Goal: Task Accomplishment & Management: Use online tool/utility

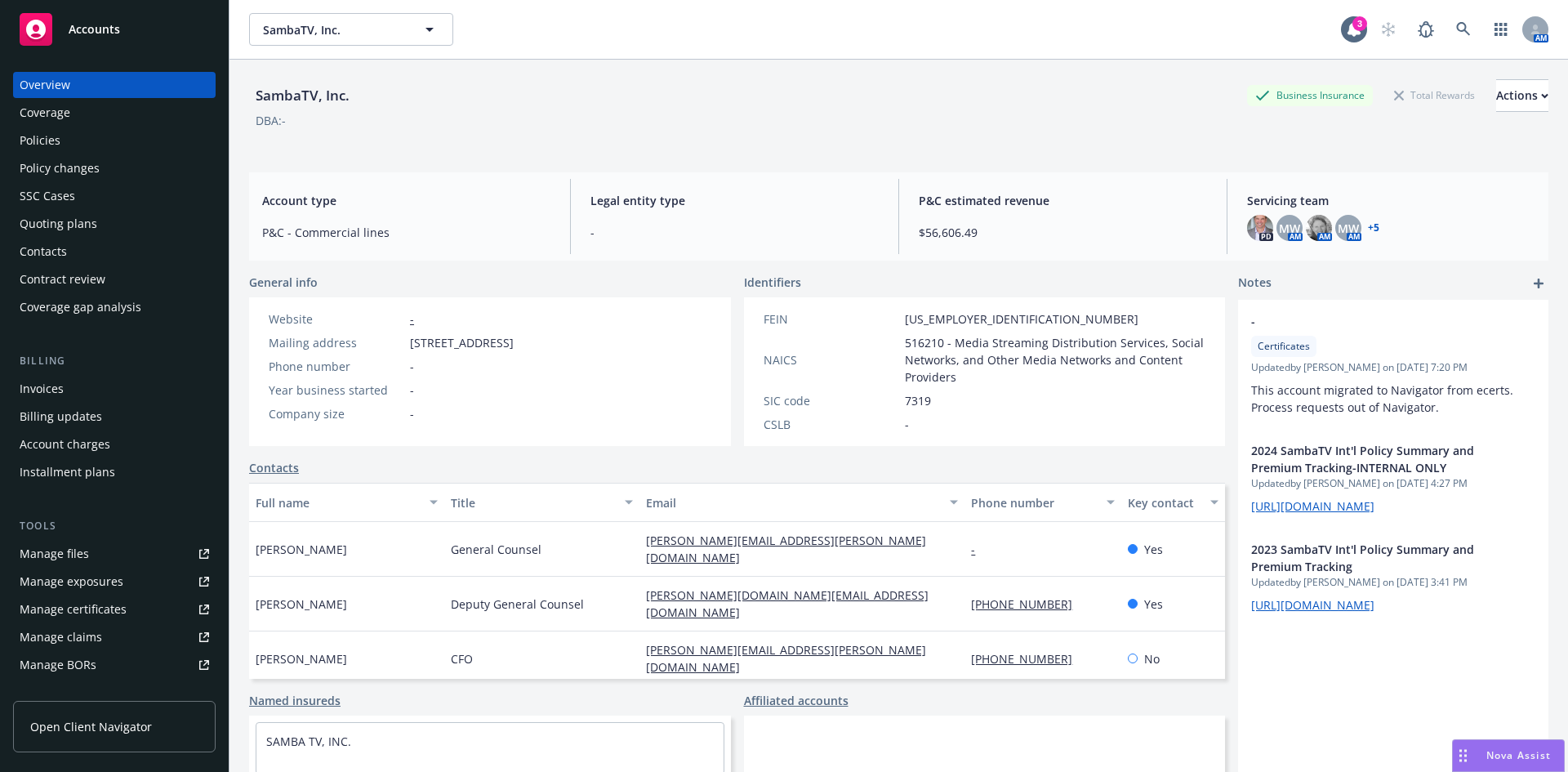
click at [62, 142] on div "Policies" at bounding box center [114, 140] width 190 height 26
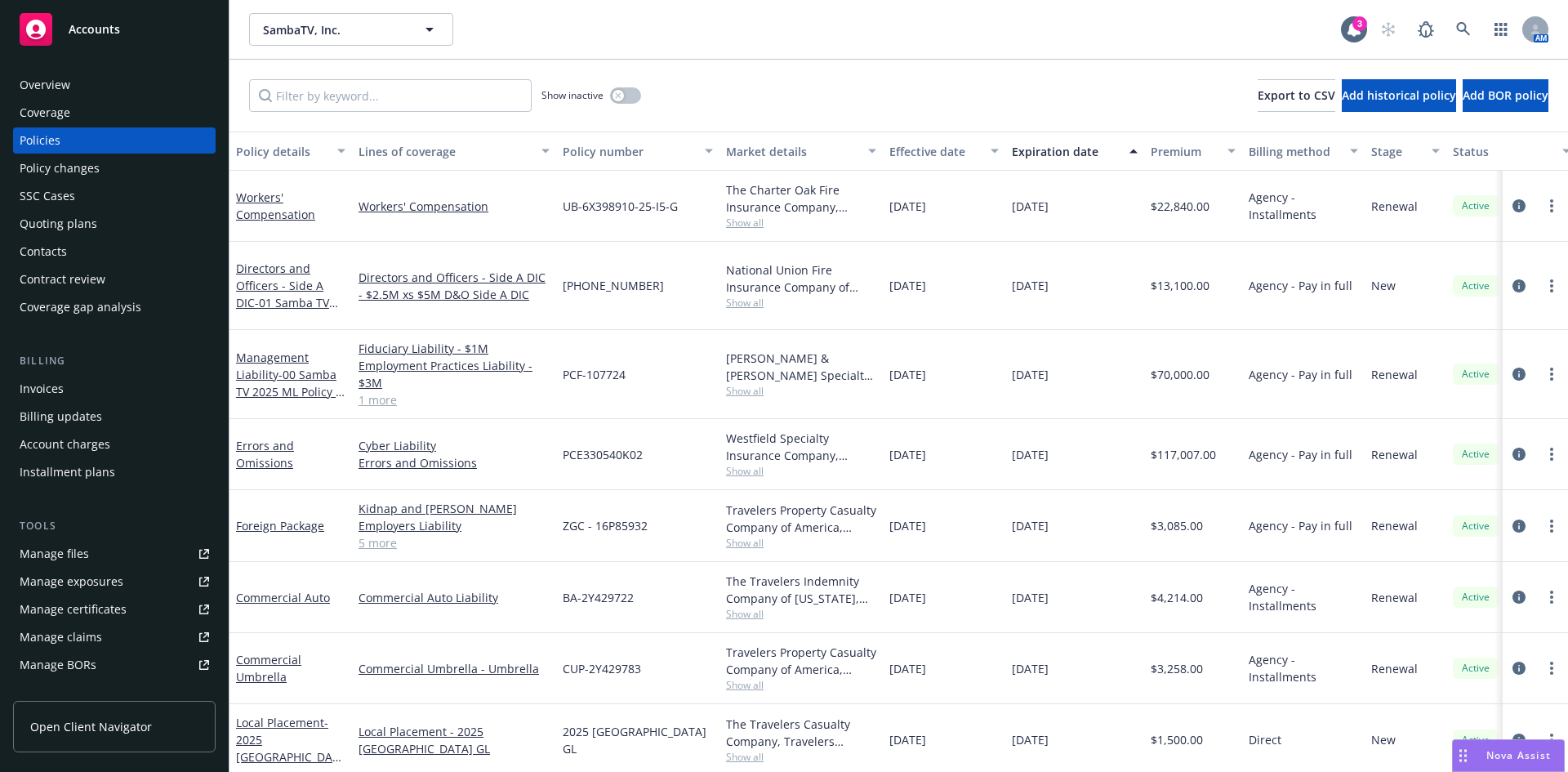
click at [48, 85] on div "Overview" at bounding box center [45, 85] width 51 height 26
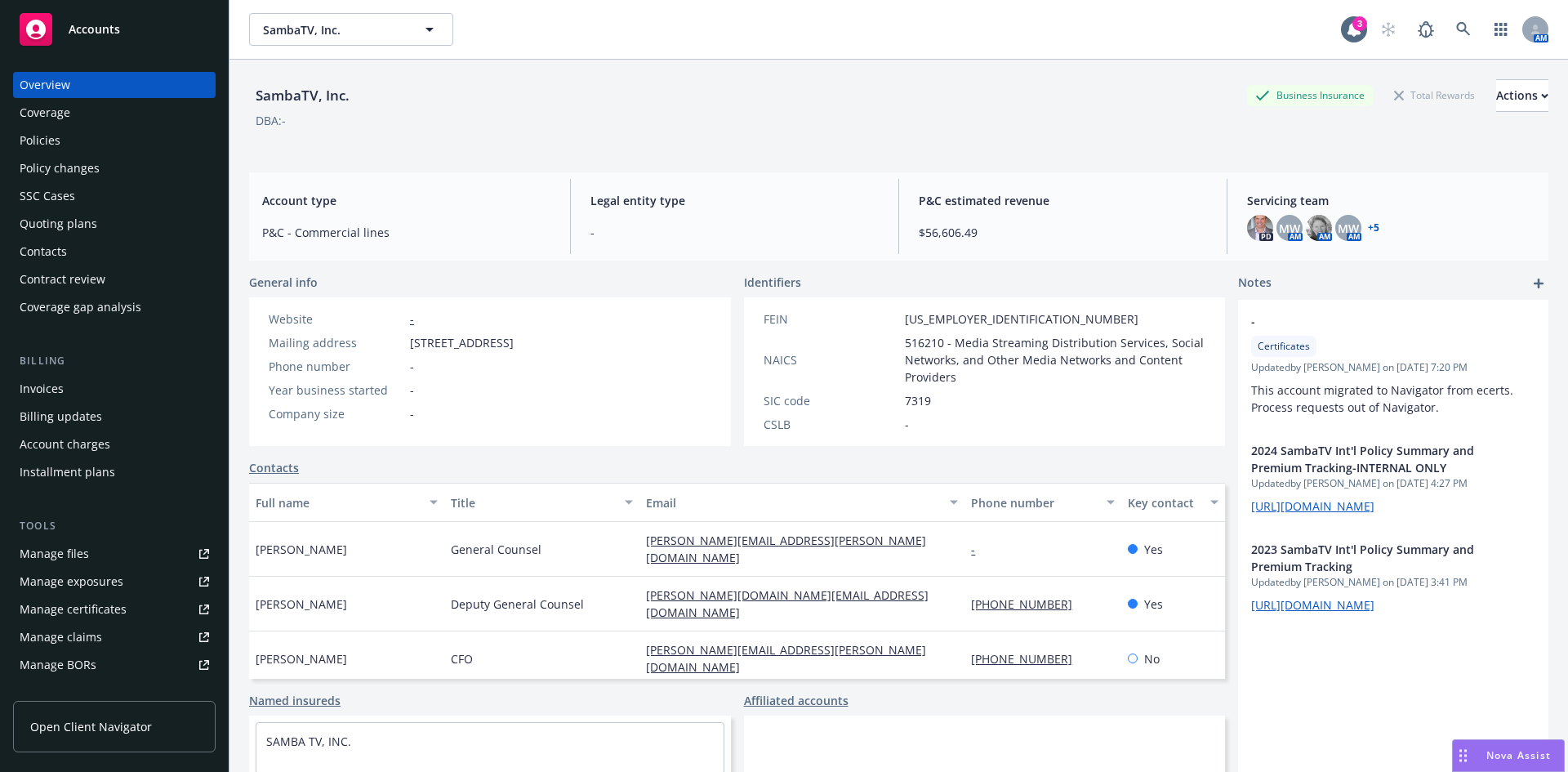
click at [1122, 141] on div "SambaTV, Inc. Business Insurance Total Rewards Actions DBA: -" at bounding box center [898, 113] width 1299 height 67
click at [50, 145] on div "Policies" at bounding box center [40, 140] width 41 height 26
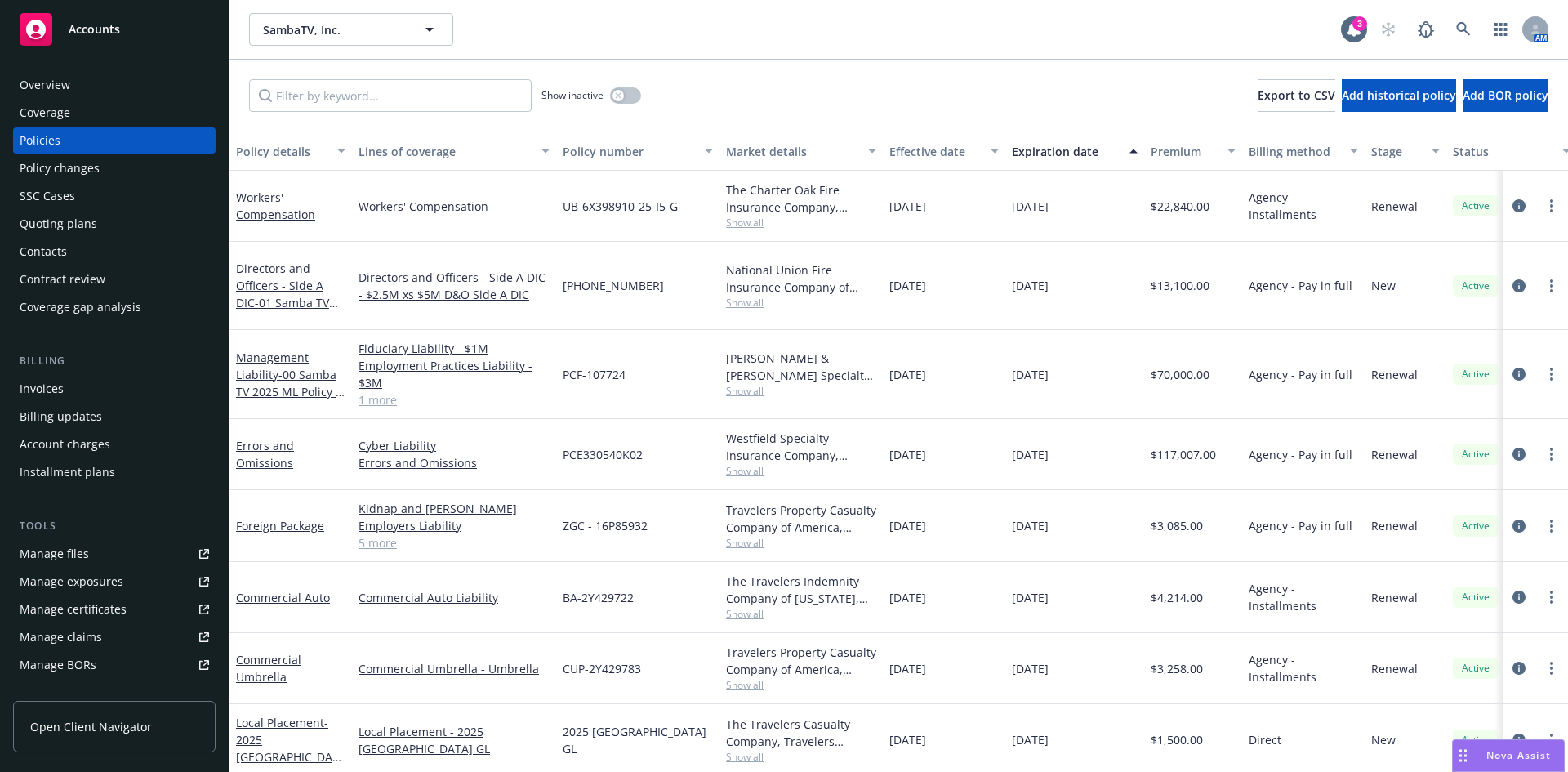
click at [279, 366] on div "Management Liability - 00 Samba TV 2025 ML Policy - C&F" at bounding box center [290, 374] width 109 height 51
click at [276, 367] on span "- 00 Samba TV 2025 ML Policy - C&F" at bounding box center [290, 391] width 109 height 50
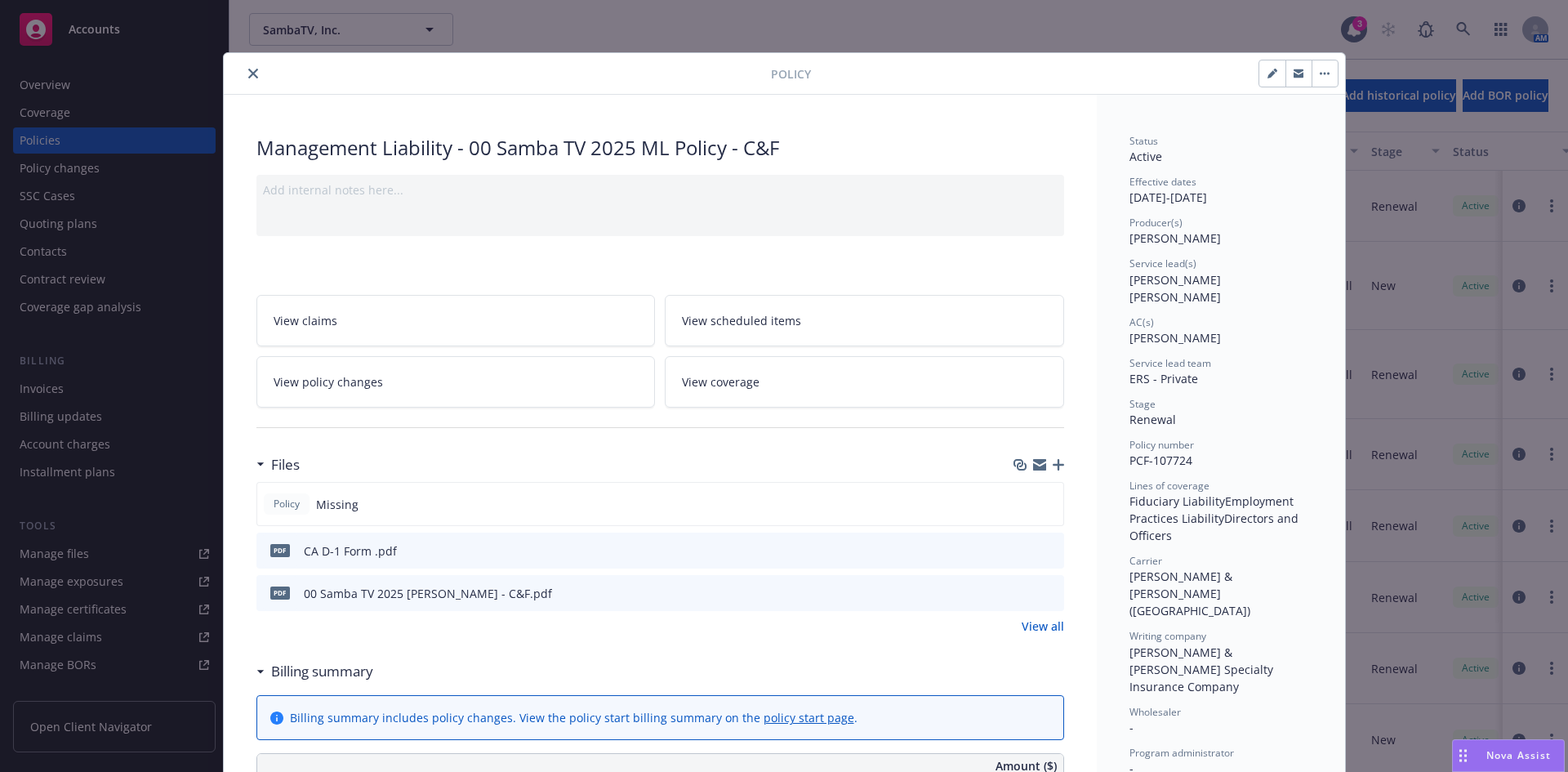
click at [1043, 590] on icon "preview file" at bounding box center [1049, 592] width 15 height 11
click at [251, 70] on icon "close" at bounding box center [253, 73] width 9 height 9
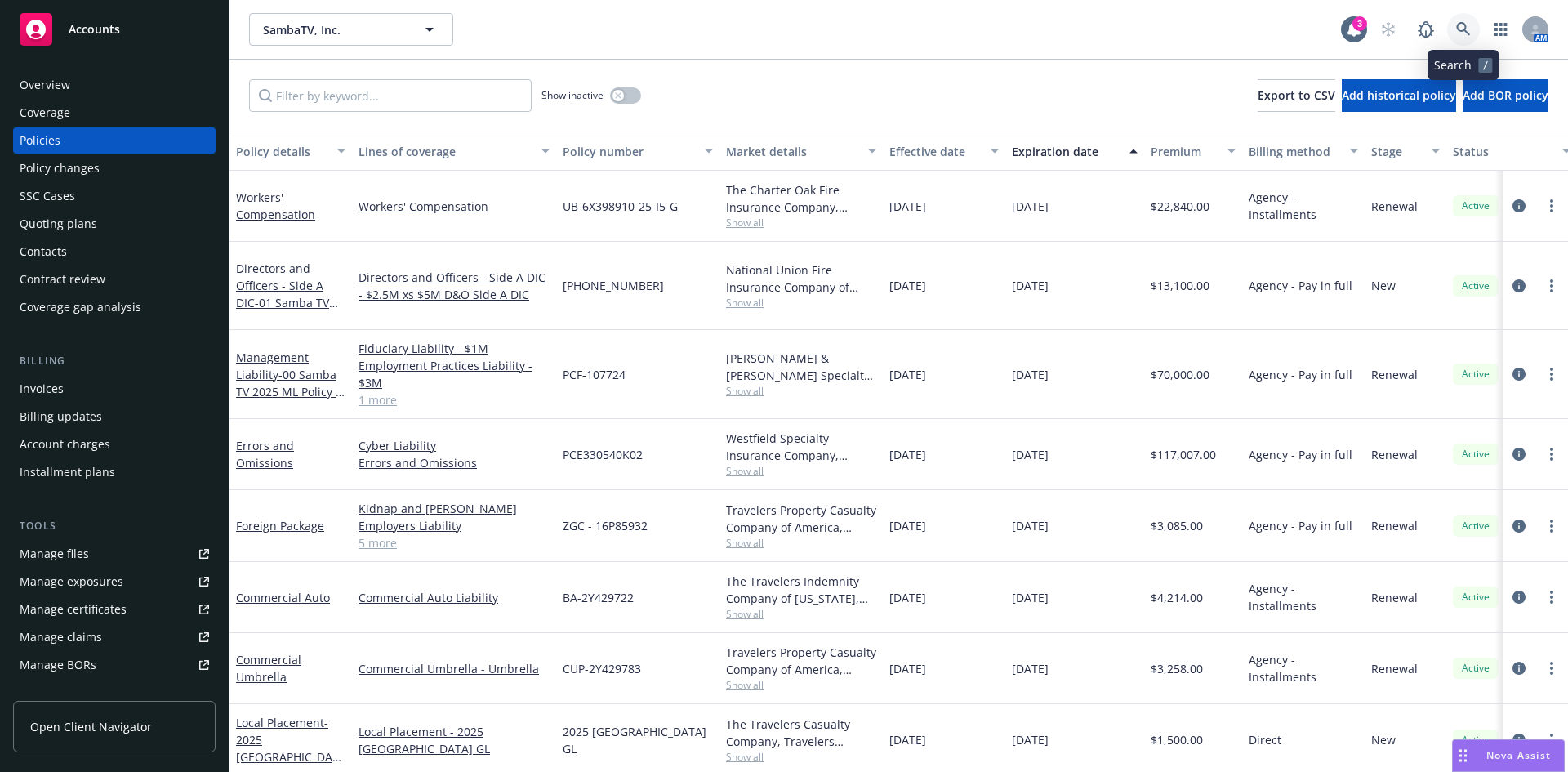
click at [1458, 22] on icon at bounding box center [1463, 30] width 15 height 15
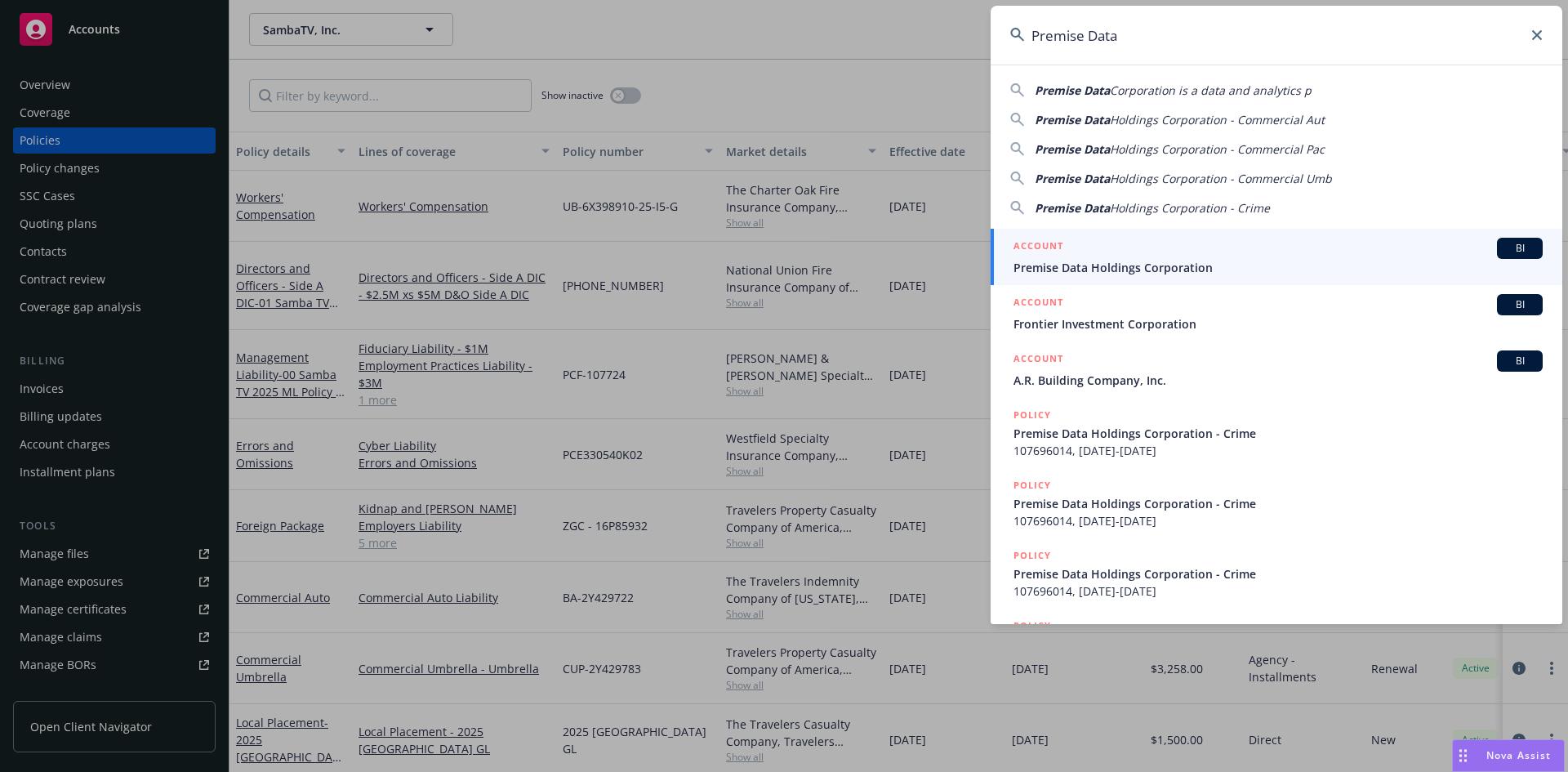
type input "Premise Data"
click at [1111, 253] on div "ACCOUNT BI" at bounding box center [1278, 248] width 530 height 22
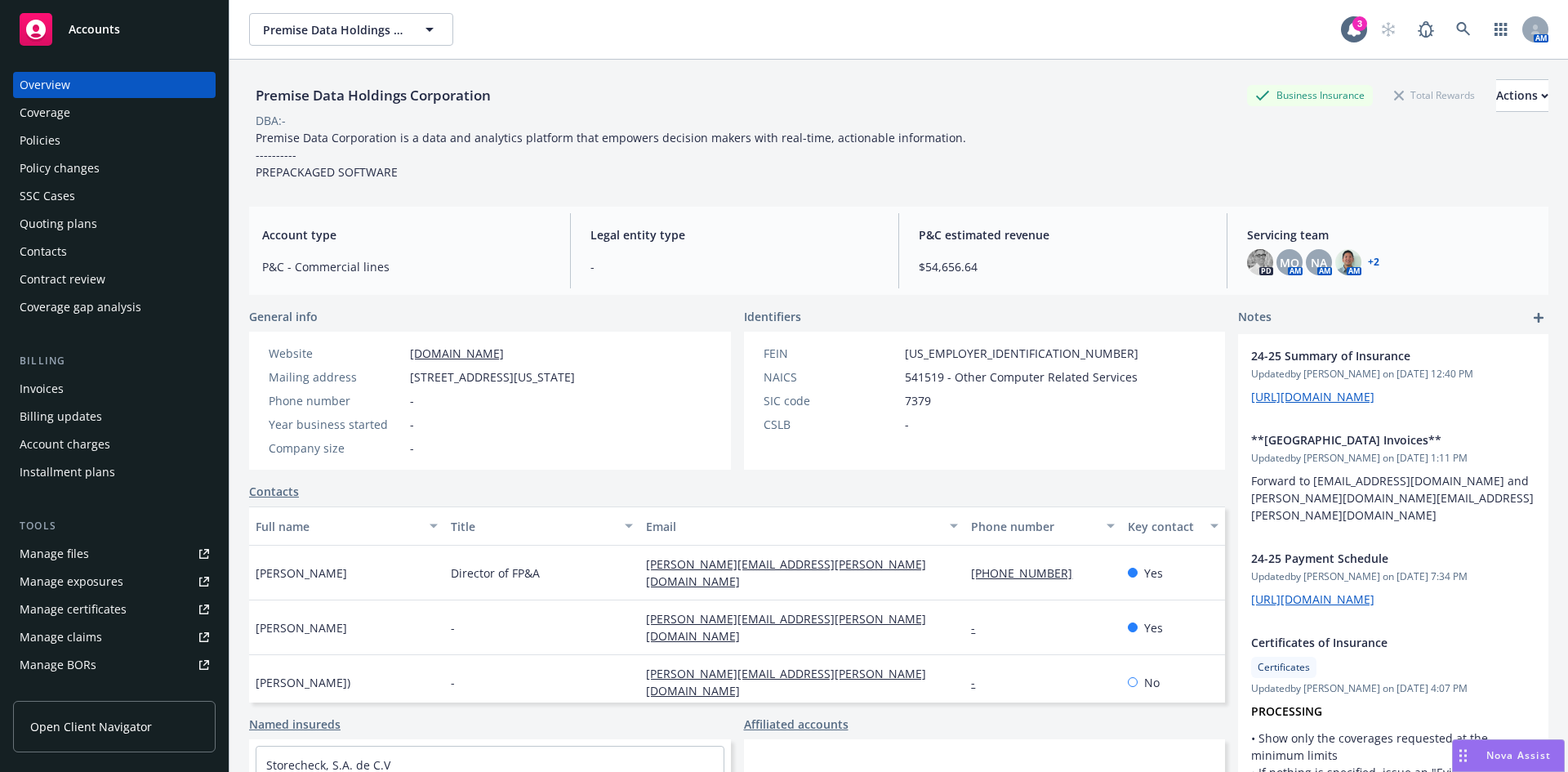
click at [62, 174] on div "Policy changes" at bounding box center [60, 168] width 80 height 26
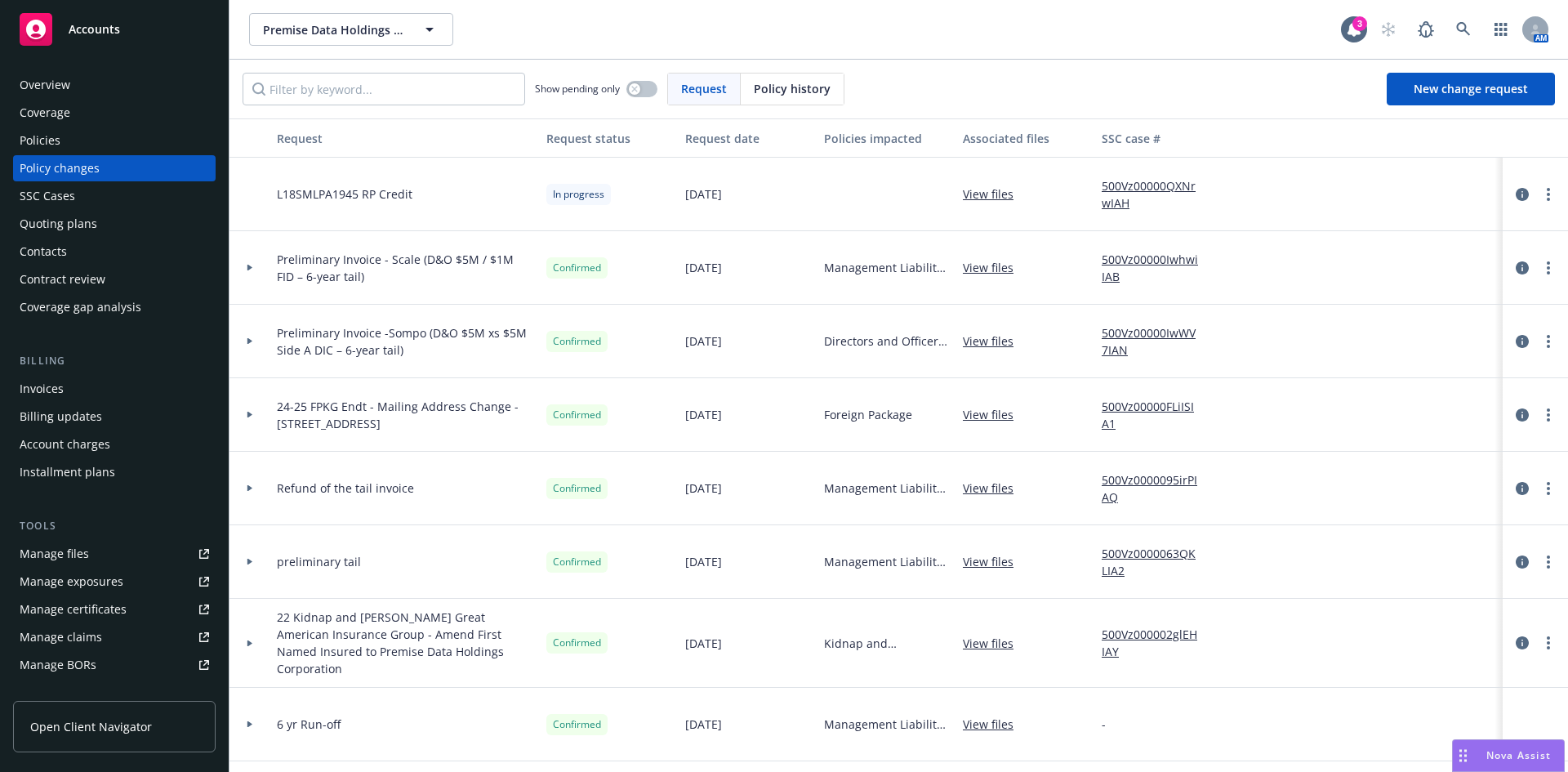
click at [62, 423] on div "Billing updates" at bounding box center [61, 416] width 82 height 26
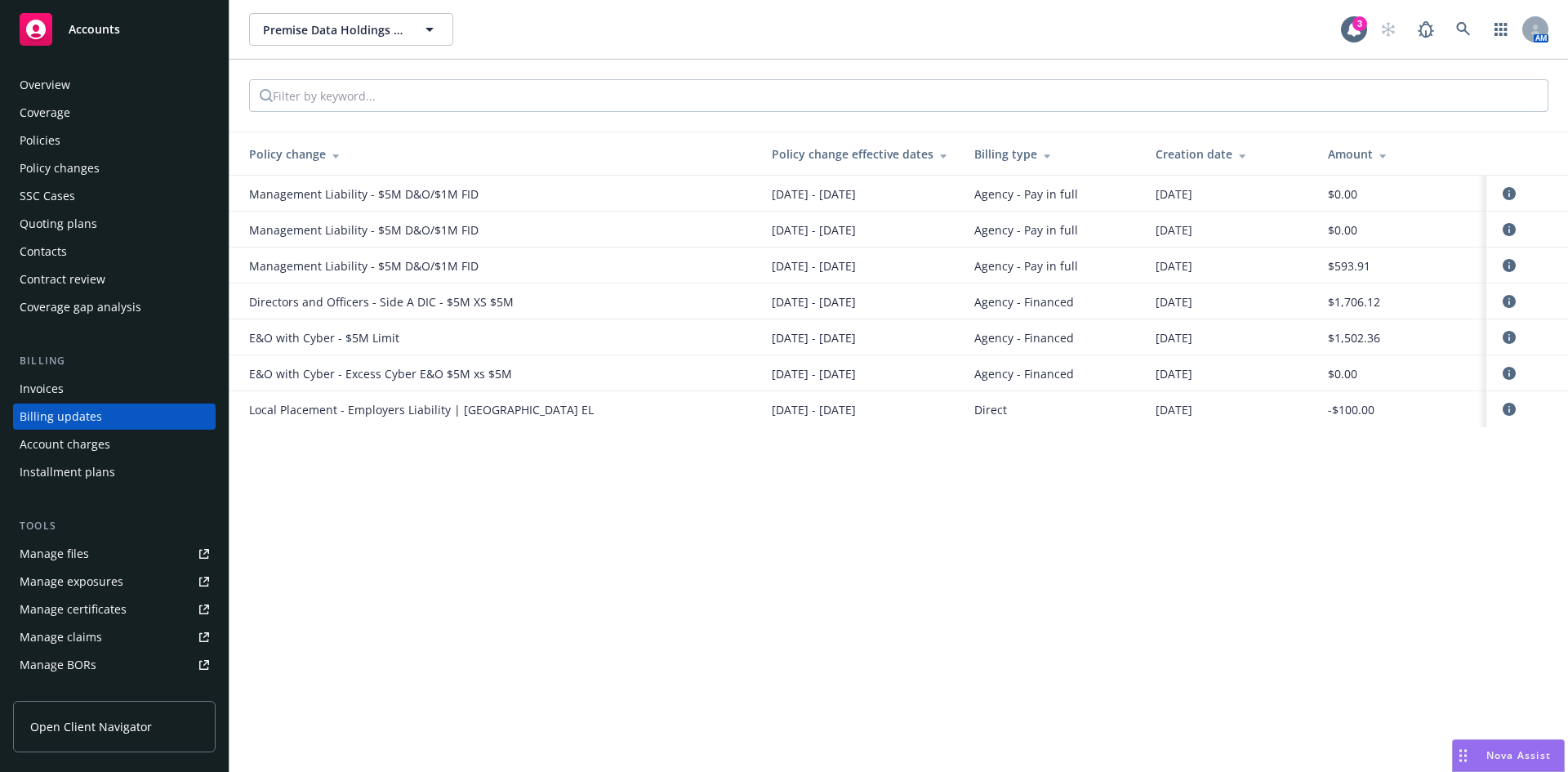
click at [56, 164] on div "Policy changes" at bounding box center [60, 168] width 80 height 26
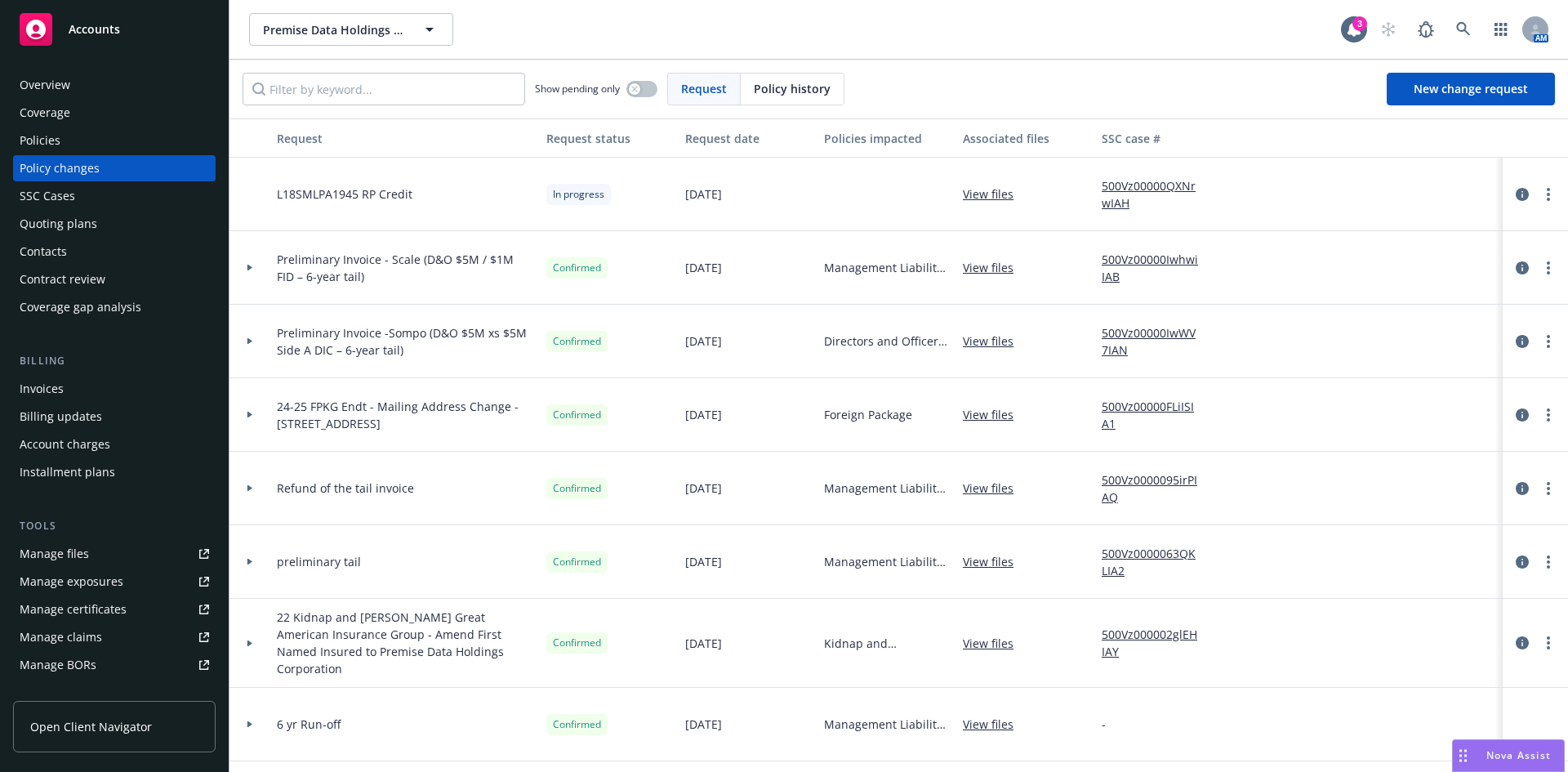
click at [1538, 184] on div at bounding box center [1535, 194] width 52 height 20
click at [1538, 201] on link "more" at bounding box center [1547, 194] width 20 height 20
click at [1379, 327] on link "Resume workflow" at bounding box center [1404, 326] width 280 height 33
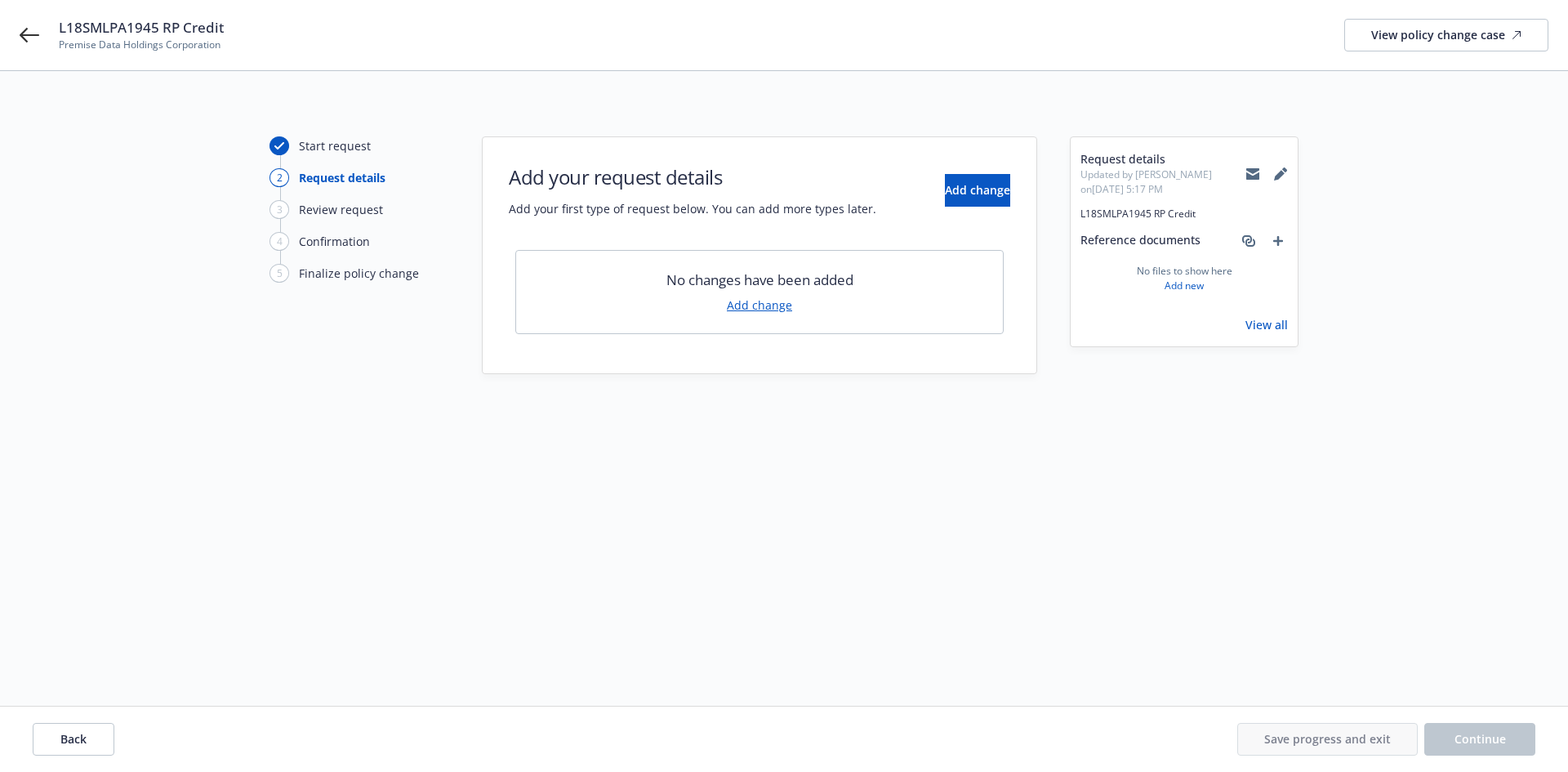
click at [760, 306] on link "Add change" at bounding box center [760, 305] width 65 height 17
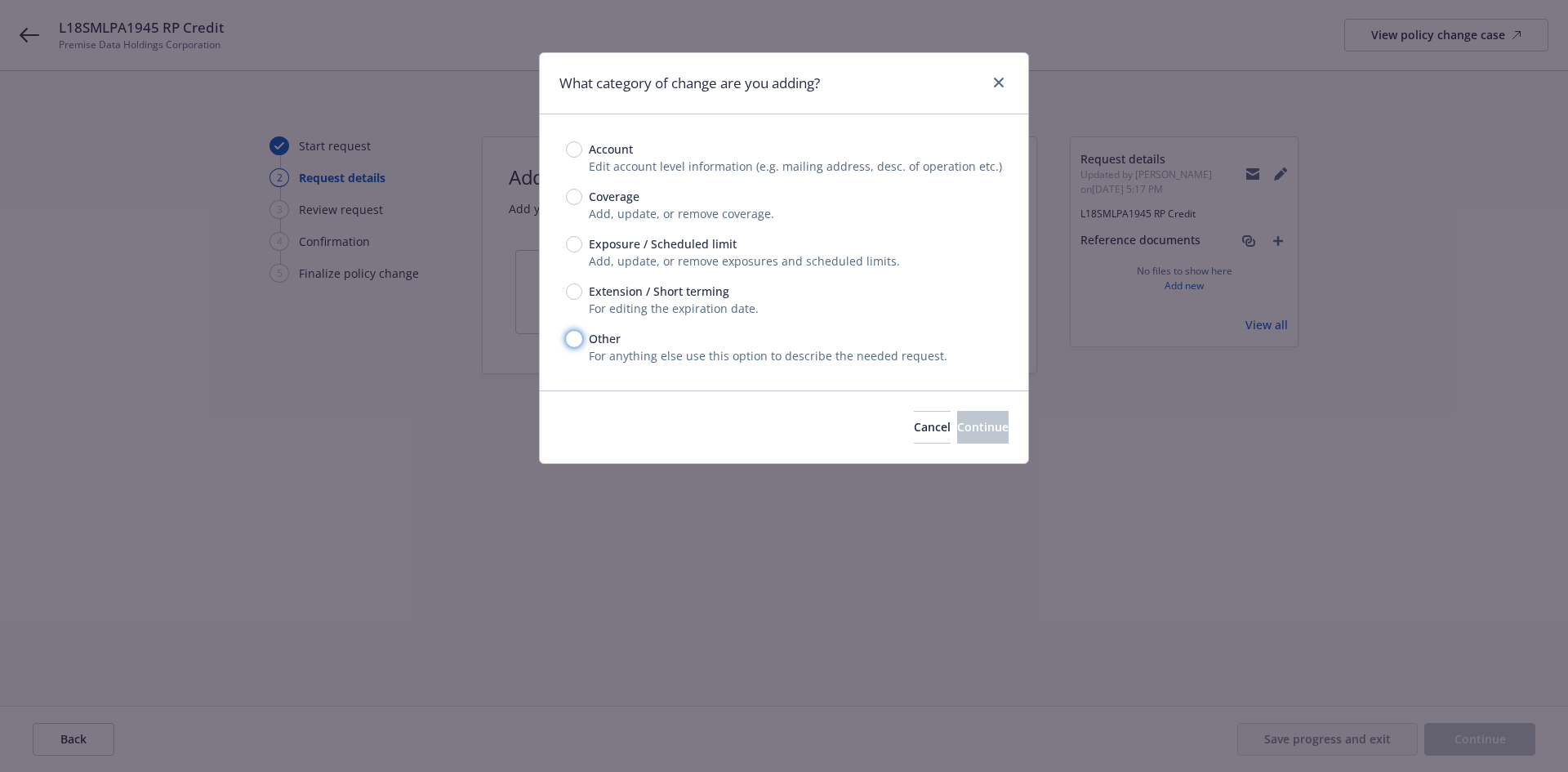
click at [577, 339] on input "Other" at bounding box center [573, 339] width 16 height 16
radio input "true"
click at [973, 429] on span "Continue" at bounding box center [982, 427] width 51 height 16
type textarea "x"
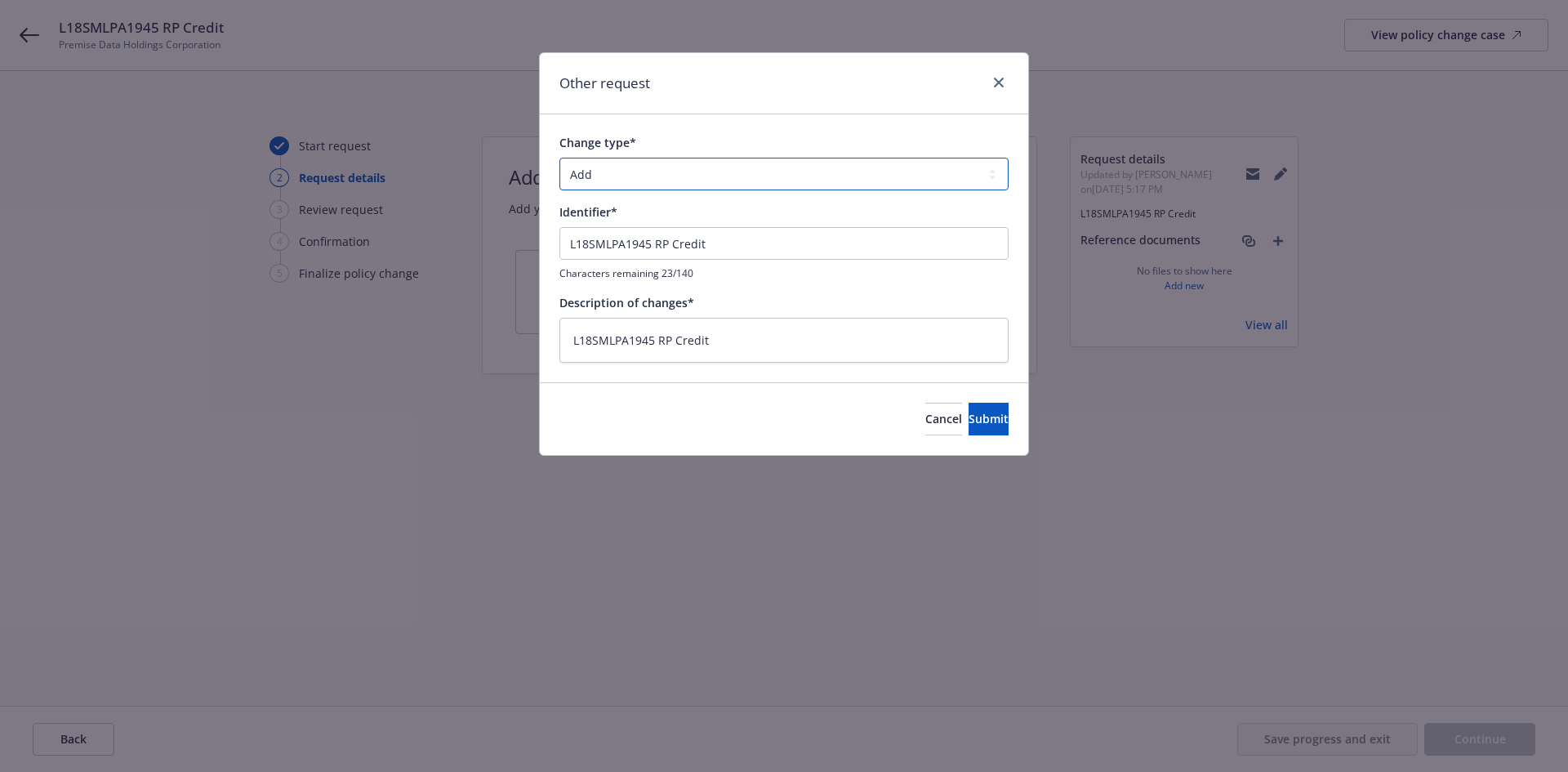
click at [621, 172] on select "Add Audit Change Remove" at bounding box center [784, 173] width 449 height 33
select select "CHANGE"
click at [559, 157] on select "Add Audit Change Remove" at bounding box center [784, 173] width 449 height 33
type textarea "x"
click at [604, 175] on select "Add Audit Change Remove" at bounding box center [784, 173] width 449 height 33
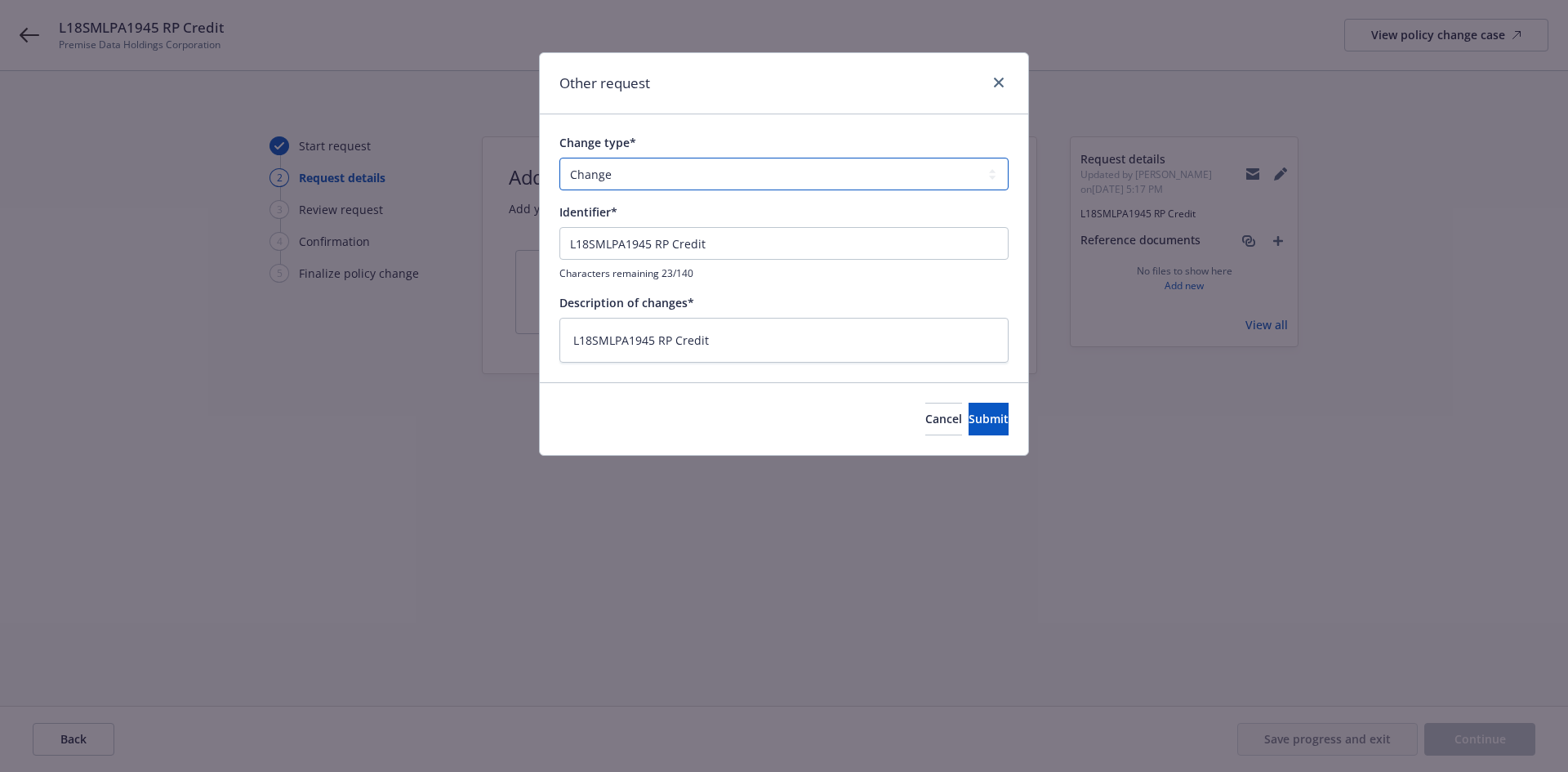
select select "AUDIT"
click at [559, 157] on select "Add Audit Change Remove" at bounding box center [784, 173] width 449 height 33
click at [968, 414] on span "Submit" at bounding box center [988, 418] width 40 height 16
type textarea "x"
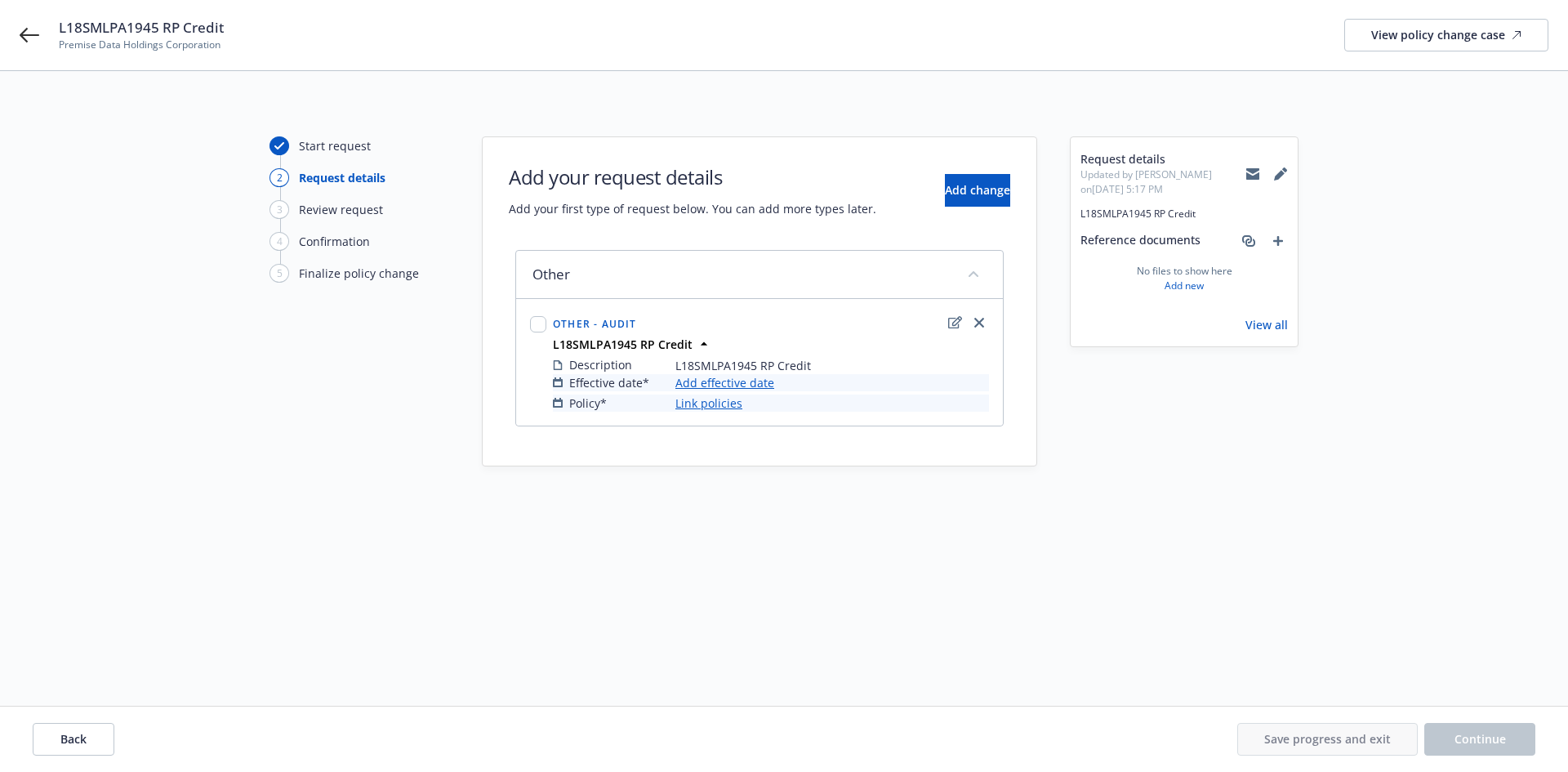
click at [1194, 561] on div "Request details Updated by Lea Ittenbach on 08/11/2025, 5:17 PM L18SMLPA1945 RP…" at bounding box center [1183, 388] width 228 height 504
click at [748, 376] on link "Add effective date" at bounding box center [725, 383] width 99 height 17
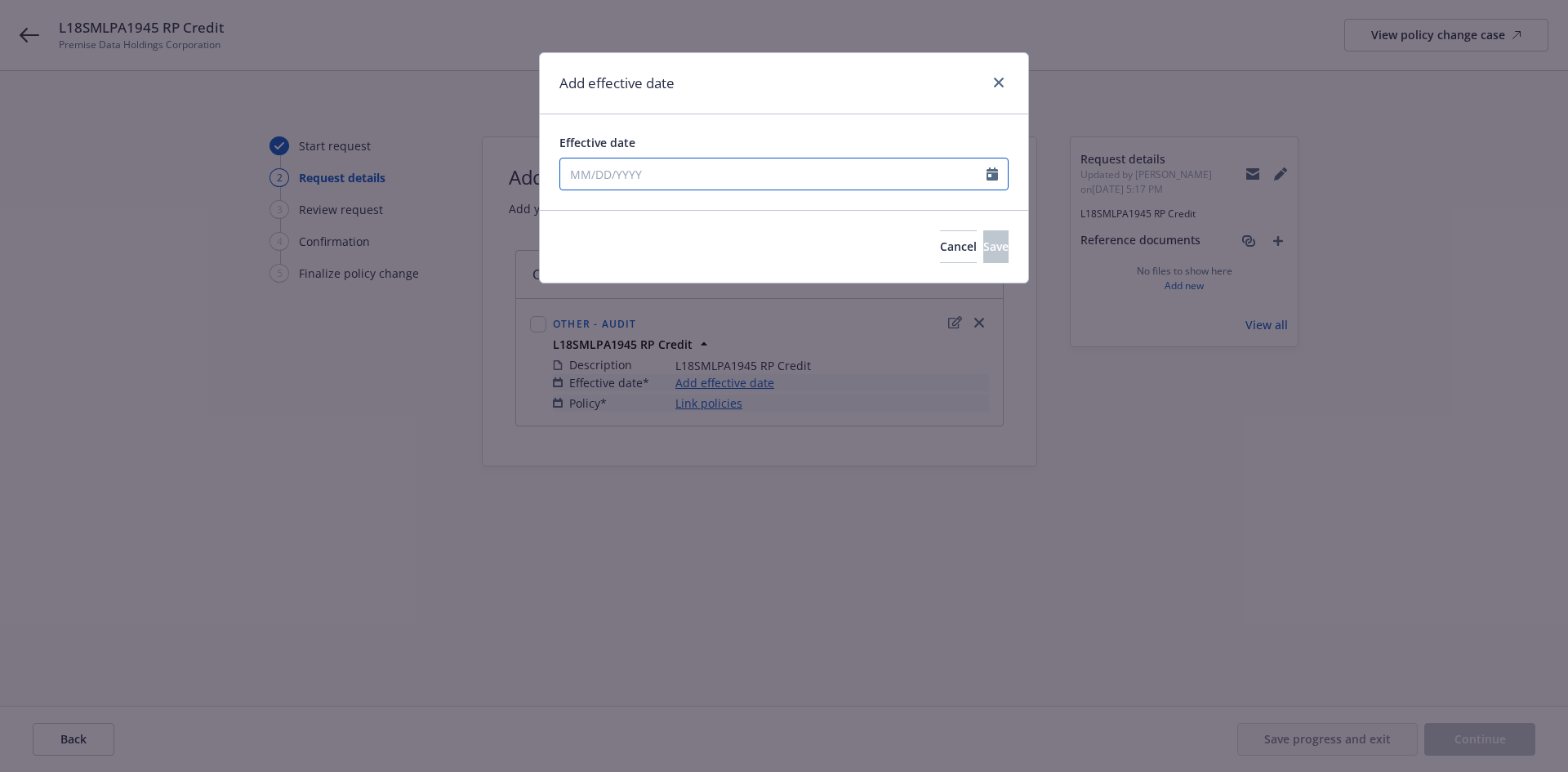
click at [704, 165] on input "Effective date" at bounding box center [774, 173] width 427 height 31
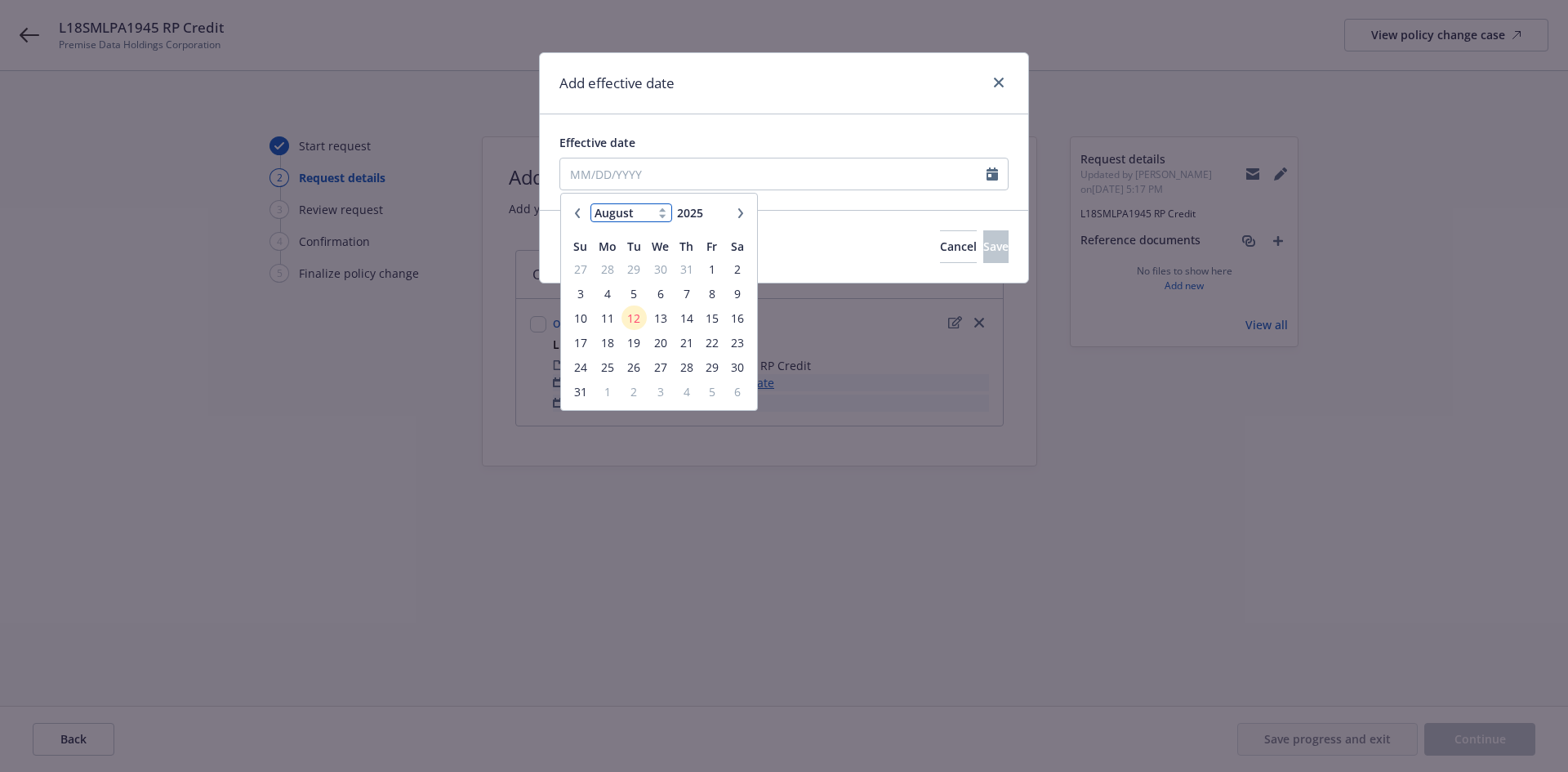
click at [655, 211] on select "January February March April May June July August September October November De…" at bounding box center [631, 212] width 81 height 19
select select "7"
click at [590, 203] on select "January February March April May June July August September October November De…" at bounding box center [631, 212] width 81 height 19
click at [684, 267] on span "3" at bounding box center [687, 269] width 22 height 21
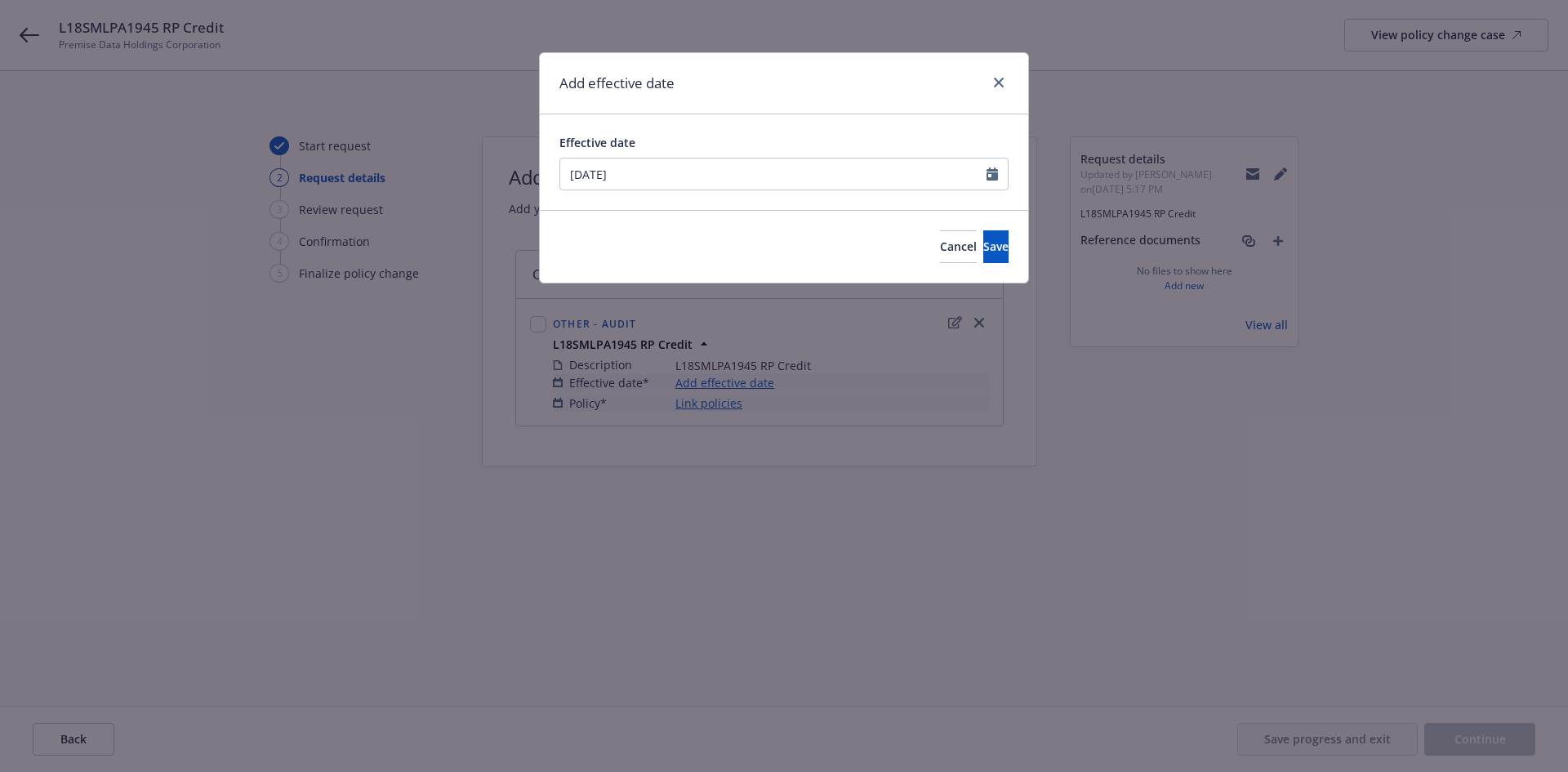
type input "[DATE]"
click at [990, 239] on button "Save" at bounding box center [995, 246] width 25 height 33
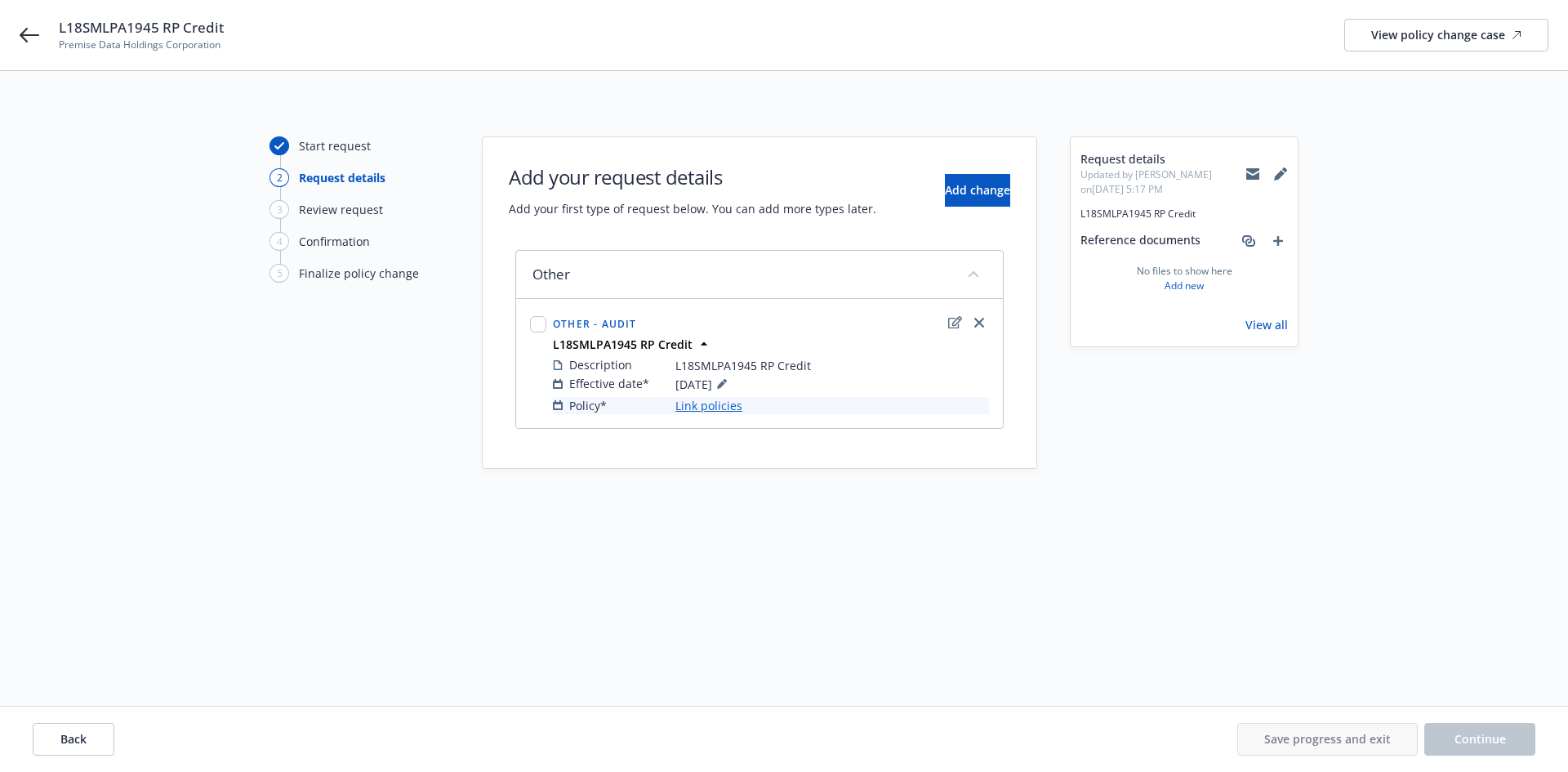
click at [714, 397] on link "Link policies" at bounding box center [709, 405] width 67 height 17
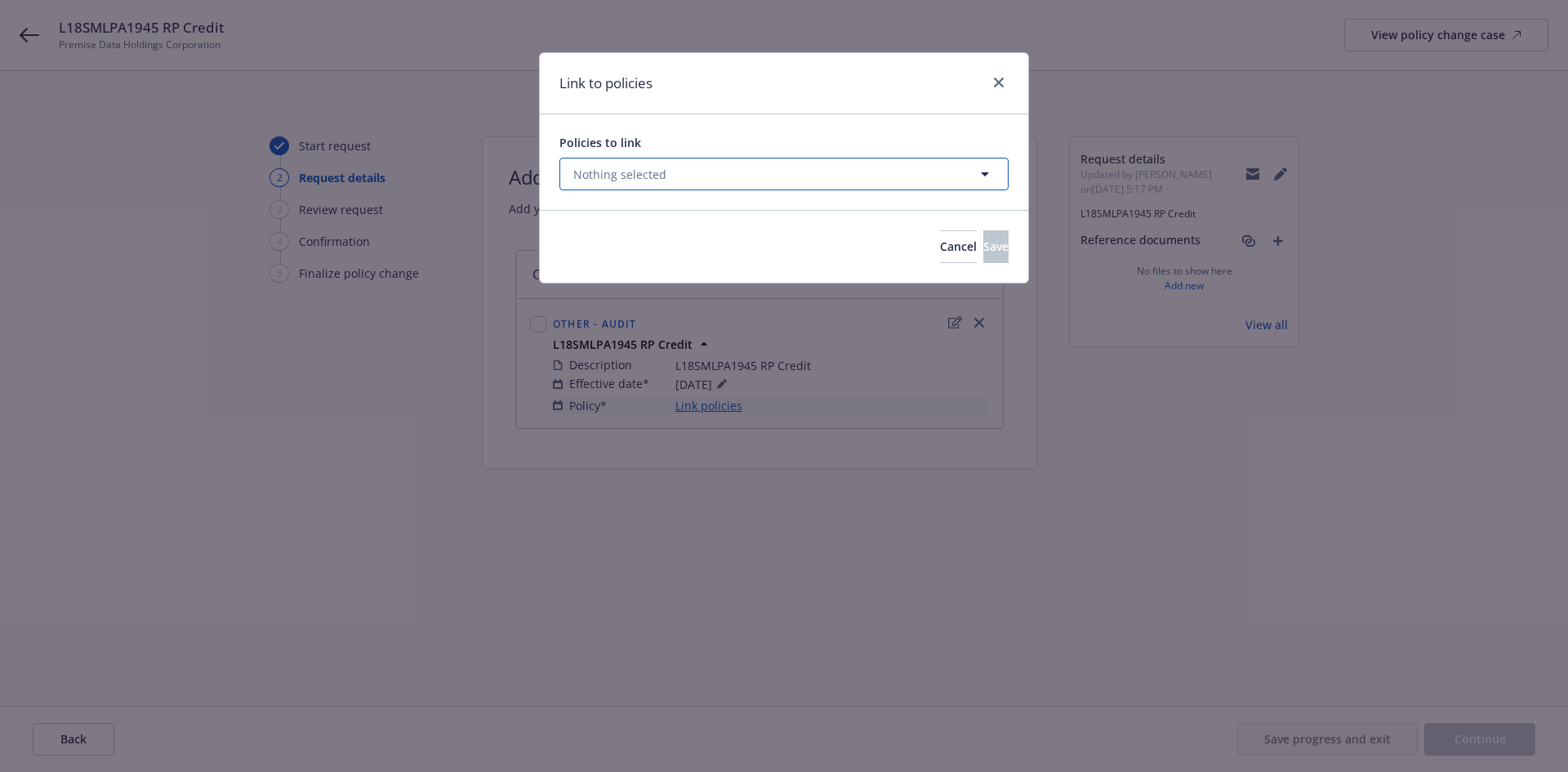
click at [698, 182] on button "Nothing selected" at bounding box center [784, 173] width 449 height 33
select select "ACTIVE"
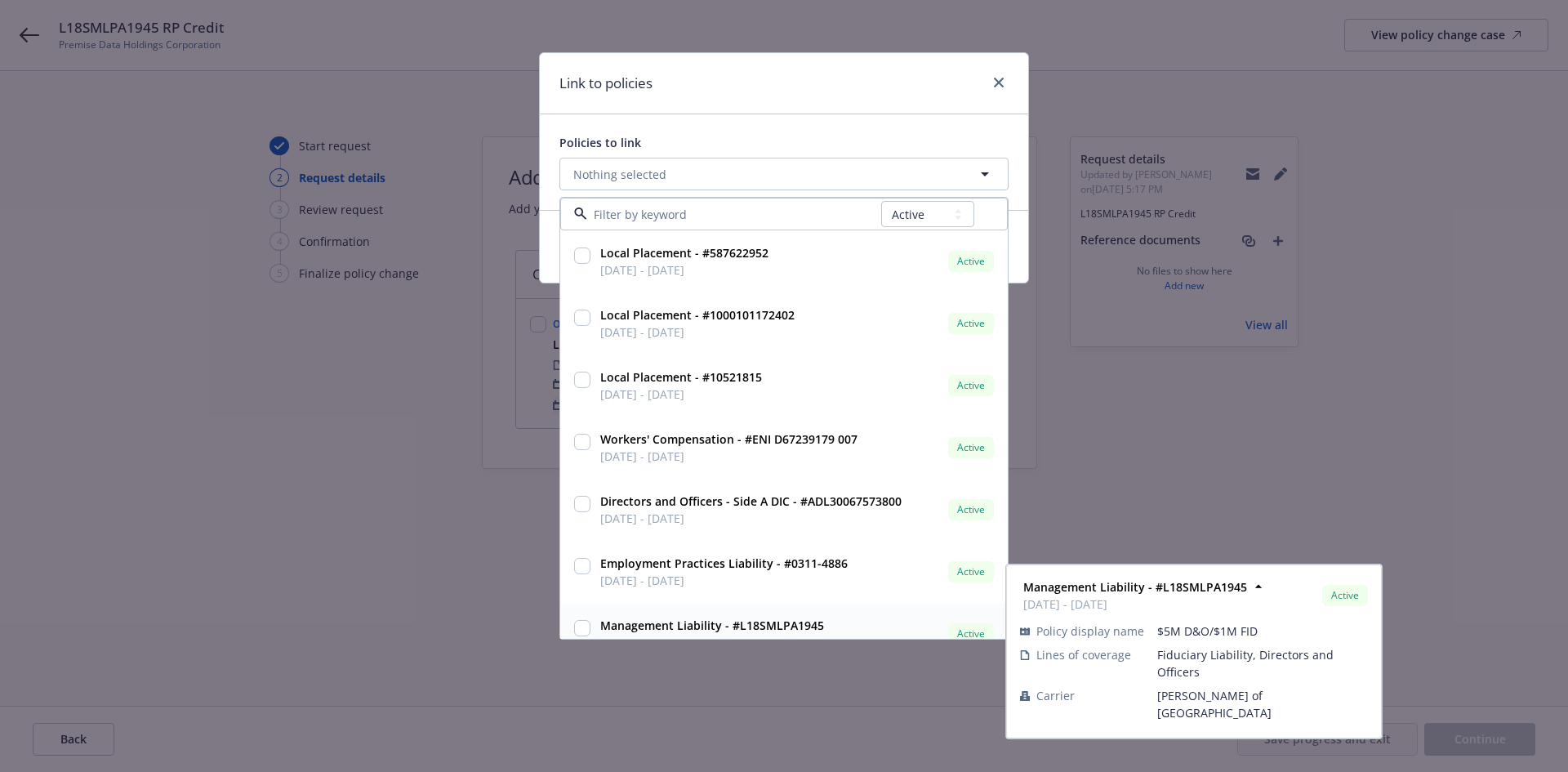
click at [577, 624] on input "checkbox" at bounding box center [582, 627] width 16 height 16
checkbox input "true"
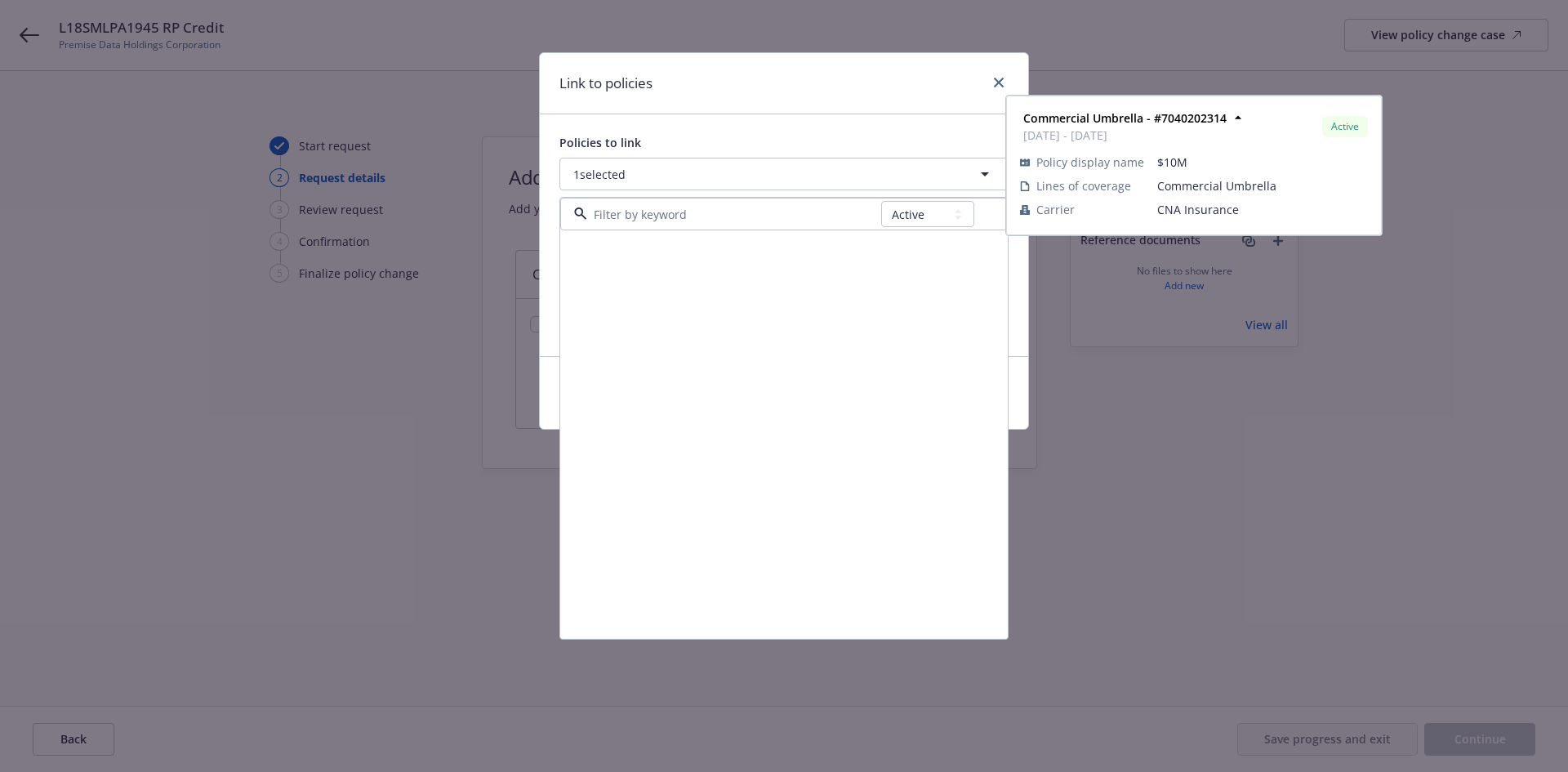
scroll to position [523, 0]
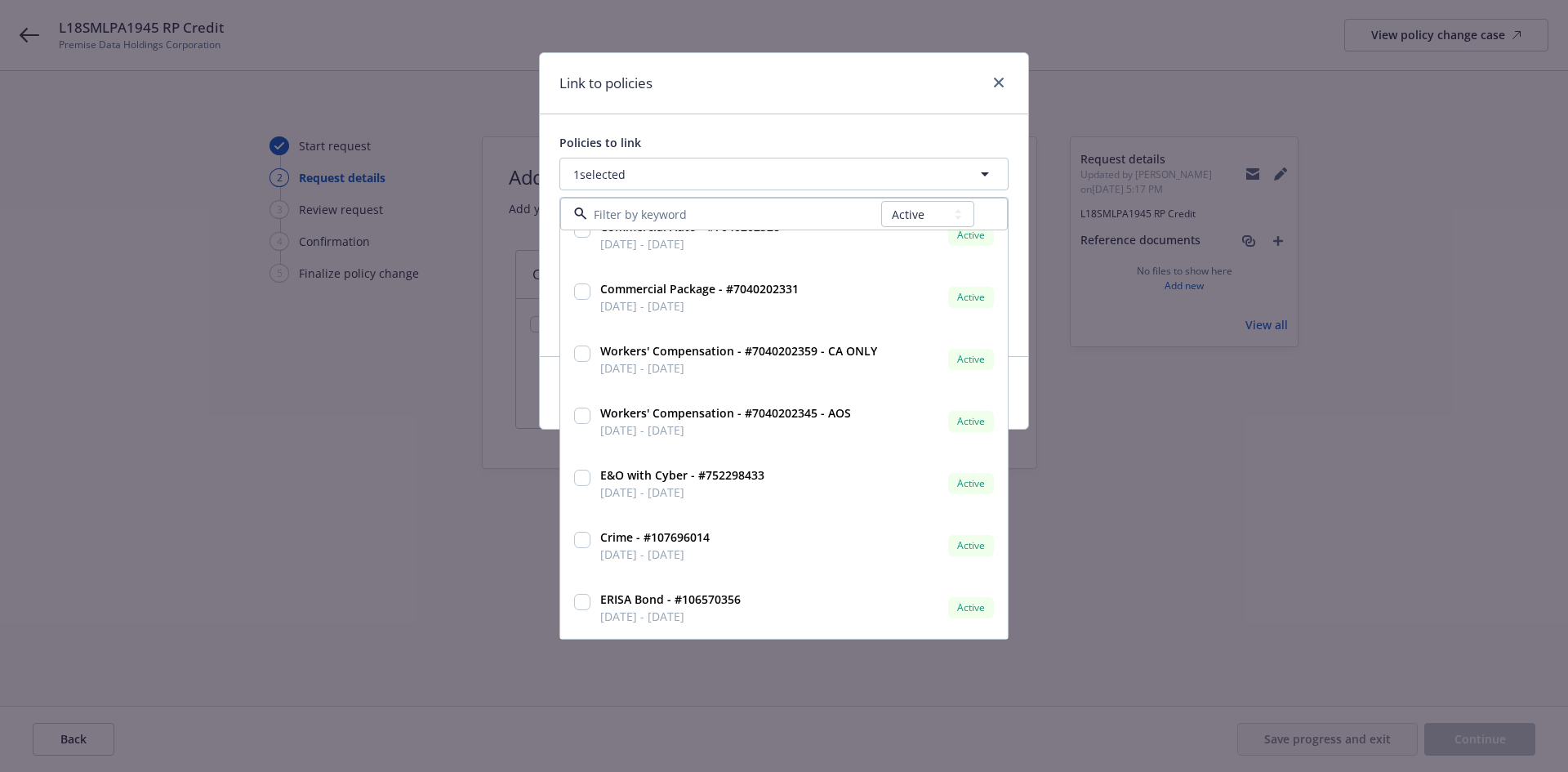
click at [714, 112] on div "Link to policies" at bounding box center [784, 83] width 488 height 61
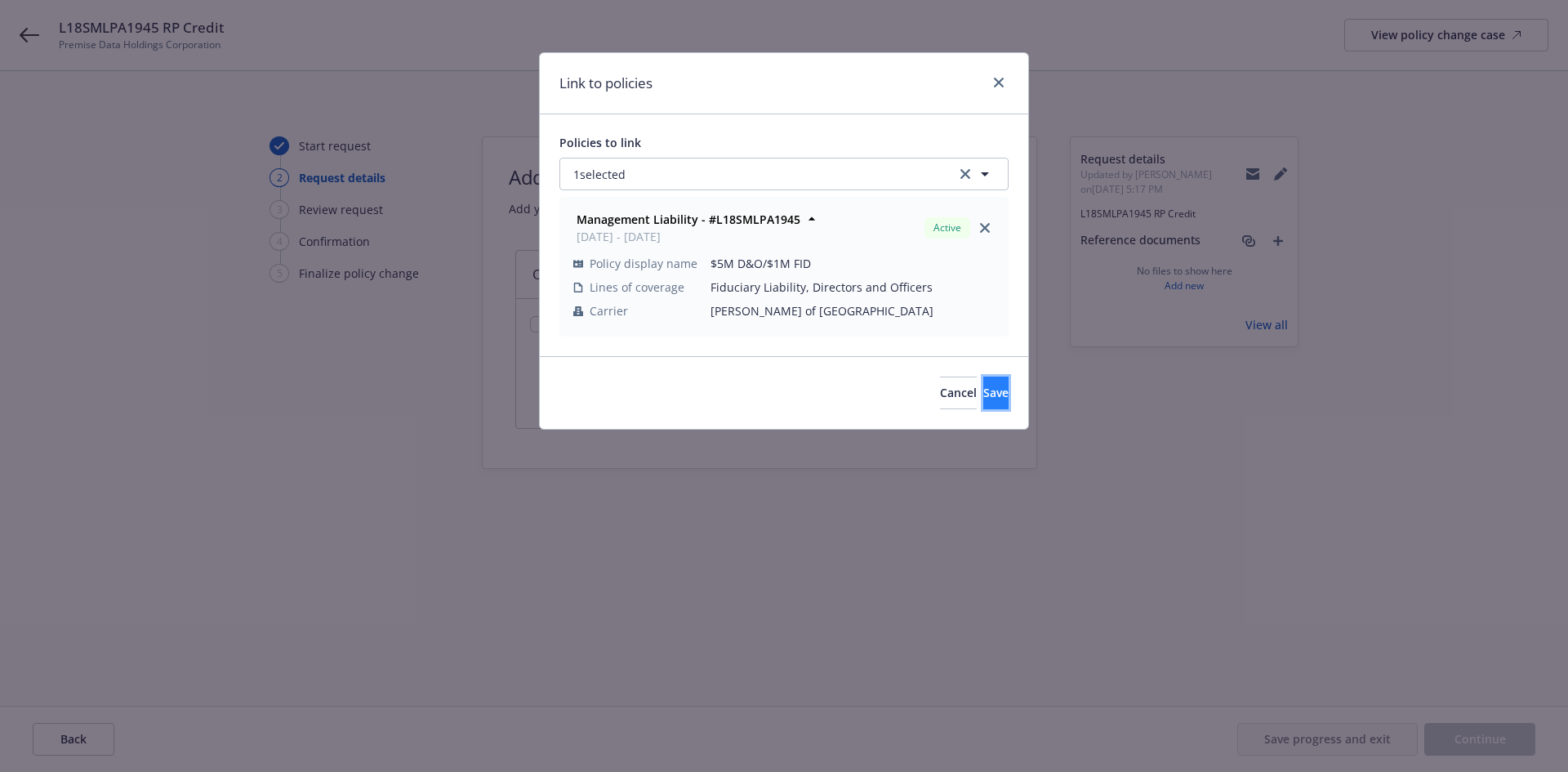
click at [983, 388] on span "Save" at bounding box center [995, 392] width 25 height 16
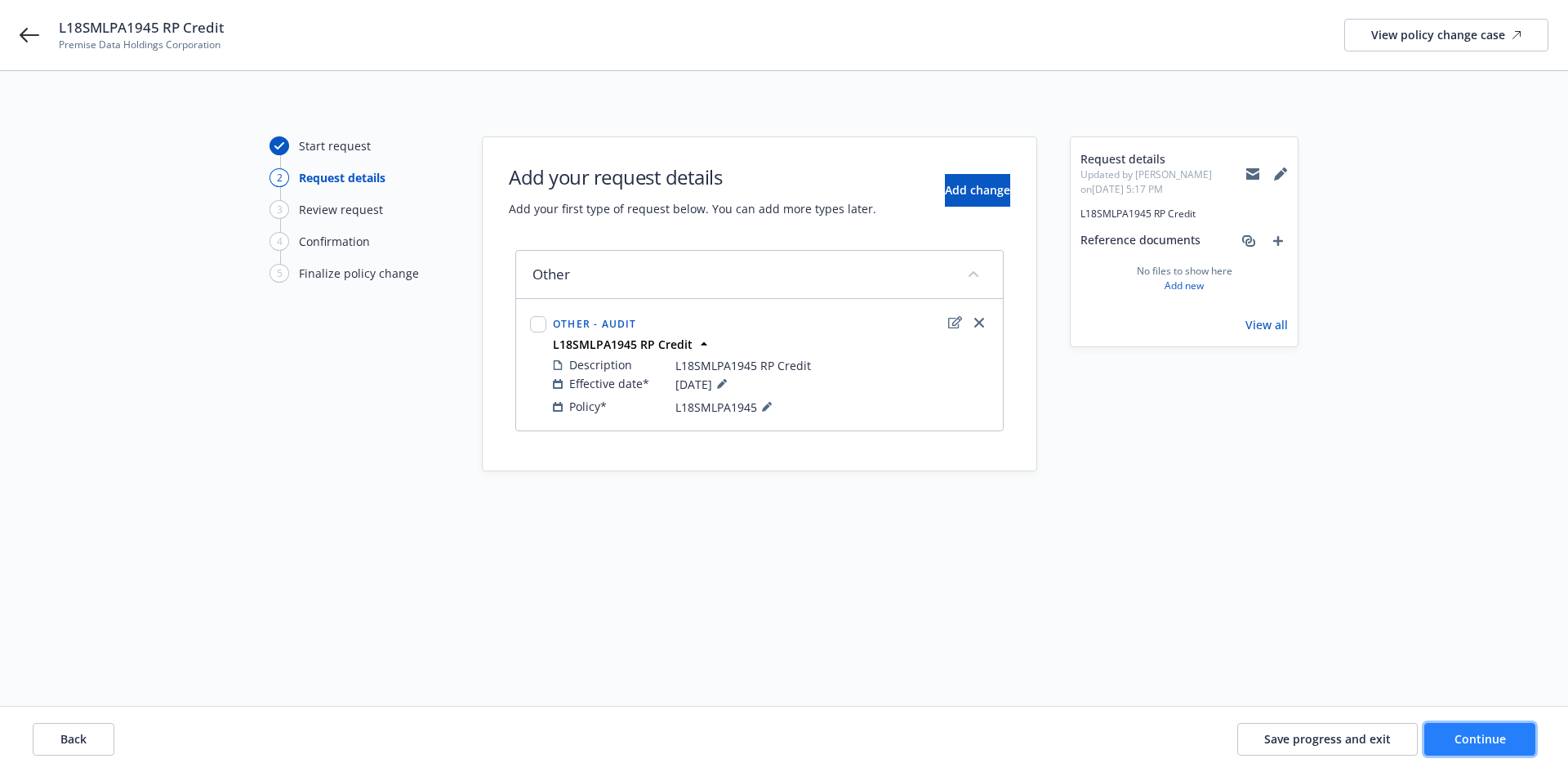
click at [1514, 750] on button "Continue" at bounding box center [1479, 738] width 111 height 33
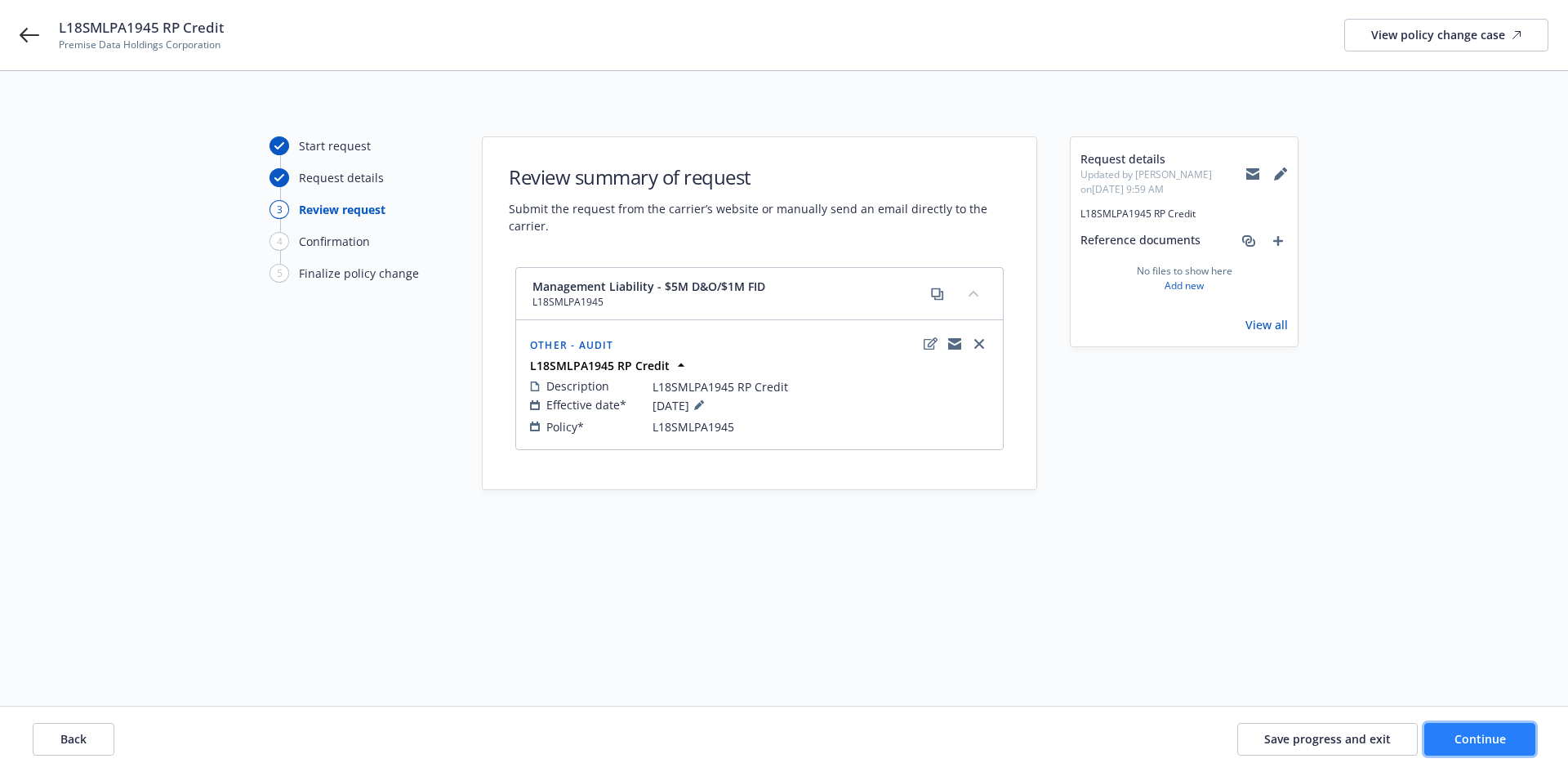
click at [1487, 723] on button "Continue" at bounding box center [1479, 738] width 111 height 33
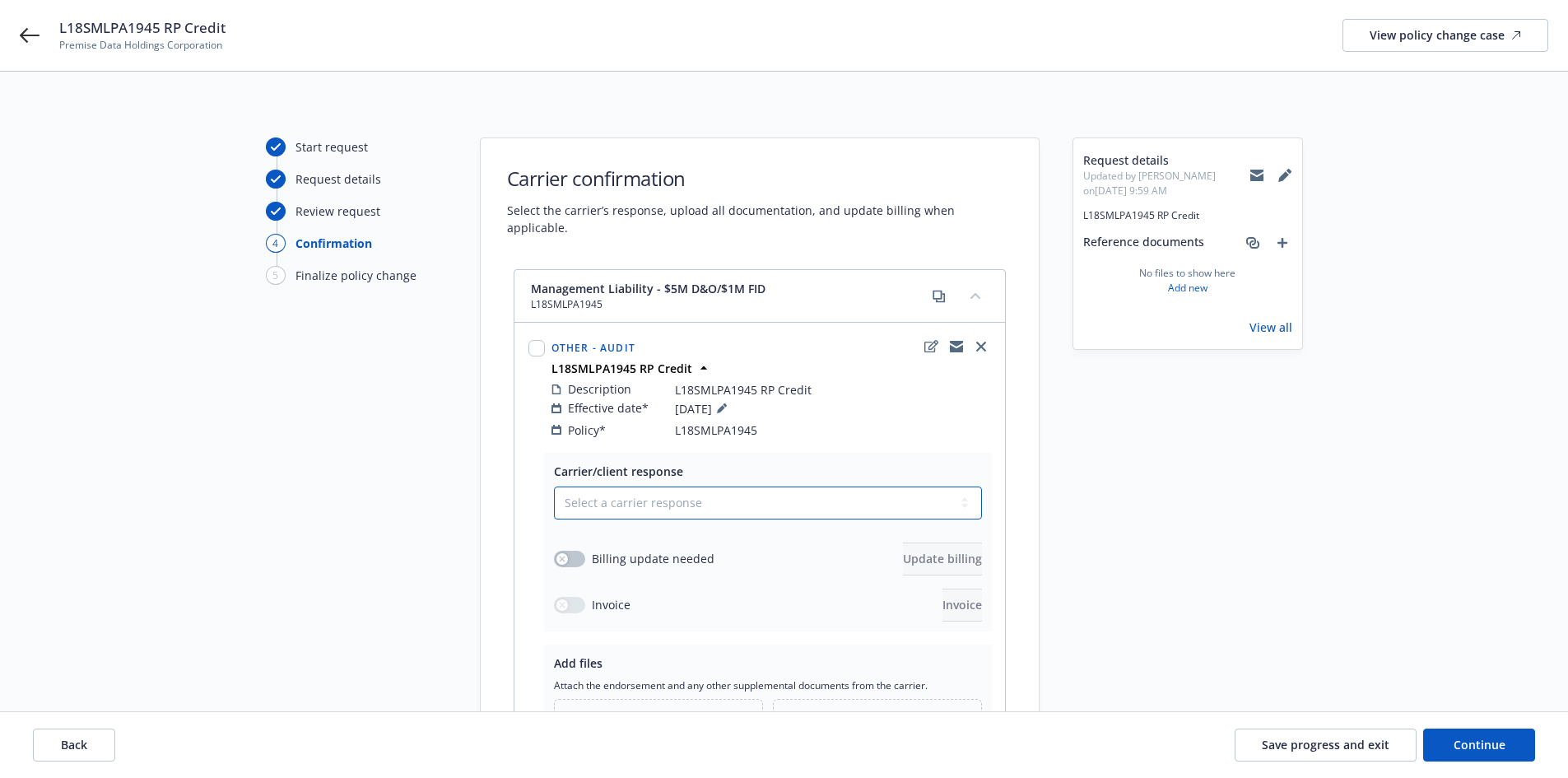
click at [601, 487] on select "Select a carrier response Accepted Accepted with revision No endorsement needed…" at bounding box center [767, 503] width 428 height 33
select select "ACCEPTED"
click at [553, 487] on select "Select a carrier response Accepted Accepted with revision No endorsement needed…" at bounding box center [767, 503] width 428 height 33
click at [566, 554] on div "button" at bounding box center [562, 559] width 11 height 11
click at [983, 547] on div "Carrier/client response Select a carrier response Accepted Accepted with revisi…" at bounding box center [767, 541] width 448 height 178
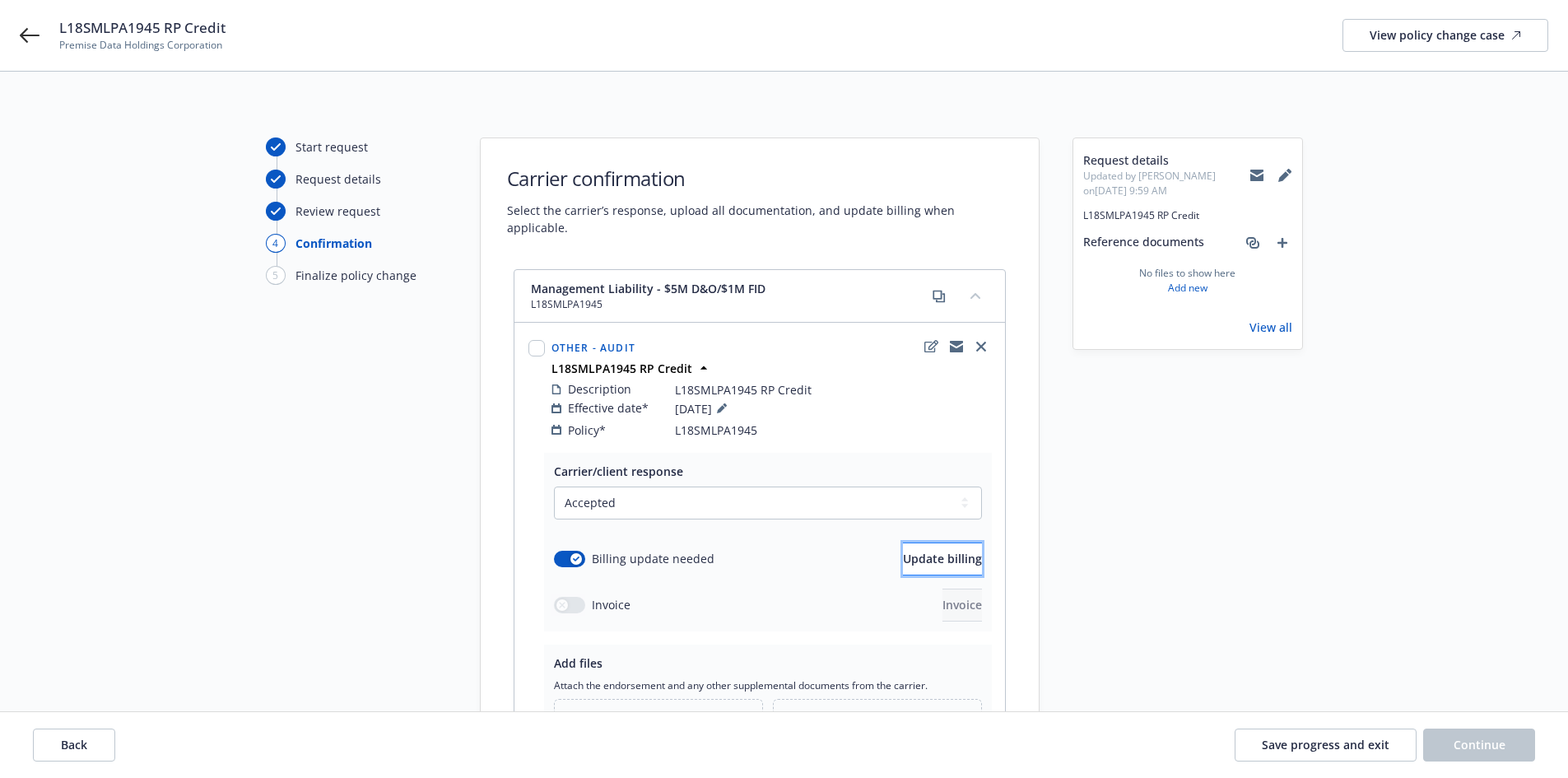
click at [961, 542] on button "Update billing" at bounding box center [943, 558] width 79 height 33
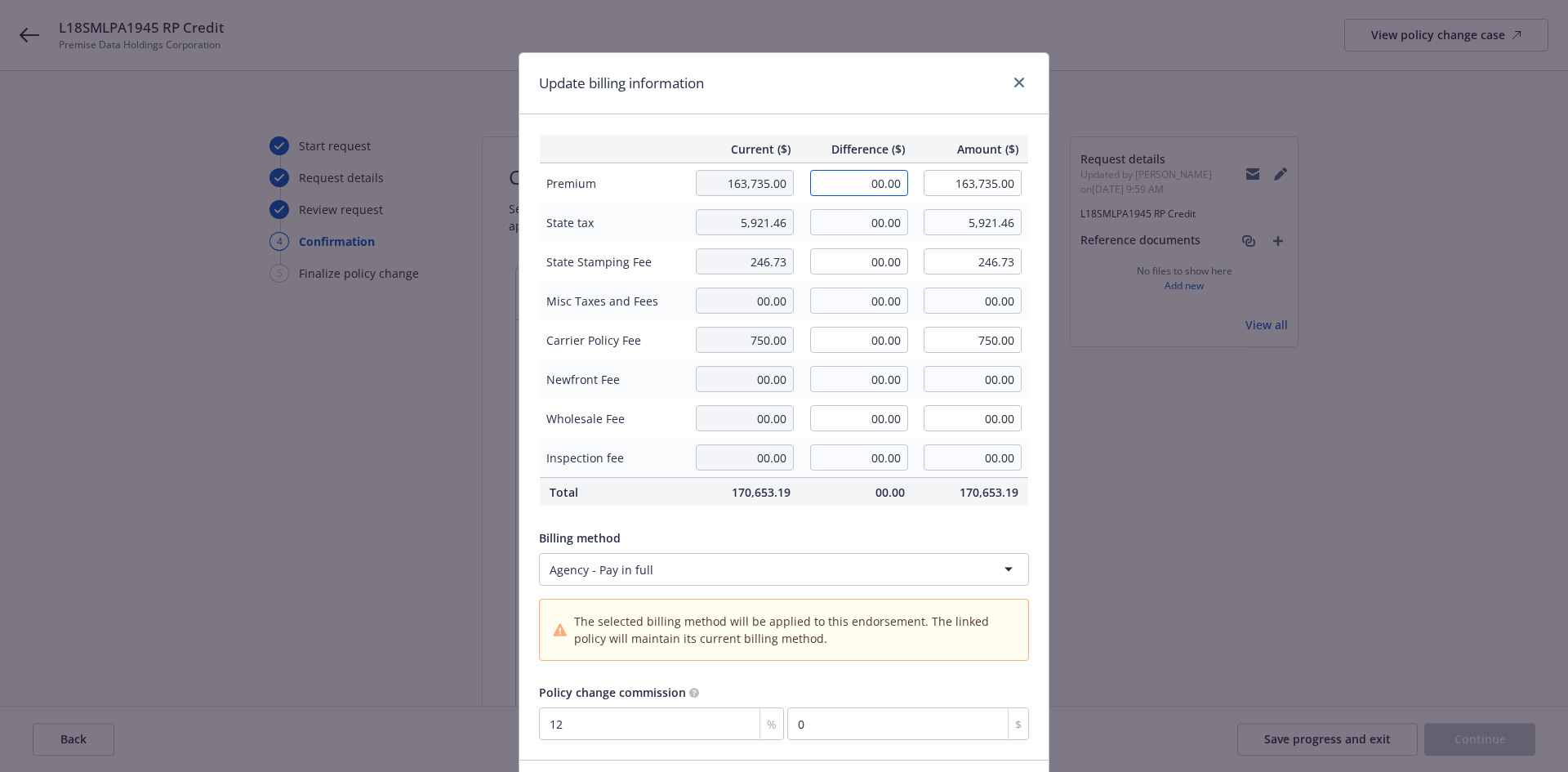
click at [873, 190] on input "00.00" at bounding box center [859, 183] width 98 height 26
type input "-8,980.49"
type input "154,754.51"
type input "-1077.66"
click at [885, 217] on input "00.00" at bounding box center [859, 222] width 98 height 26
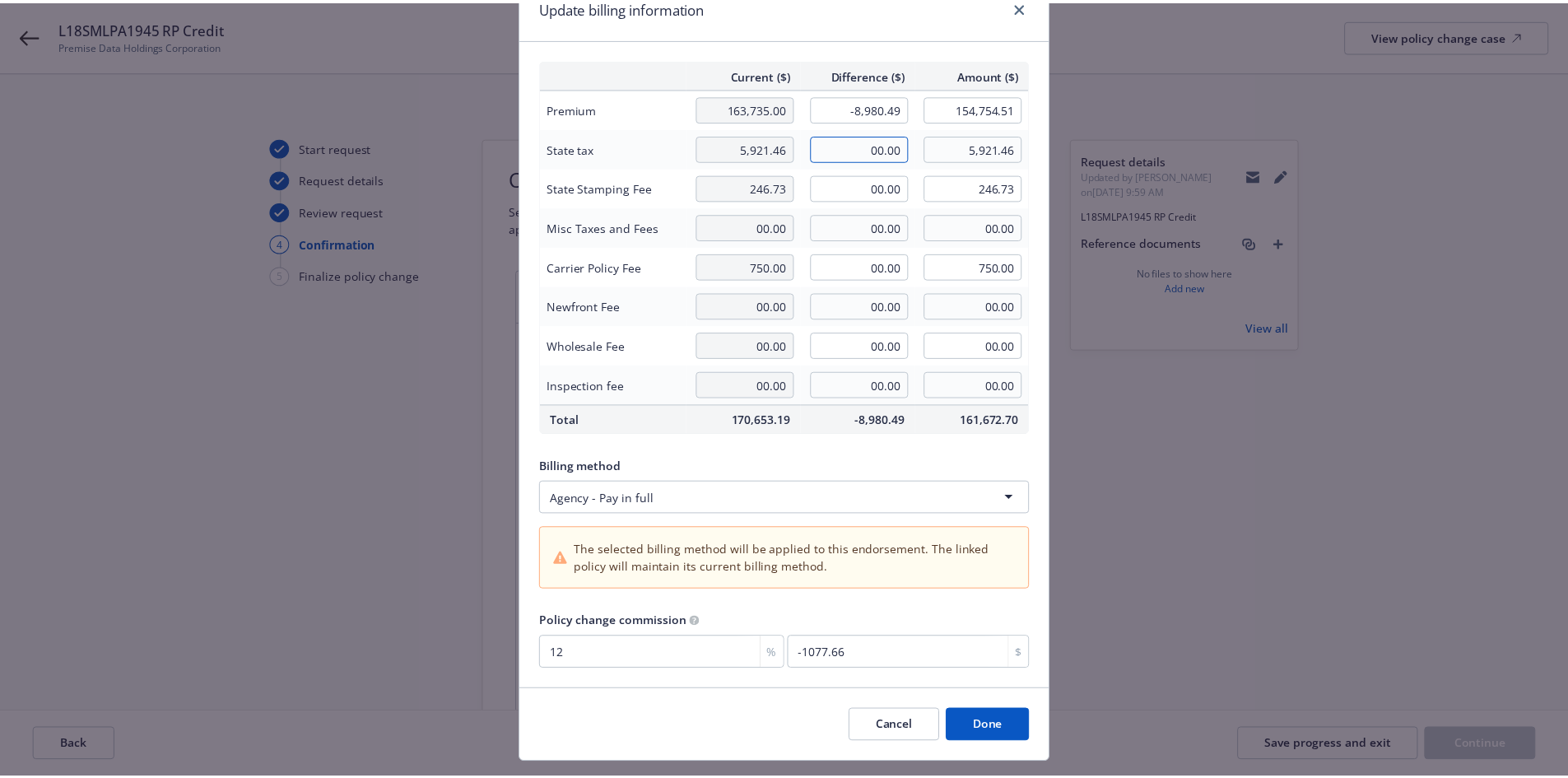
scroll to position [114, 0]
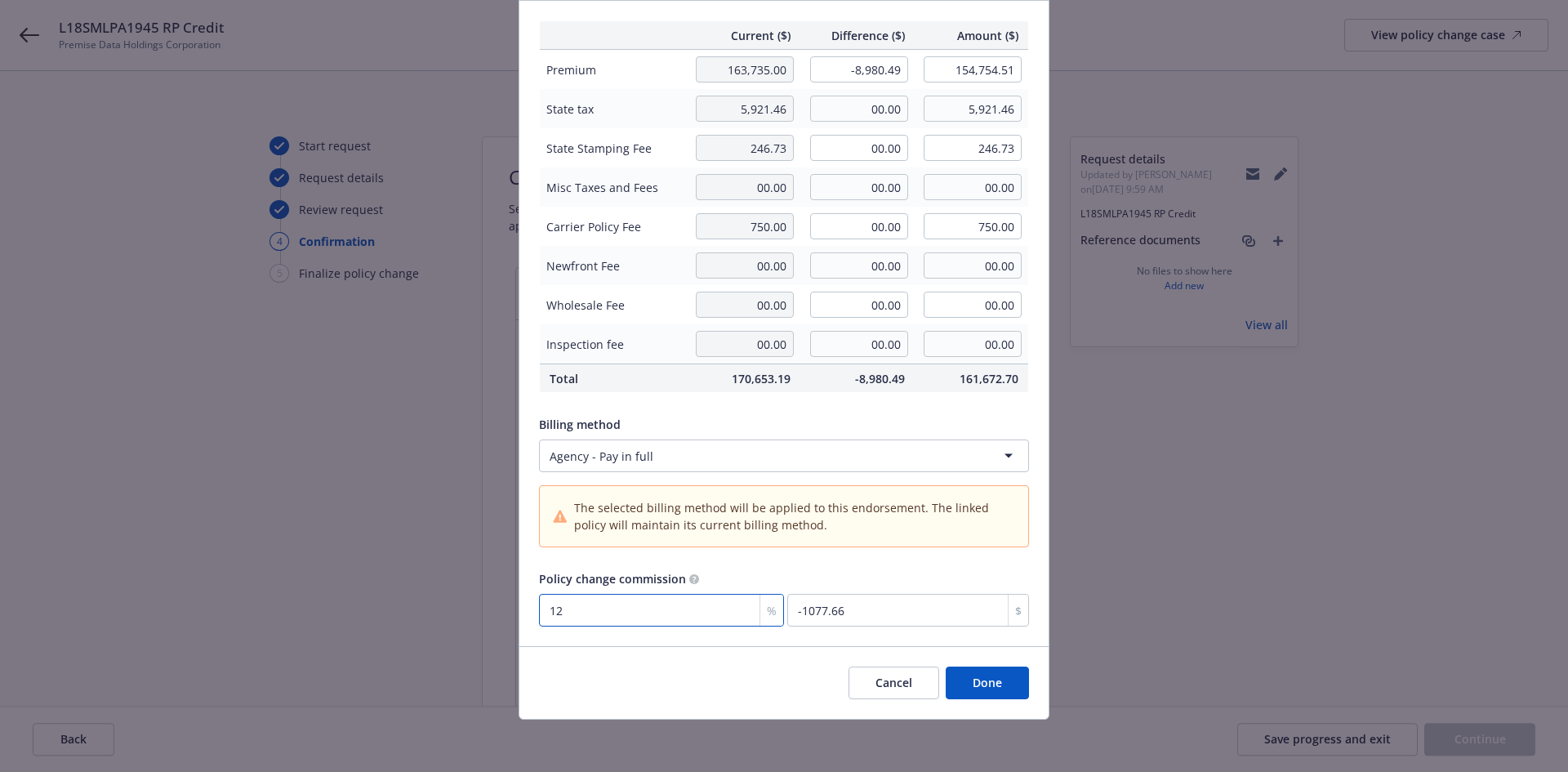
click at [573, 618] on input "12" at bounding box center [661, 610] width 245 height 33
click at [573, 616] on input "12" at bounding box center [661, 610] width 245 height 33
type input "0"
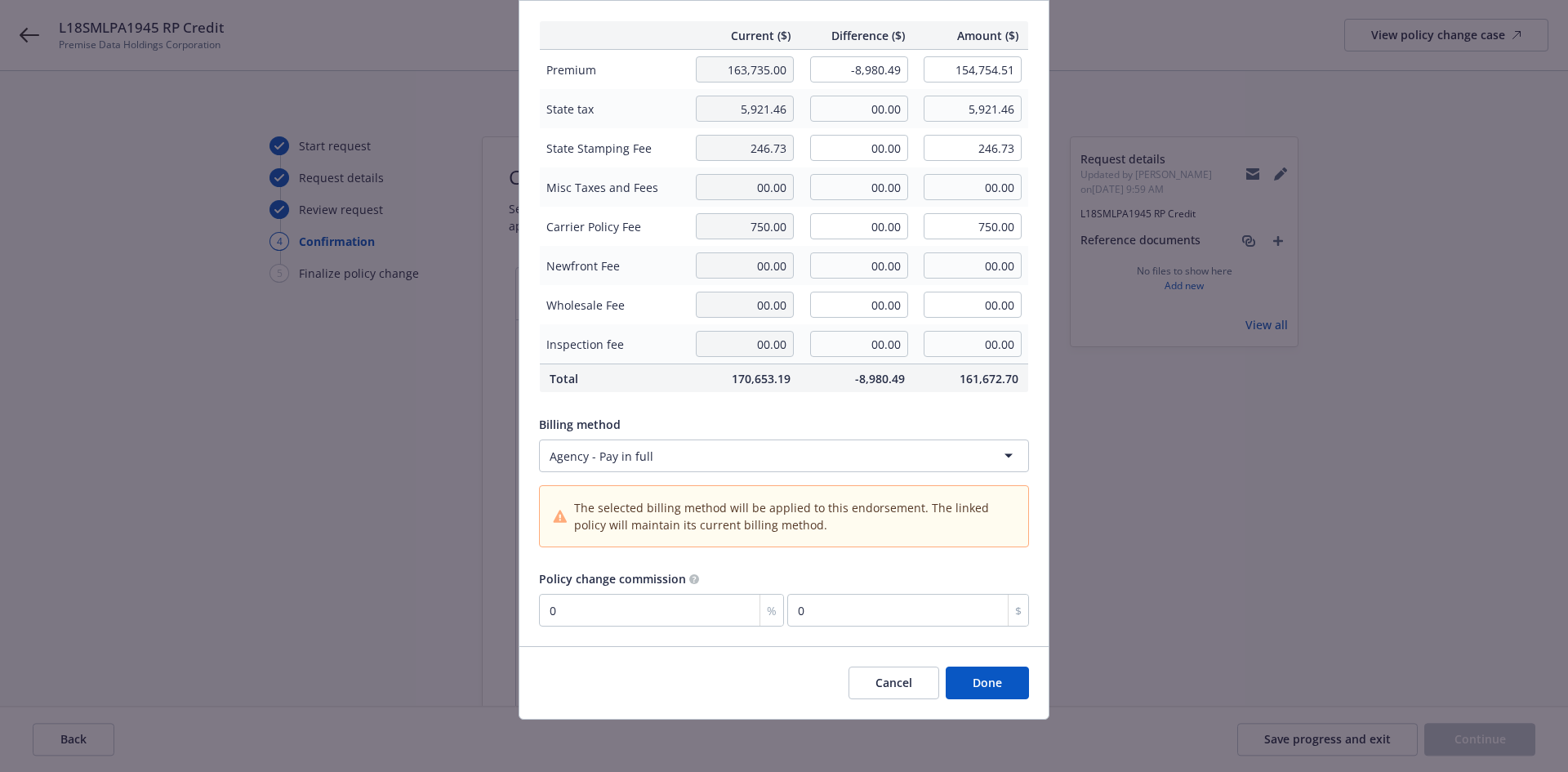
click at [995, 675] on button "Done" at bounding box center [987, 682] width 83 height 33
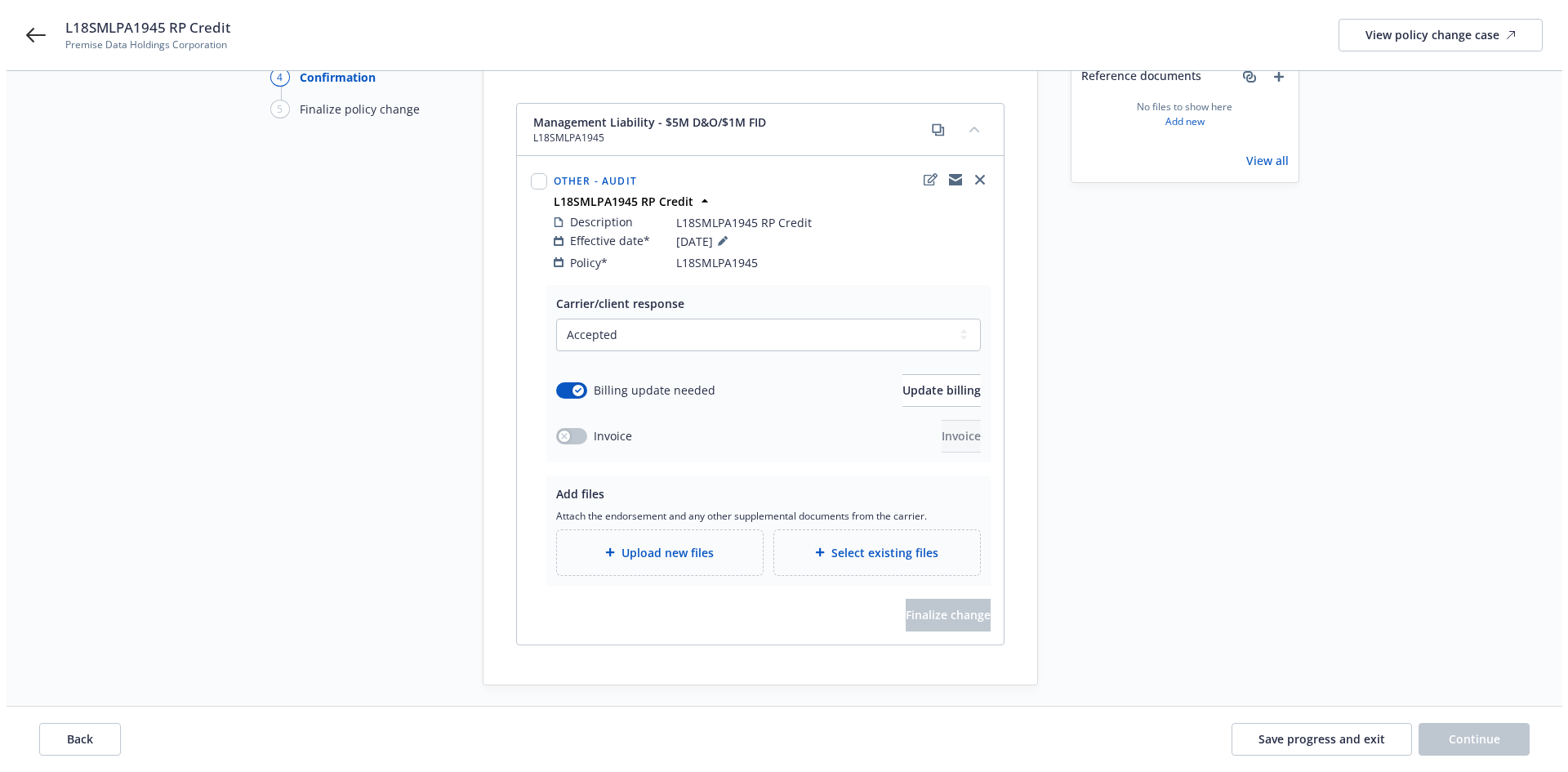
scroll to position [192, 0]
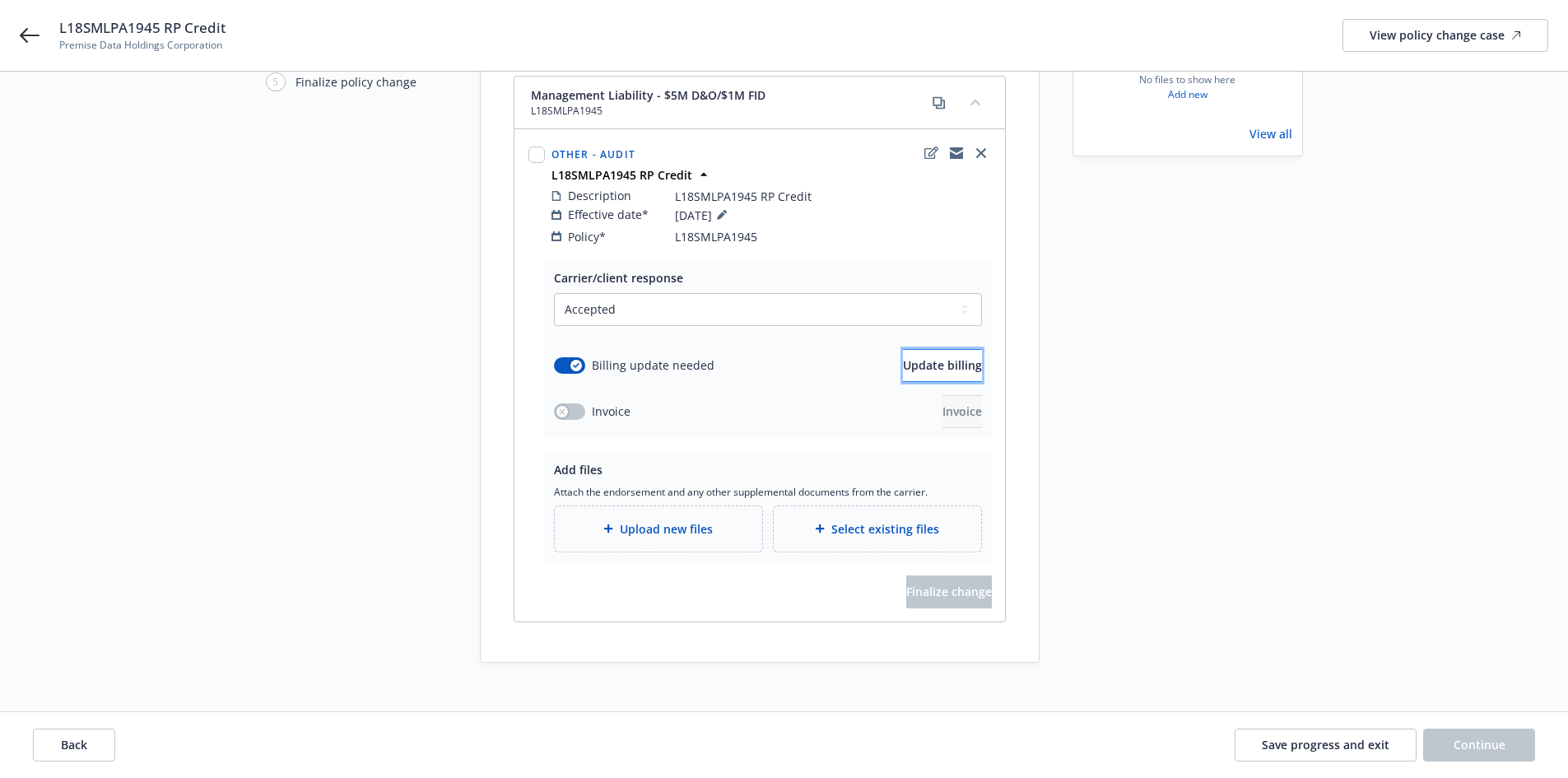
click at [949, 357] on span "Update billing" at bounding box center [943, 365] width 79 height 16
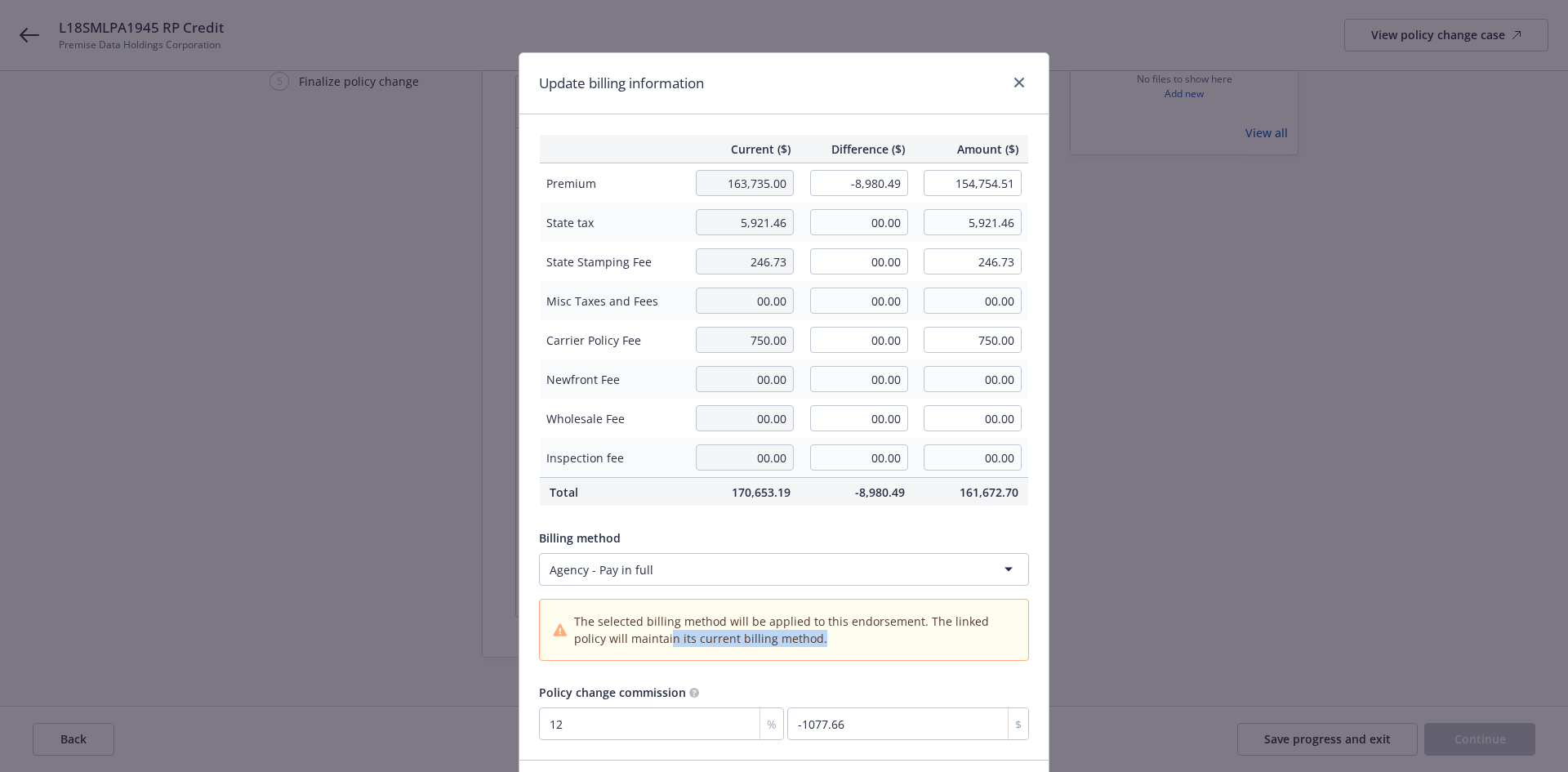
drag, startPoint x: 630, startPoint y: 646, endPoint x: 847, endPoint y: 639, distance: 217.1
click at [847, 639] on span "The selected billing method will be applied to this endorsement. The linked pol…" at bounding box center [794, 630] width 441 height 35
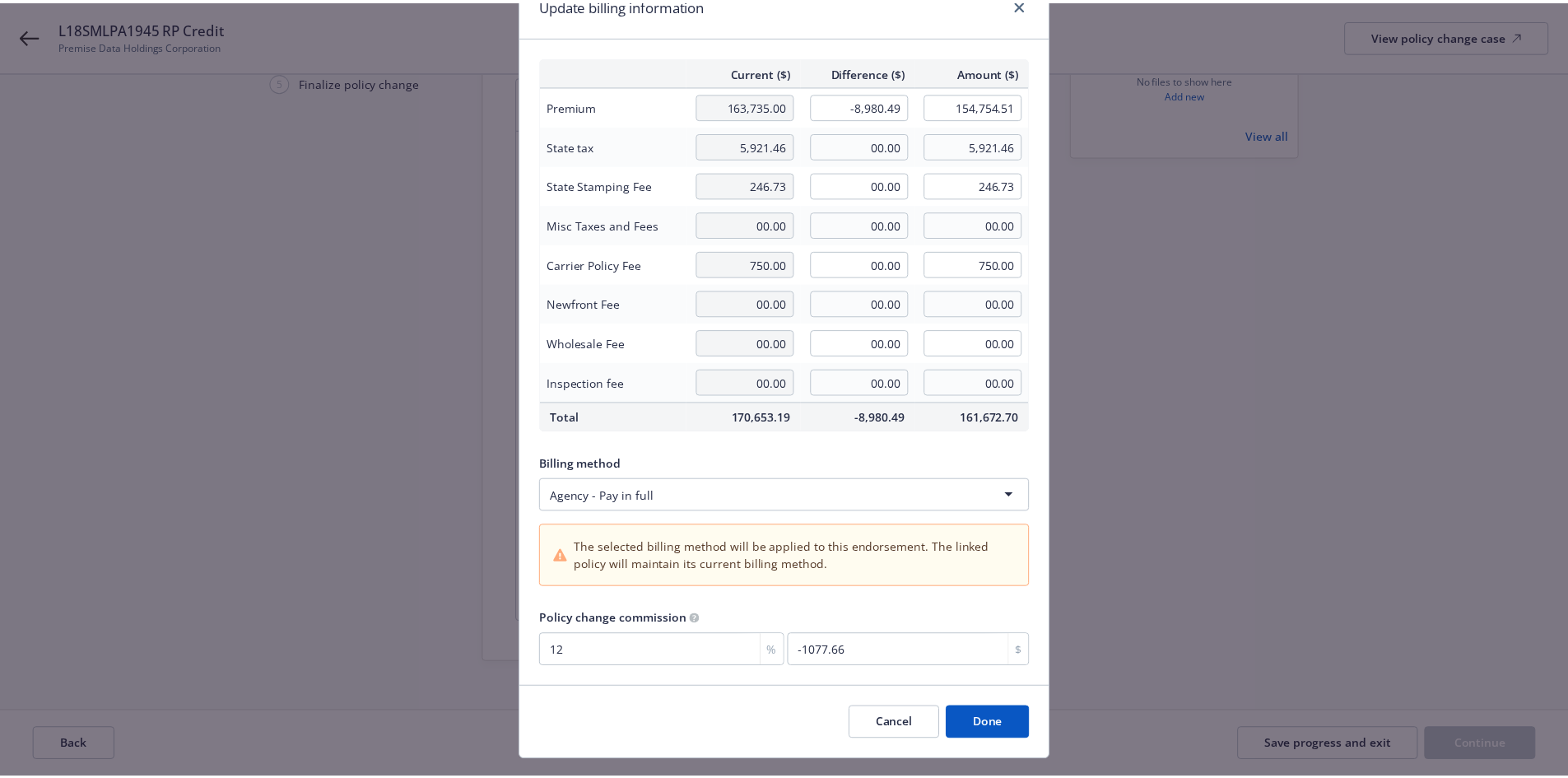
scroll to position [114, 0]
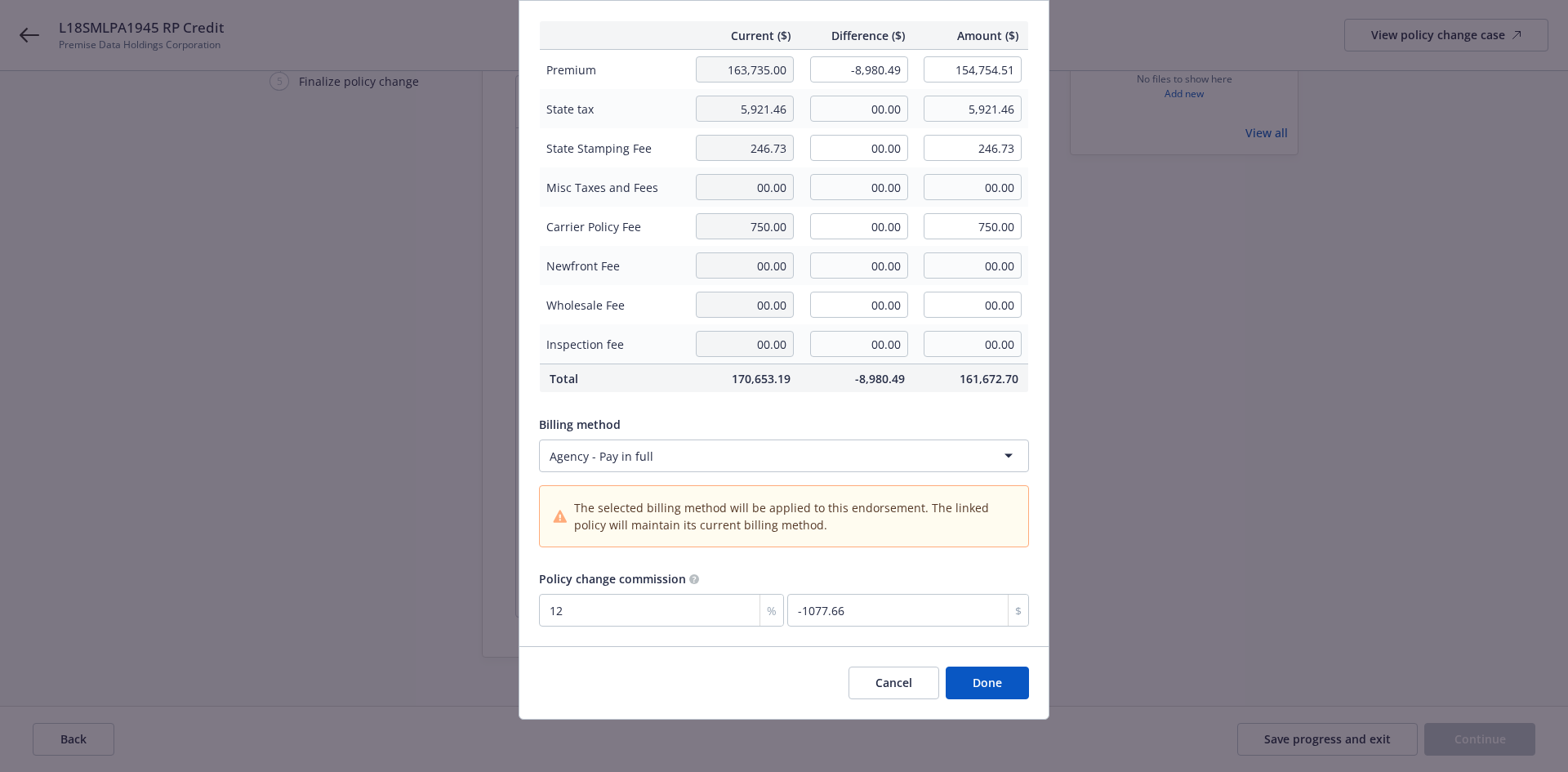
click at [1002, 682] on button "Done" at bounding box center [987, 682] width 83 height 33
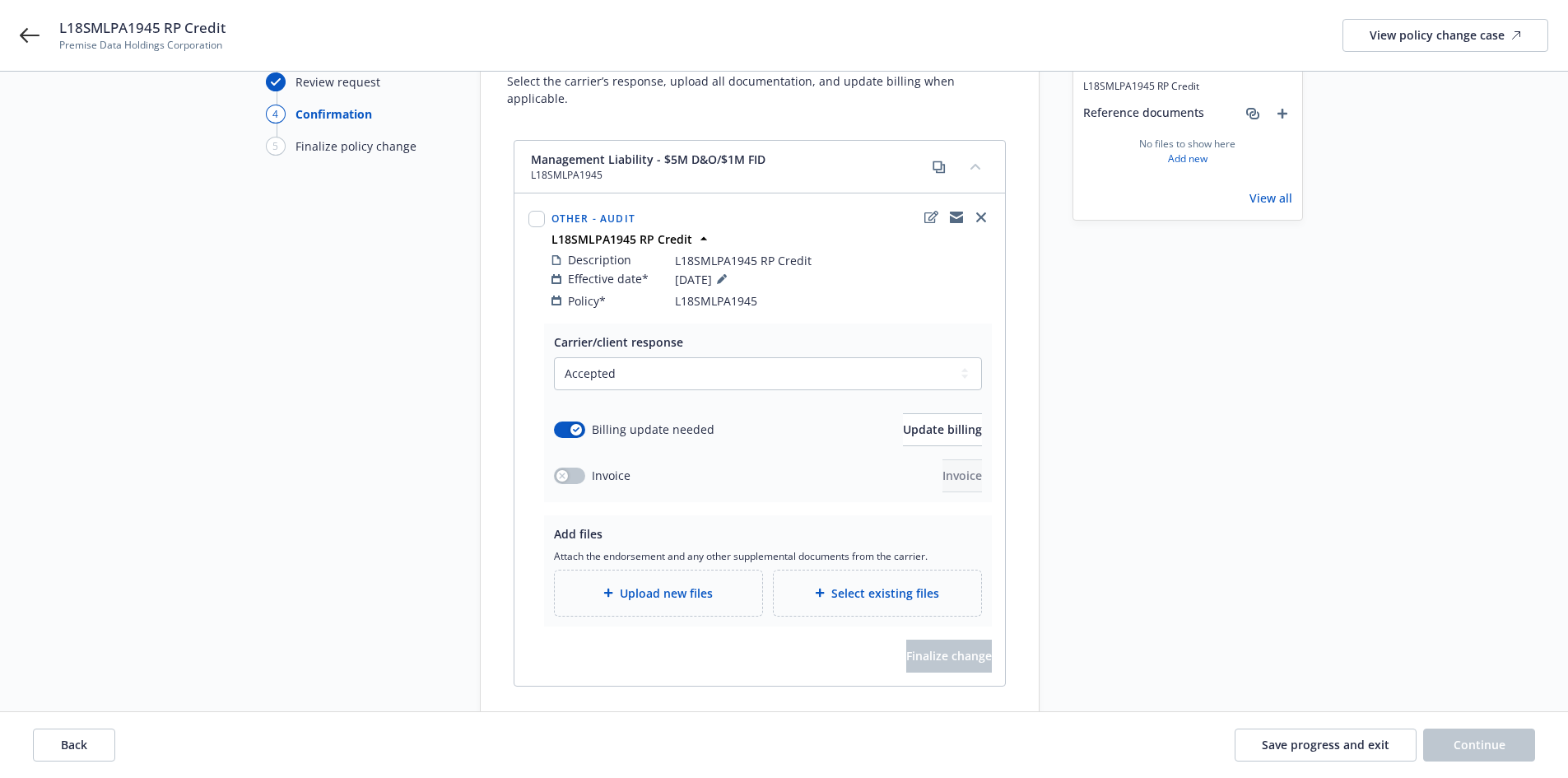
scroll to position [0, 0]
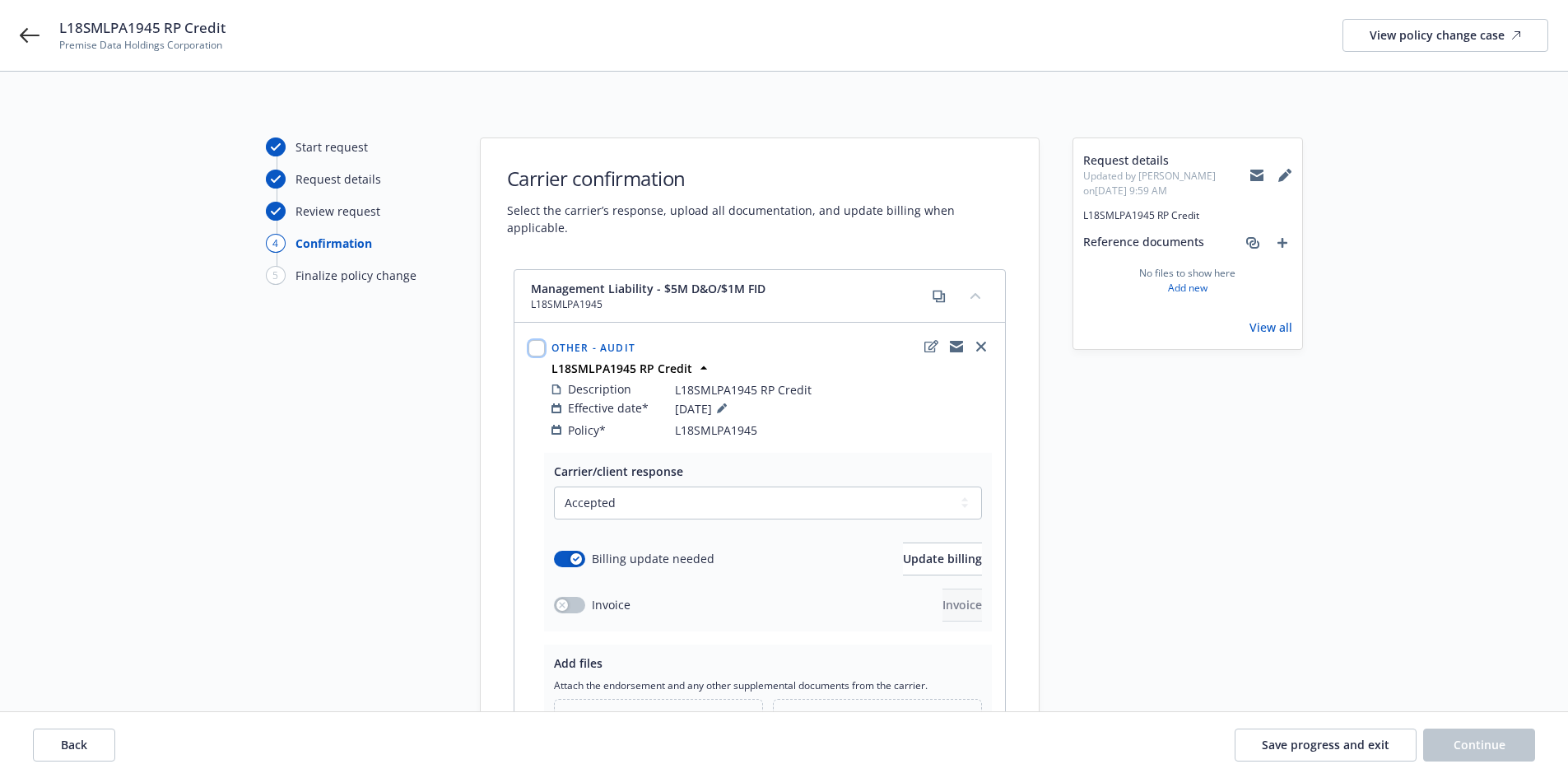
click at [535, 339] on input "checkbox" at bounding box center [536, 347] width 16 height 16
click at [523, 324] on div "Other - Audit L18SMLPA1945 RP Credit Description L18SMLPA1945 RP Credit Effecti…" at bounding box center [759, 388] width 488 height 128
click at [535, 339] on input "checkbox" at bounding box center [536, 347] width 16 height 16
checkbox input "false"
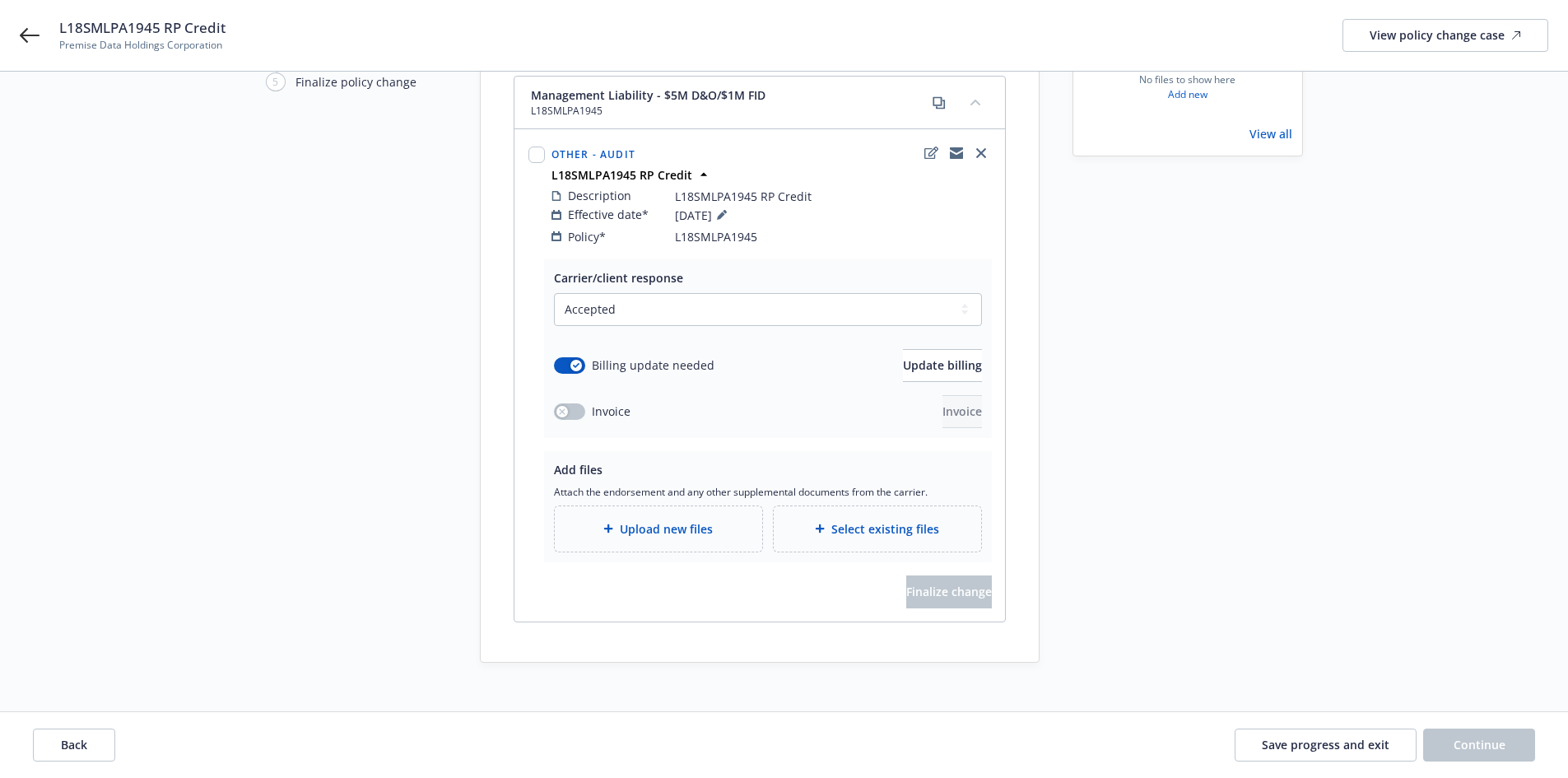
click at [1130, 509] on div "Request details Updated by Lea Ittenbach on 08/12/2025, 9:59 AM L18SMLPA1945 RP…" at bounding box center [1187, 304] width 230 height 719
click at [365, 328] on div "Start request Request details Review request 4 Confirmation 5 Finalize policy c…" at bounding box center [356, 304] width 181 height 719
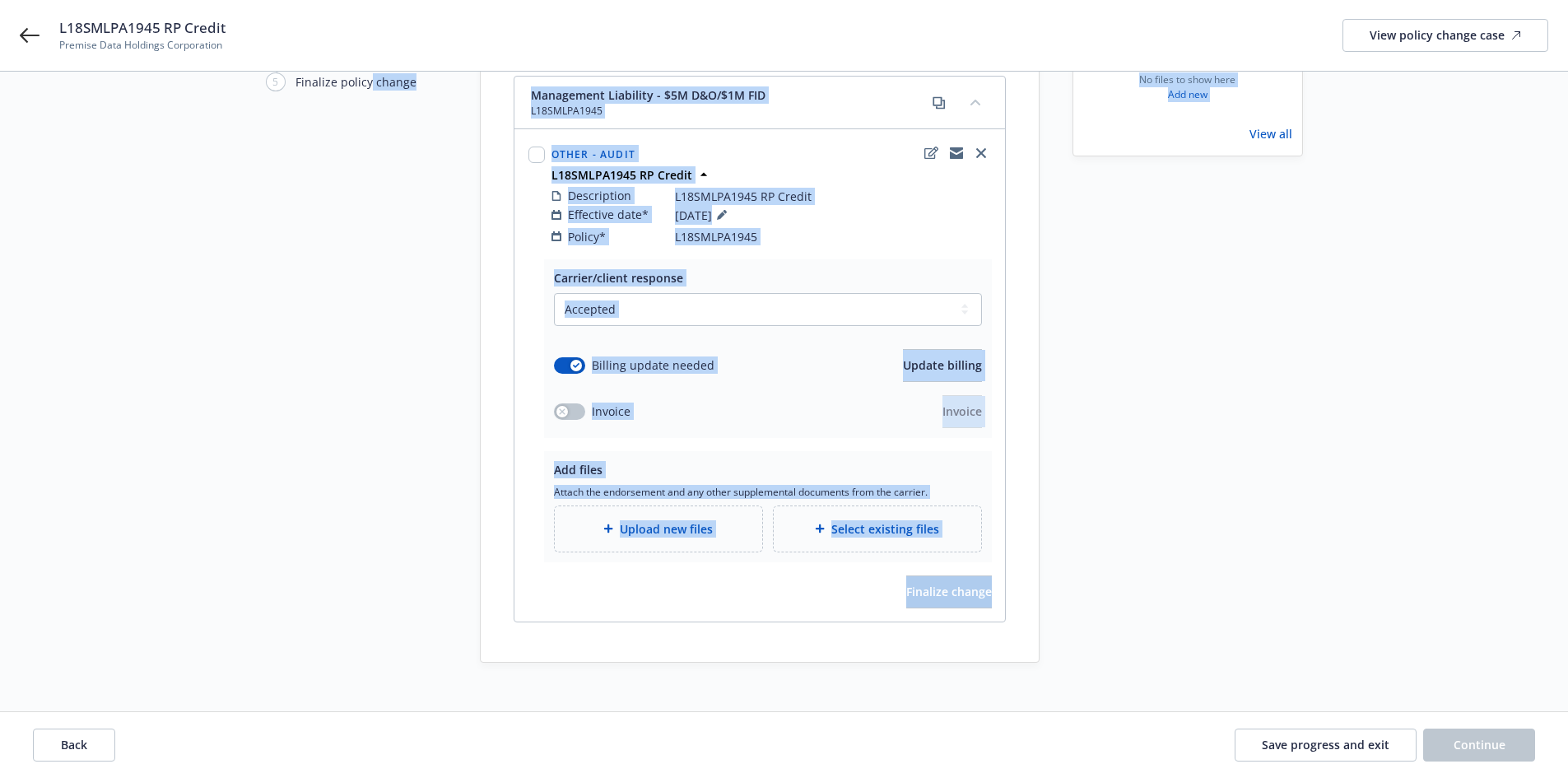
drag, startPoint x: 367, startPoint y: 327, endPoint x: 1178, endPoint y: 651, distance: 873.3
click at [1171, 657] on div "Start request Request details Review request 4 Confirmation 5 Finalize policy c…" at bounding box center [784, 337] width 1568 height 917
click at [1168, 643] on div "Request details Updated by Lea Ittenbach on 08/12/2025, 9:59 AM L18SMLPA1945 RP…" at bounding box center [1187, 304] width 230 height 719
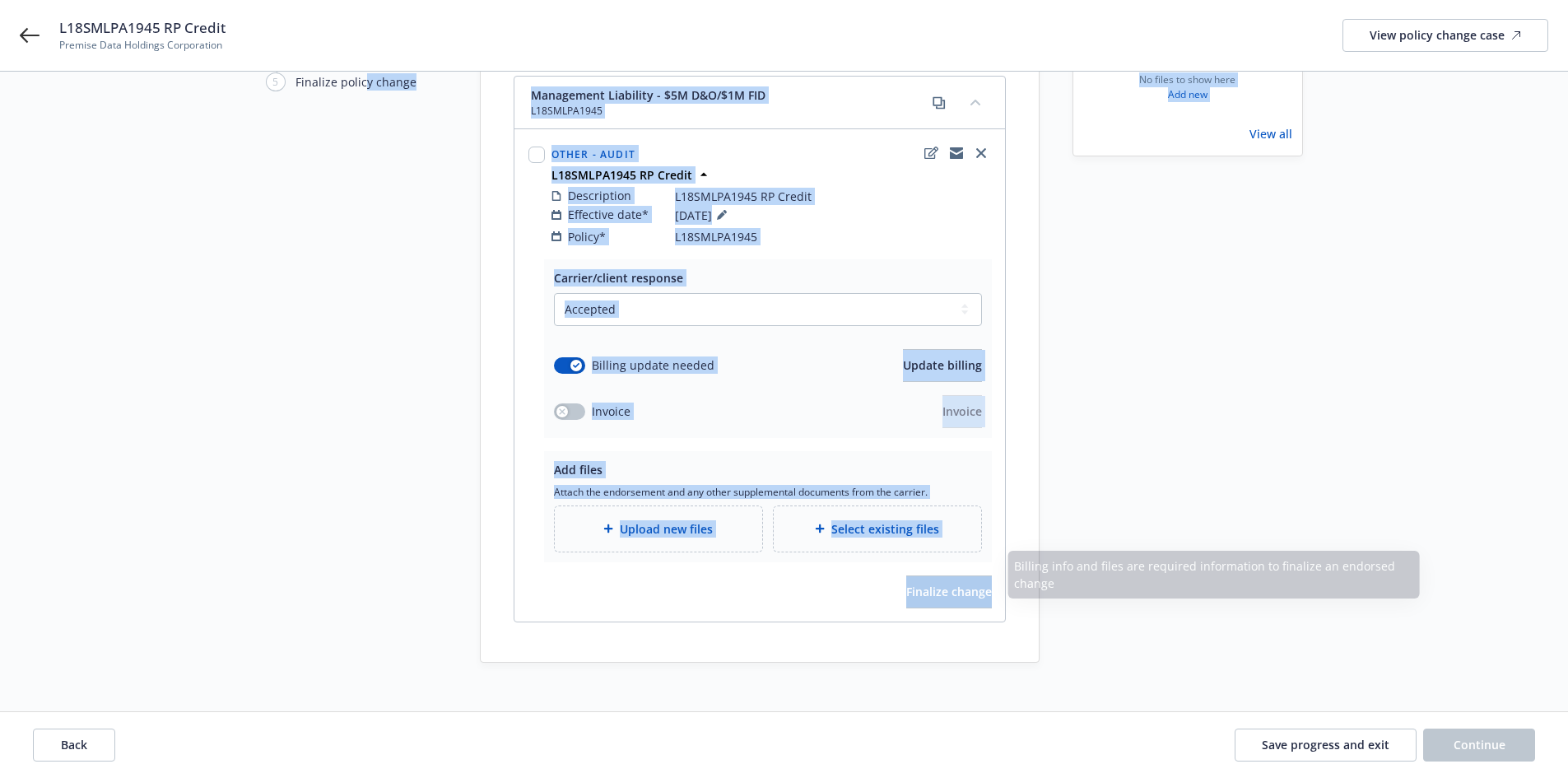
drag, startPoint x: 1166, startPoint y: 642, endPoint x: 361, endPoint y: 446, distance: 828.5
click at [361, 446] on div "Start request Request details Review request 4 Confirmation 5 Finalize policy c…" at bounding box center [784, 304] width 1528 height 719
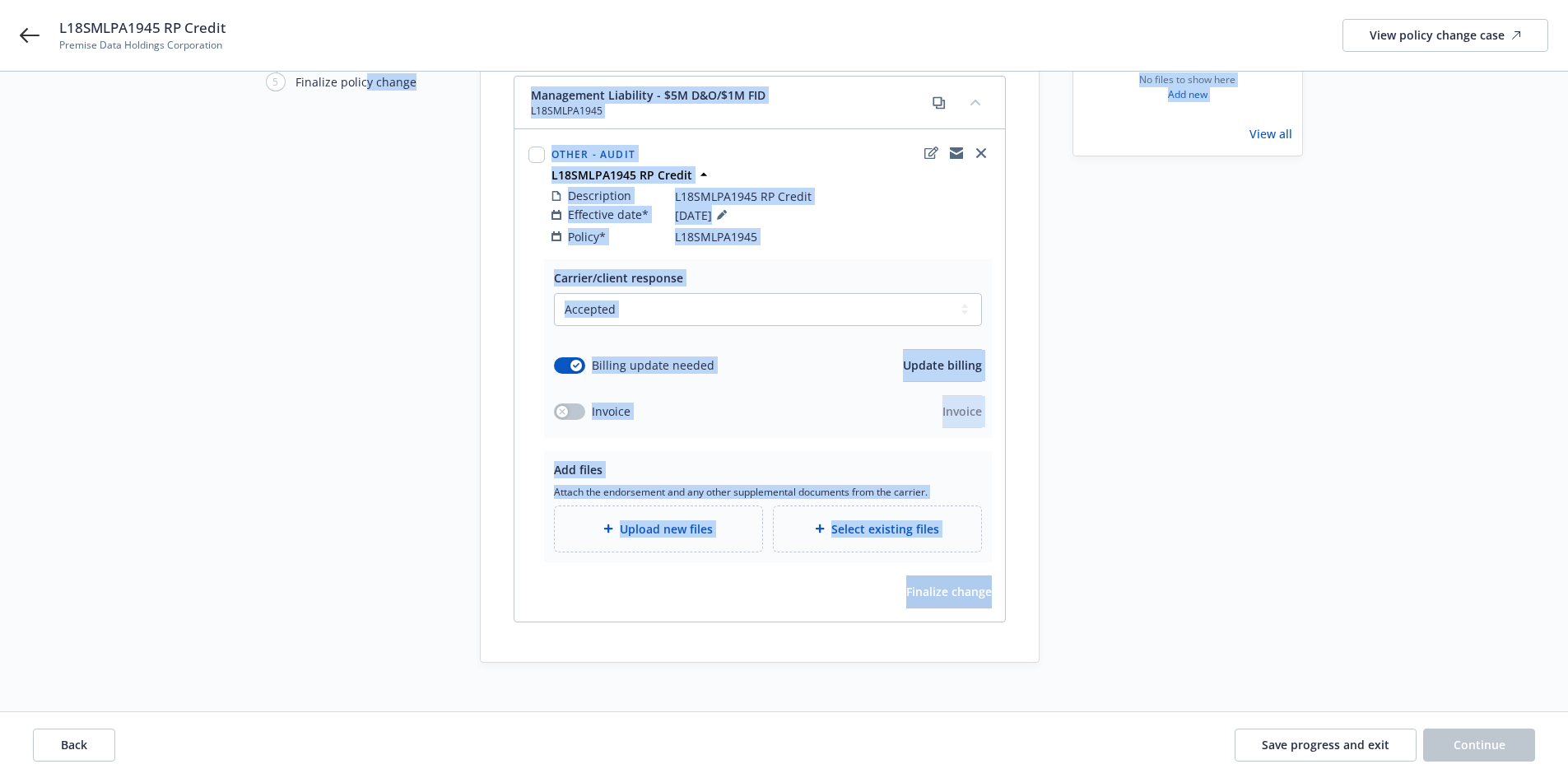
click at [362, 437] on div "Start request Request details Review request 4 Confirmation 5 Finalize policy c…" at bounding box center [356, 304] width 181 height 719
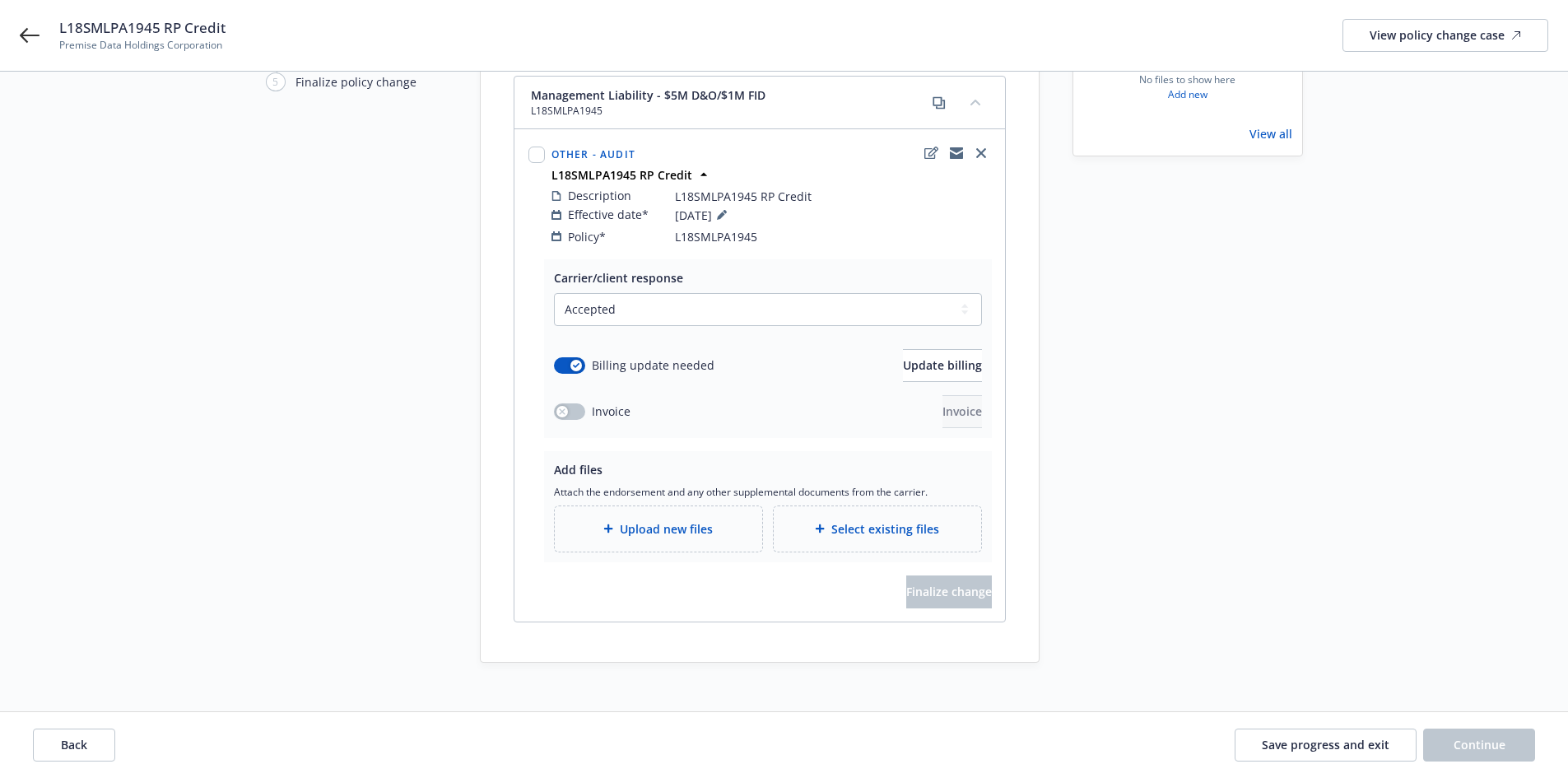
click at [161, 439] on div "Start request Request details Review request 4 Confirmation 5 Finalize policy c…" at bounding box center [784, 304] width 1528 height 719
click at [416, 580] on div "Start request Request details Review request 4 Confirmation 5 Finalize policy c…" at bounding box center [356, 304] width 181 height 719
click at [955, 349] on button "Update billing" at bounding box center [943, 365] width 79 height 33
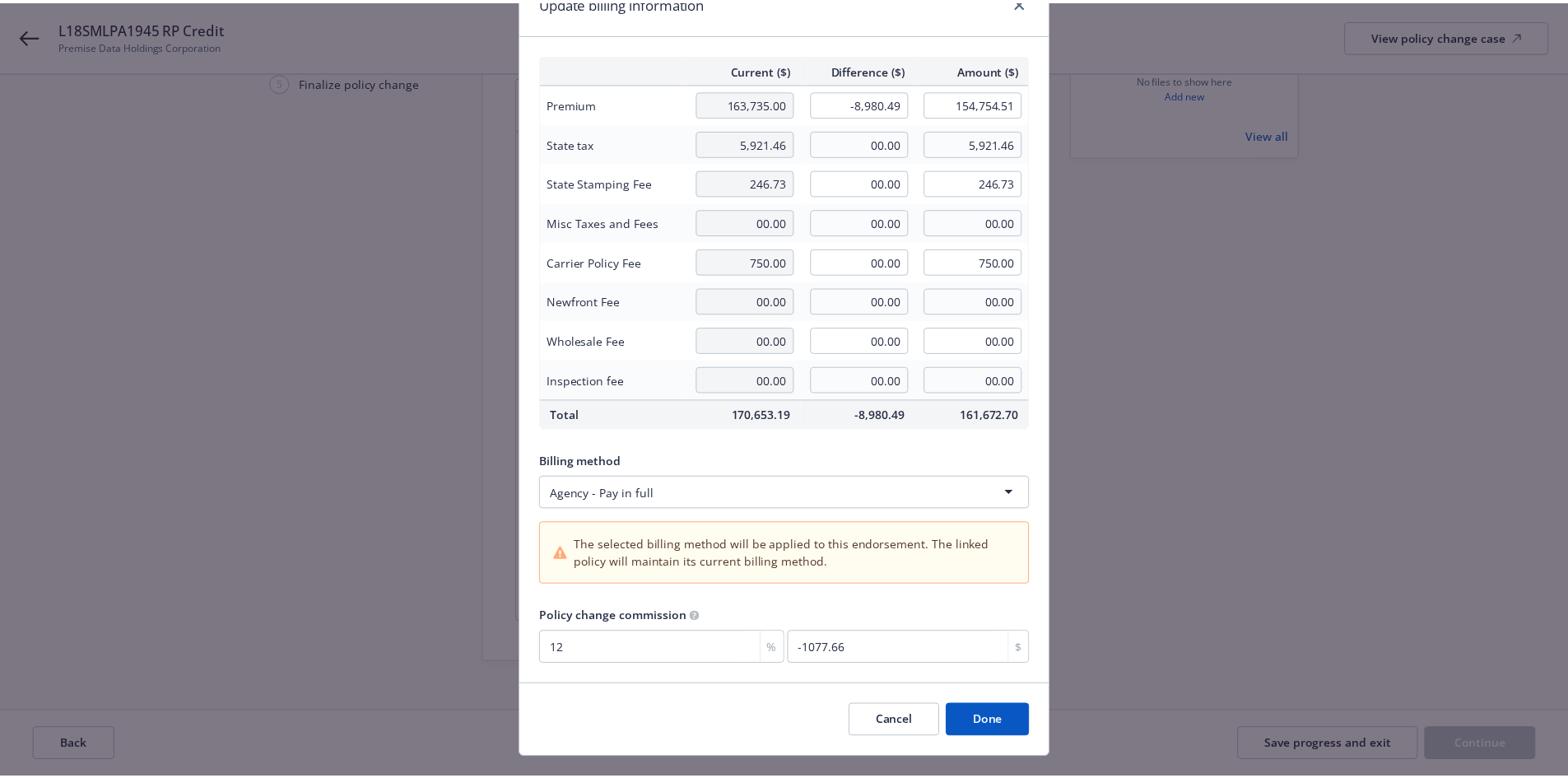
scroll to position [114, 0]
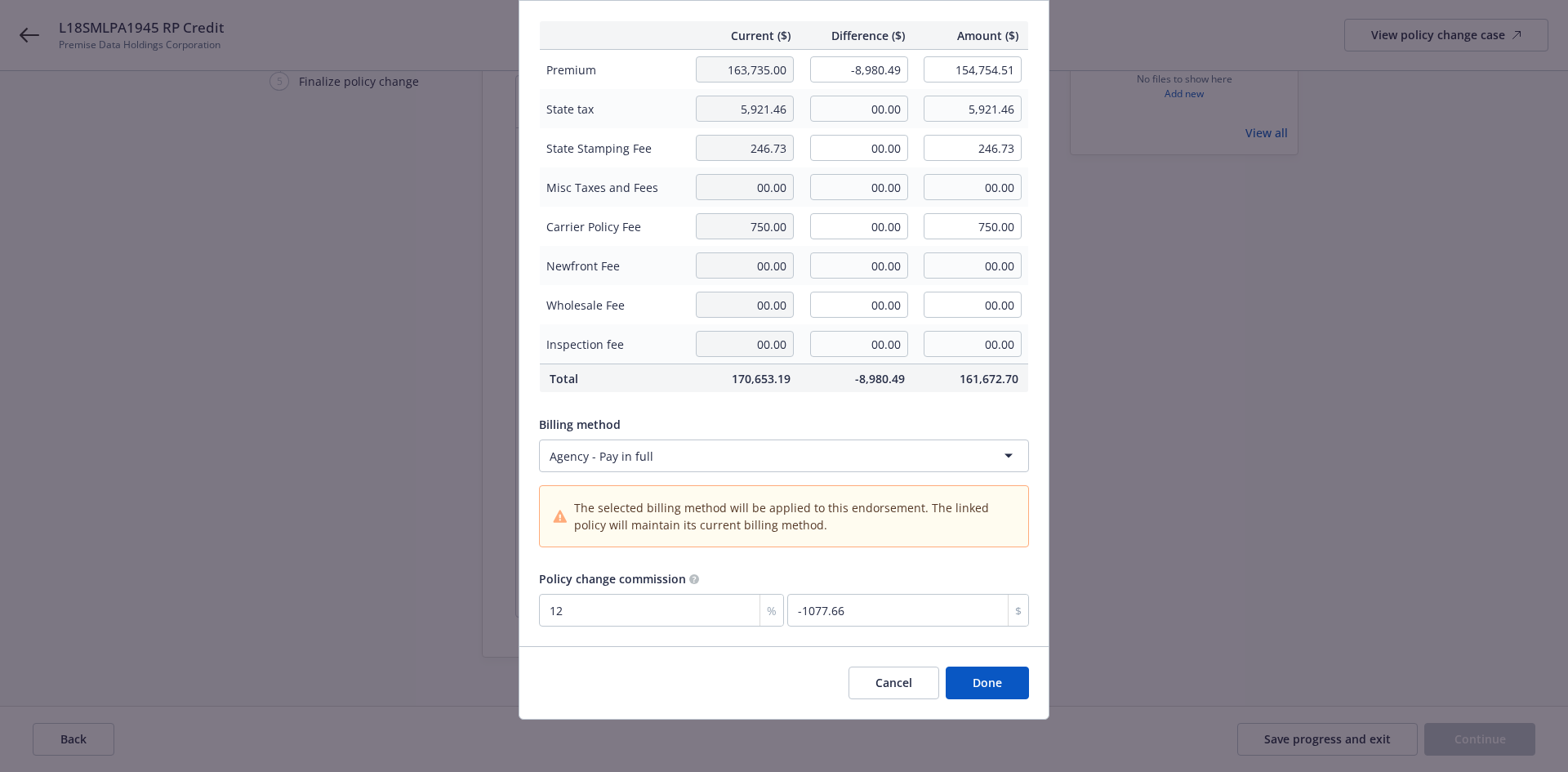
click at [760, 605] on div "%" at bounding box center [771, 609] width 23 height 31
type input "0"
click at [1000, 681] on button "Done" at bounding box center [987, 682] width 83 height 33
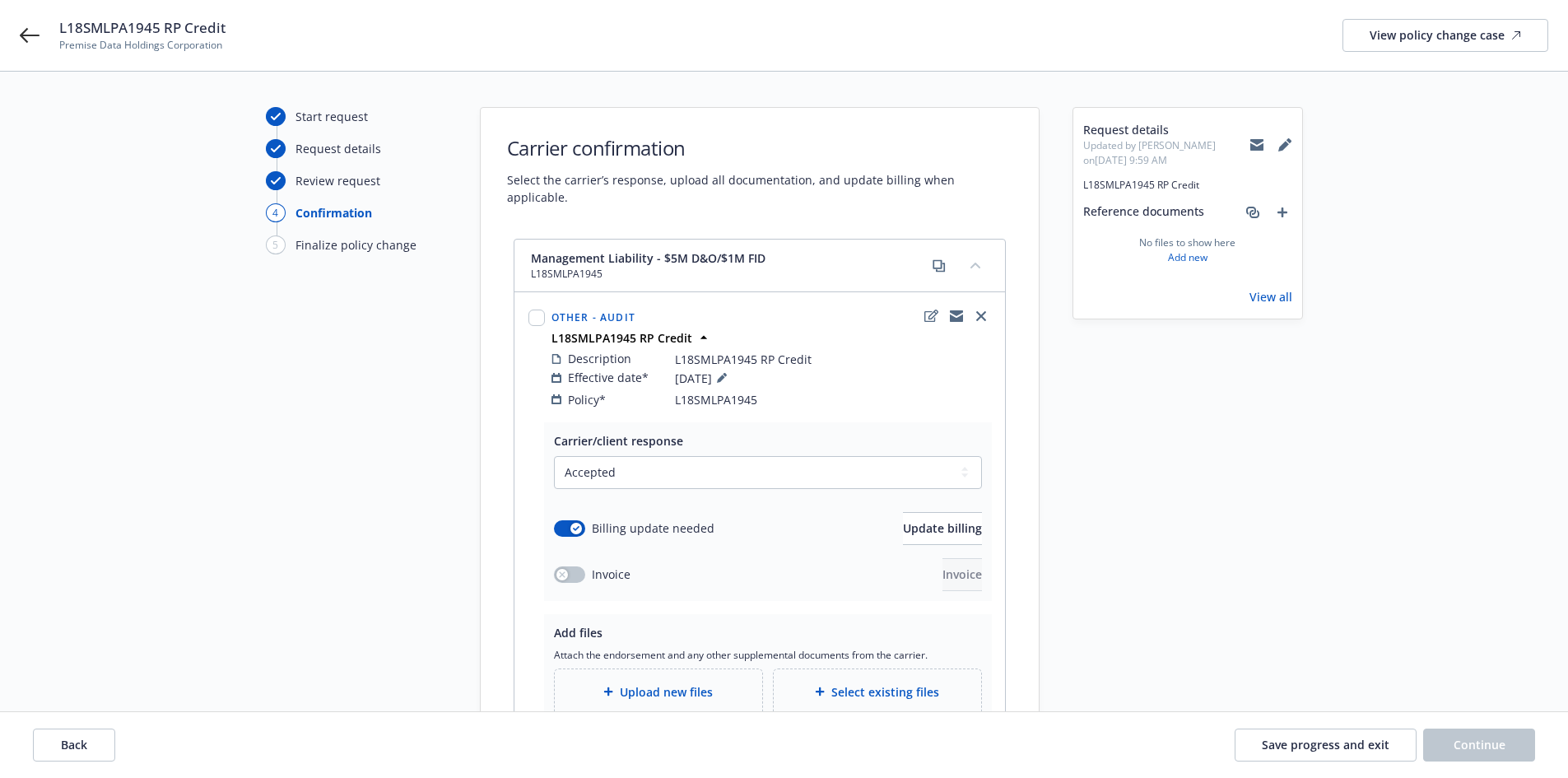
scroll to position [0, 0]
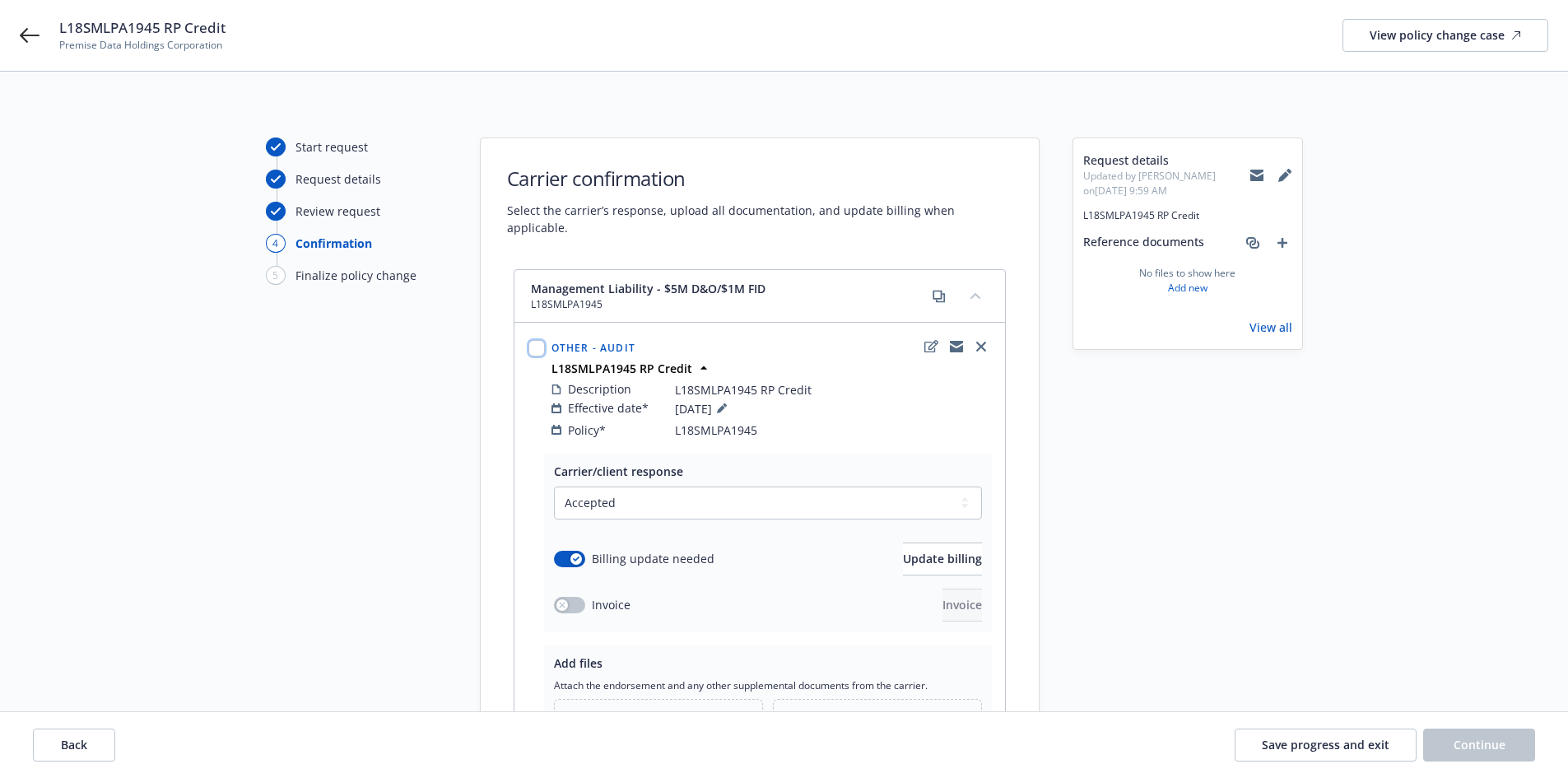
click at [530, 339] on input "checkbox" at bounding box center [536, 347] width 16 height 16
click at [536, 339] on input "checkbox" at bounding box center [536, 347] width 16 height 16
checkbox input "false"
click at [35, 28] on icon at bounding box center [29, 35] width 20 height 20
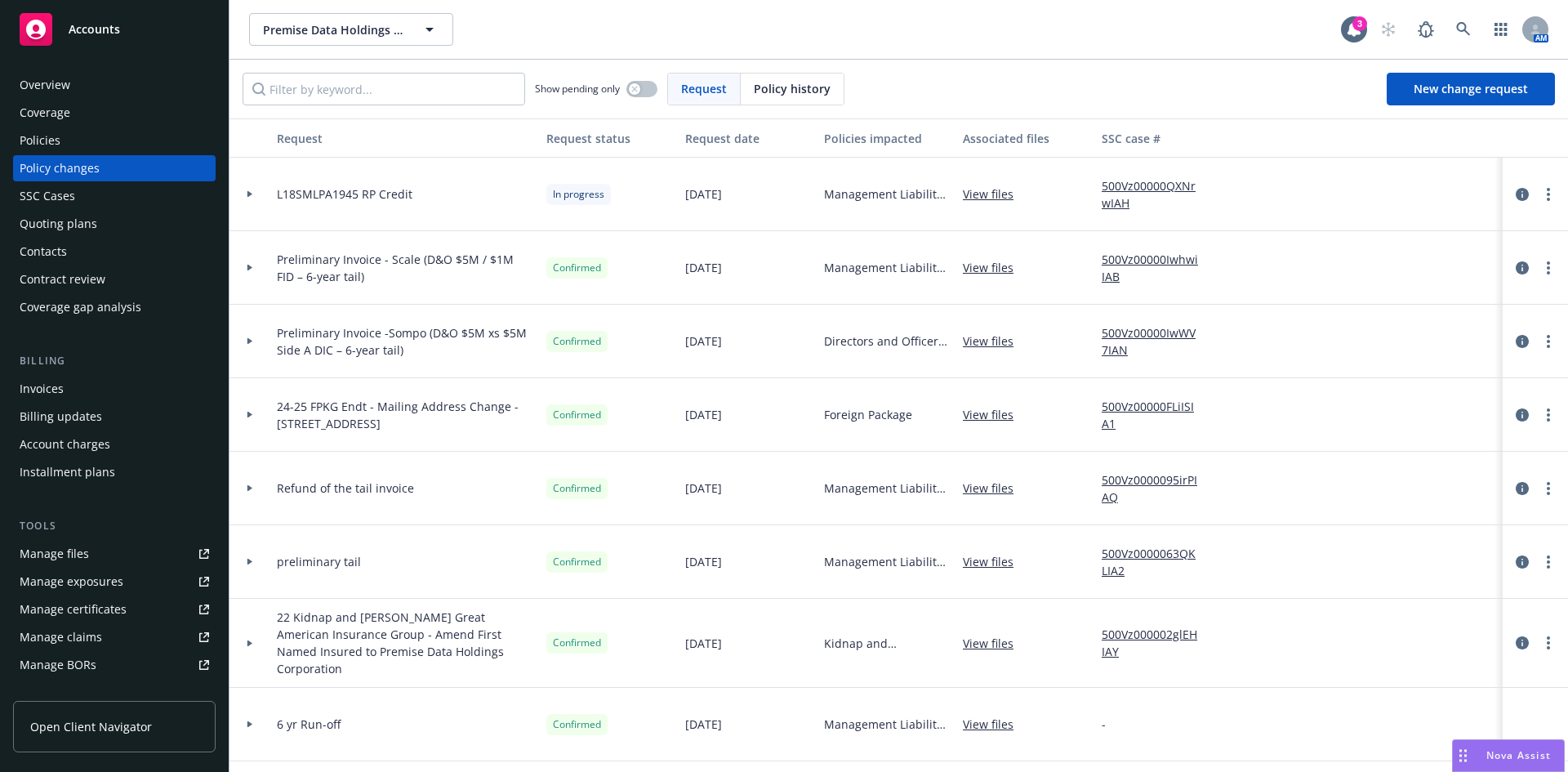
click at [446, 209] on div "L18SMLPA1945 RP Credit" at bounding box center [405, 194] width 269 height 74
click at [1516, 197] on icon "circleInformation" at bounding box center [1522, 195] width 13 height 13
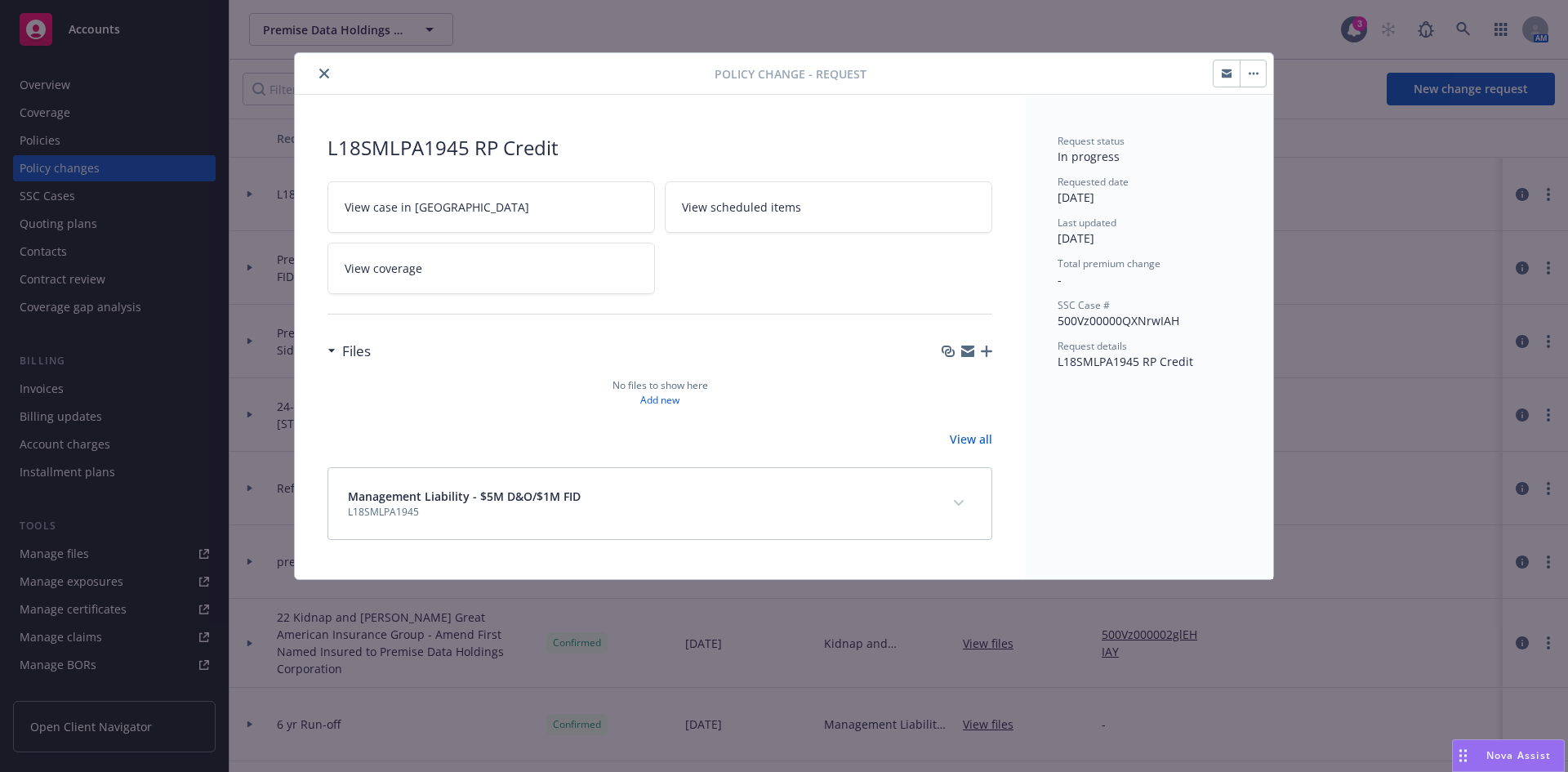
click at [1258, 77] on button "button" at bounding box center [1253, 74] width 26 height 26
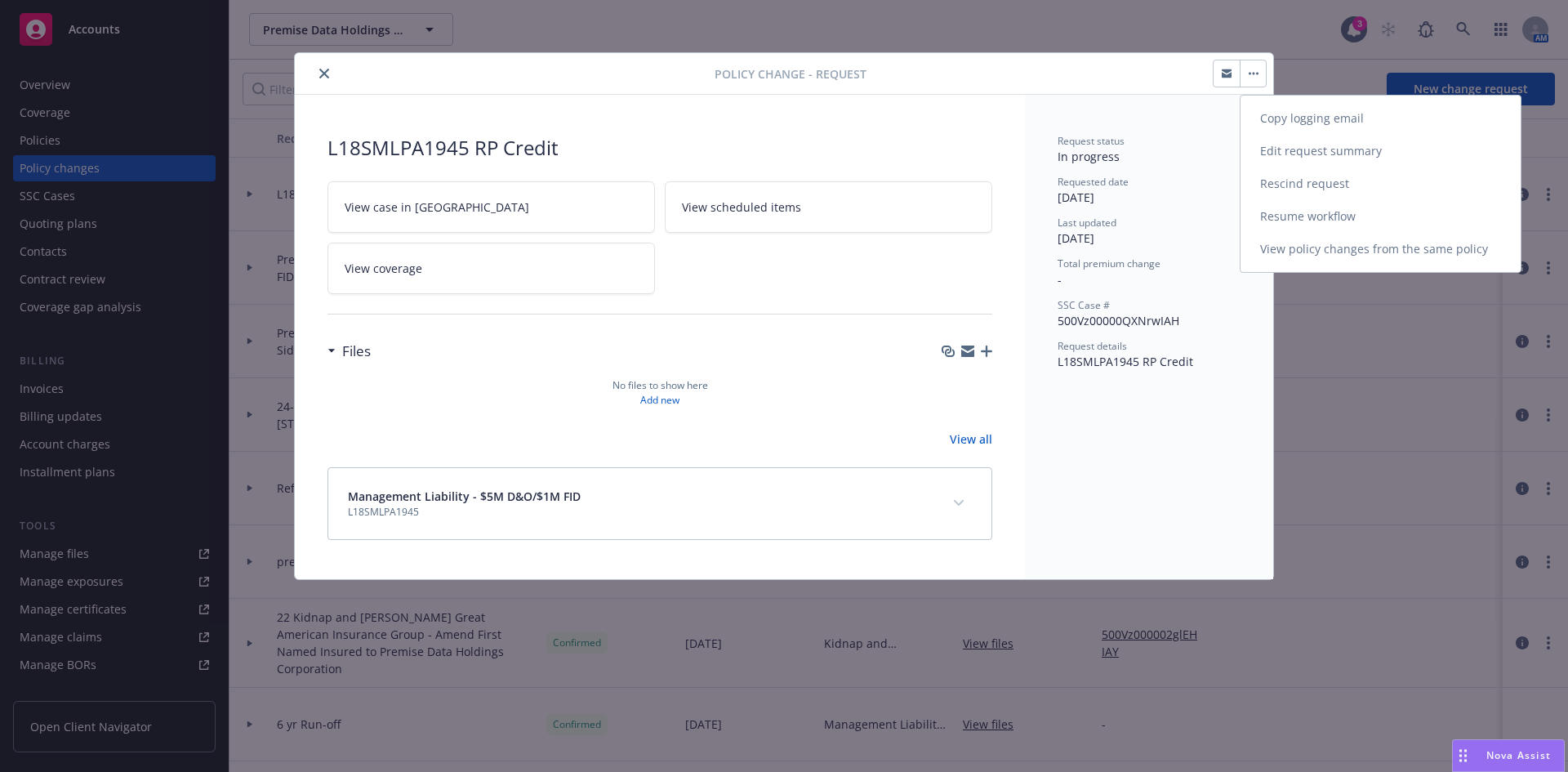
click at [1313, 151] on link "Edit request summary" at bounding box center [1380, 151] width 280 height 33
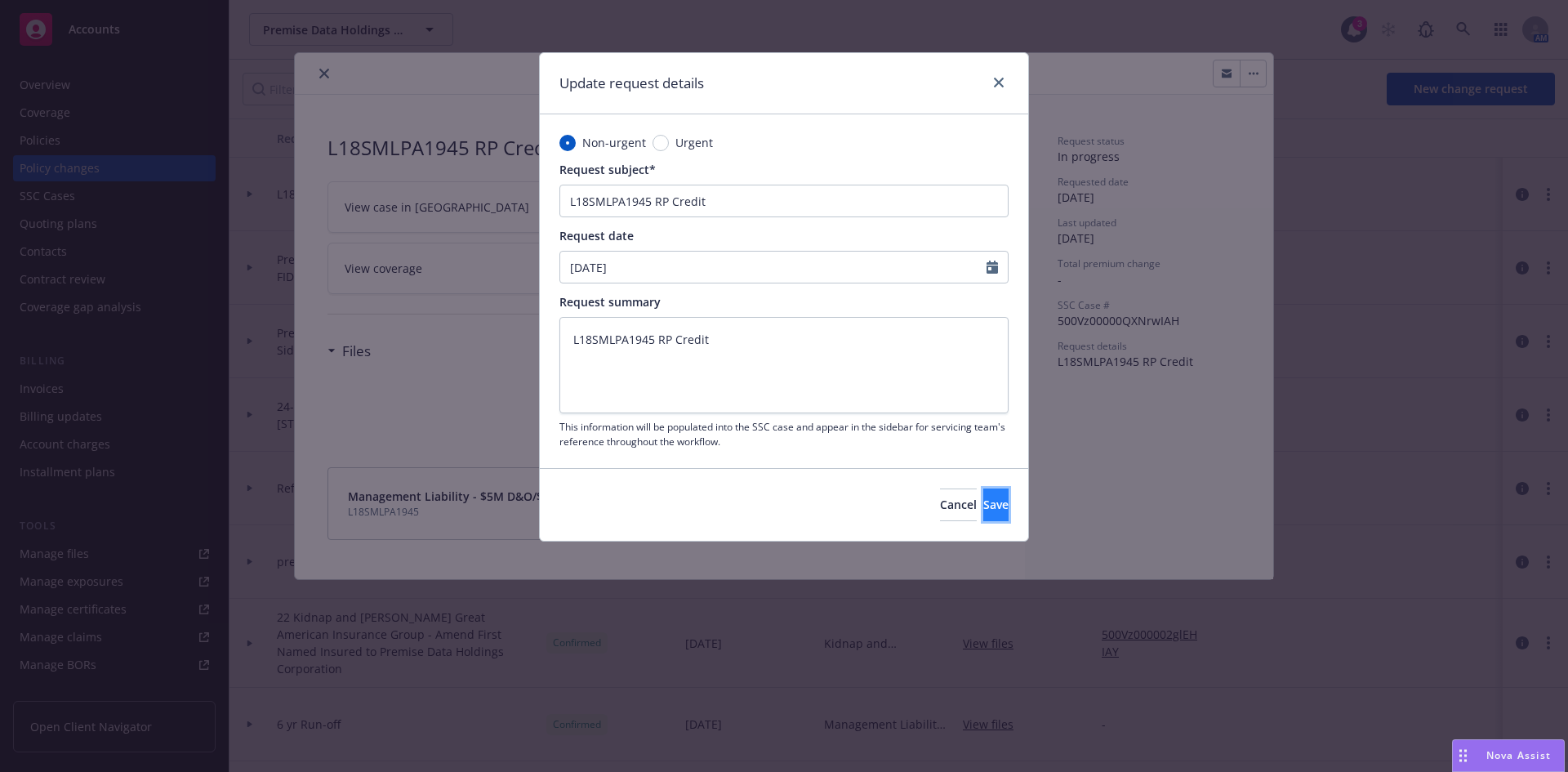
click at [983, 508] on button "Save" at bounding box center [995, 504] width 25 height 33
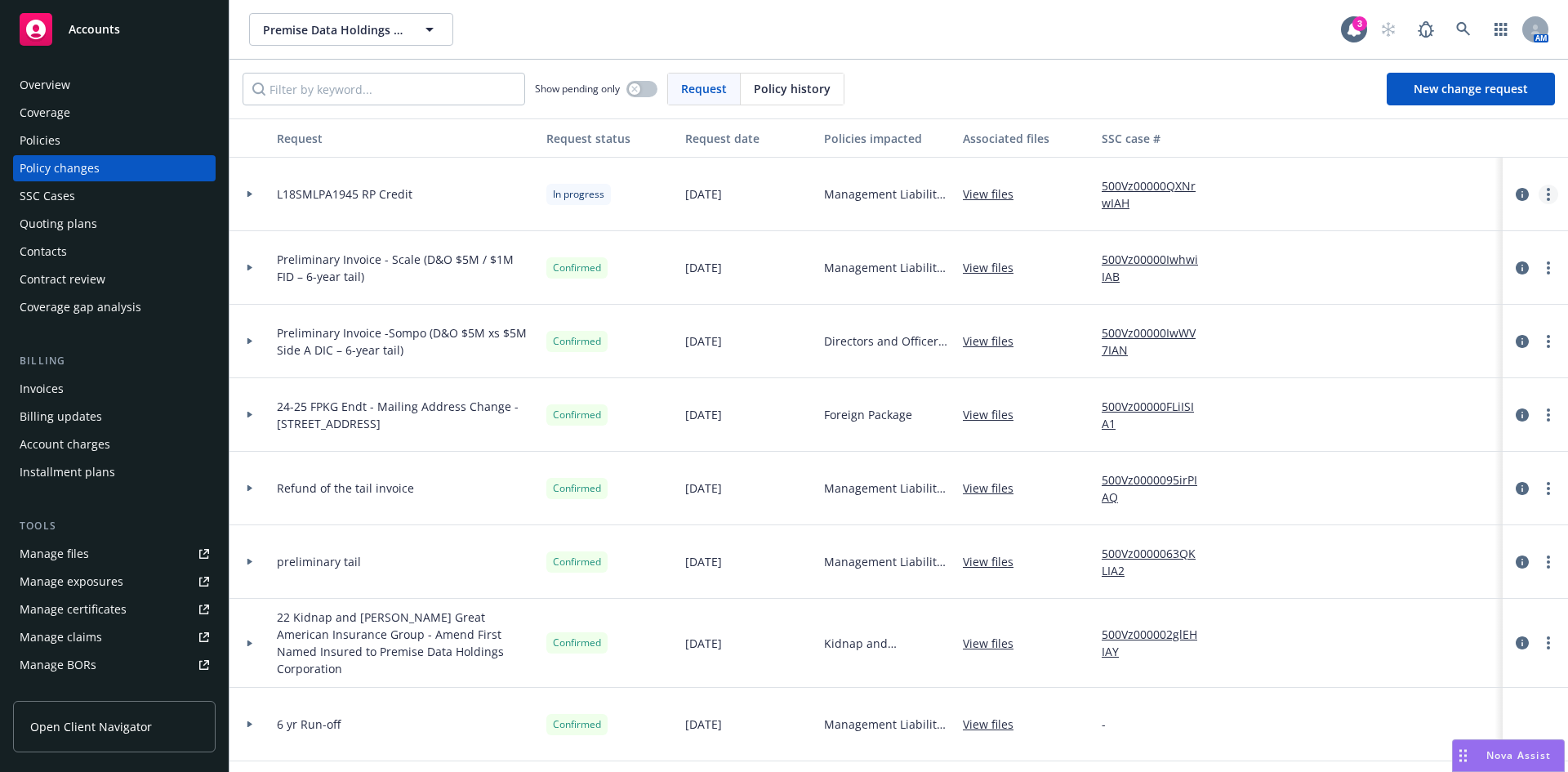
click at [1538, 185] on div at bounding box center [1535, 194] width 52 height 20
click at [1538, 203] on link "more" at bounding box center [1547, 194] width 20 height 20
click at [1351, 292] on link "Rescind request" at bounding box center [1404, 293] width 280 height 33
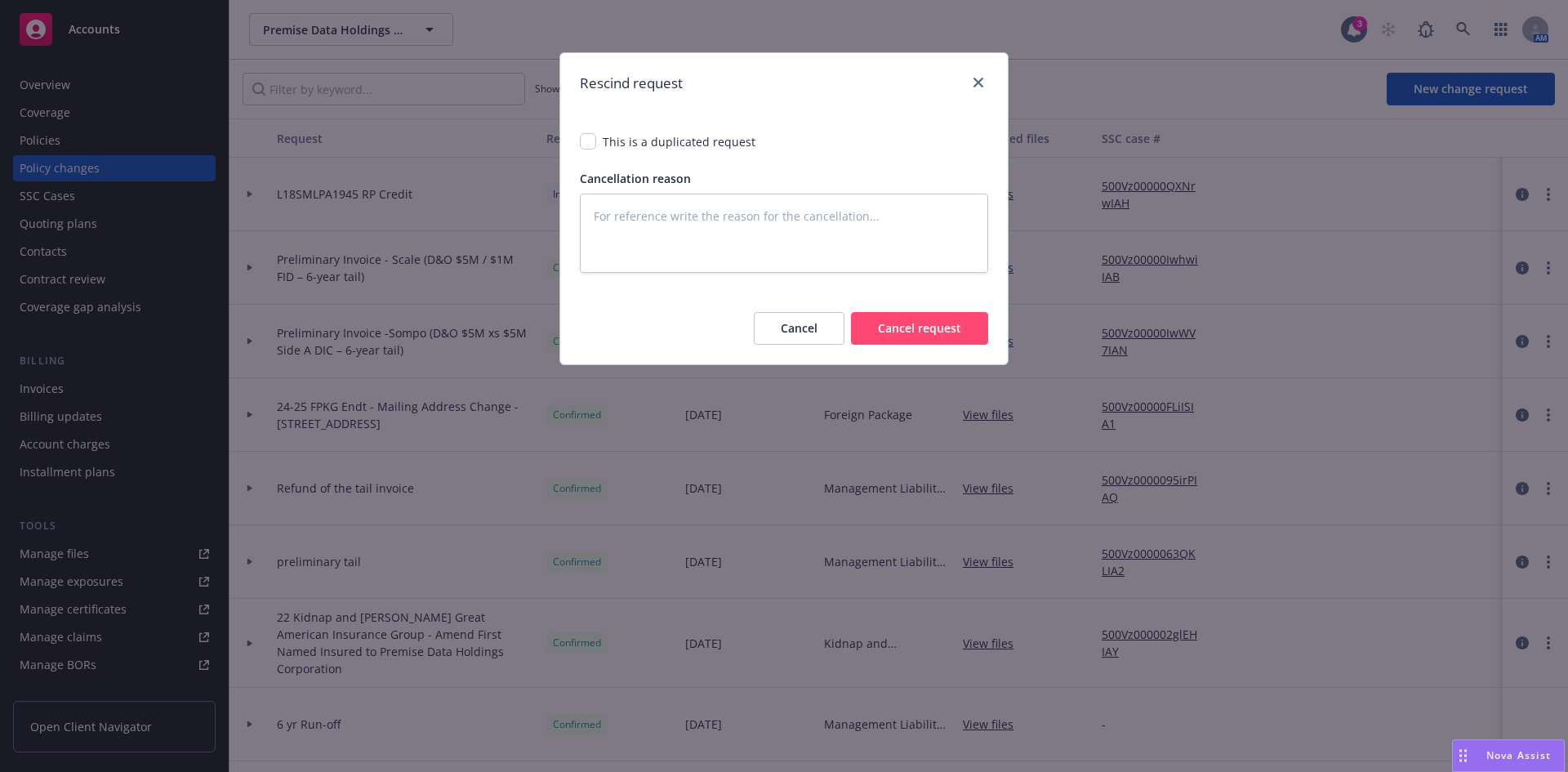
click at [912, 322] on button "Cancel request" at bounding box center [920, 328] width 138 height 33
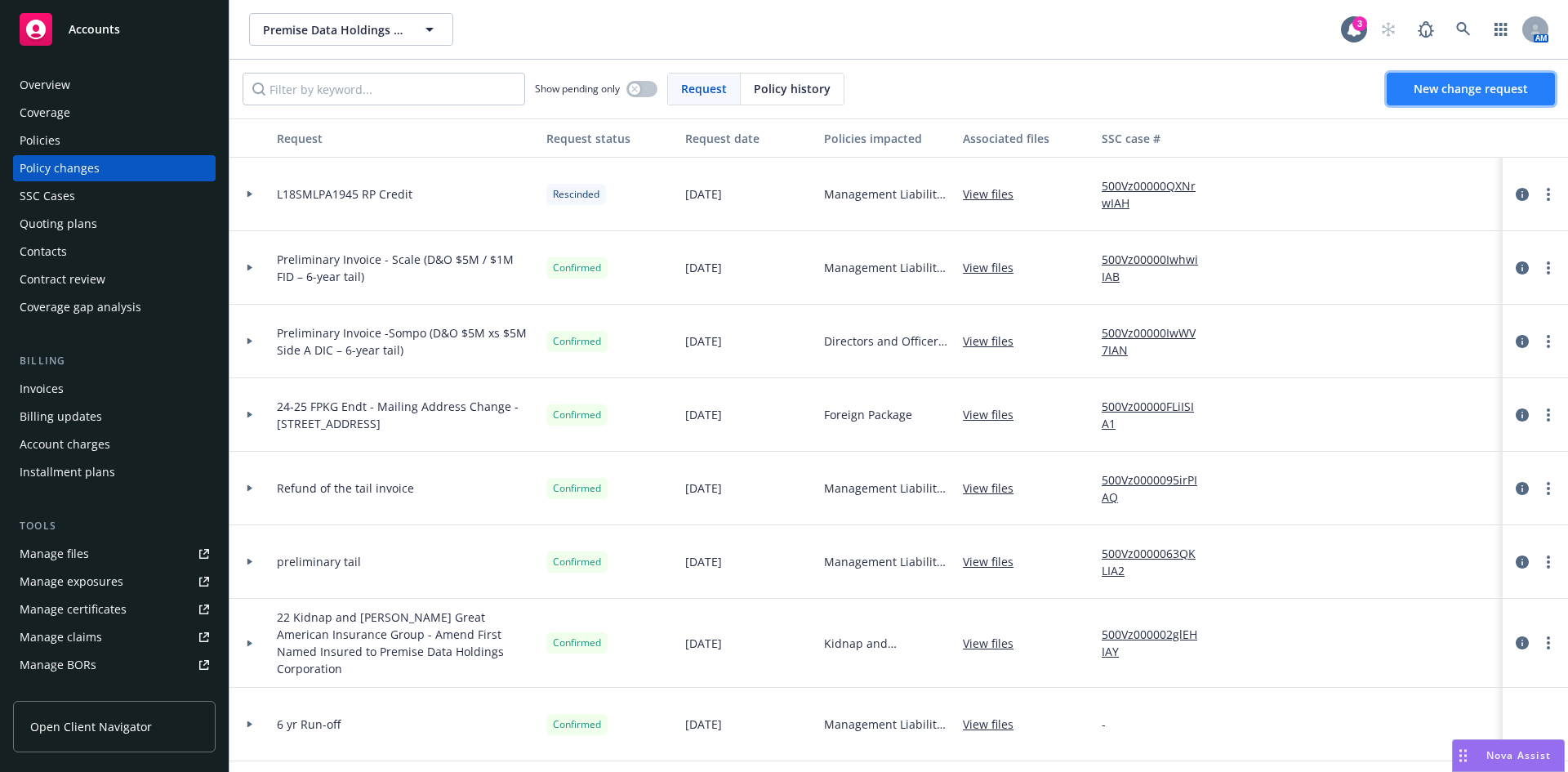
click at [1441, 83] on span "New change request" at bounding box center [1471, 88] width 114 height 16
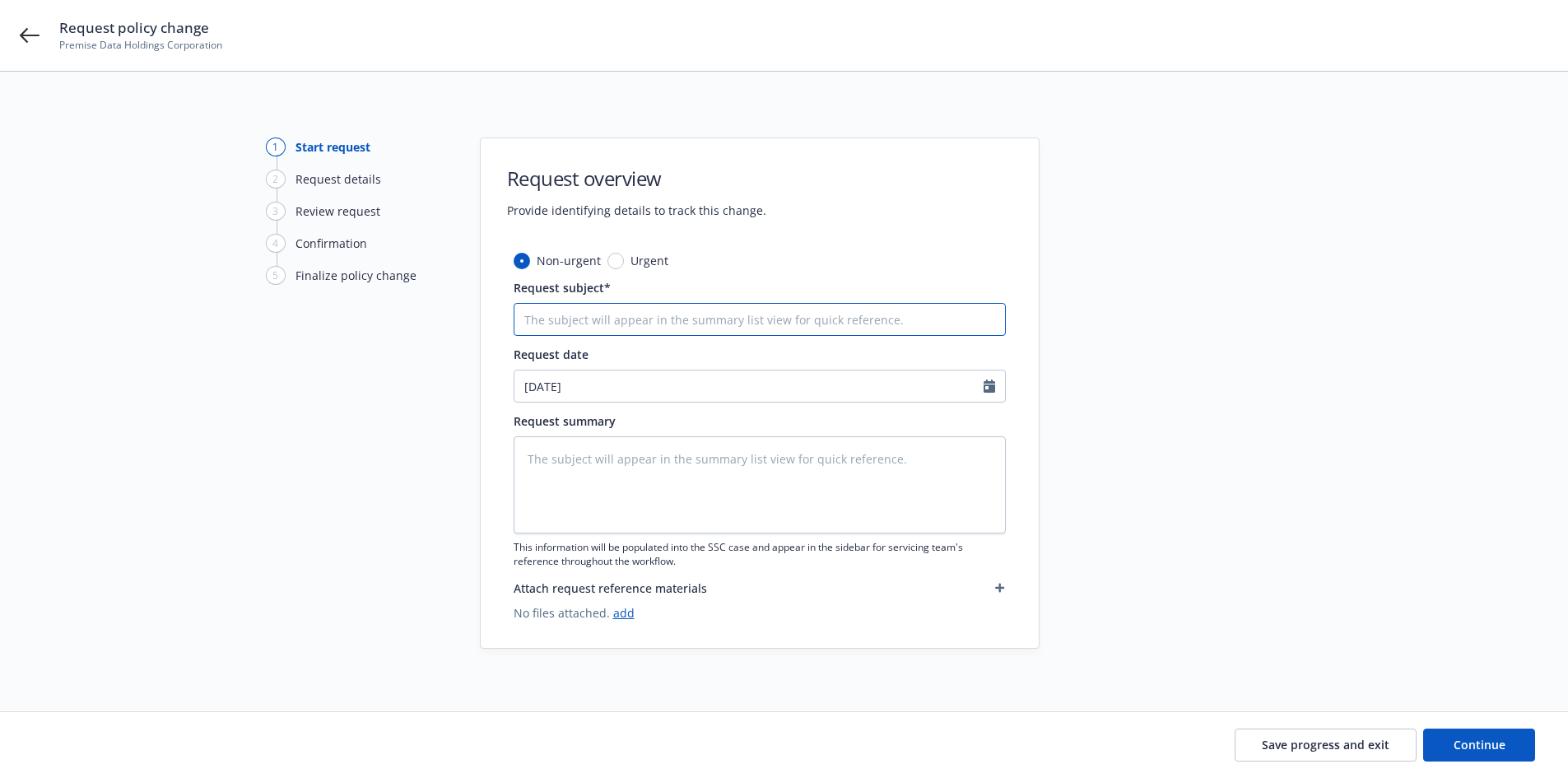
click at [640, 314] on input "Request subject*" at bounding box center [760, 319] width 492 height 33
type textarea "x"
type input "R"
type textarea "x"
type input "RP"
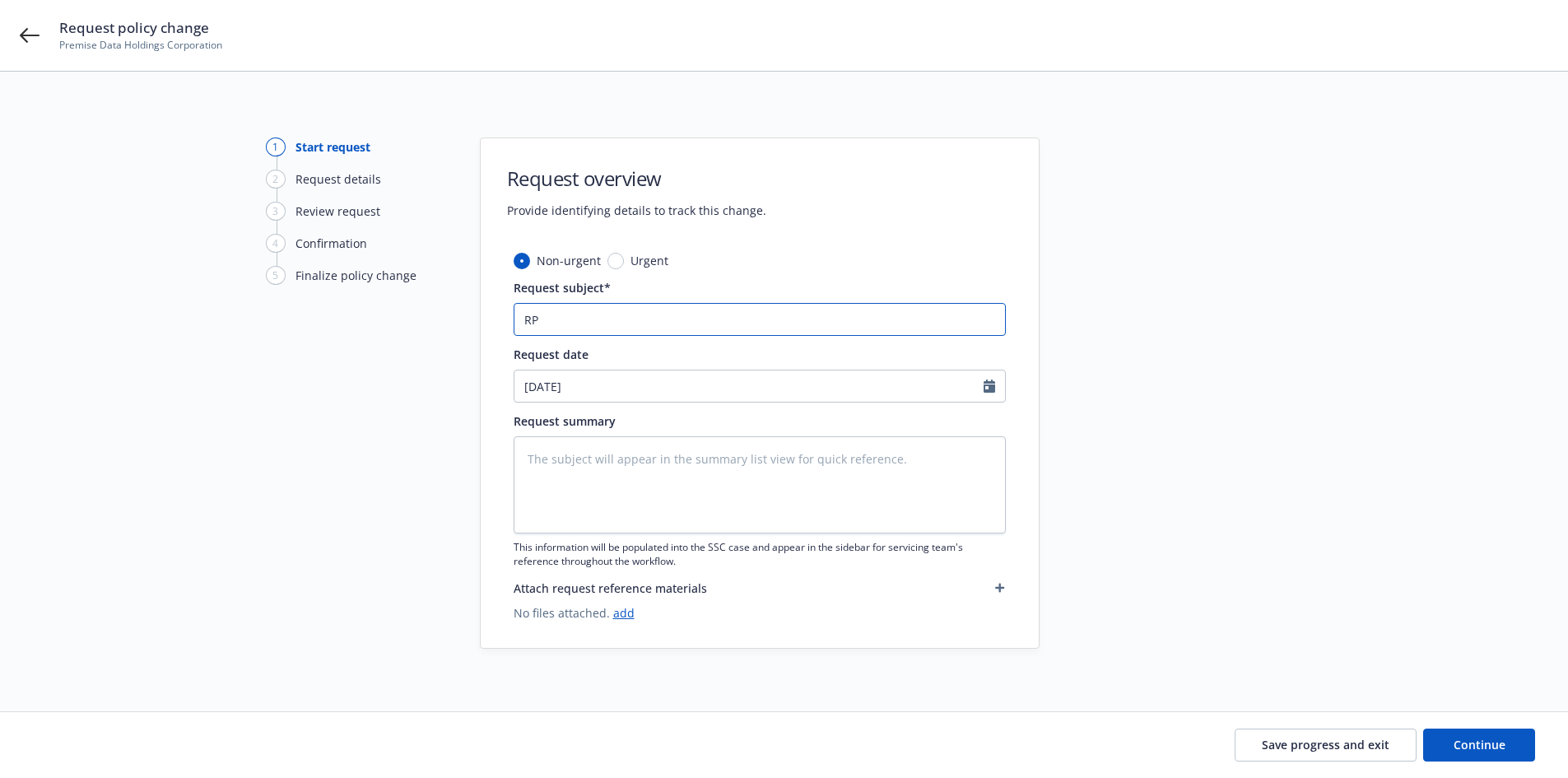
type textarea "x"
type input "RP"
type textarea "x"
type input "RP C"
type textarea "x"
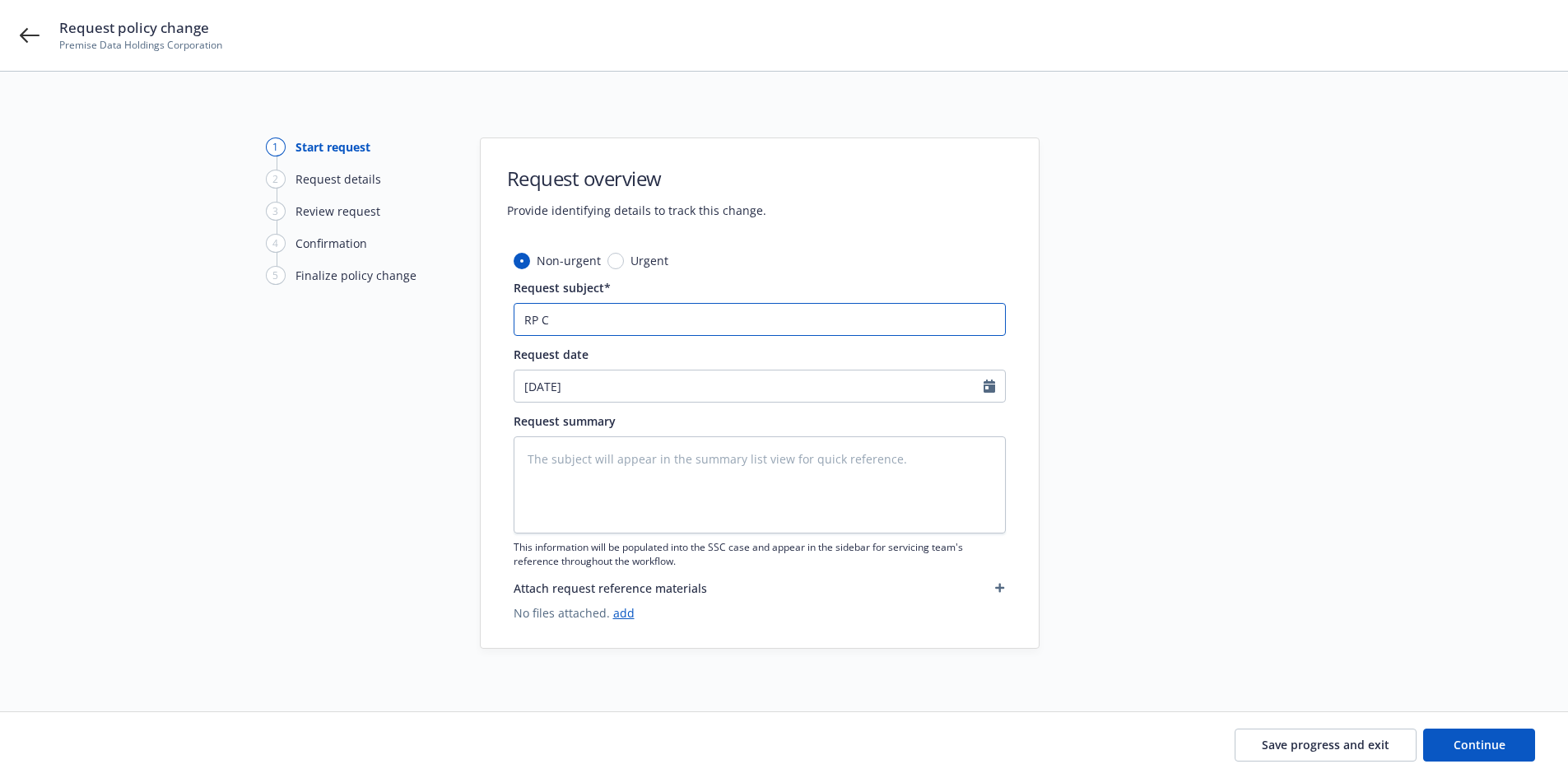
type input "RP Cr"
type textarea "x"
type input "RP Cre"
type textarea "x"
type input "RP Cred"
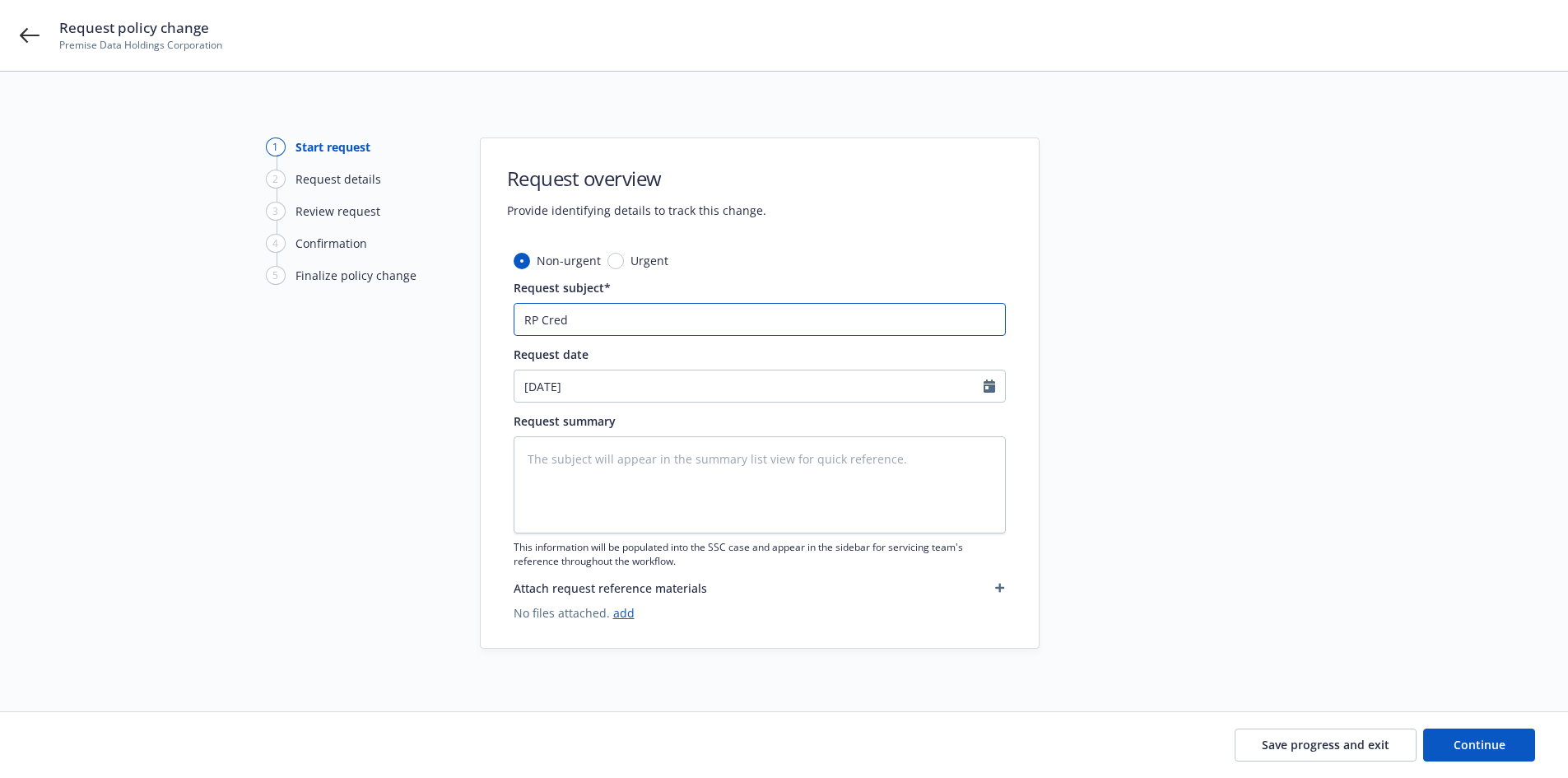
type textarea "x"
type input "RP Credi"
type textarea "x"
type input "RP Credit"
click at [521, 322] on input "RP Credit" at bounding box center [760, 319] width 492 height 33
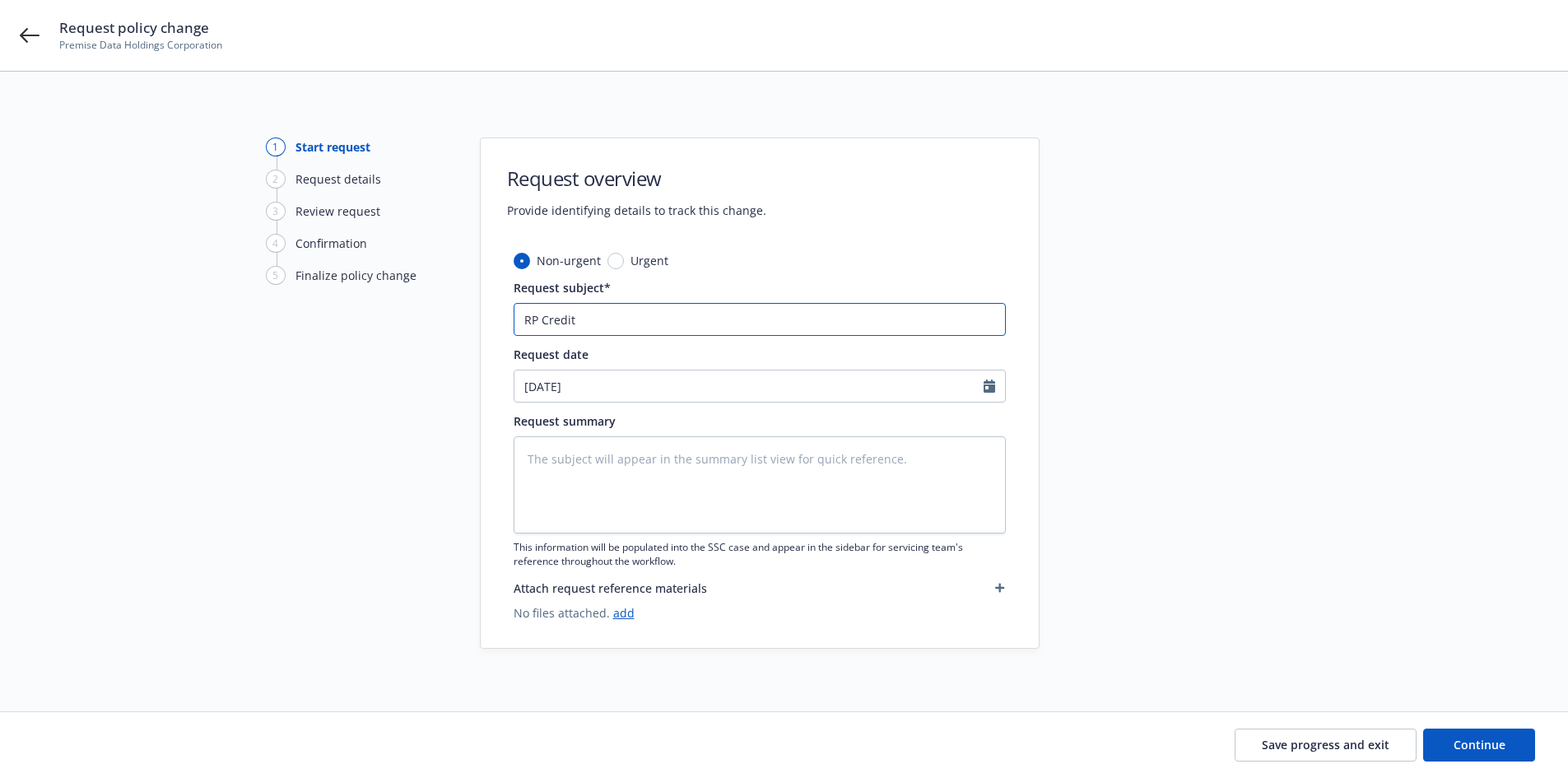
click at [589, 321] on input "RP Credit" at bounding box center [760, 319] width 492 height 33
type textarea "x"
type input "RP Credit b"
type textarea "x"
type input "RP Credit"
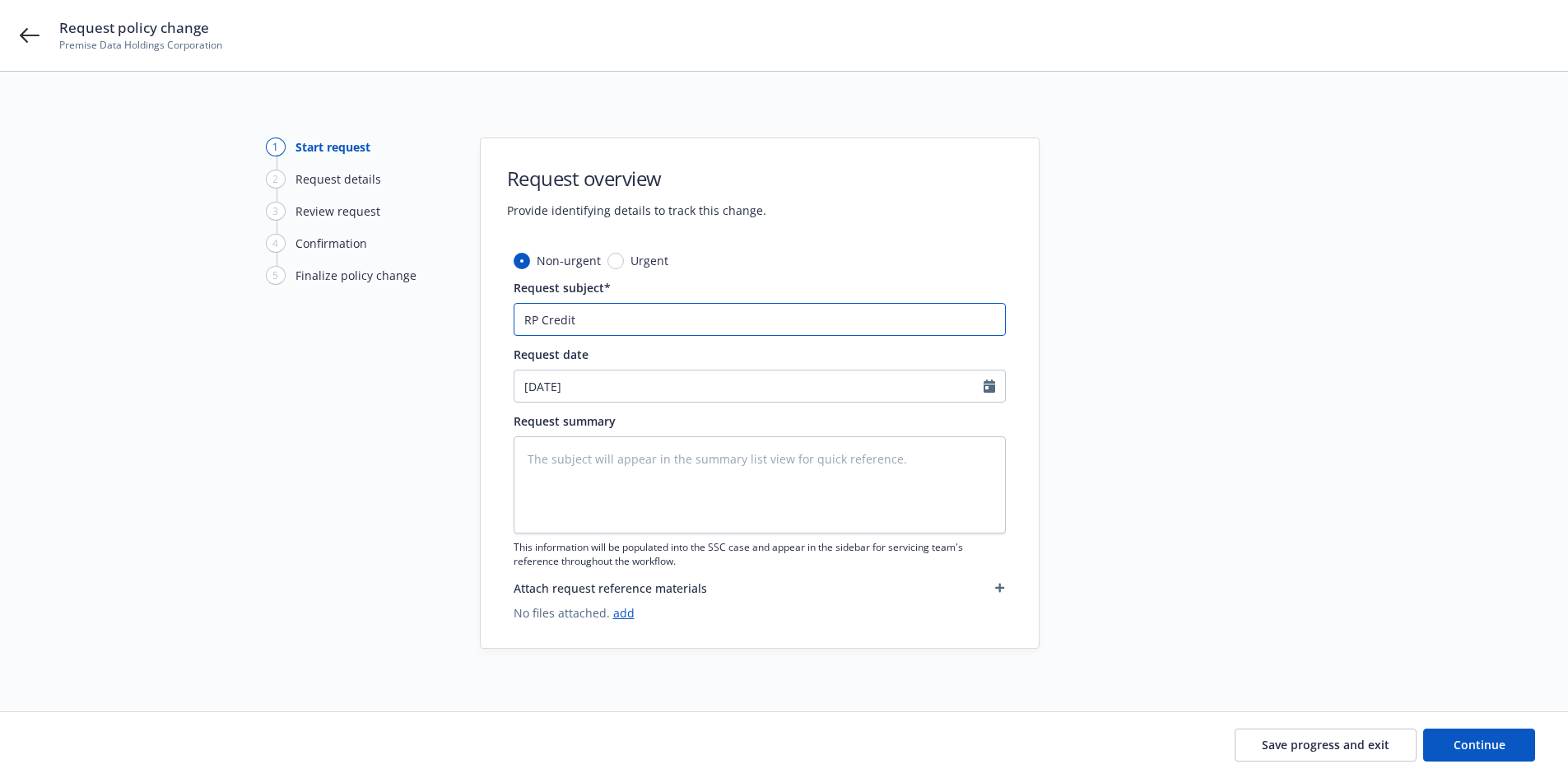
type textarea "x"
type input "RP Credit B"
type textarea "x"
type input "RP Credit Bi"
type textarea "x"
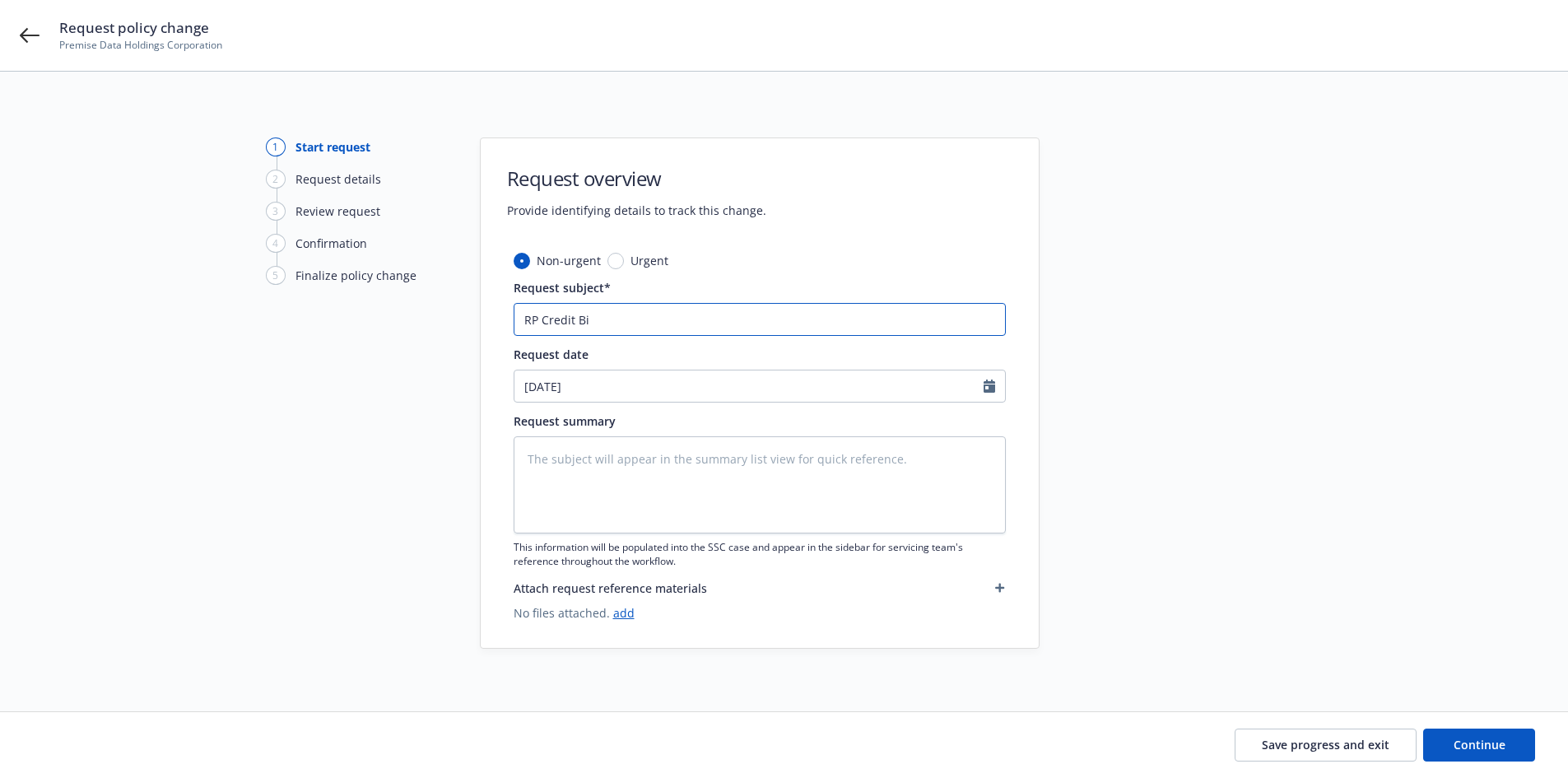
type input "RP Credit Bil"
type textarea "x"
type input "RP Credit Bill"
type textarea "x"
type input "RP Credit Billi"
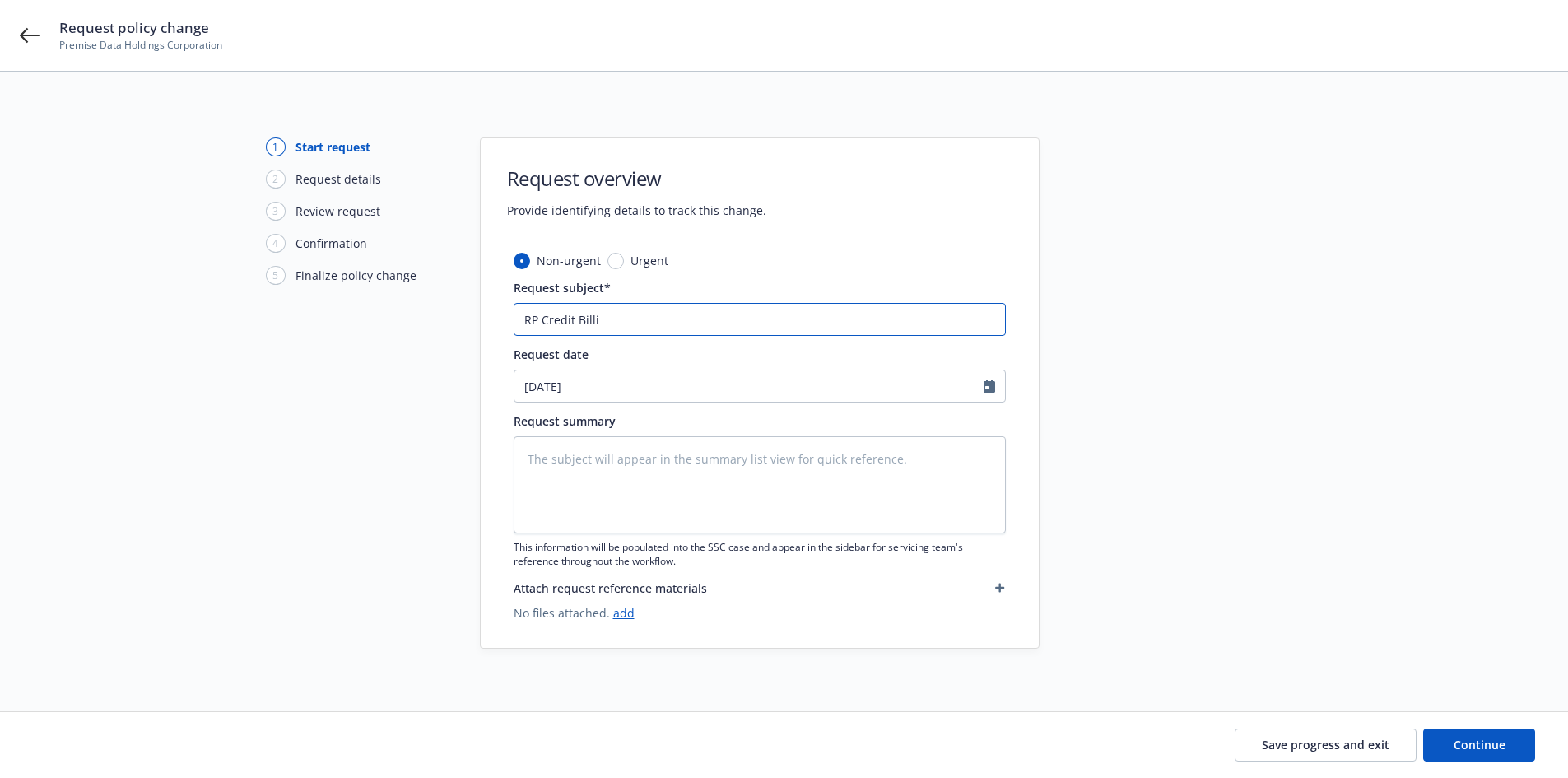
type textarea "x"
type input "RP Credit Billin"
type textarea "x"
type input "RP Credit Billing"
type textarea "x"
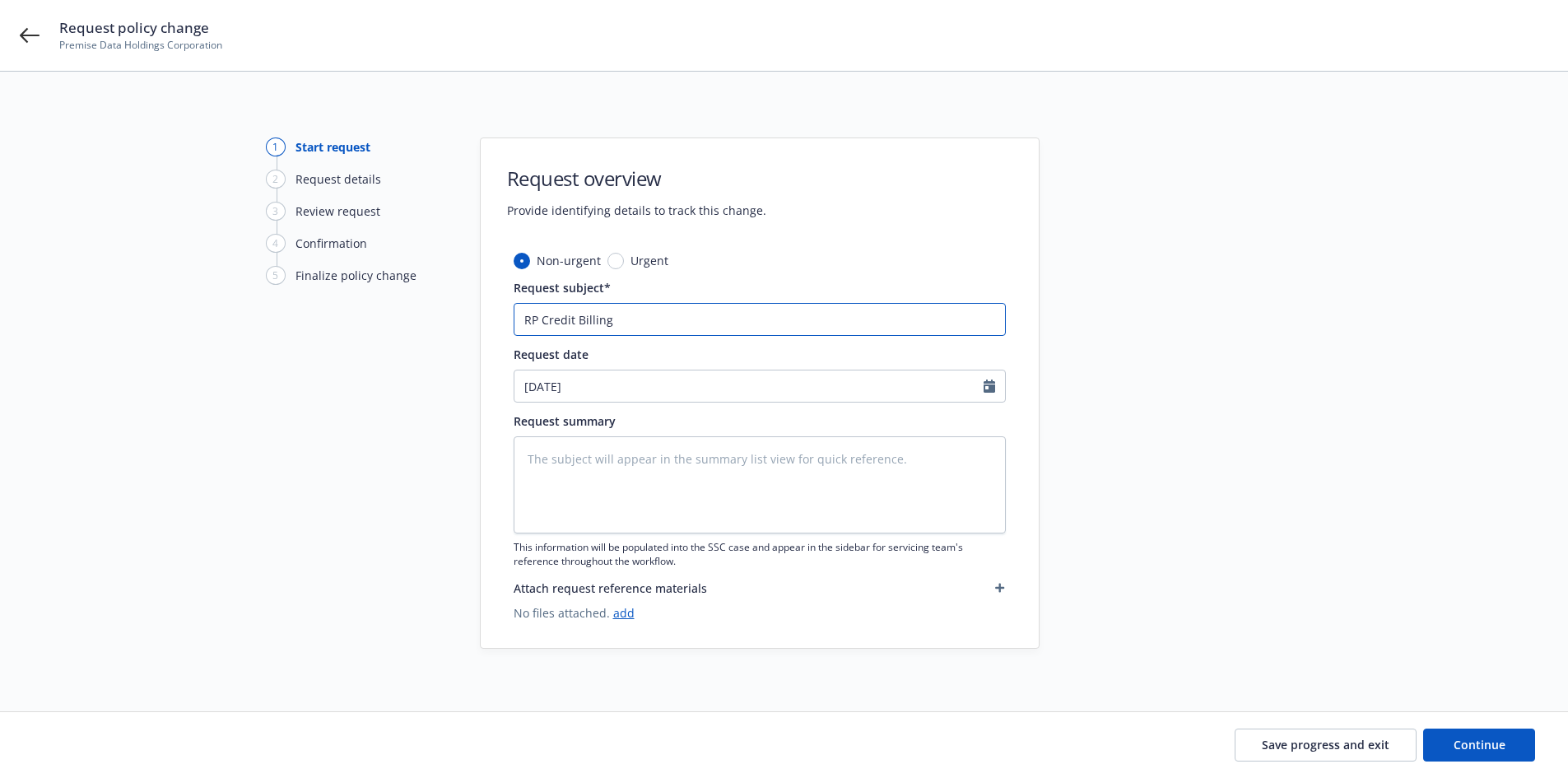
type input "RP Credit Billing"
click at [524, 317] on input "RP Credit Billing" at bounding box center [760, 319] width 492 height 33
type textarea "x"
type input "LRP Credit Billing"
type textarea "x"
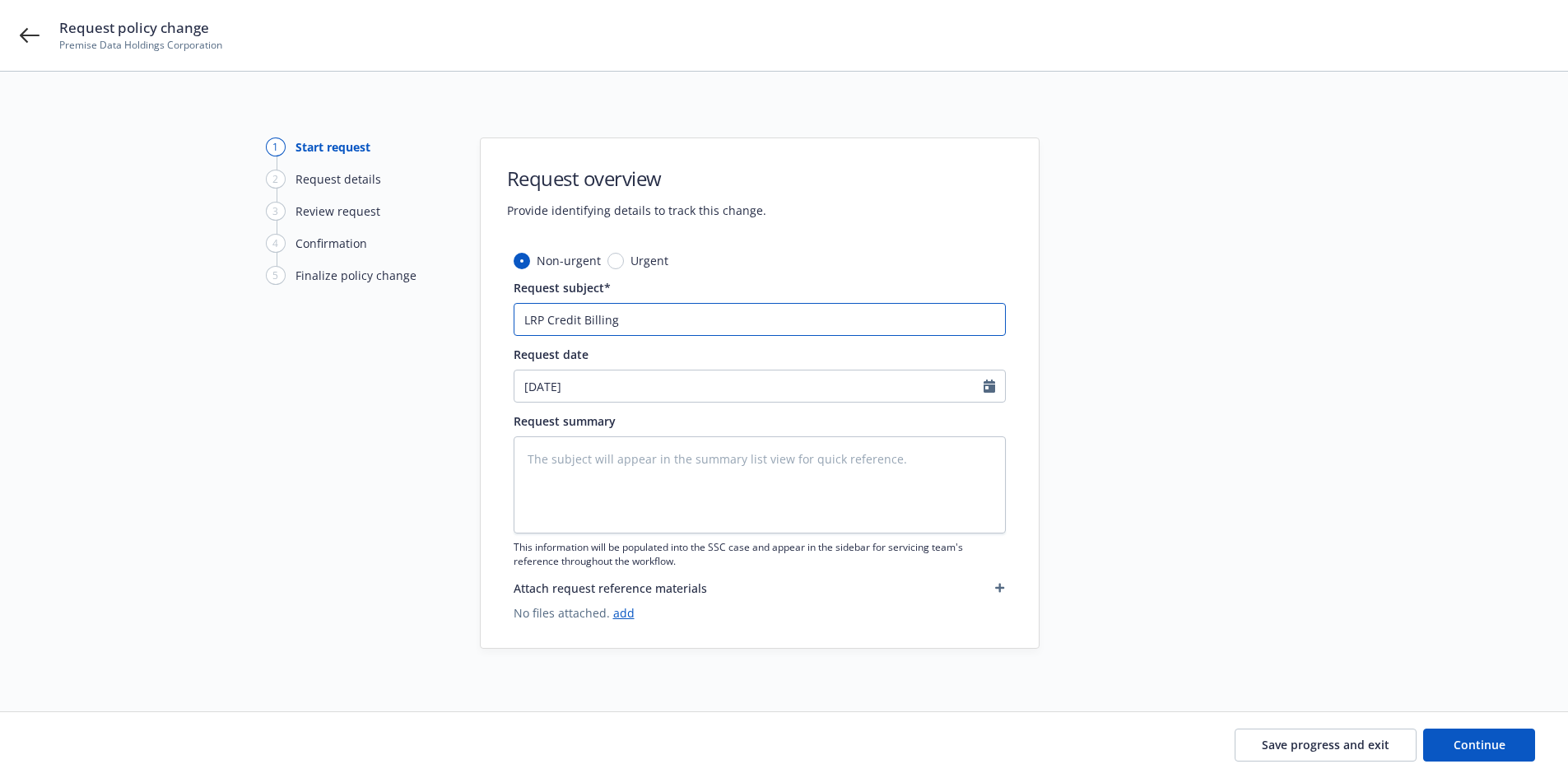
type input "L1RP Credit Billing"
type textarea "x"
type input "L18RP Credit Billing"
type textarea "x"
type input "L18SRP Credit Billing"
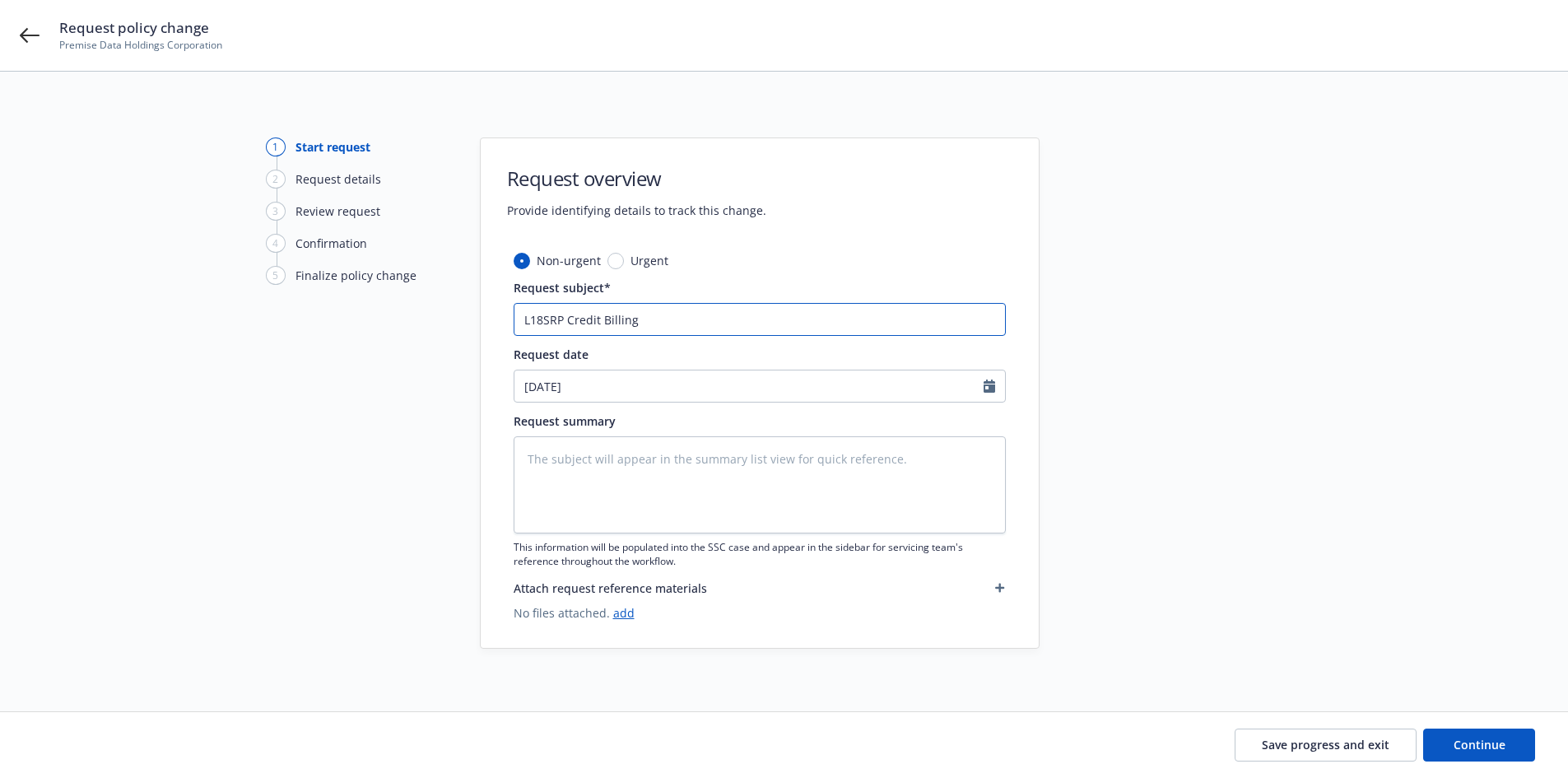
type textarea "x"
type input "L18SMRP Credit Billing"
type textarea "x"
type input "L18SMLRP Credit Billing"
type textarea "x"
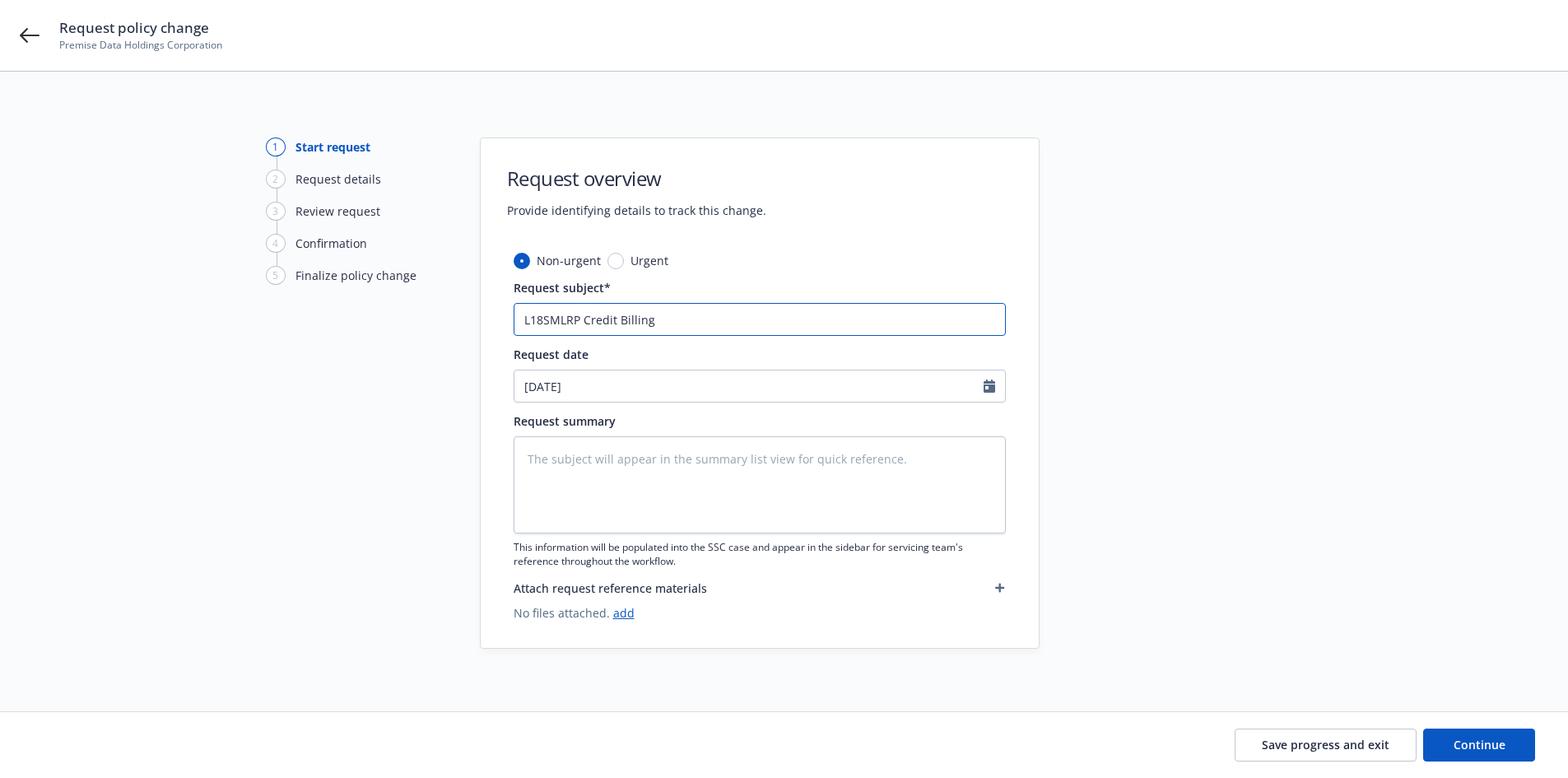
type input "L18SMLPRP Credit Billing"
type textarea "x"
type input "L18SMLPARP Credit Billing"
type textarea "x"
type input "L18SMLPA1RP Credit Billing"
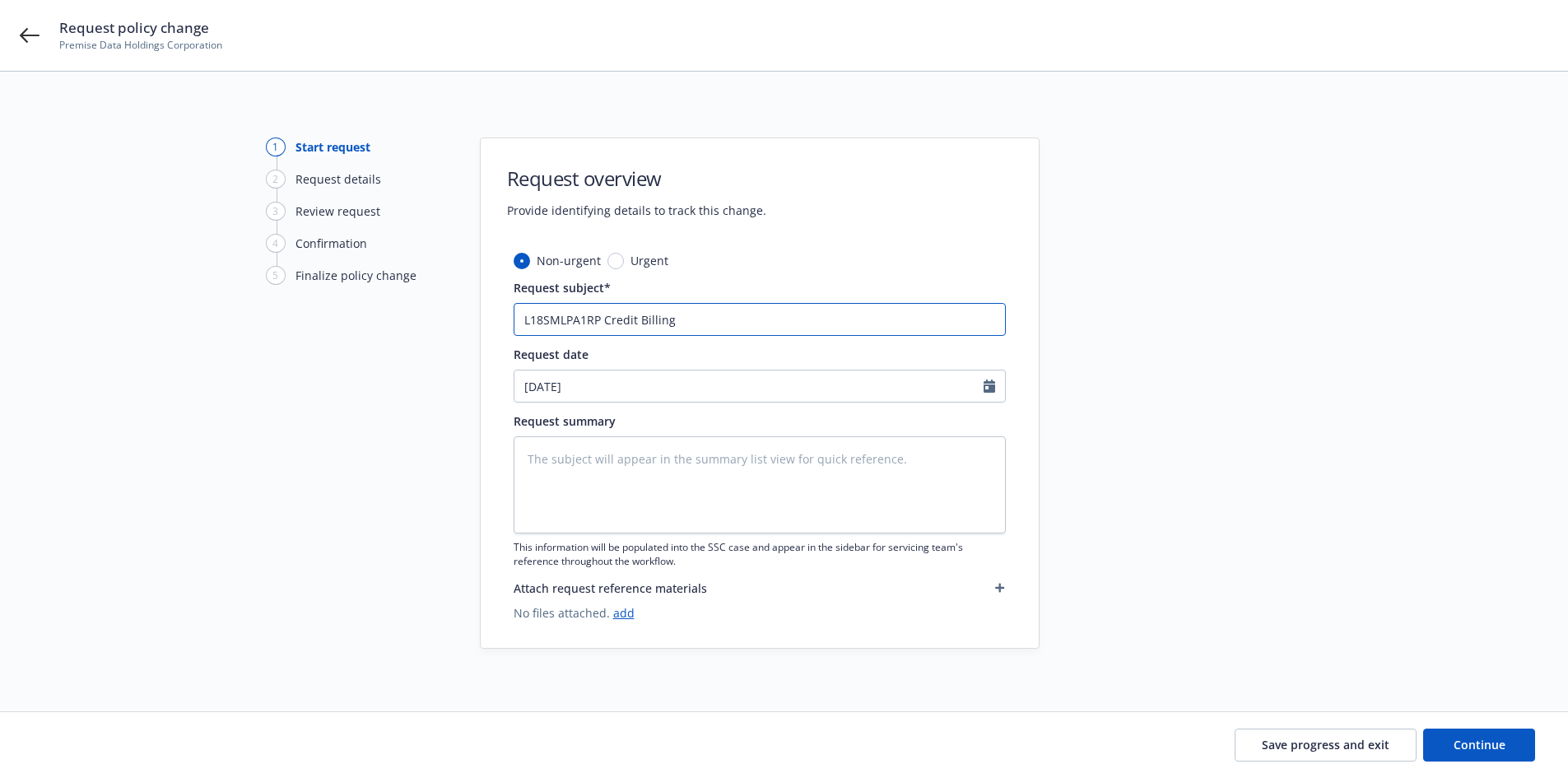
type textarea "x"
type input "L18SMLPA19RP Credit Billing"
type textarea "x"
type input "L18SMLPA194RP Credit Billing"
type textarea "x"
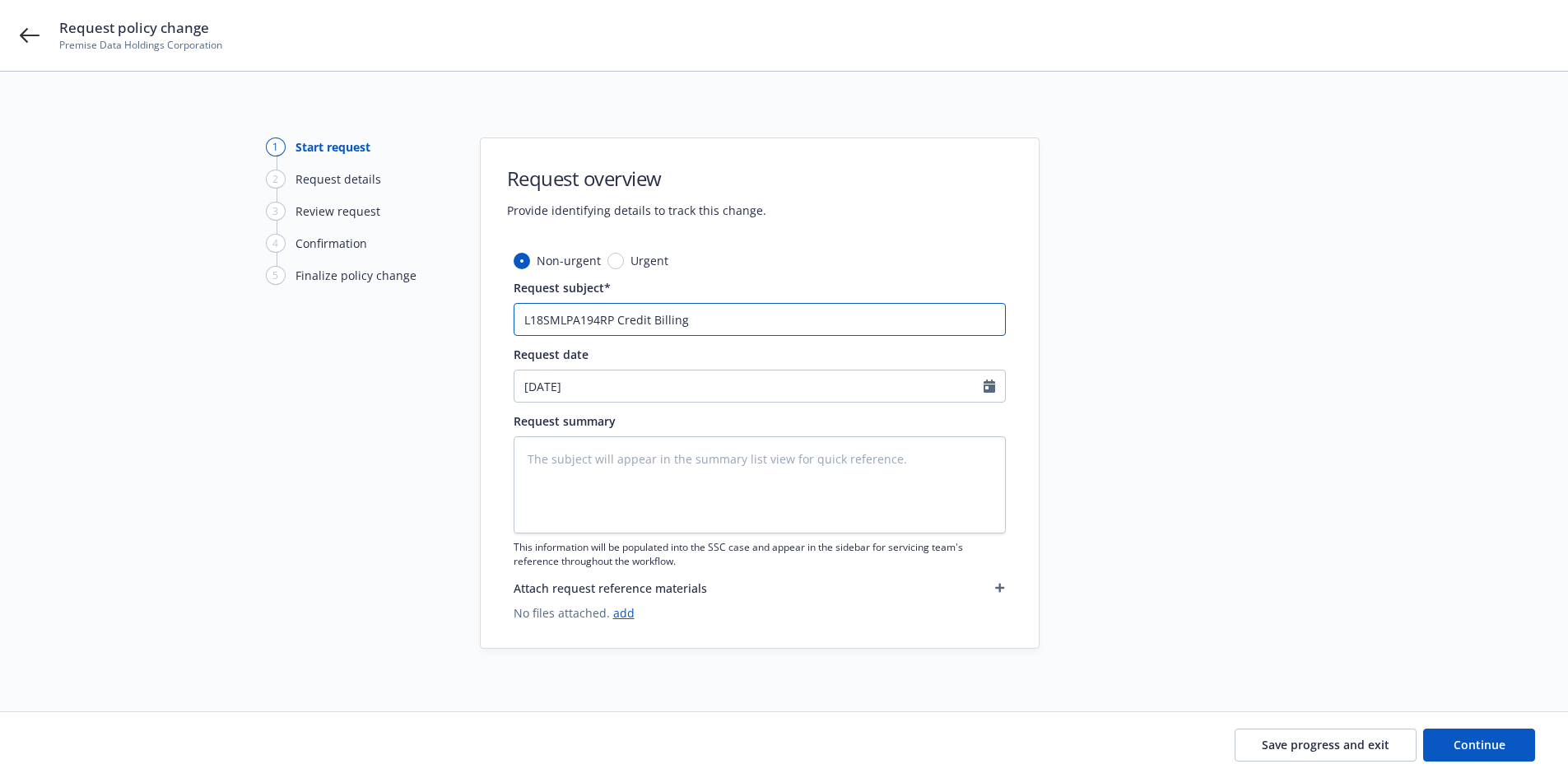
type input "L18SMLPA1945RP Credit Billing"
type textarea "x"
click at [596, 319] on input "L18SMLPA1945 RP Credit Billing" at bounding box center [760, 319] width 492 height 33
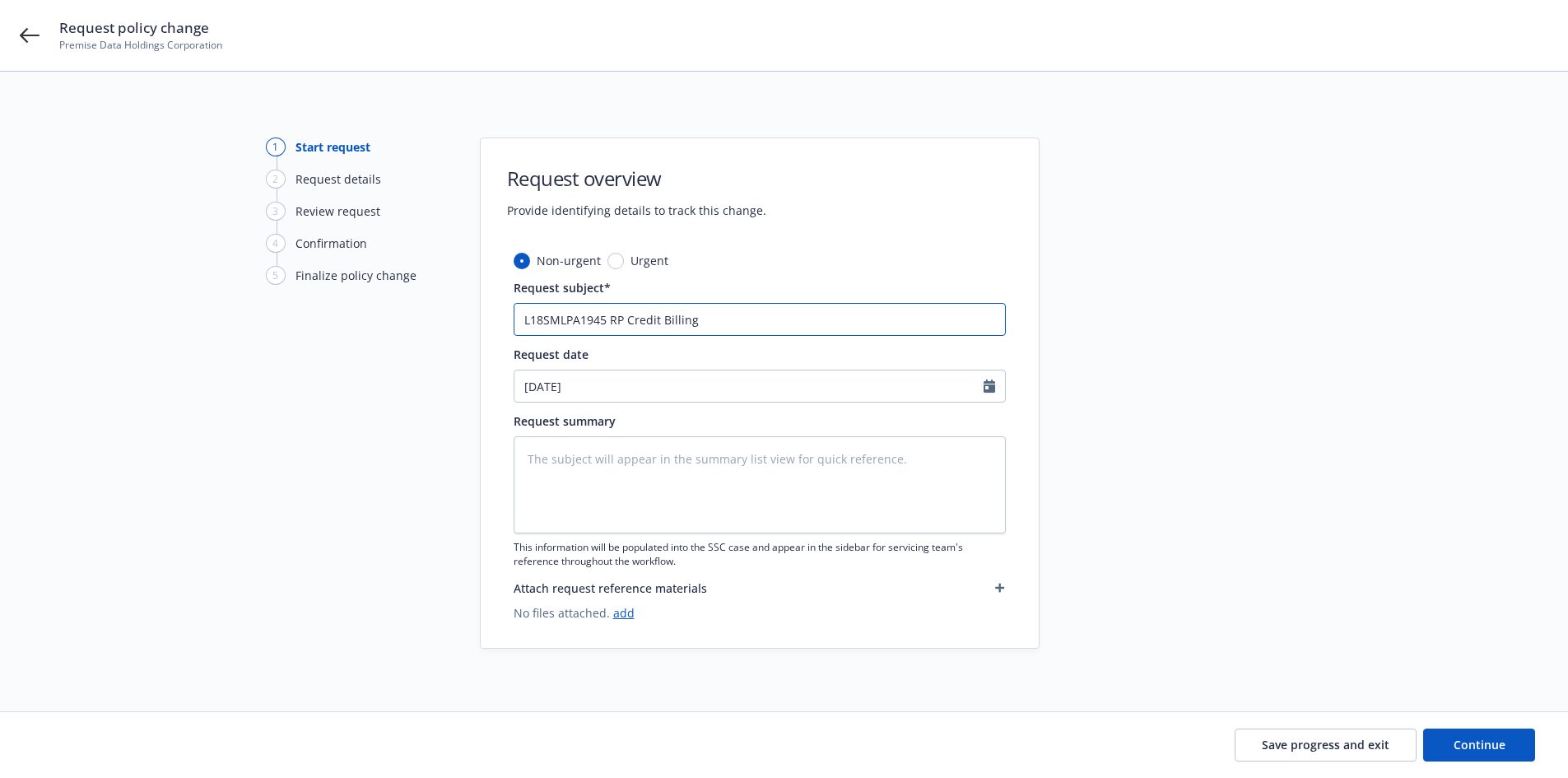
type input "L18SMLPA1945 RP Credit Billing"
click at [601, 494] on textarea at bounding box center [760, 485] width 492 height 97
paste textarea "L18SMLPA1945 RP Credit Billing"
type textarea "x"
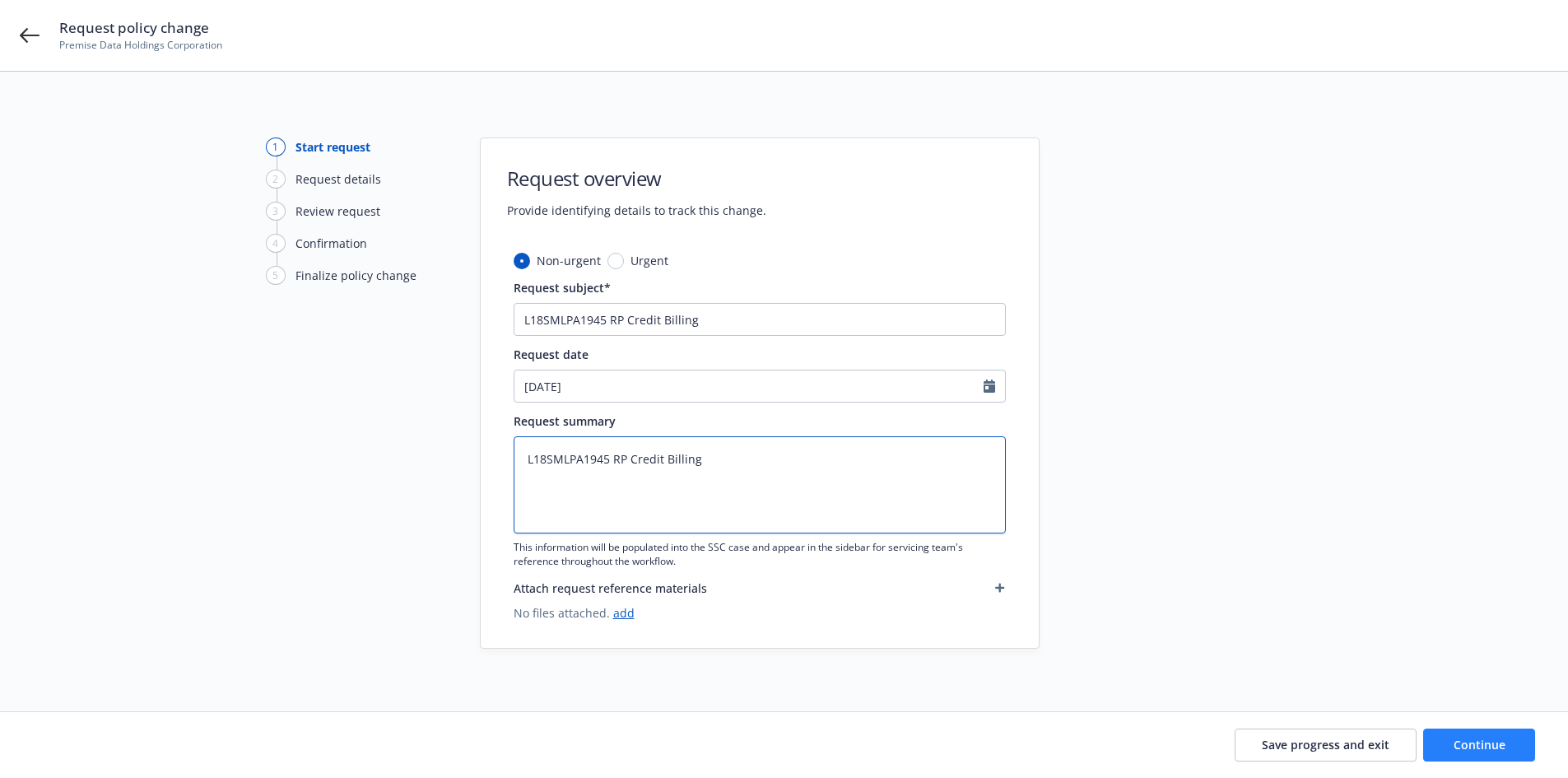
type textarea "L18SMLPA1945 RP Credit Billing"
click at [1479, 745] on span "Continue" at bounding box center [1478, 744] width 52 height 16
type textarea "x"
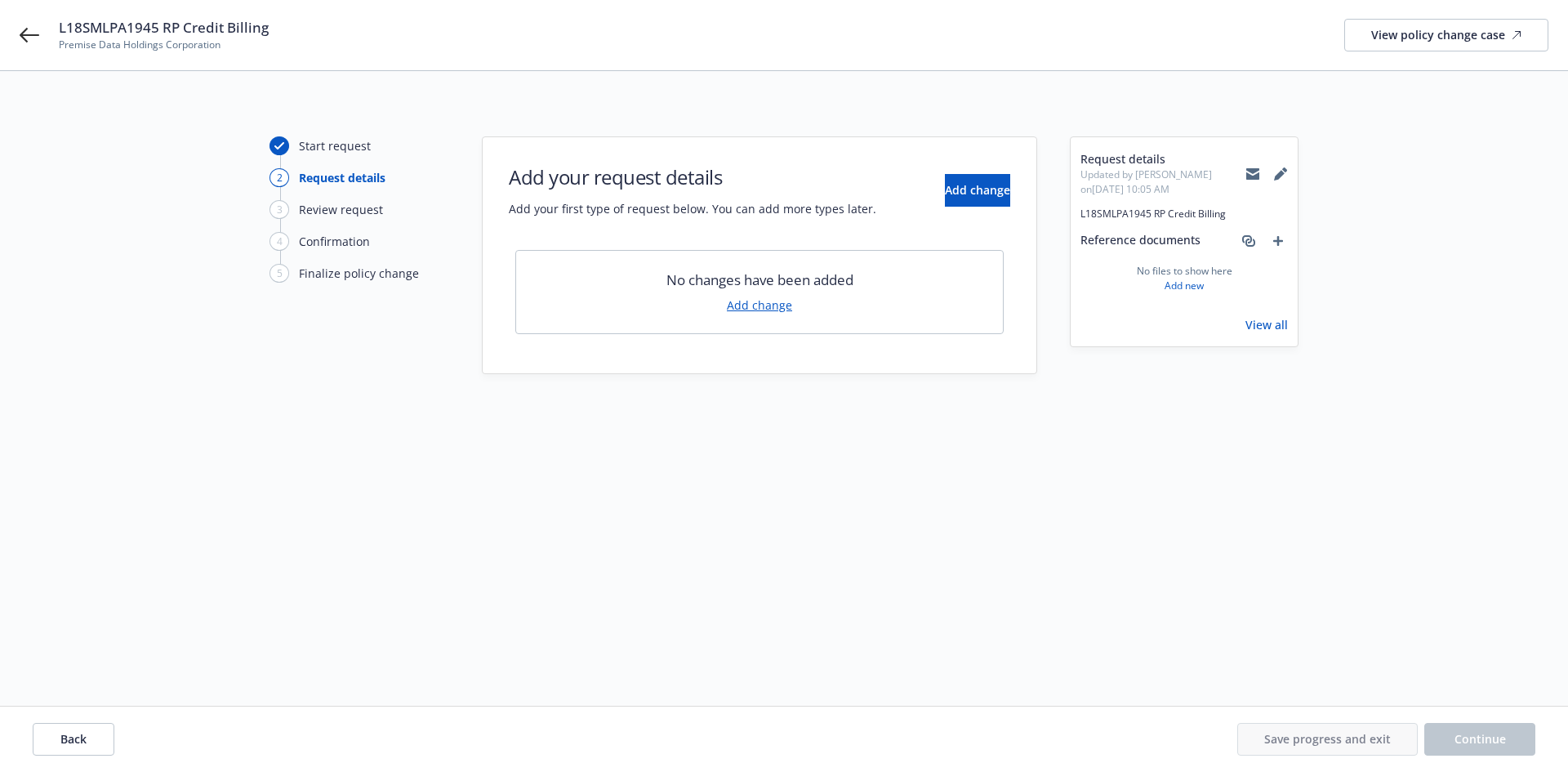
click at [1455, 309] on div "Start request 2 Request details 3 Review request 4 Confirmation 5 Finalize poli…" at bounding box center [784, 388] width 1529 height 504
click at [775, 305] on link "Add change" at bounding box center [760, 305] width 65 height 17
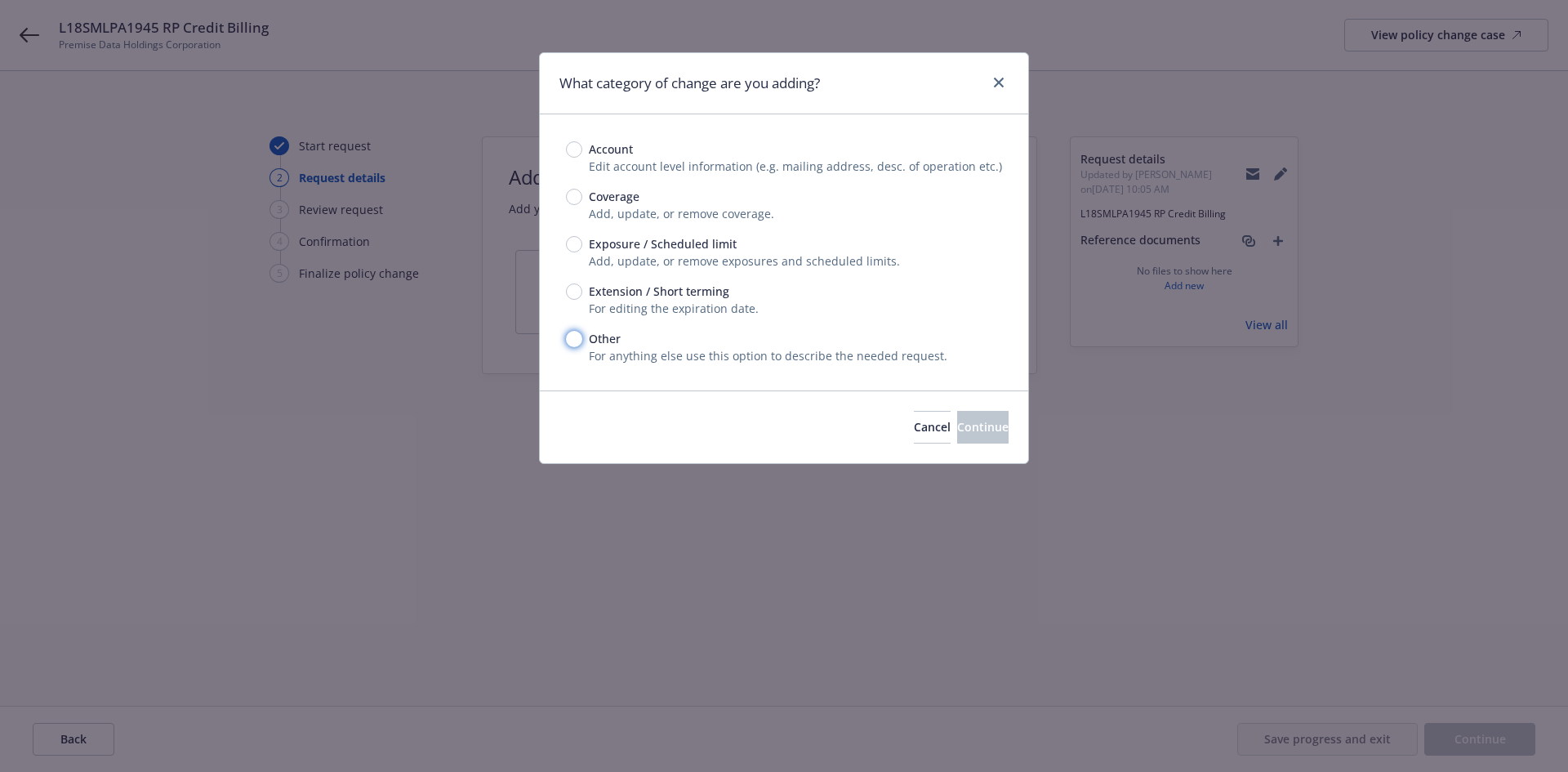
click at [578, 342] on input "Other" at bounding box center [573, 339] width 16 height 16
radio input "true"
click at [963, 411] on button "Continue" at bounding box center [982, 427] width 51 height 33
type textarea "x"
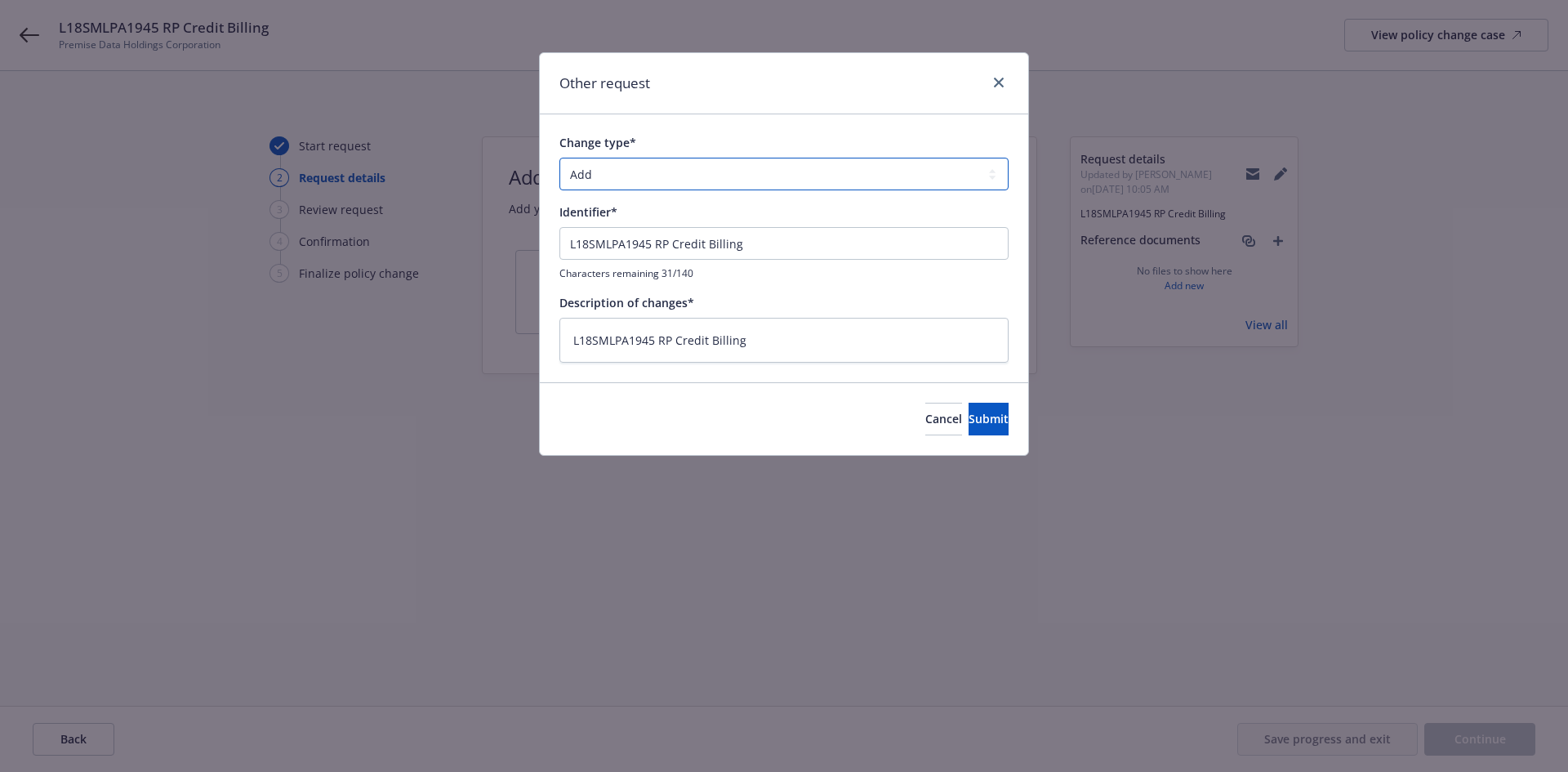
click at [603, 167] on select "Add Audit Change Remove" at bounding box center [784, 173] width 449 height 33
select select "CHANGE"
click at [559, 157] on select "Add Audit Change Remove" at bounding box center [784, 173] width 449 height 33
click at [978, 424] on span "Submit" at bounding box center [988, 418] width 40 height 16
type textarea "x"
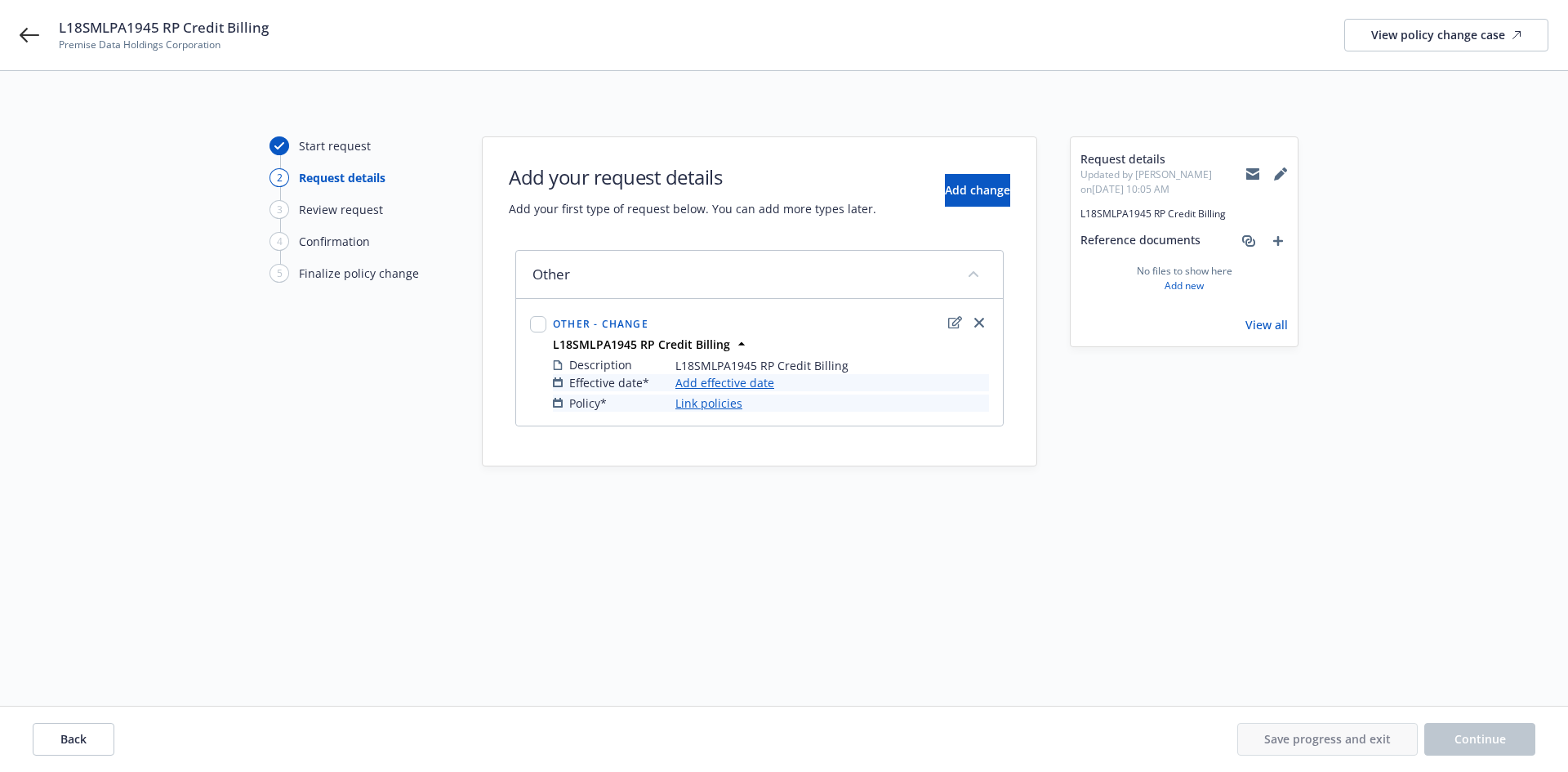
click at [710, 388] on link "Add effective date" at bounding box center [725, 383] width 99 height 17
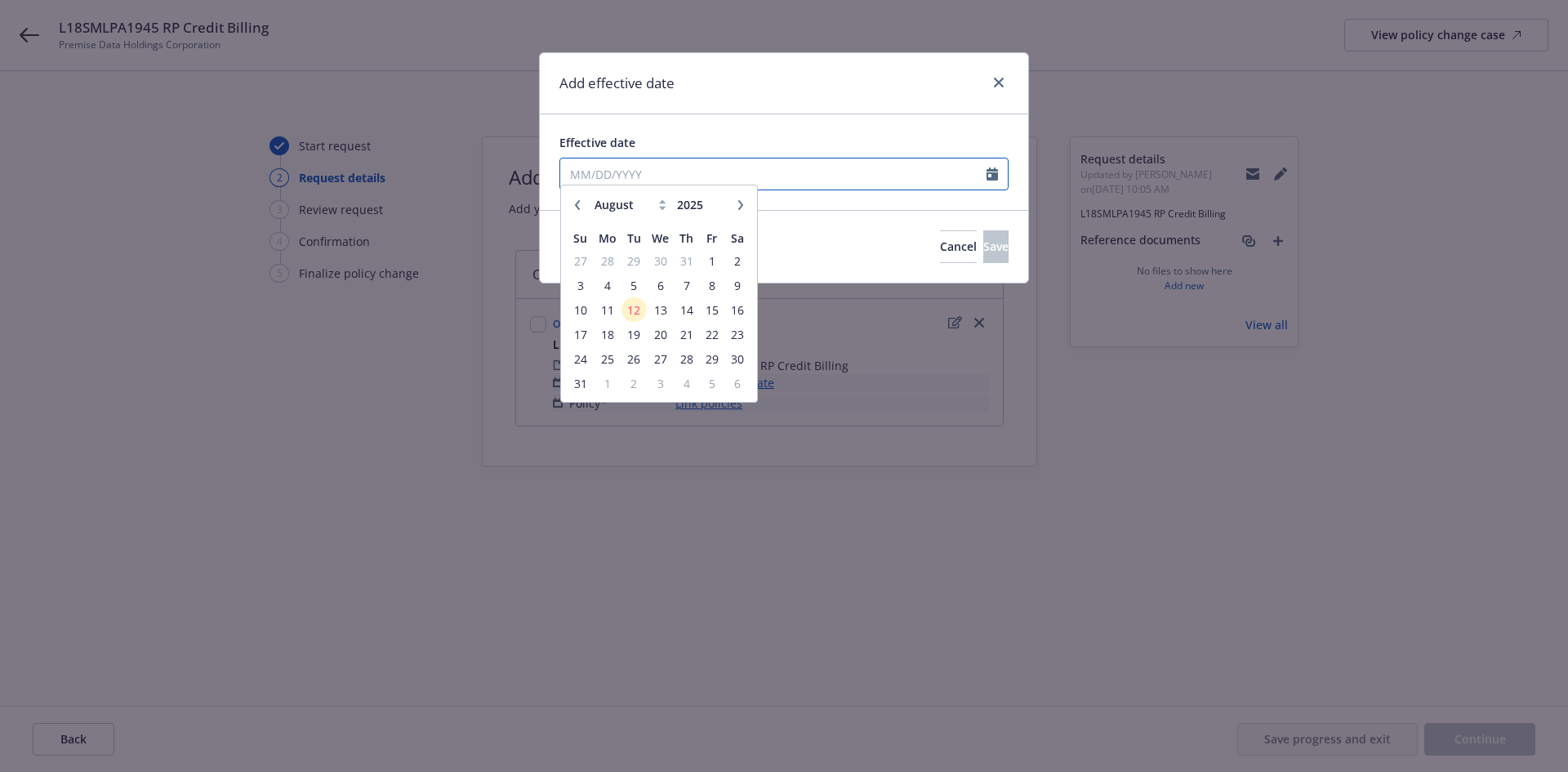
click at [689, 176] on input "Effective date" at bounding box center [774, 173] width 427 height 31
click at [647, 215] on select "January February March April May June July August September October November De…" at bounding box center [631, 212] width 81 height 19
select select "7"
click at [590, 203] on select "January February March April May June July August September October November De…" at bounding box center [631, 212] width 81 height 19
click at [688, 270] on span "3" at bounding box center [687, 269] width 22 height 21
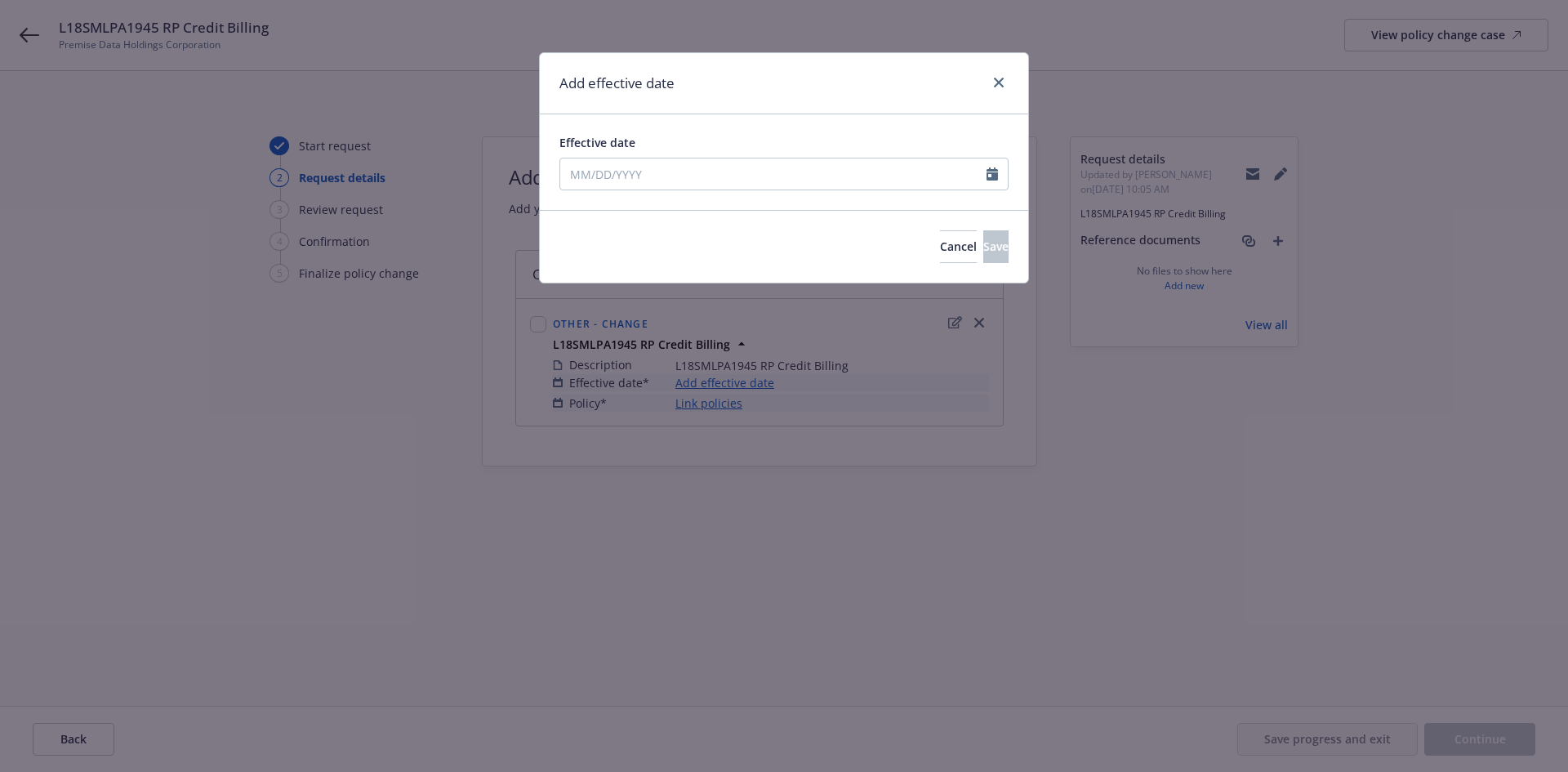
type input "[DATE]"
click at [983, 244] on span "Save" at bounding box center [995, 246] width 25 height 16
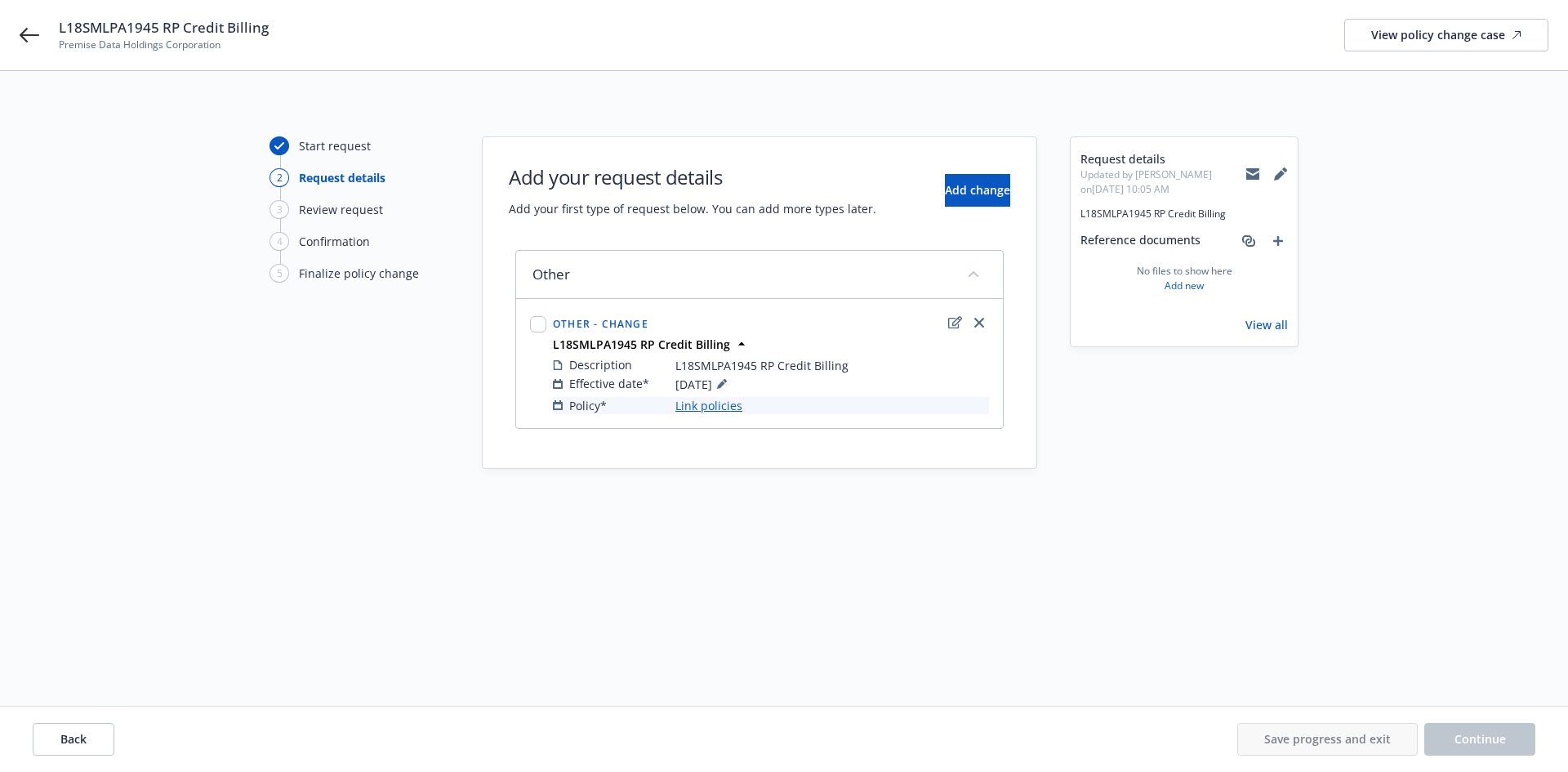
click at [725, 404] on link "Link policies" at bounding box center [709, 405] width 67 height 17
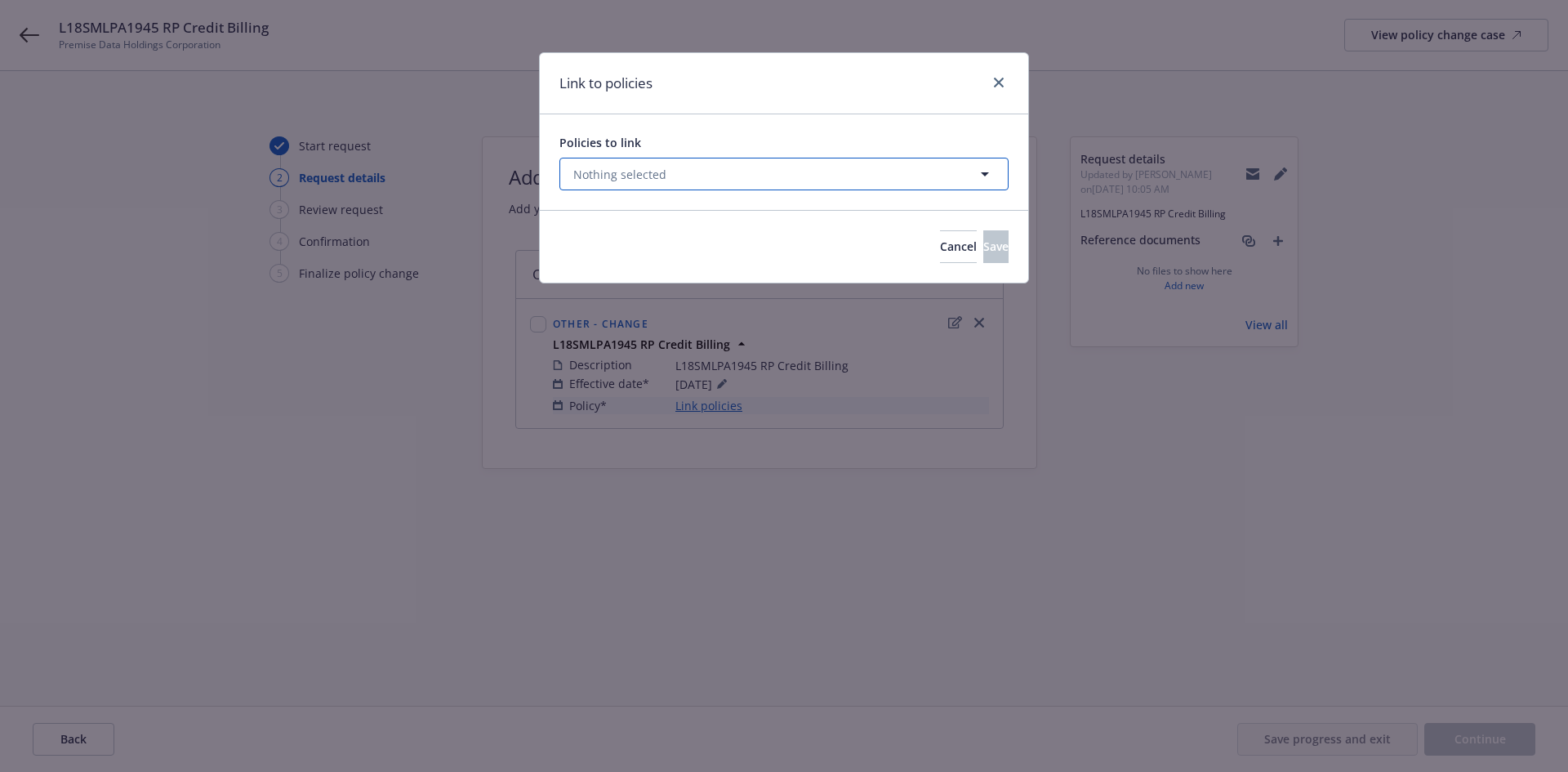
click at [632, 164] on button "Nothing selected" at bounding box center [784, 173] width 449 height 33
select select "ACTIVE"
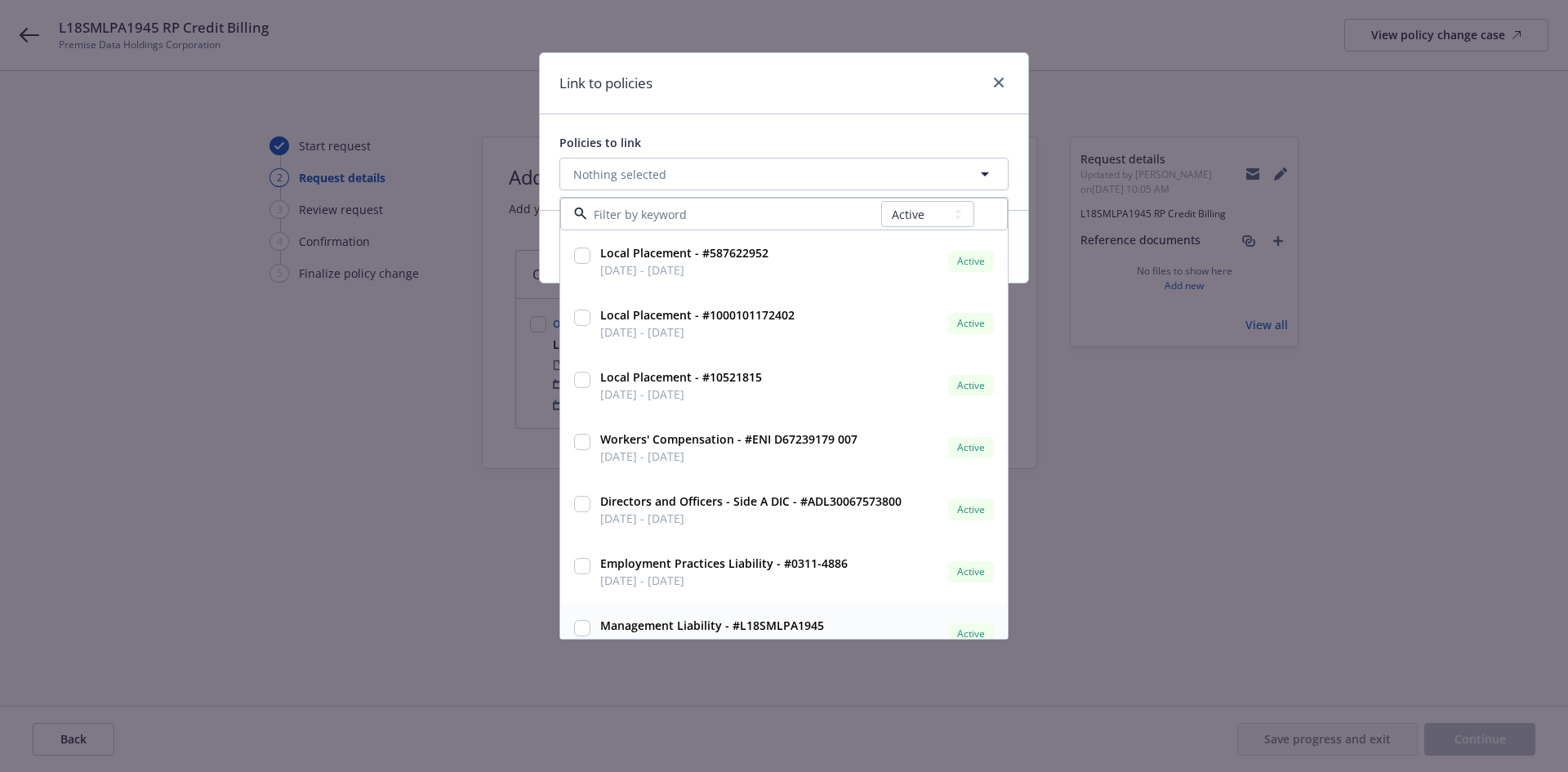
click at [587, 624] on input "checkbox" at bounding box center [582, 627] width 16 height 16
checkbox input "true"
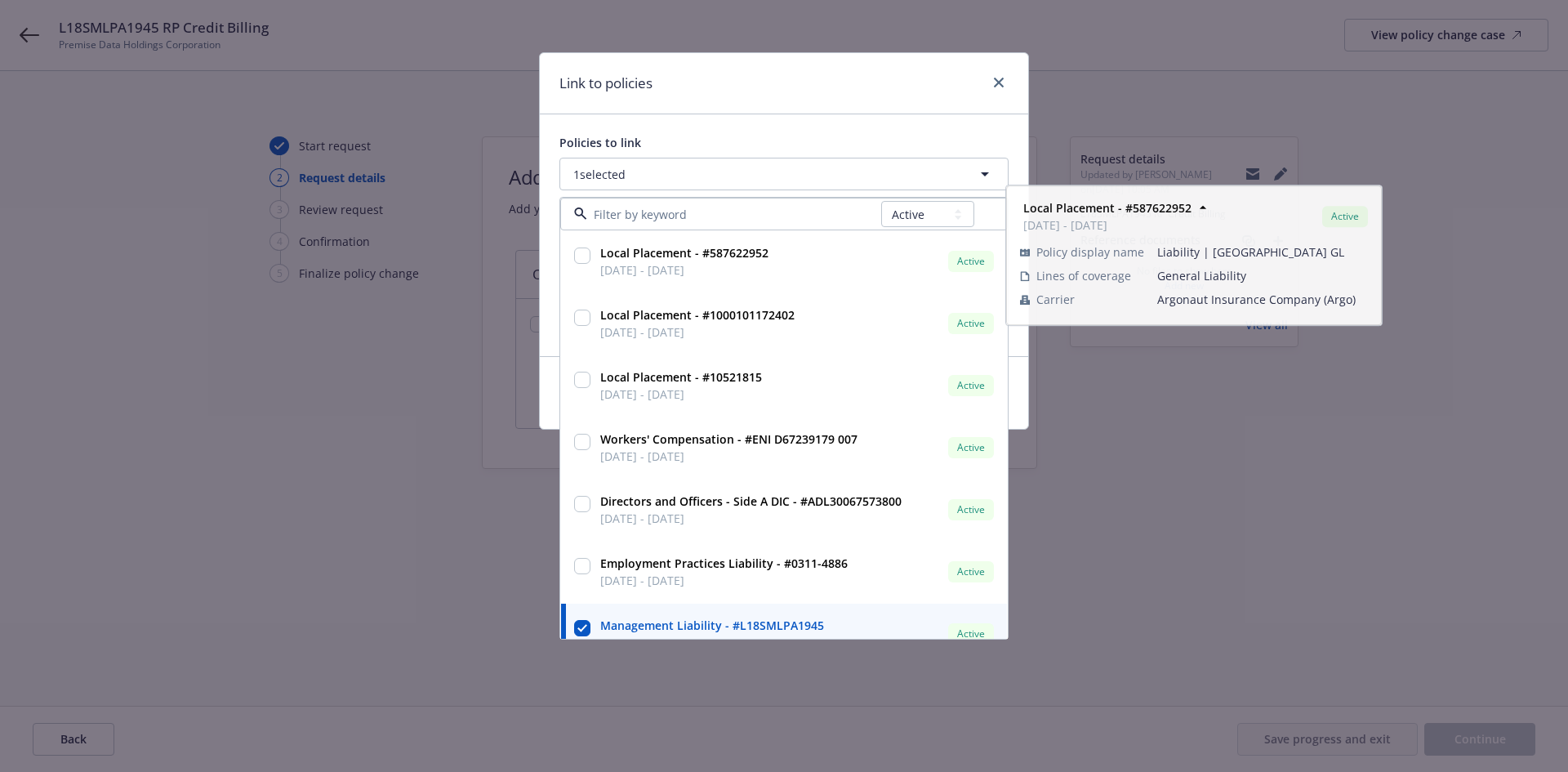
click at [809, 85] on div "Link to policies" at bounding box center [784, 83] width 488 height 61
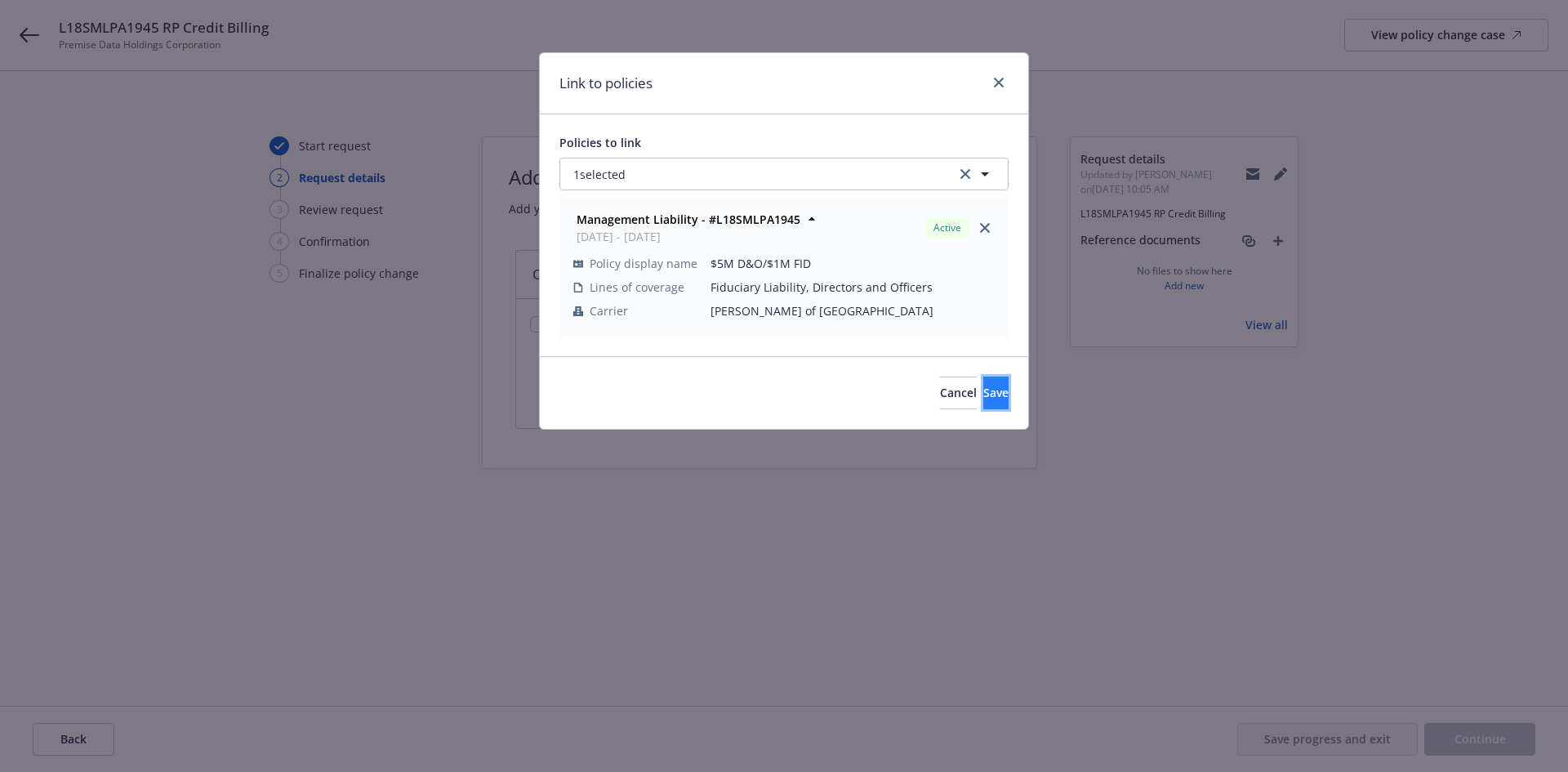
click at [983, 395] on span "Save" at bounding box center [995, 392] width 25 height 16
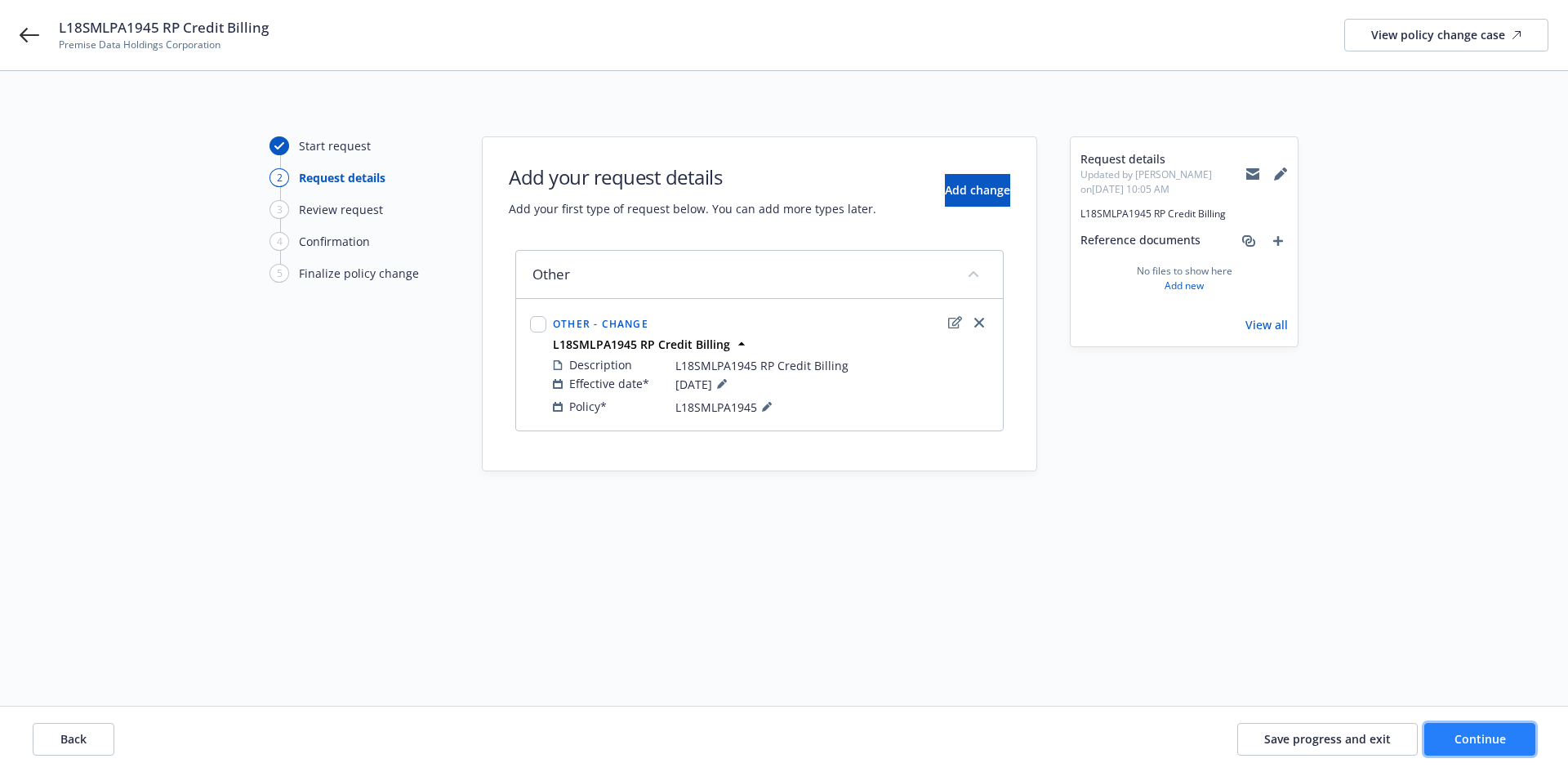
click at [1492, 729] on button "Continue" at bounding box center [1479, 738] width 111 height 33
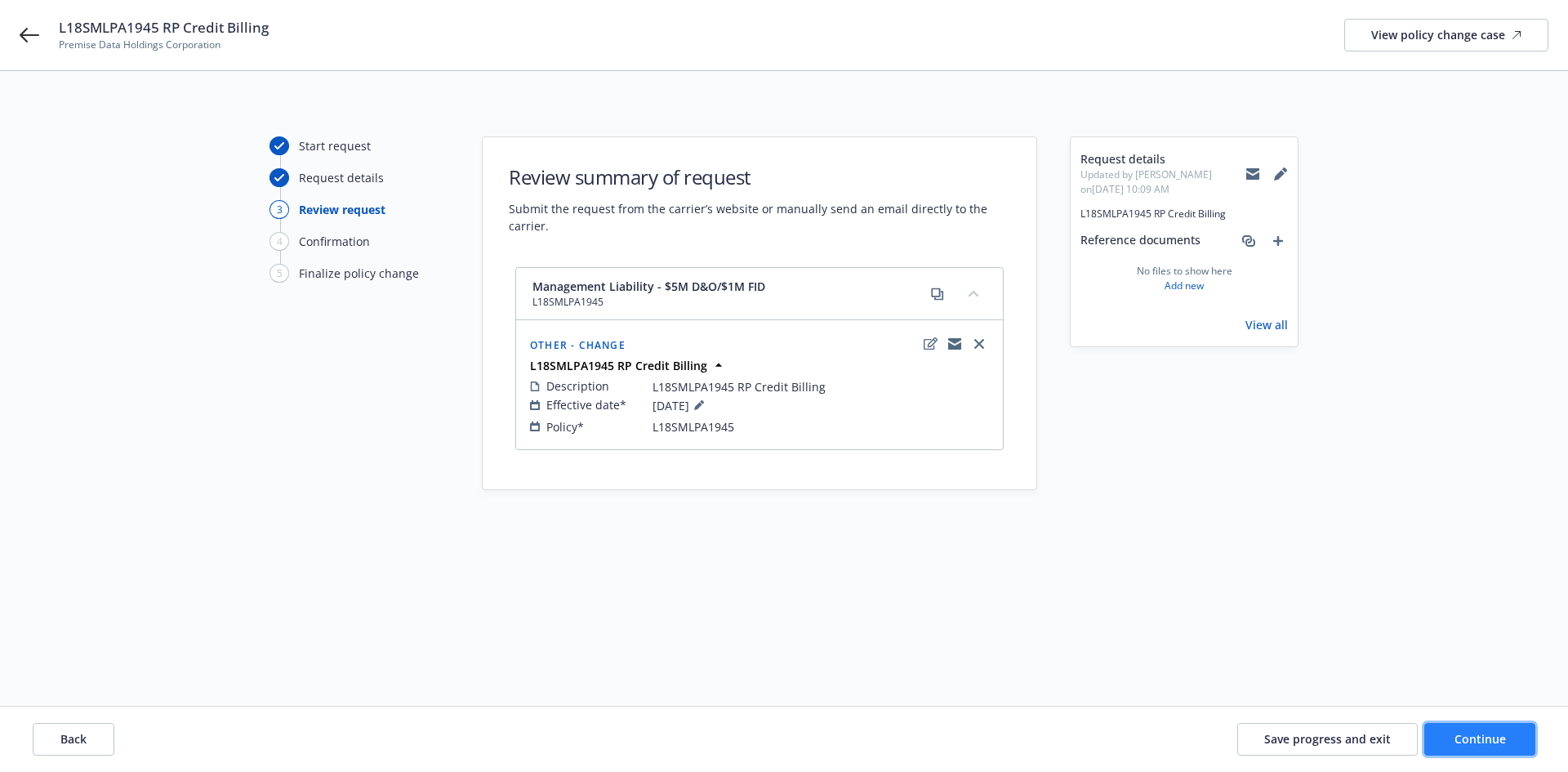
click at [1467, 726] on button "Continue" at bounding box center [1479, 738] width 111 height 33
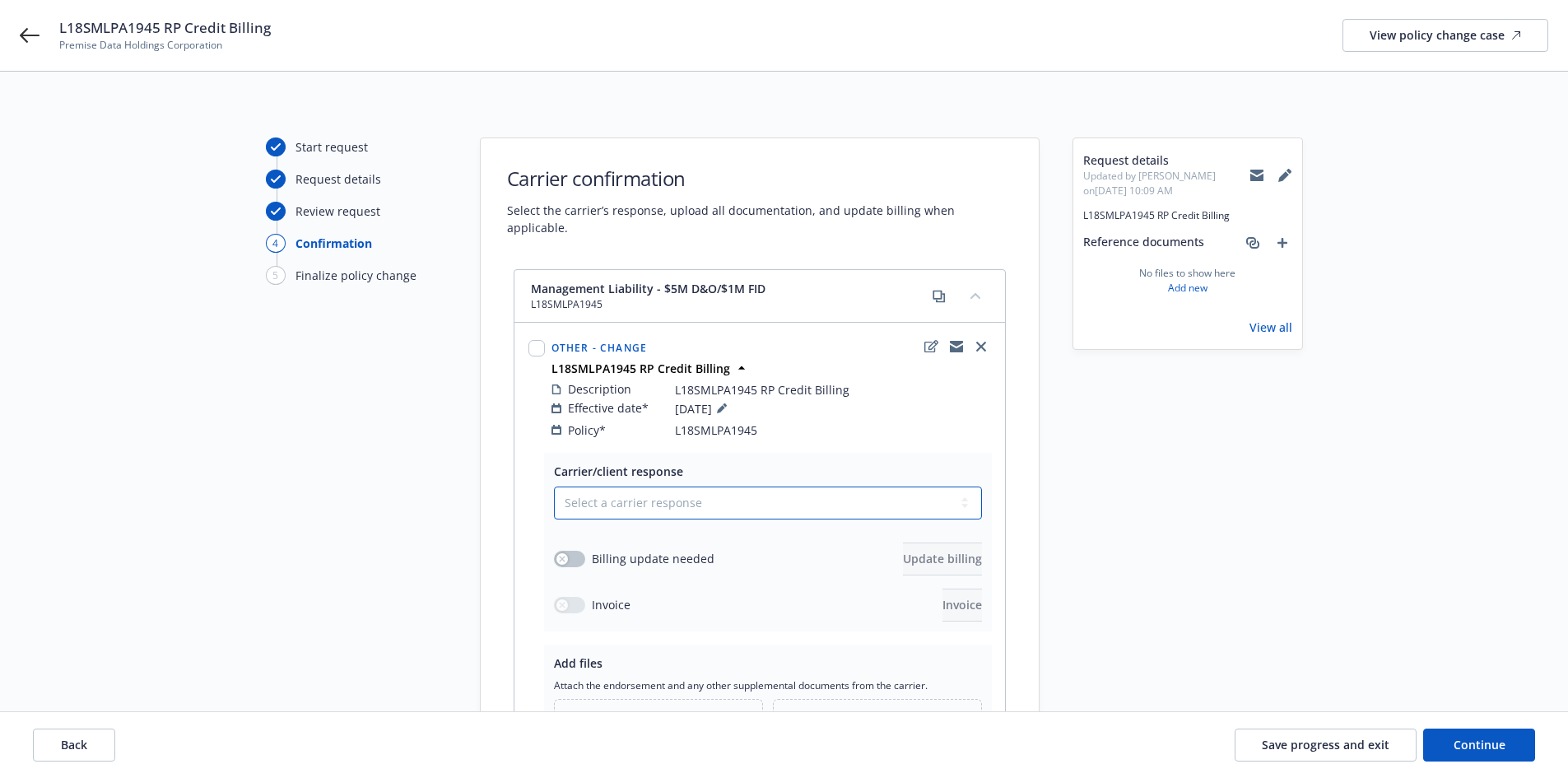
click at [592, 487] on select "Select a carrier response Accepted Accepted with revision No endorsement needed…" at bounding box center [767, 503] width 428 height 33
select select "ACCEPTED"
click at [553, 487] on select "Select a carrier response Accepted Accepted with revision No endorsement needed…" at bounding box center [767, 503] width 428 height 33
click at [574, 551] on button "button" at bounding box center [569, 558] width 31 height 16
click at [916, 551] on span "Update billing" at bounding box center [943, 558] width 79 height 16
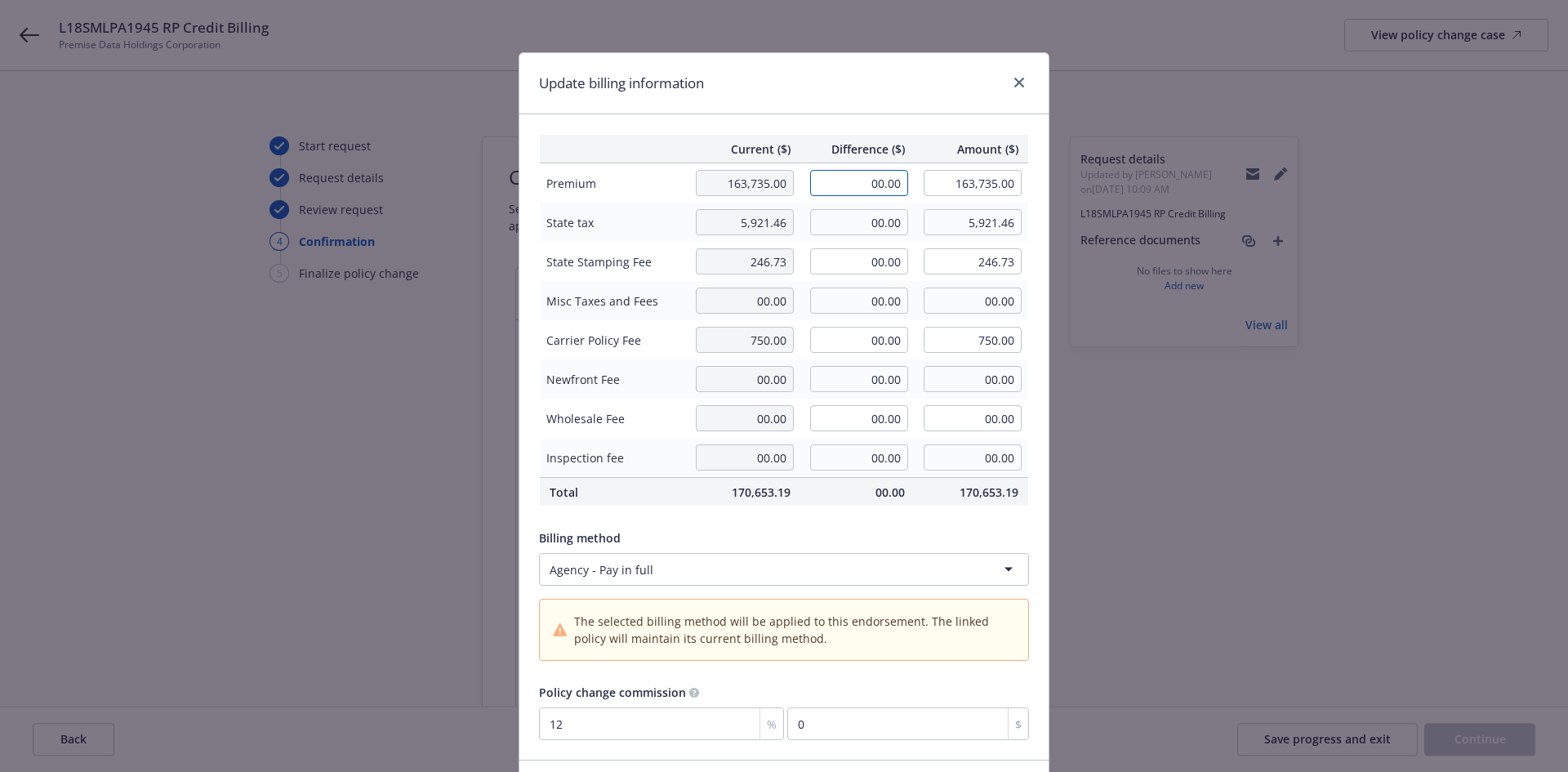
click at [881, 173] on input "00.00" at bounding box center [859, 183] width 98 height 26
type input "-10,155.05"
type input "153,579.95"
type input "-1218.61"
click at [853, 229] on input "00.00" at bounding box center [859, 222] width 98 height 26
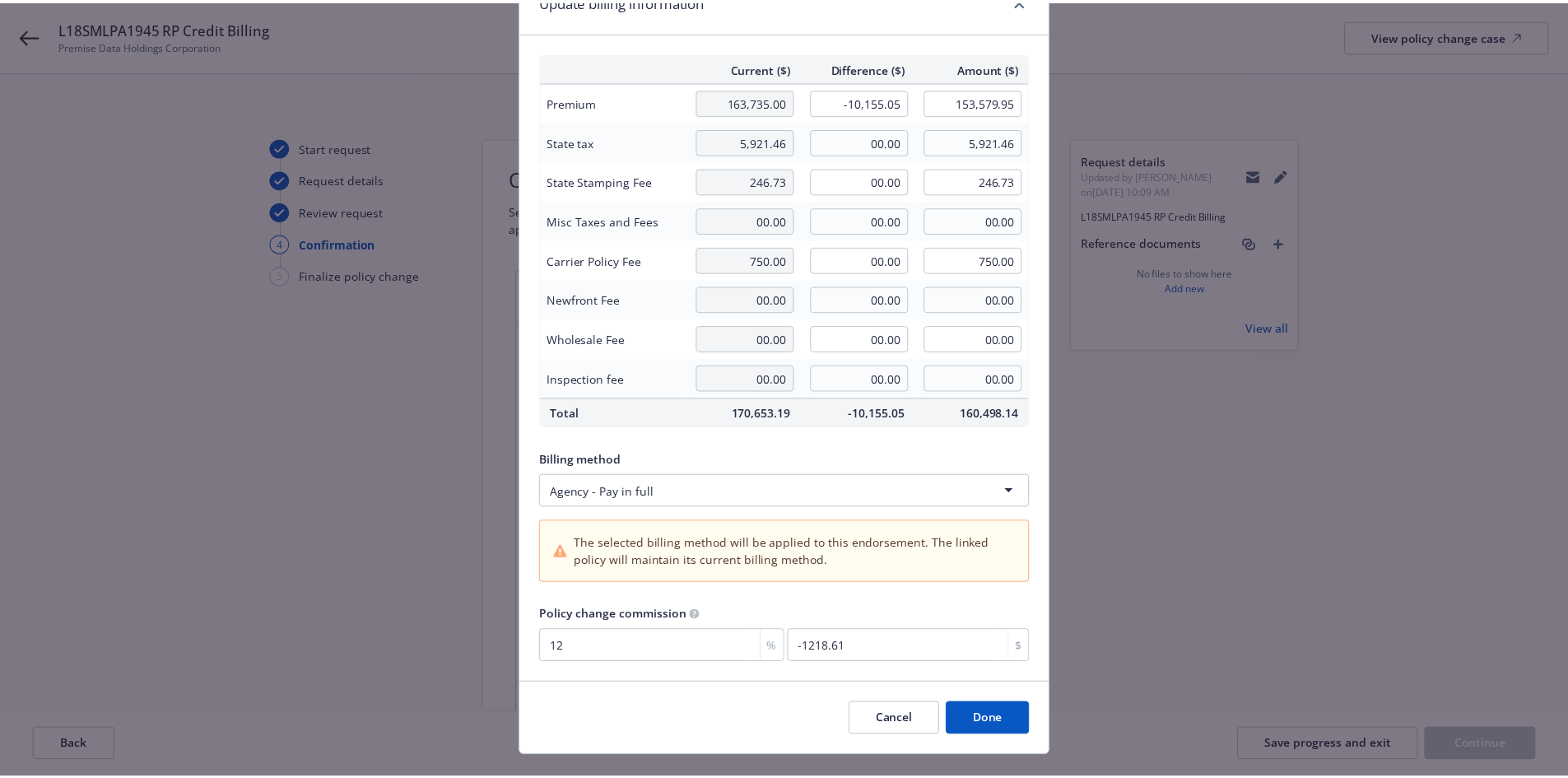
scroll to position [114, 0]
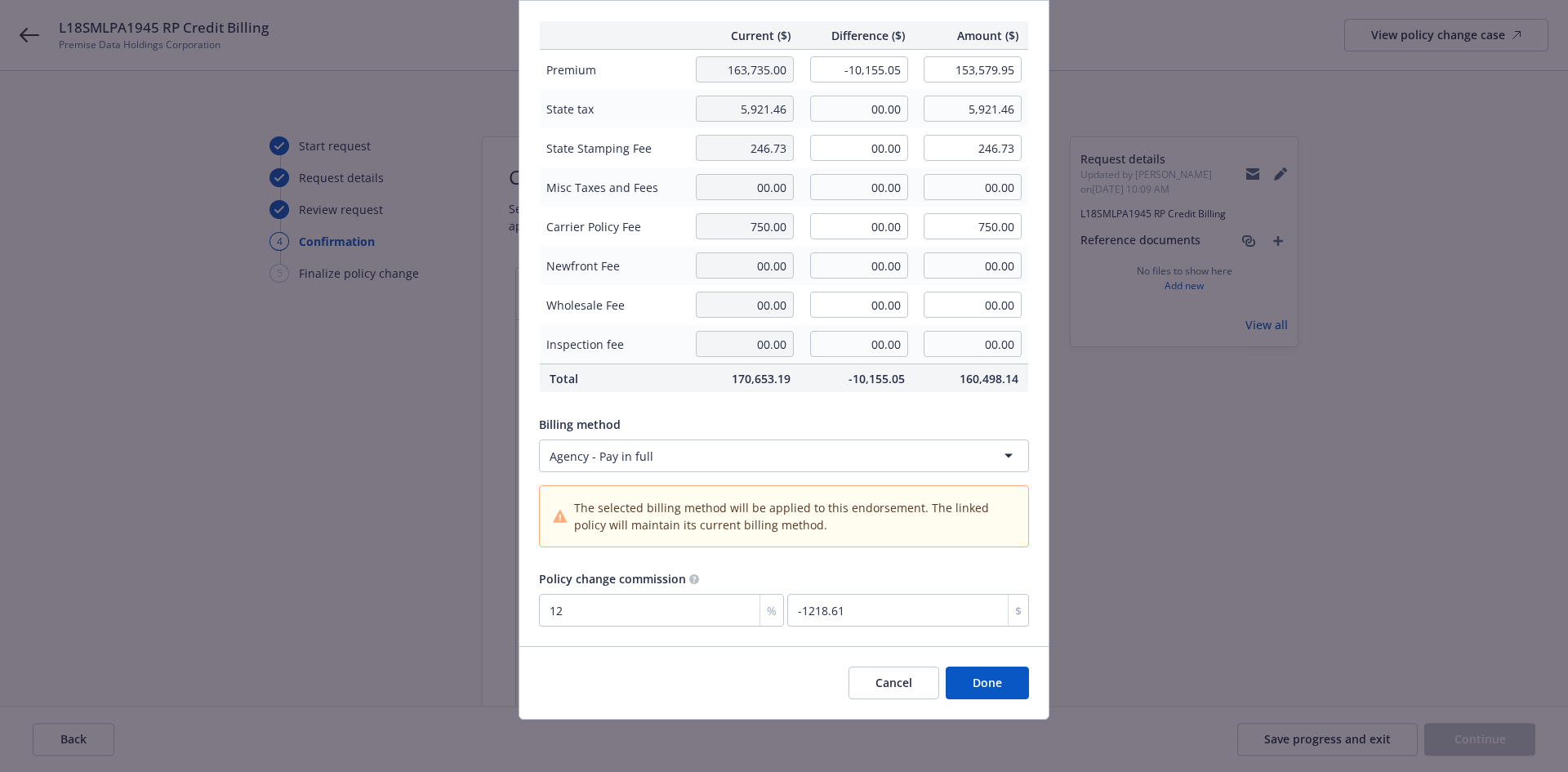
click at [992, 682] on button "Done" at bounding box center [987, 682] width 83 height 33
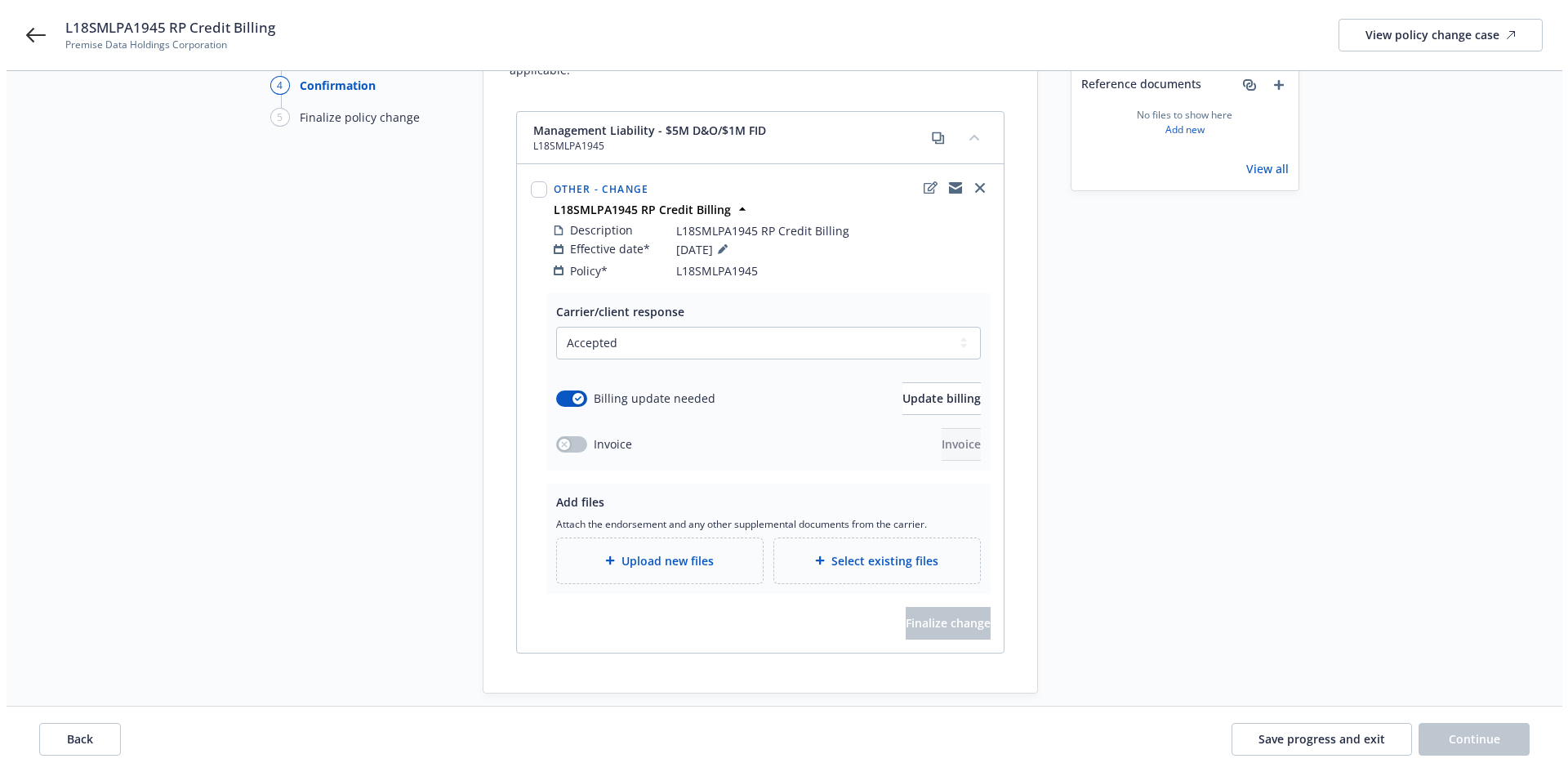
scroll to position [192, 0]
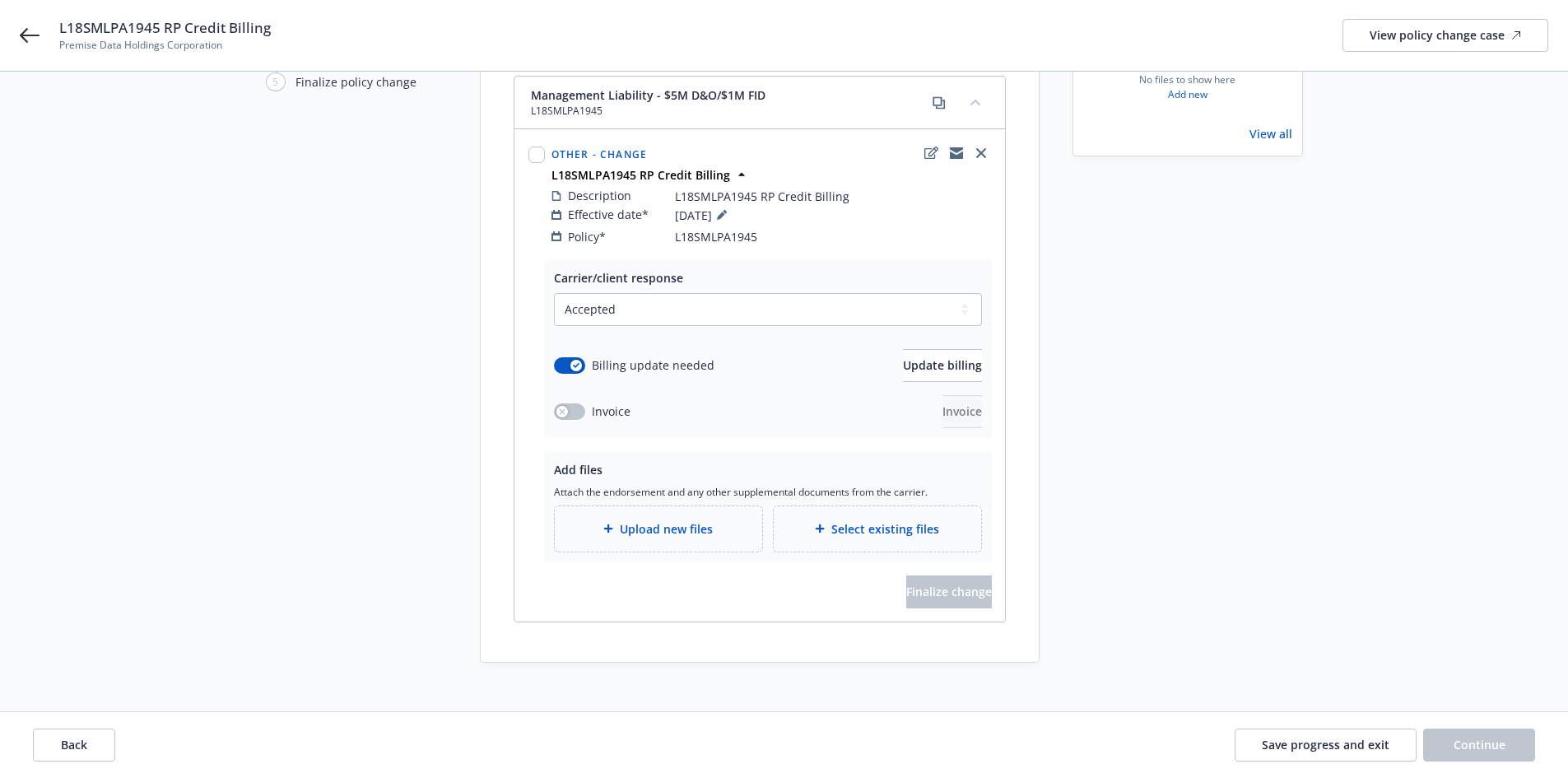
click at [659, 521] on span "Upload new files" at bounding box center [666, 529] width 93 height 17
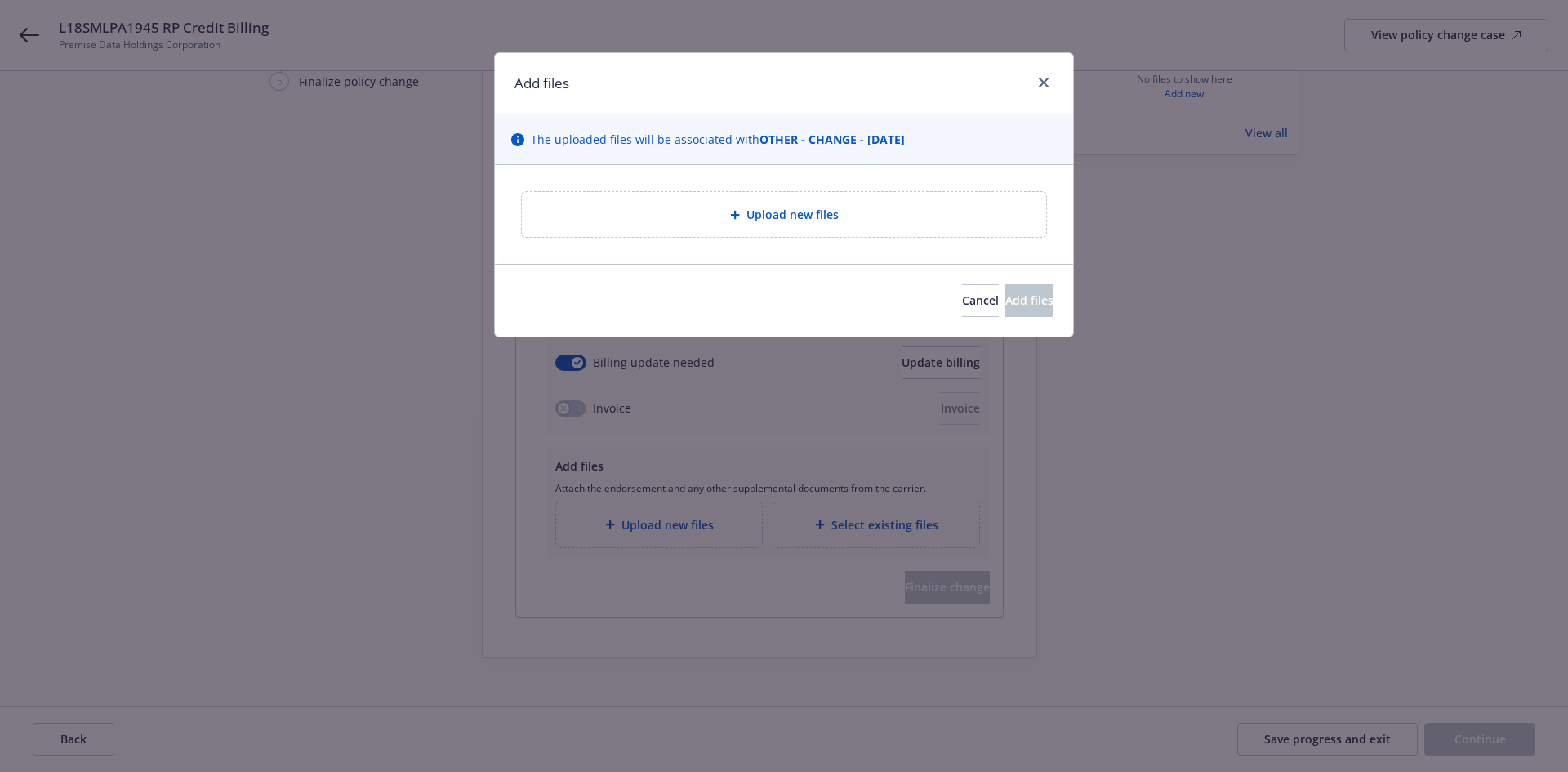
type textarea "x"
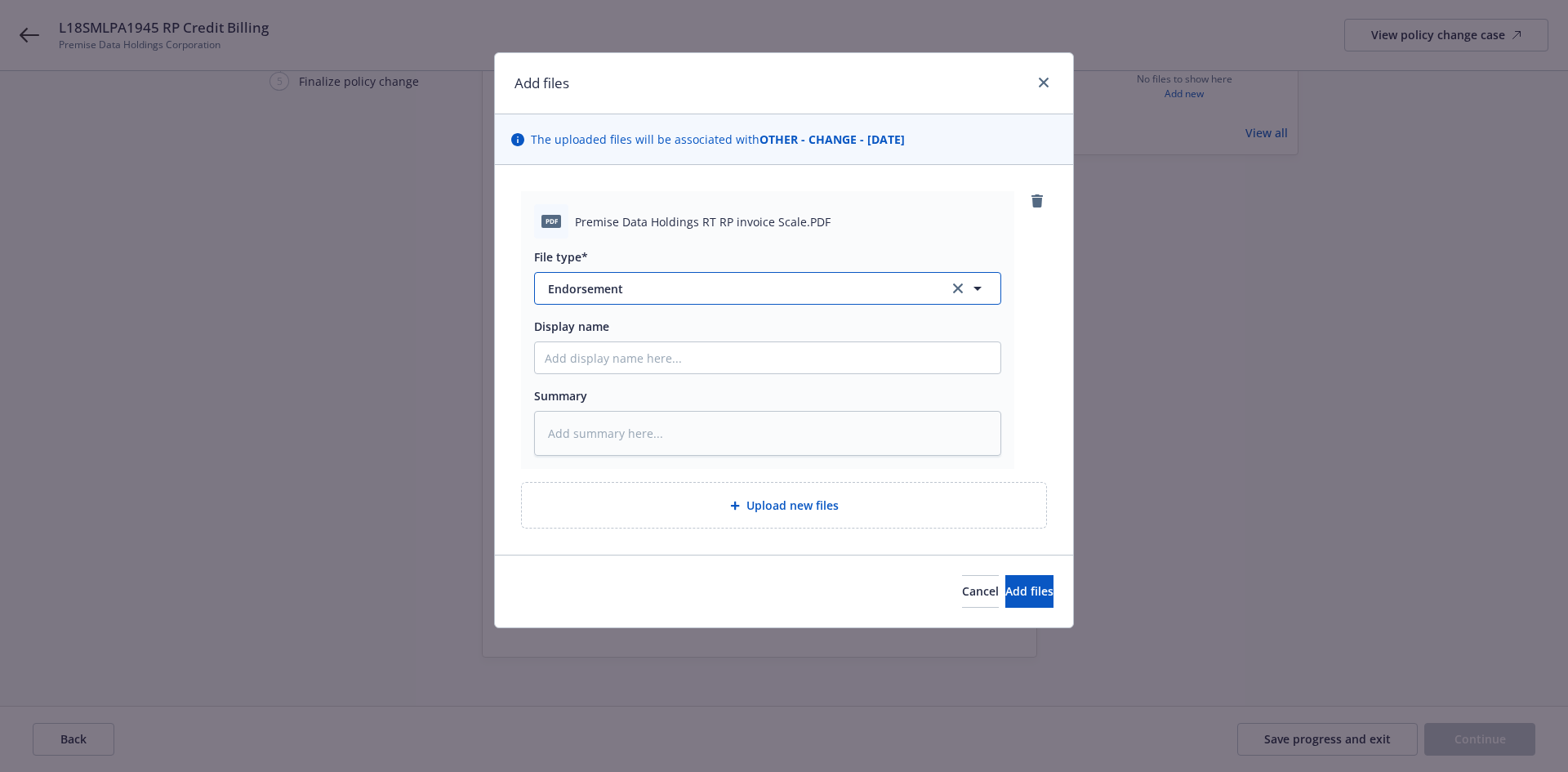
click at [637, 284] on span "Endorsement" at bounding box center [737, 288] width 378 height 17
click at [637, 291] on span "Endorsement" at bounding box center [737, 288] width 378 height 17
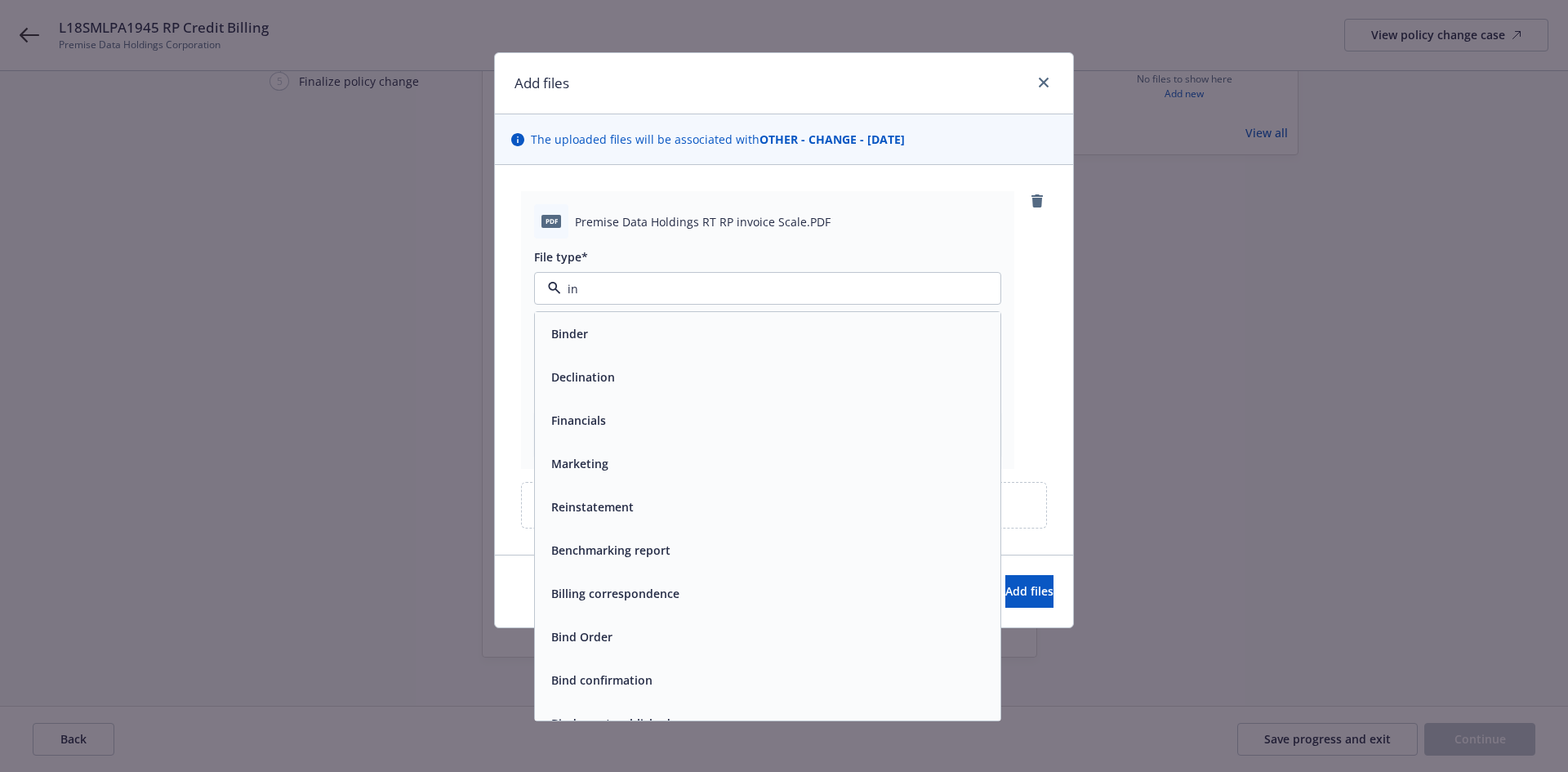
type input "inv"
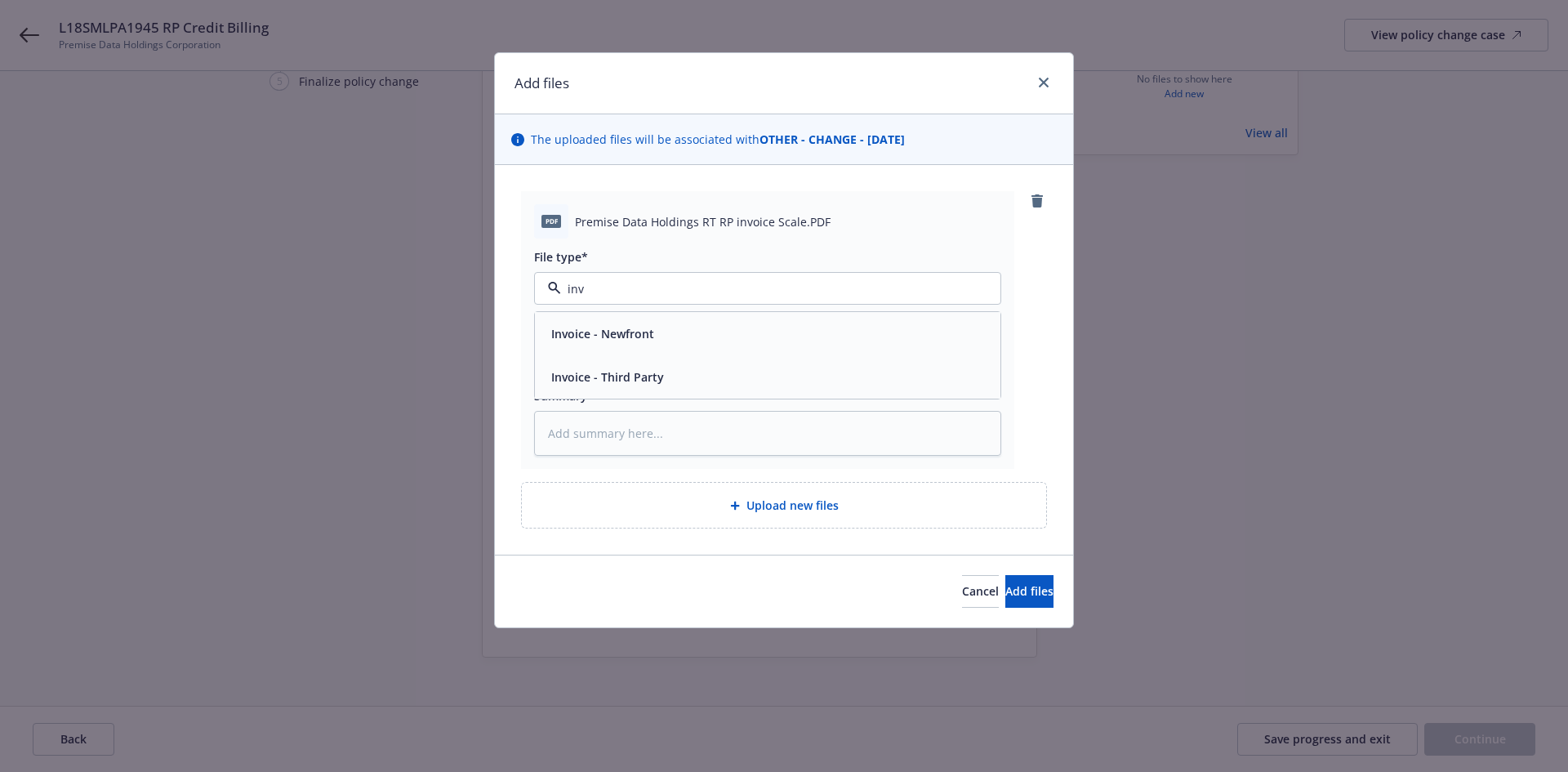
click at [677, 372] on div "Invoice - Third Party" at bounding box center [767, 376] width 446 height 23
click at [595, 344] on input "Display name" at bounding box center [768, 357] width 466 height 31
type textarea "x"
type input "R"
type textarea "x"
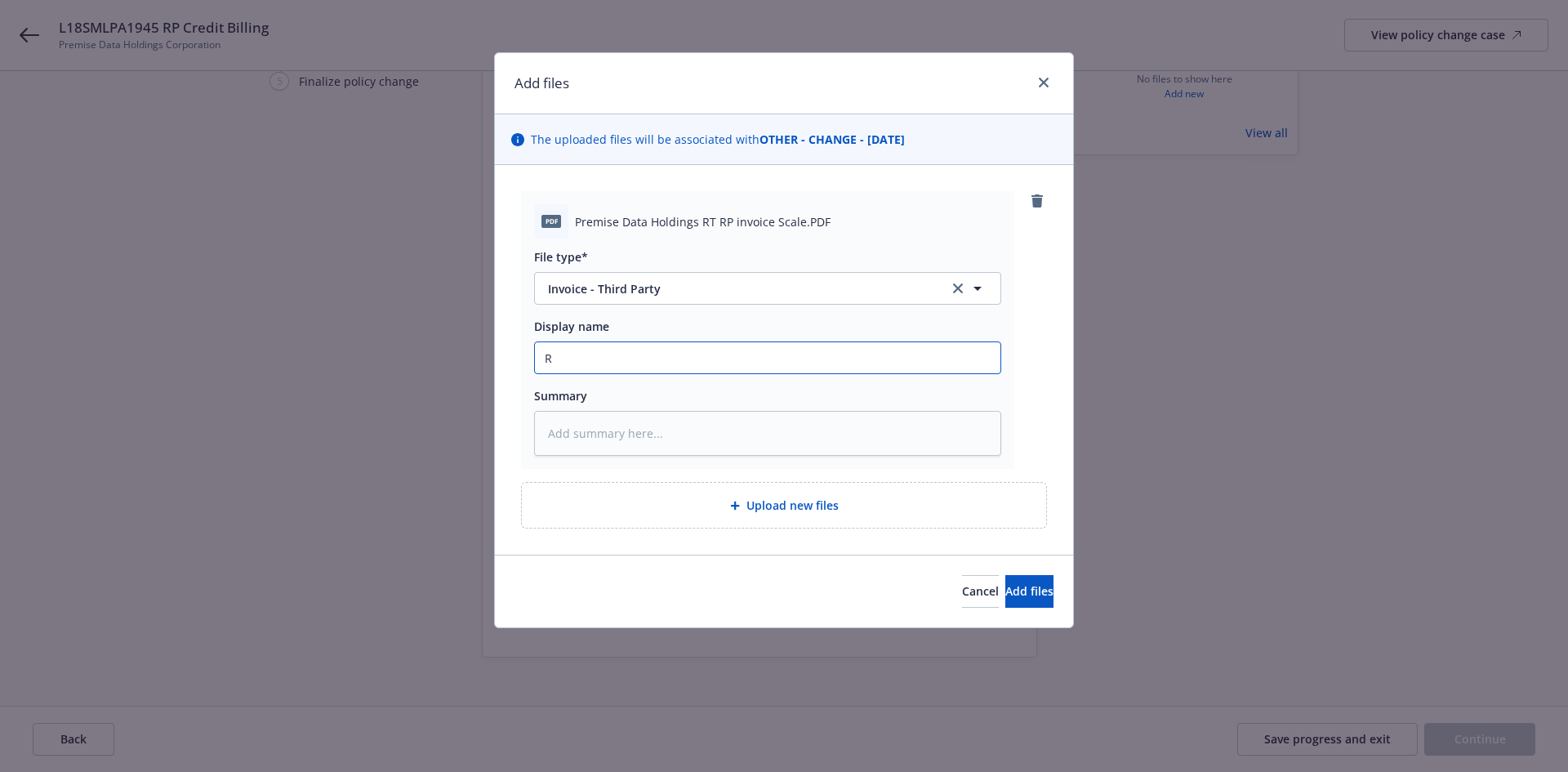
type input "RT"
type textarea "x"
type input "RT"
type textarea "x"
type input "RT I"
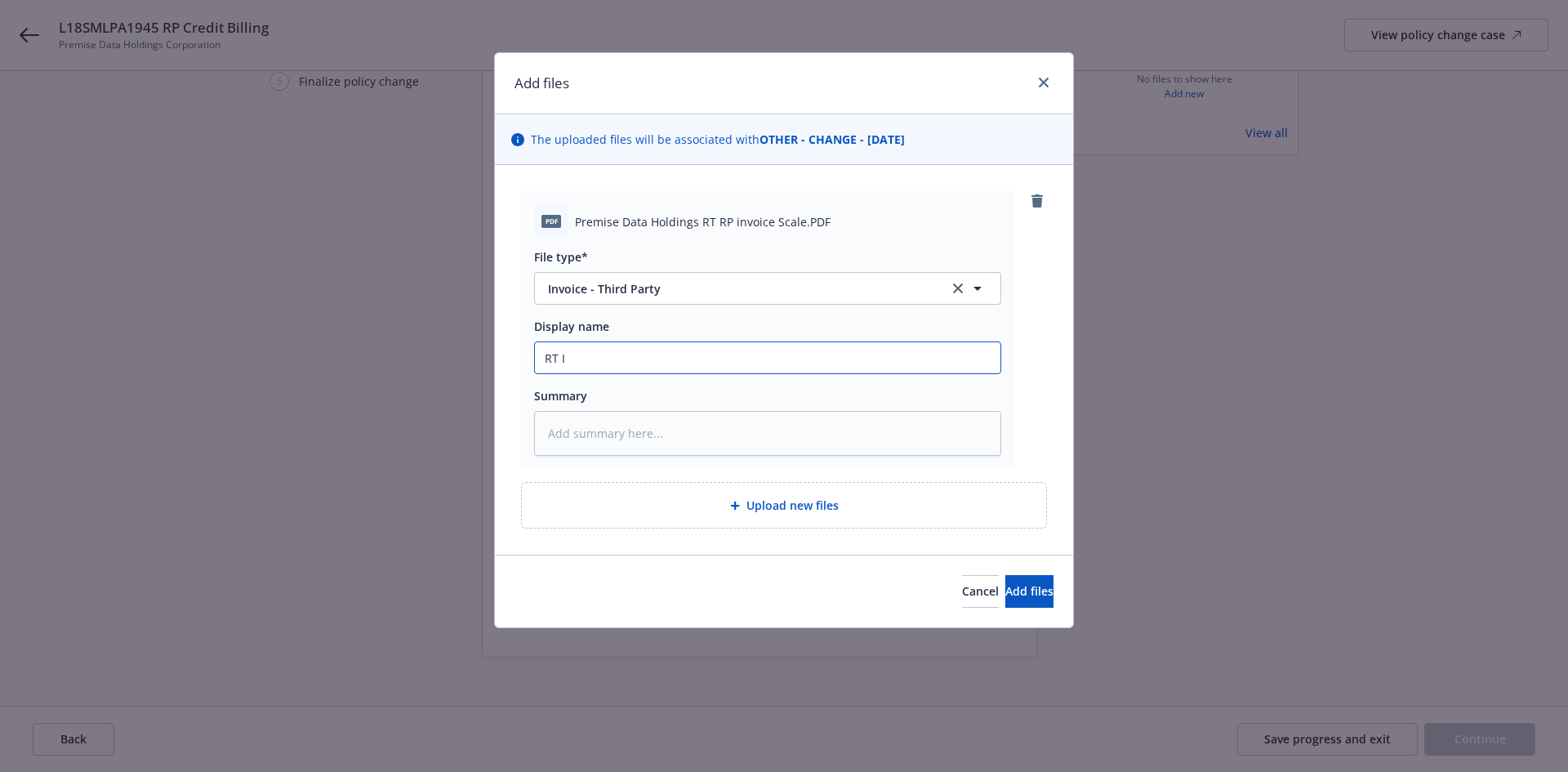
type textarea "x"
type input "RT In"
type textarea "x"
type input "RT Inv"
type textarea "x"
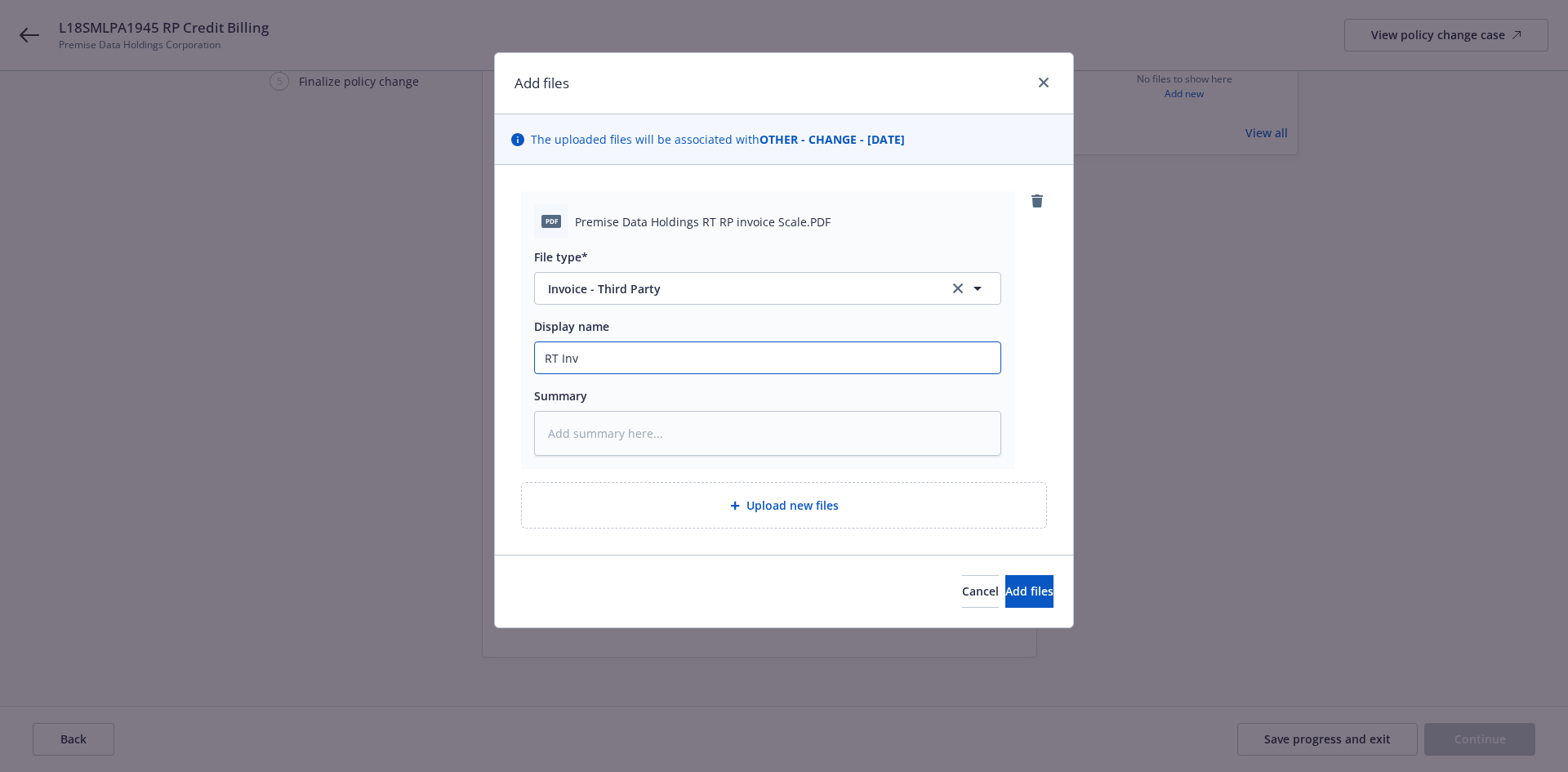
type input "RT Invo"
type textarea "x"
type input "RT Invoc"
type textarea "x"
type input "RT Invoci"
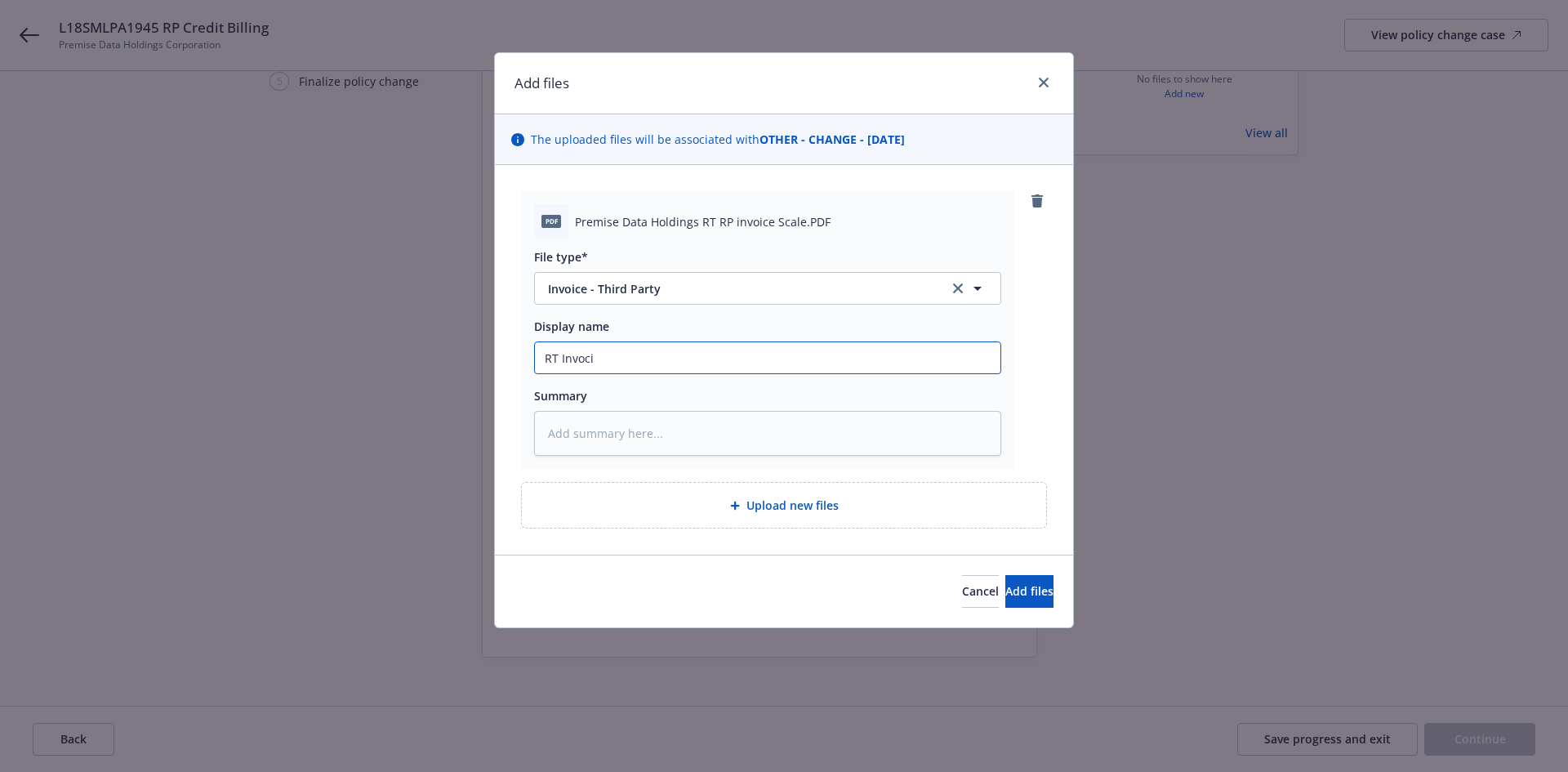
type textarea "x"
type input "RT Invocie"
type textarea "x"
type input "RT Invocie"
type textarea "x"
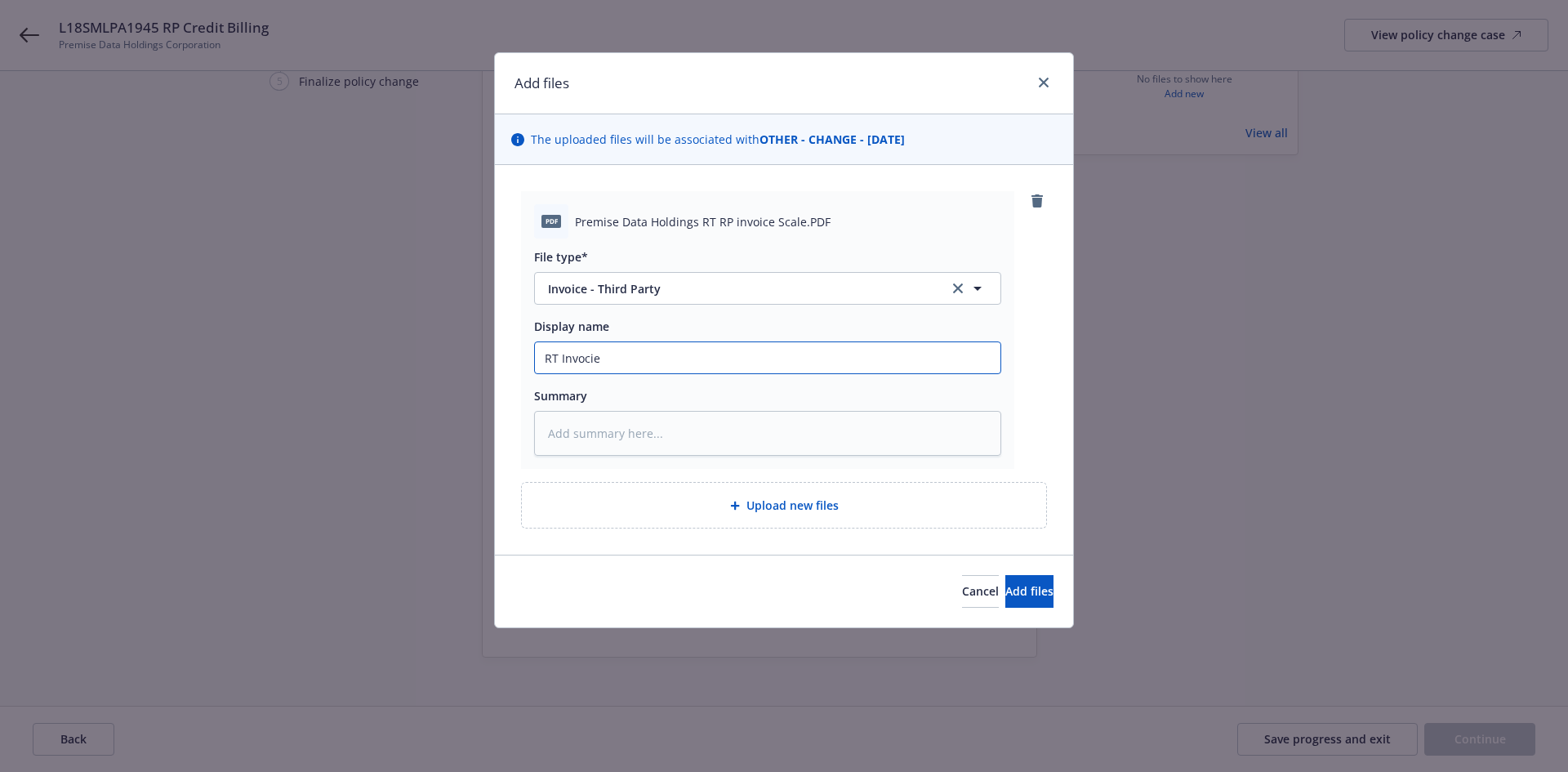
type input "RT Invoci"
type textarea "x"
type input "RT Invoc"
type textarea "x"
type input "RT Invo"
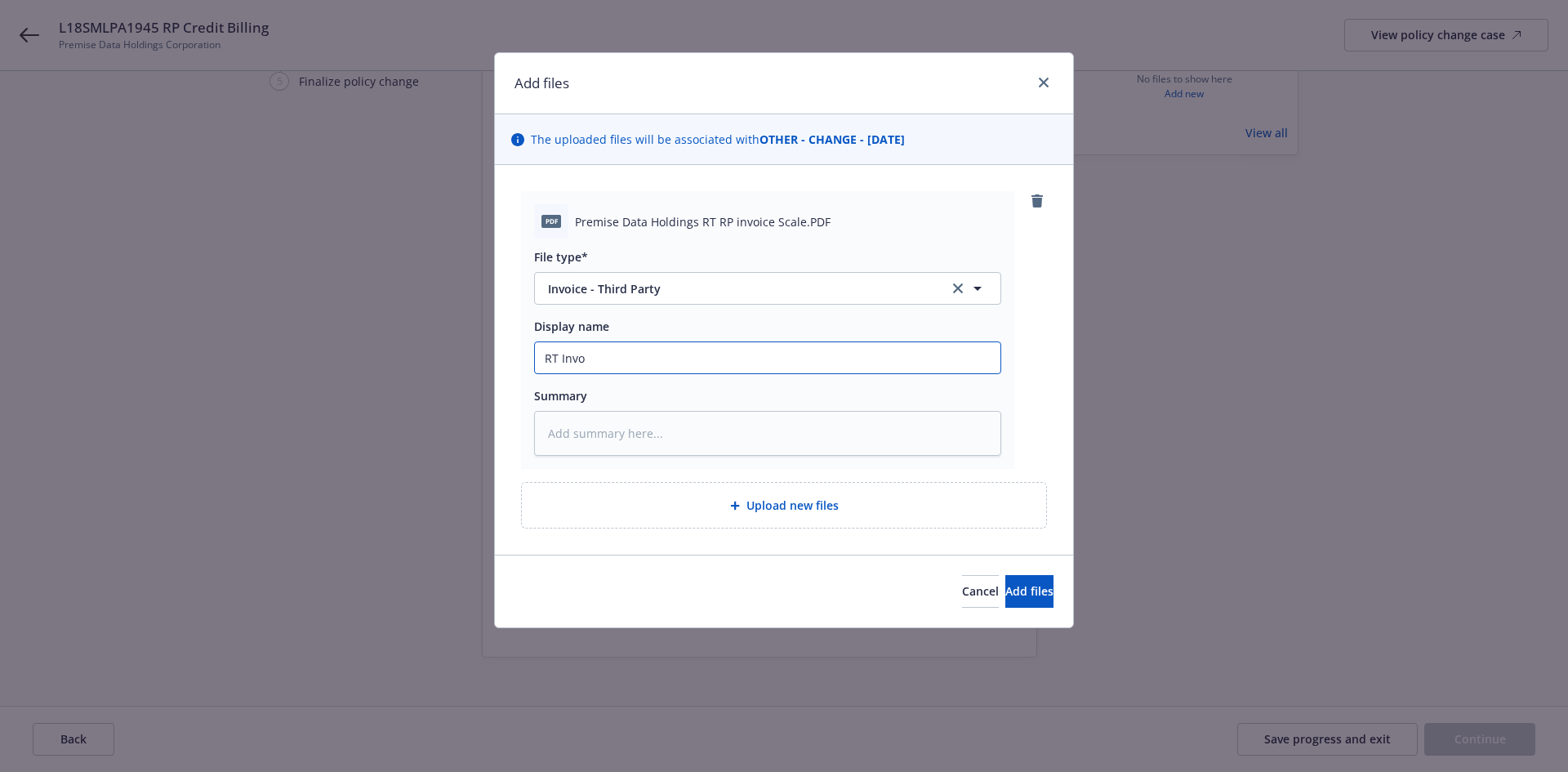
type textarea "x"
type input "RT Invoic"
type textarea "x"
type input "RT Invoice"
type textarea "x"
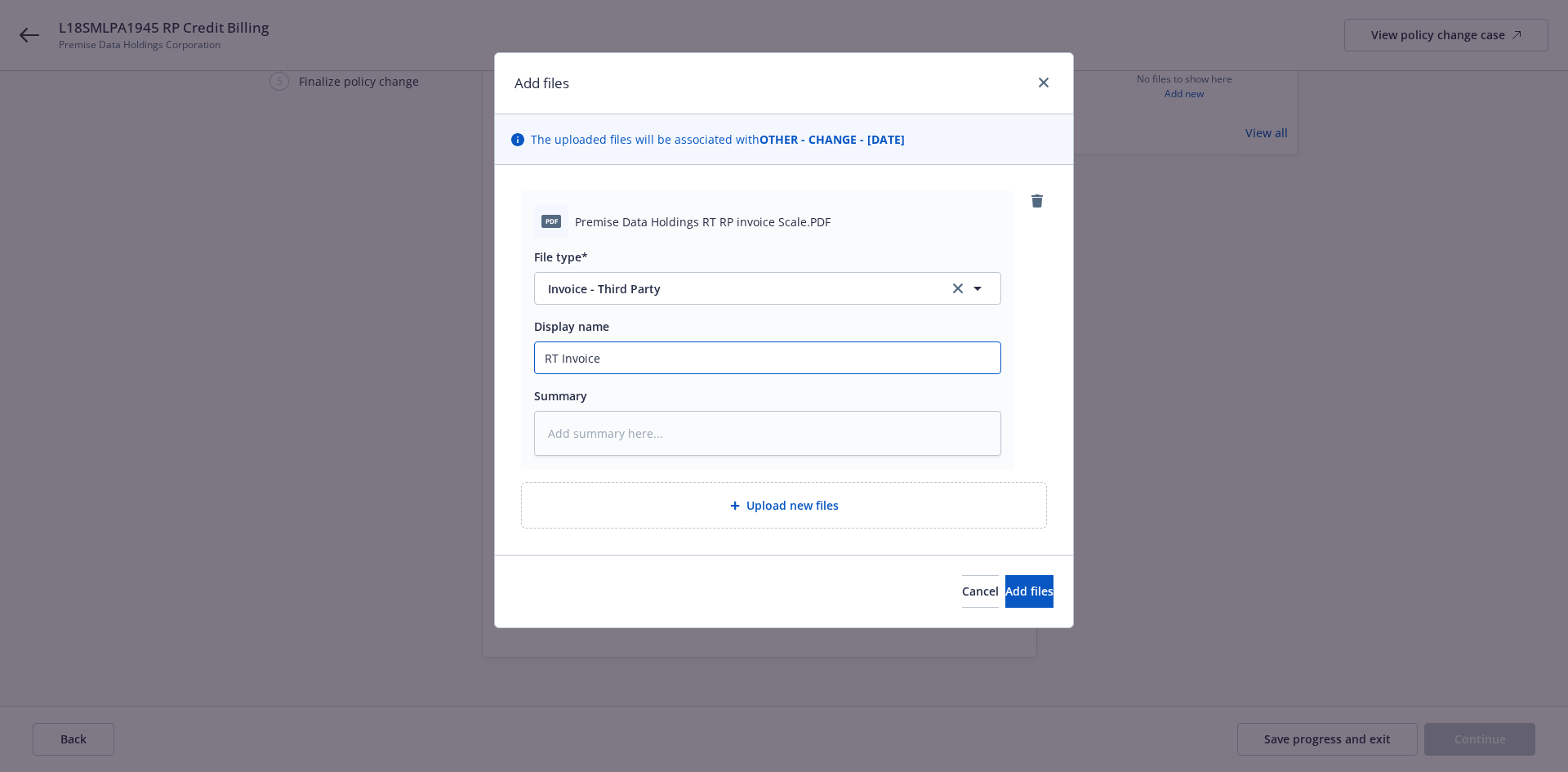
type input "RT Invoice"
type textarea "x"
type input "RT Invoic"
type textarea "x"
type input "RT Invoi"
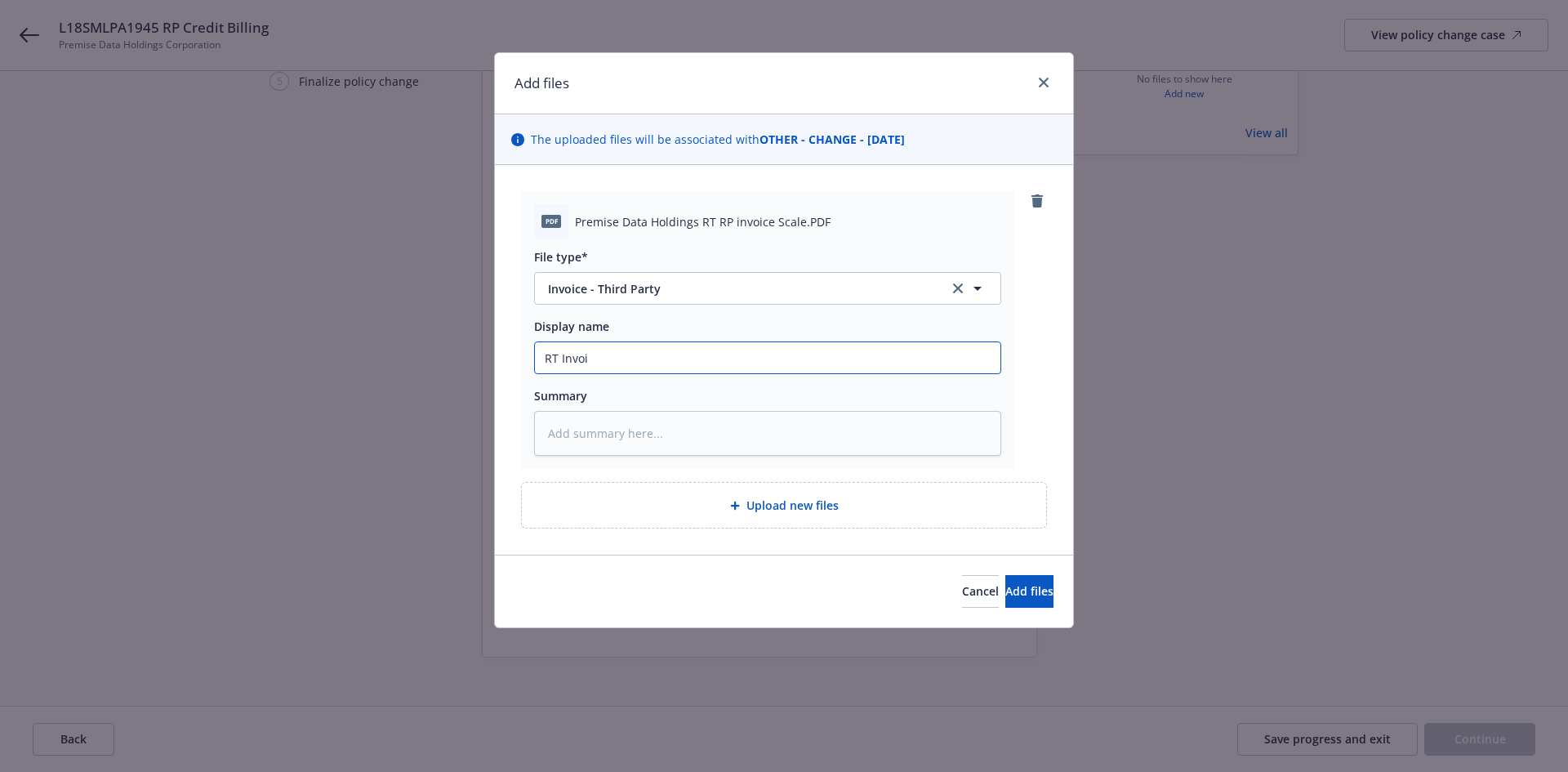
type textarea "x"
type input "RT Invo"
type textarea "x"
type input "RT Inv"
type textarea "x"
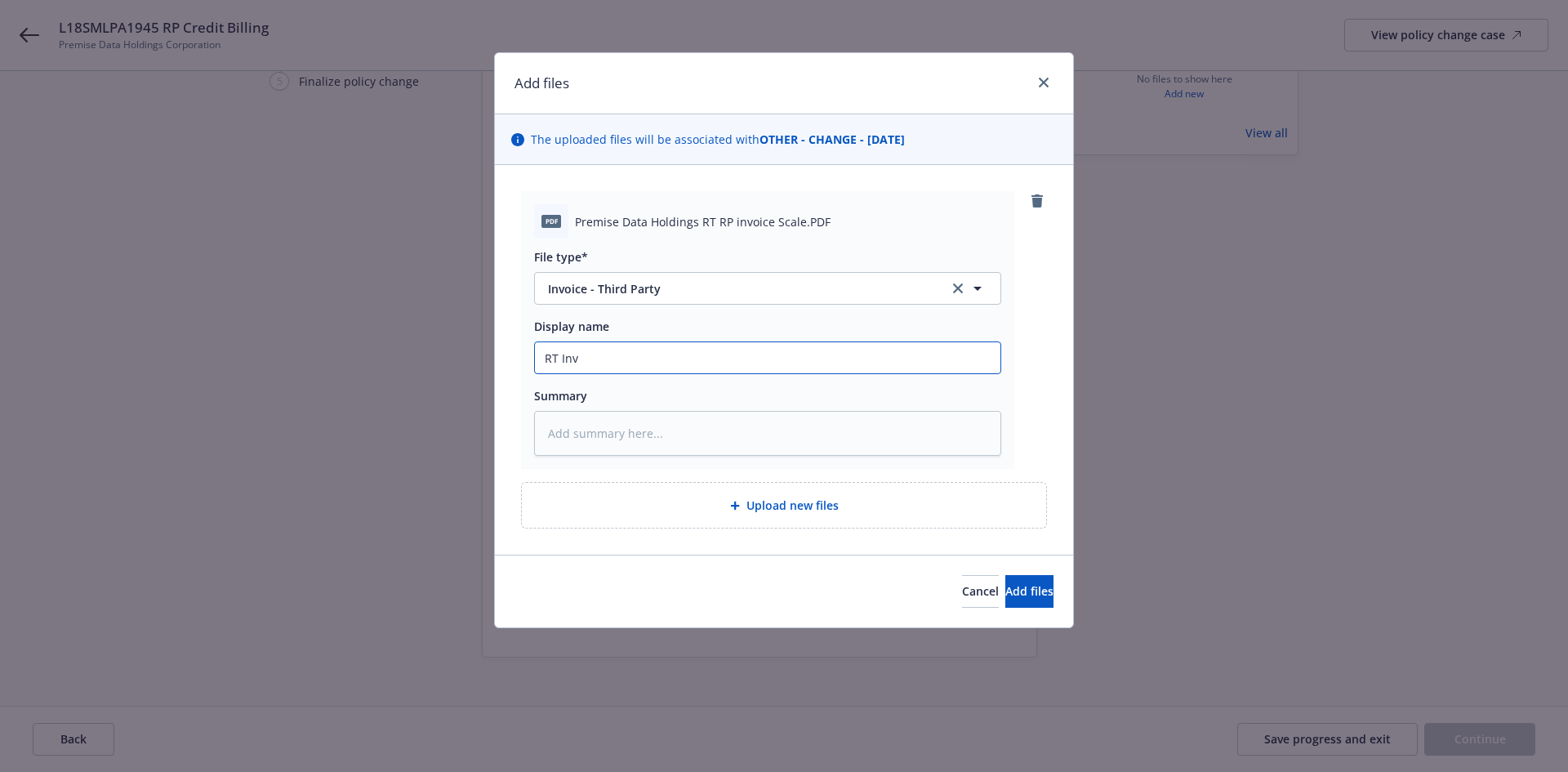
type input "RT In"
type textarea "x"
type input "RT I"
type textarea "x"
type input "RT"
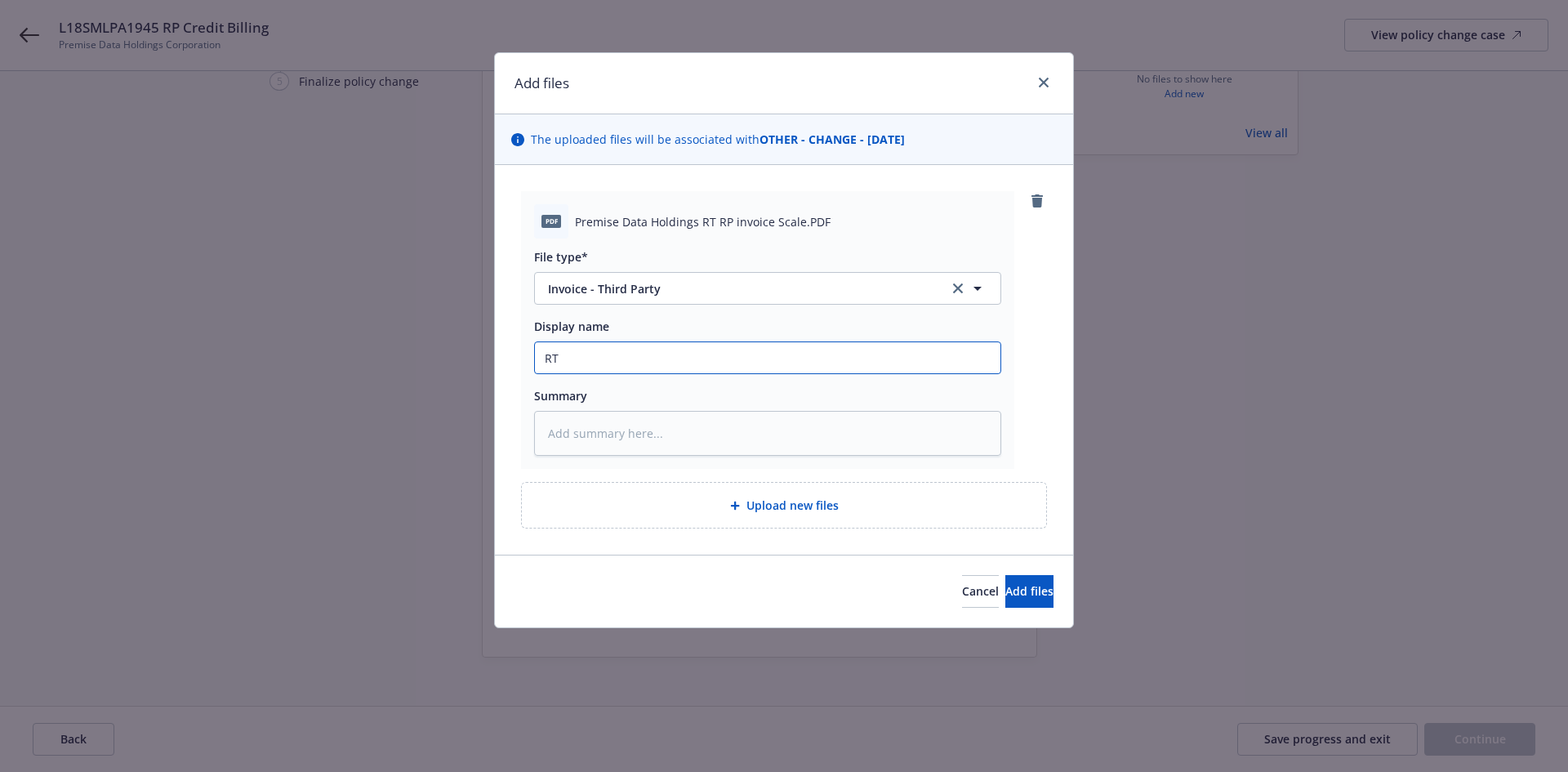
type textarea "x"
type input "RT"
type textarea "x"
type input "R"
type textarea "x"
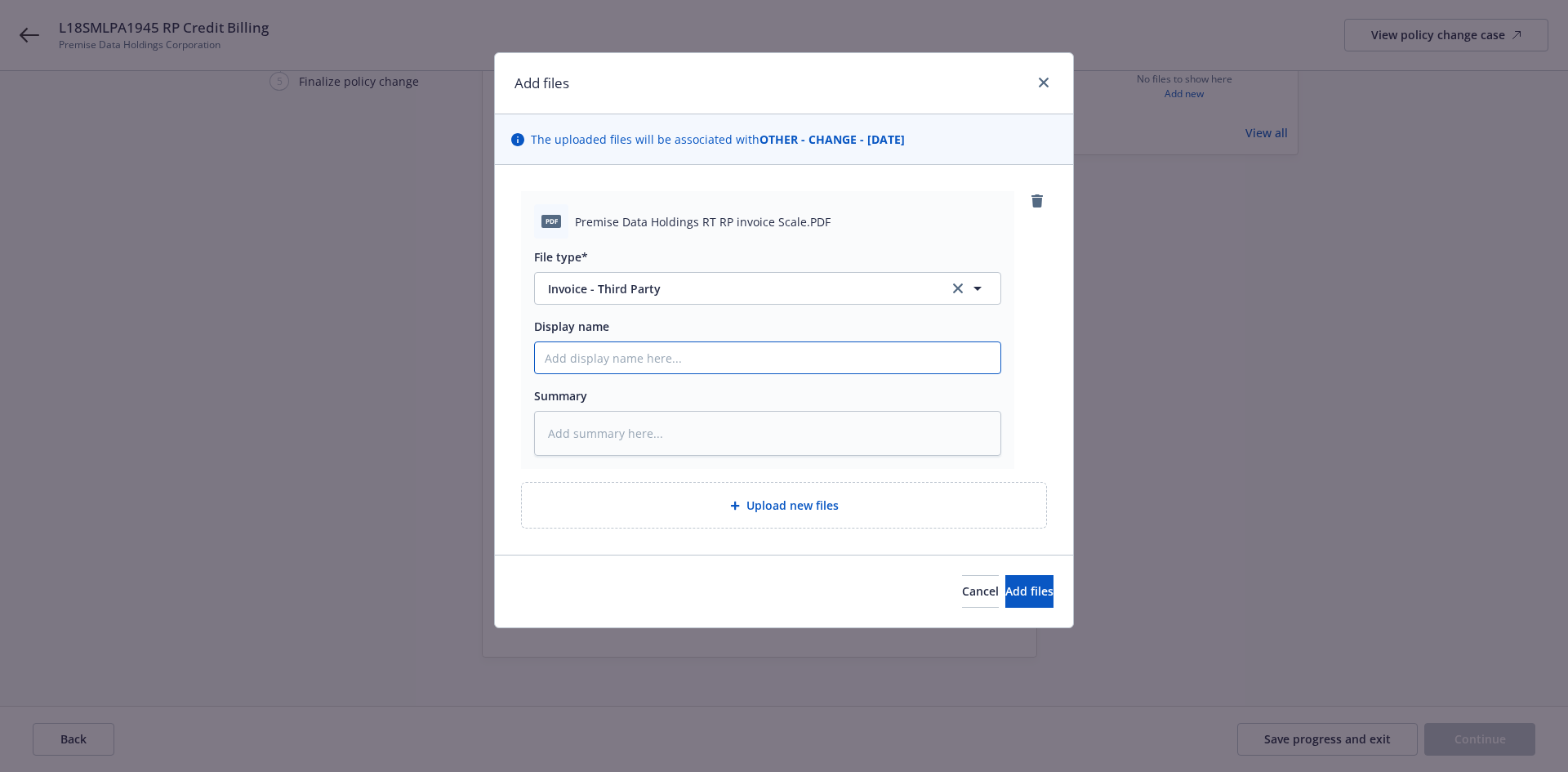
type textarea "x"
type input "R"
type textarea "x"
type input "RP"
type textarea "x"
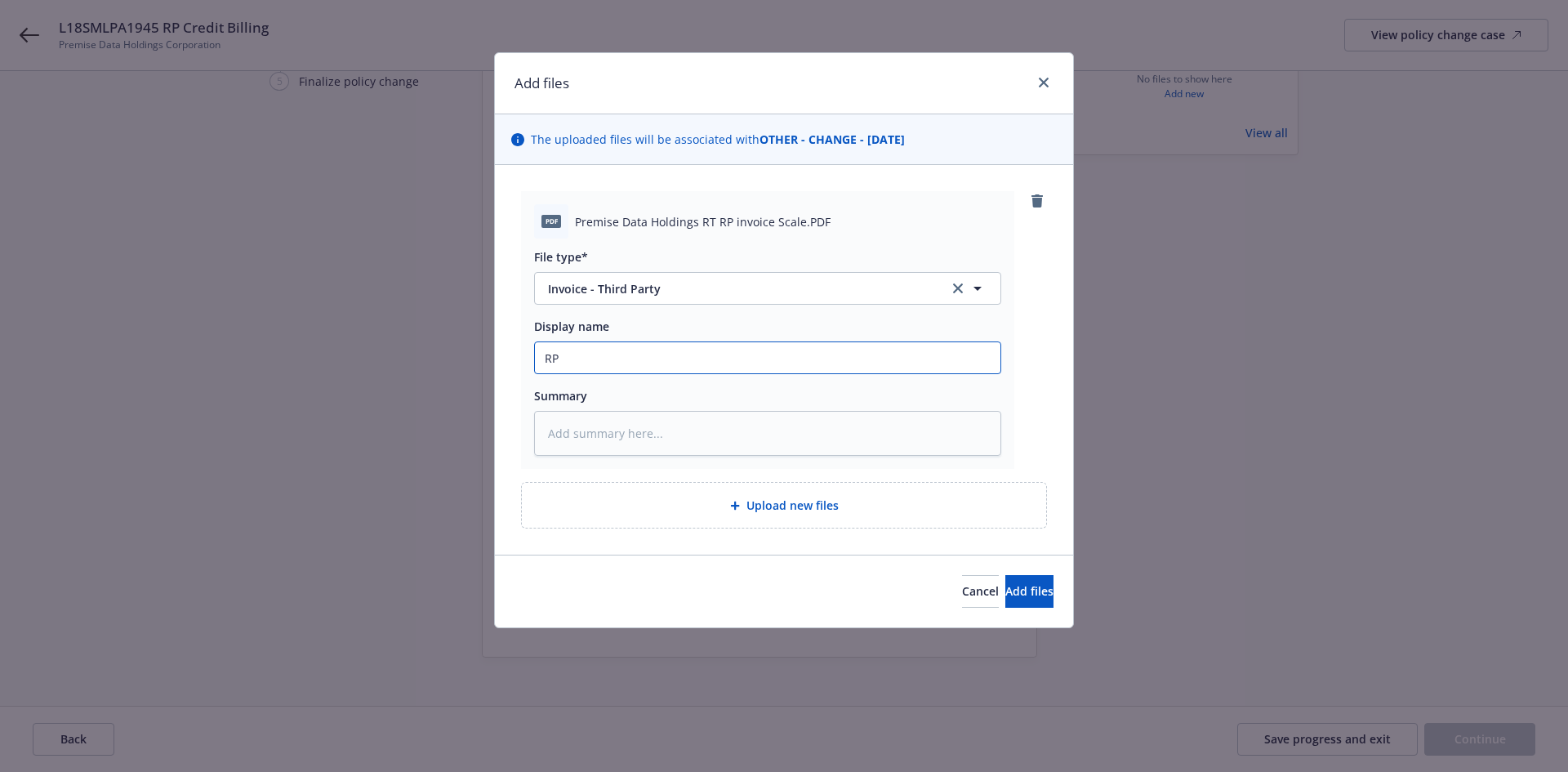
type input "RP I"
type textarea "x"
type input "RP In"
type textarea "x"
type input "RP Inv"
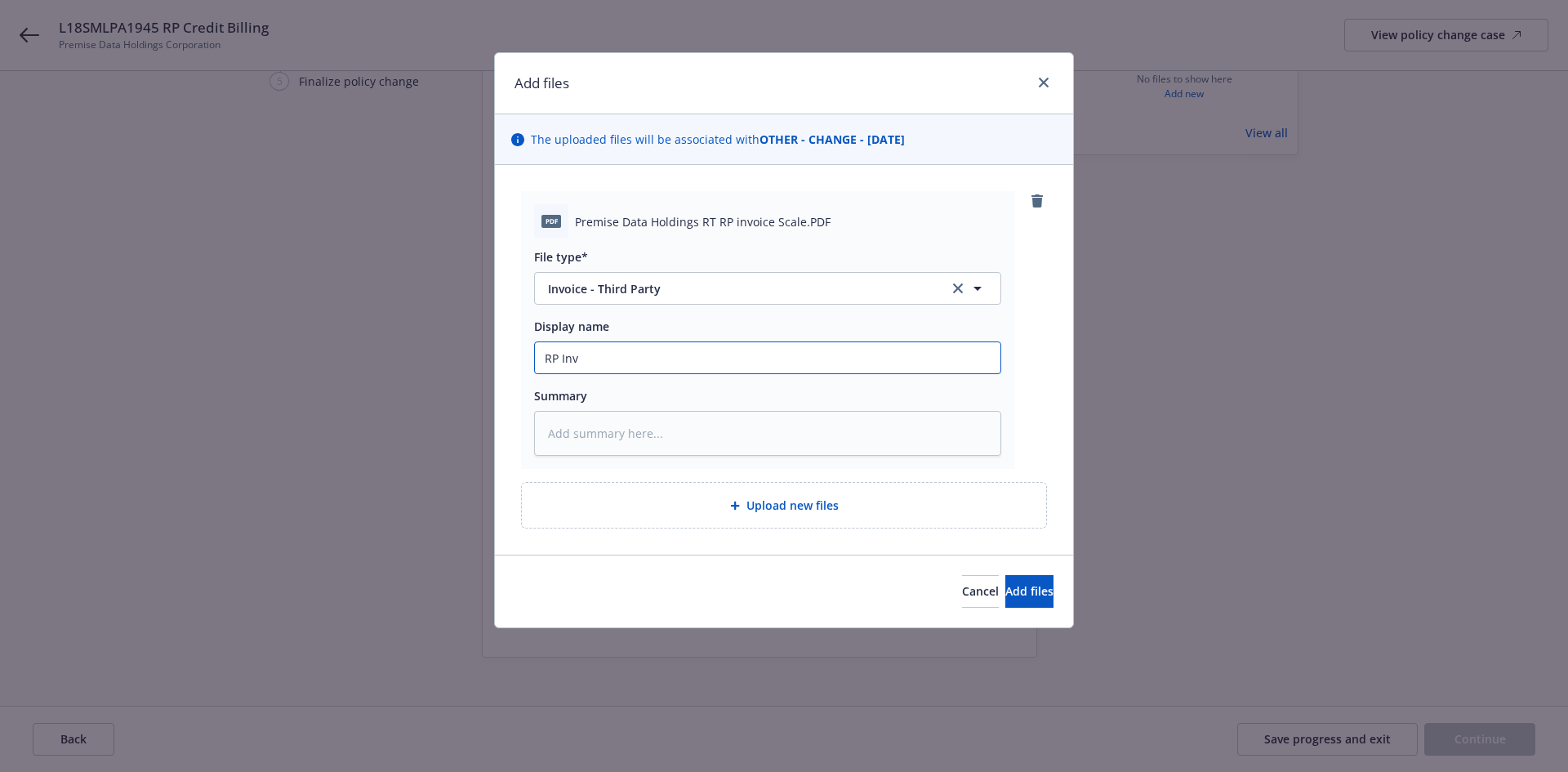
type textarea "x"
type input "RP Invo"
type textarea "x"
type input "RP Invoci"
type textarea "x"
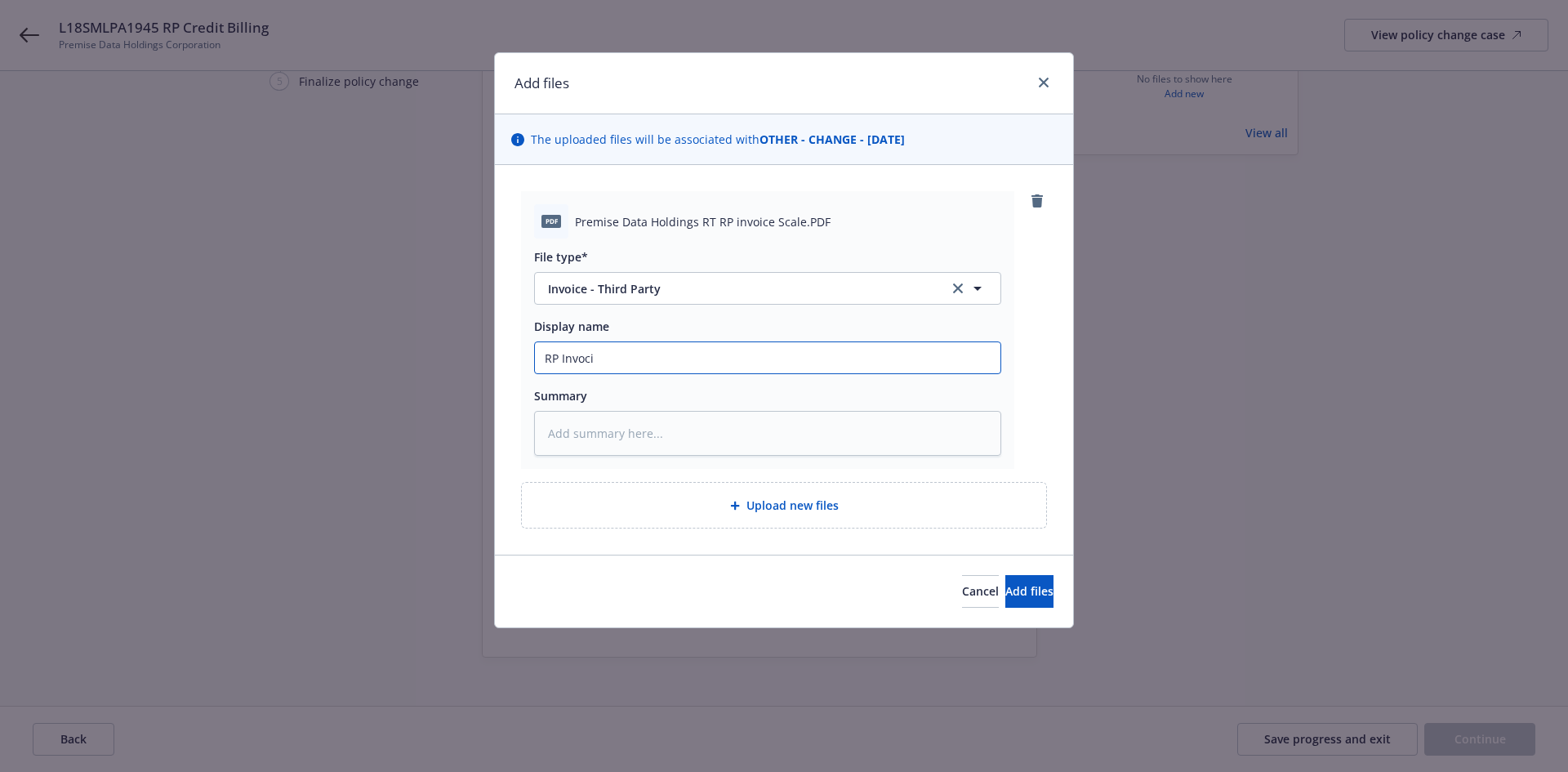
type input "RP Invocie"
type textarea "x"
type input "RP Invocie"
type textarea "x"
type input "RP Invocie"
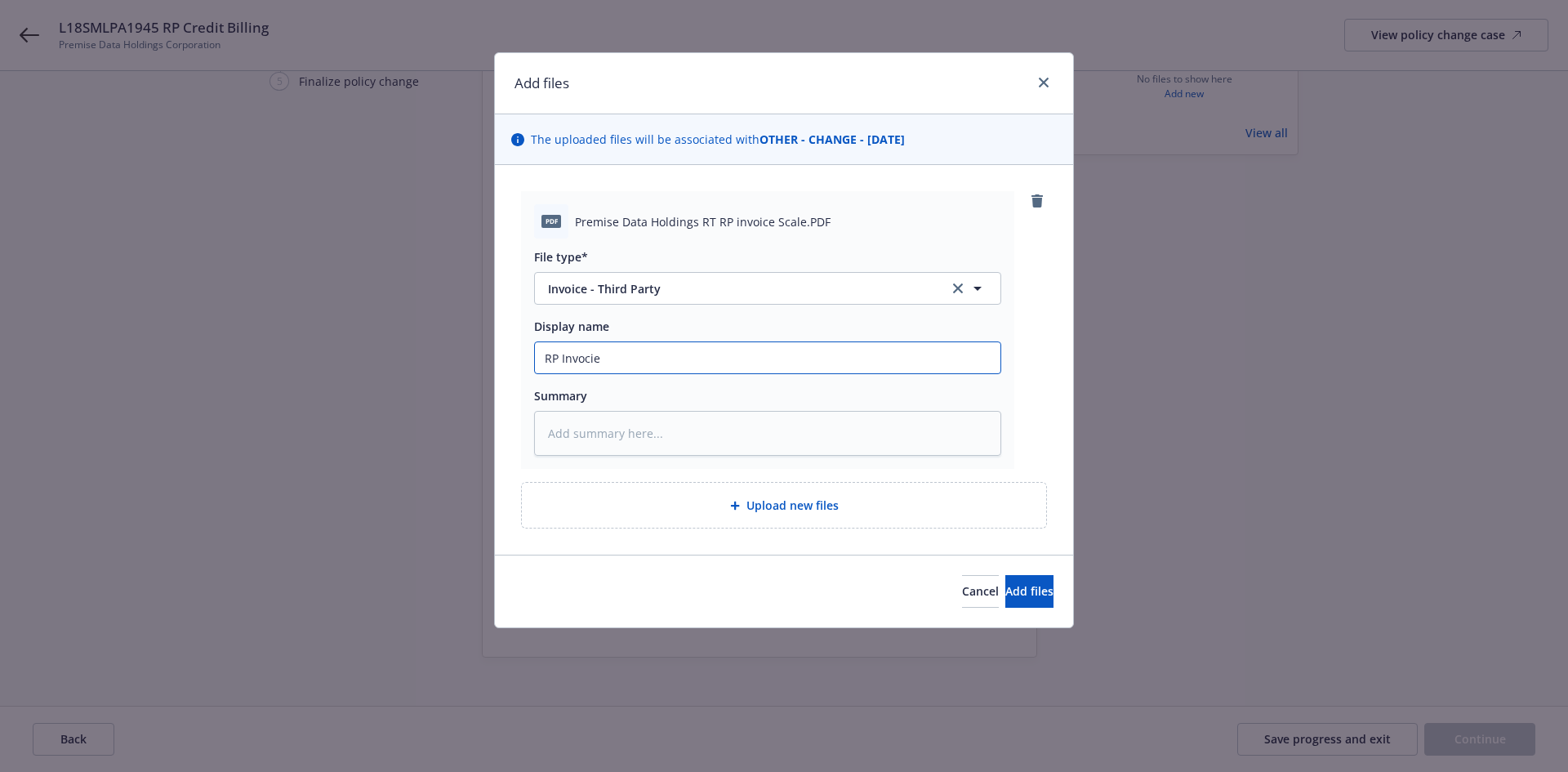
type textarea "x"
type input "RP Invoci"
type textarea "x"
type input "RP Invoc"
type textarea "x"
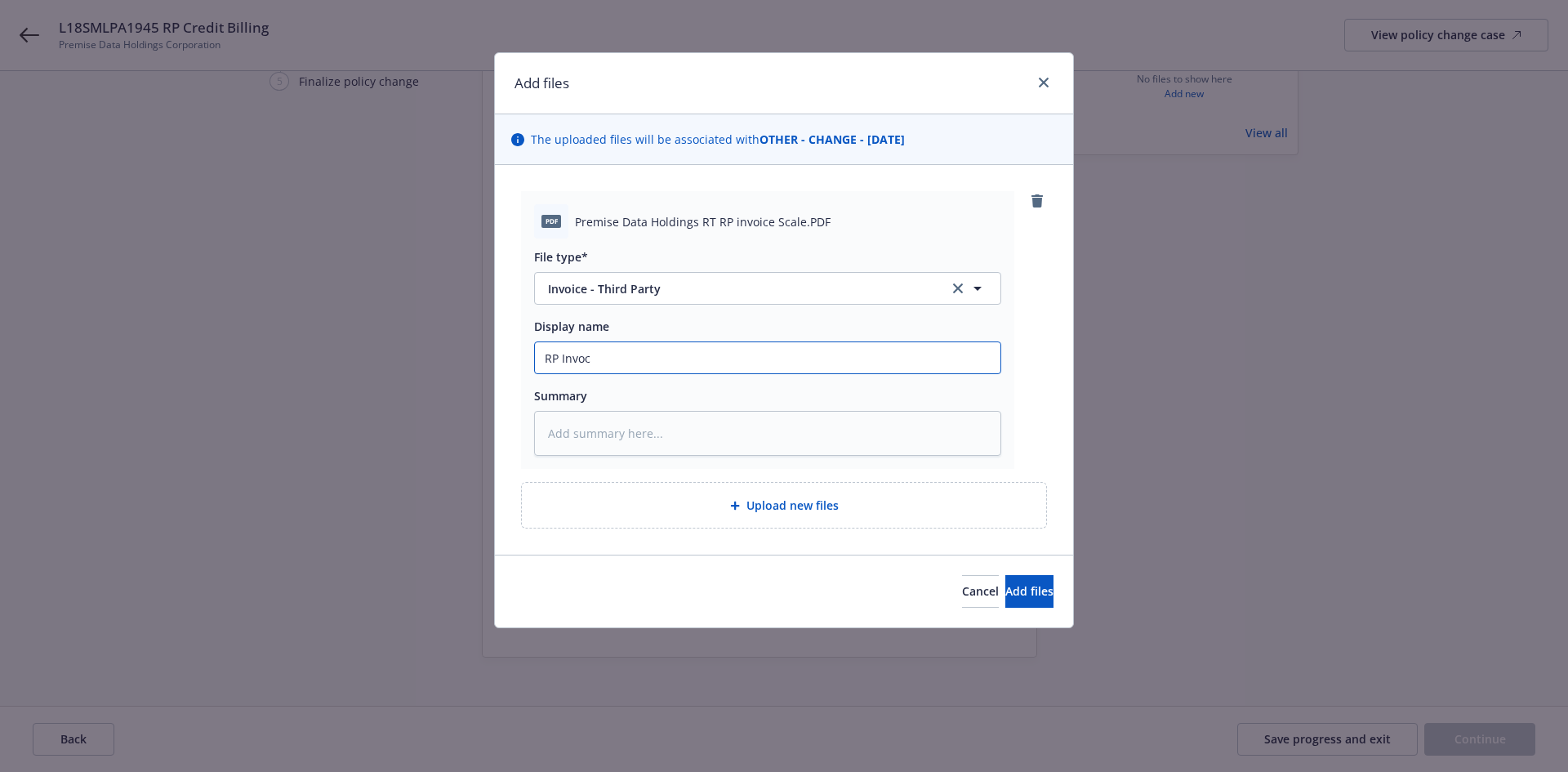
type input "RP Invo"
type textarea "x"
type input "RP Invoic"
type textarea "x"
type input "RP Invoice"
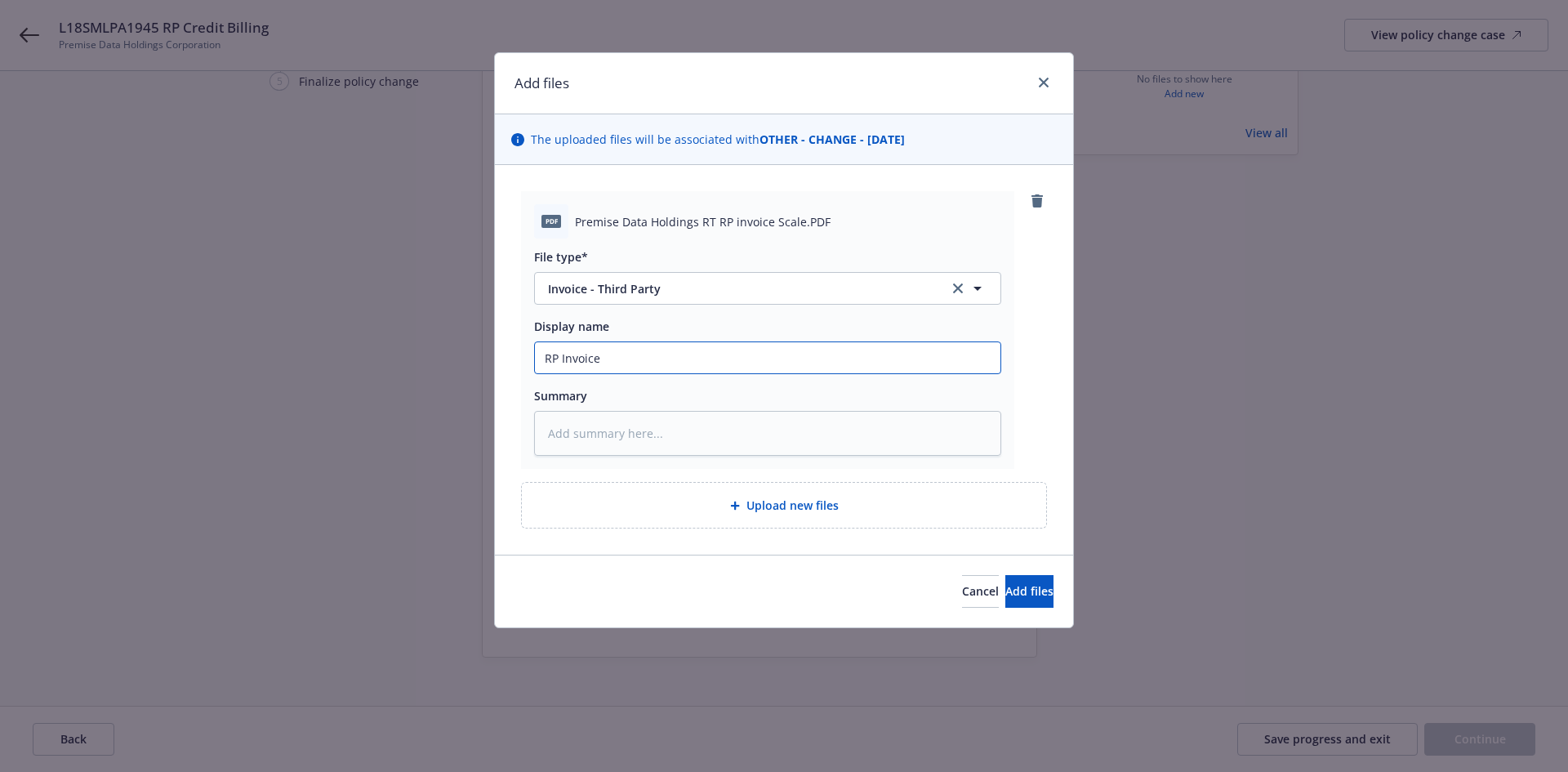
type textarea "x"
type input "RP Invoice"
type textarea "x"
type input "RP Invoice-"
type textarea "x"
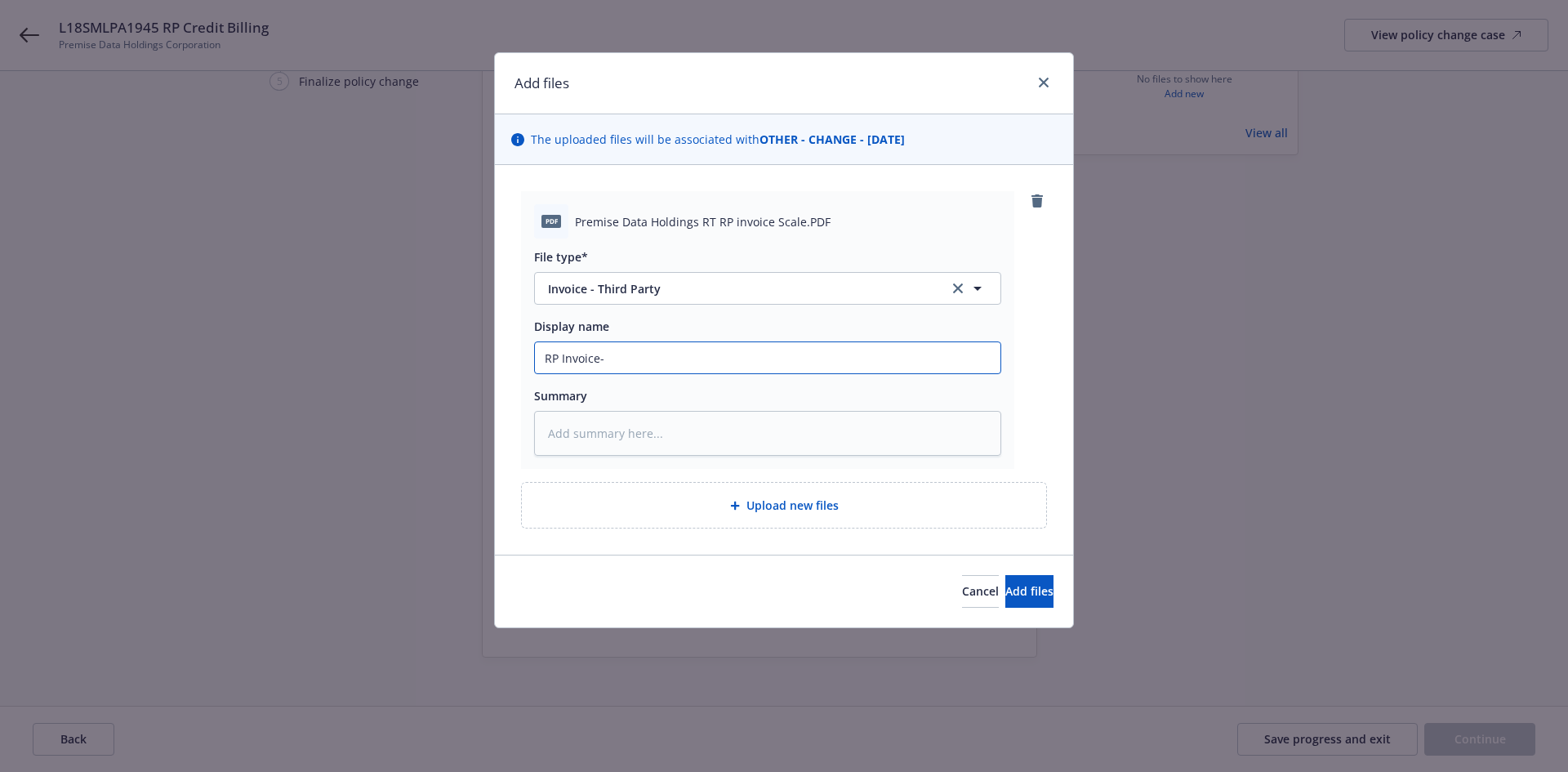
type input "RP Invoice-"
type textarea "x"
type input "RP Invoice- R"
type textarea "x"
type input "RP Invoice- RT"
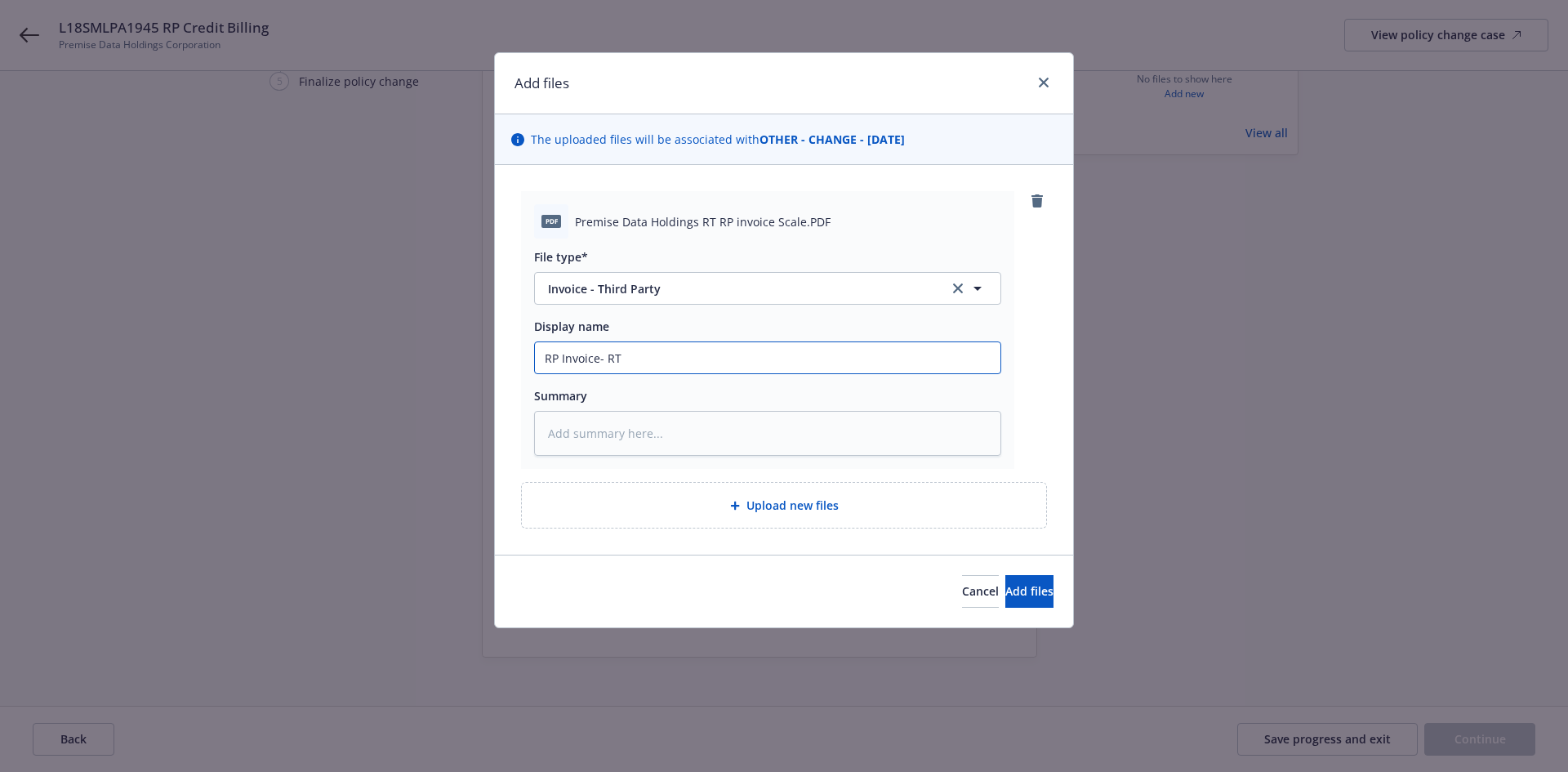
type textarea "x"
type input "RP Invoice- RT"
click at [542, 356] on input "RP Invoice- RT" at bounding box center [768, 357] width 466 height 31
click at [663, 356] on input "ML RP Invoice- RT" at bounding box center [768, 357] width 466 height 31
click at [1009, 602] on button "Add files" at bounding box center [1028, 590] width 48 height 33
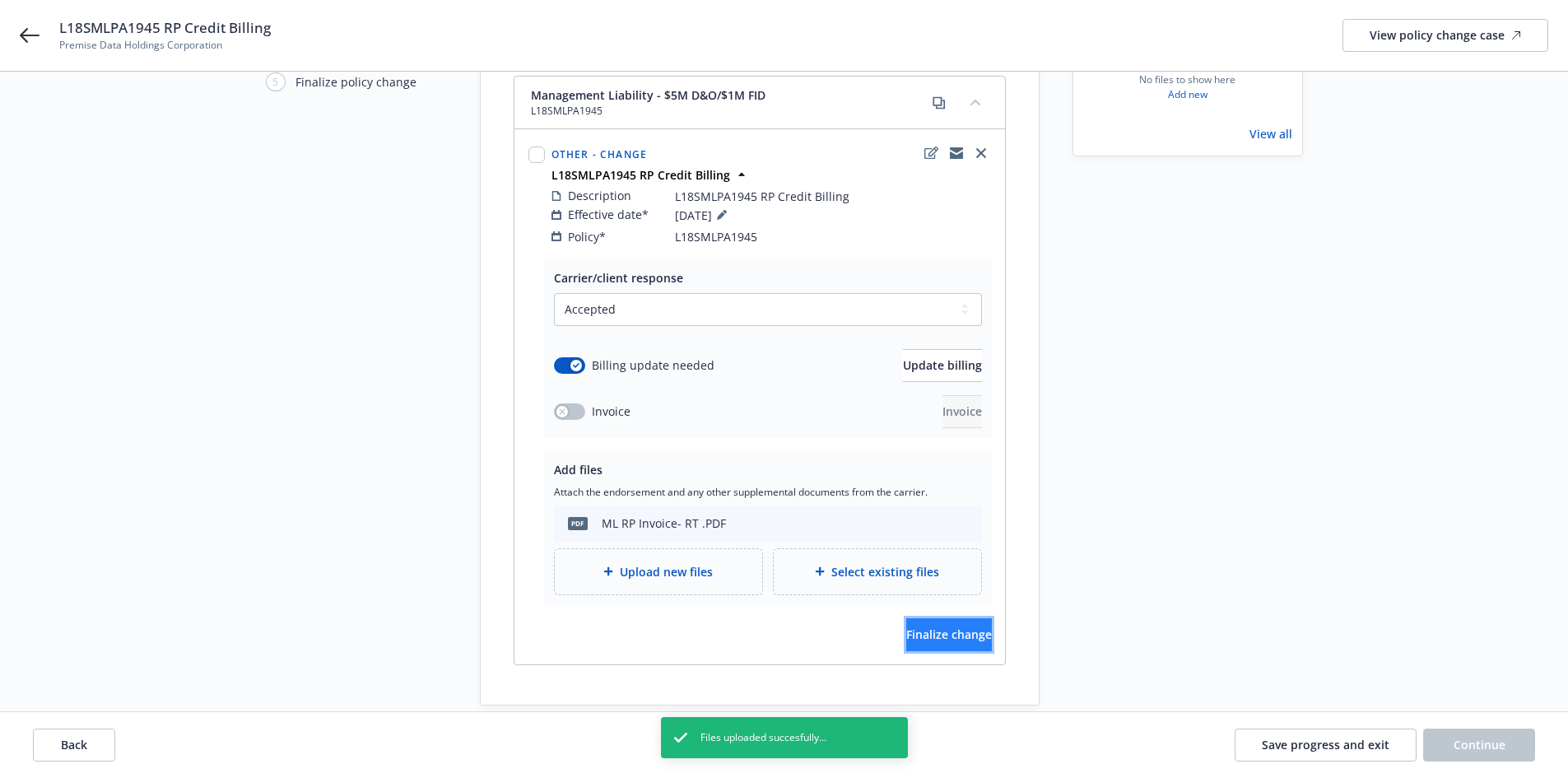
click at [966, 619] on button "Finalize change" at bounding box center [949, 635] width 86 height 33
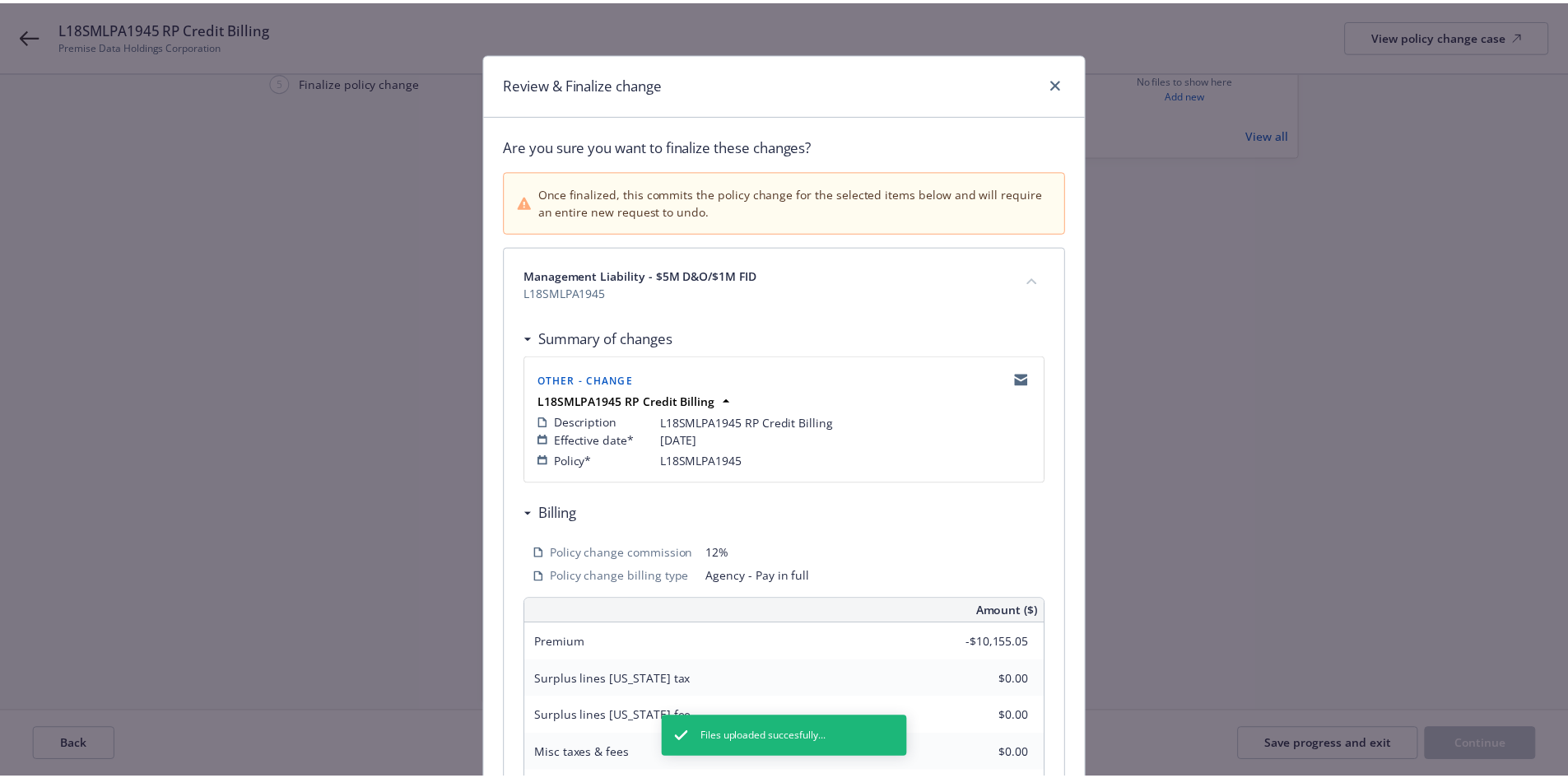
scroll to position [335, 0]
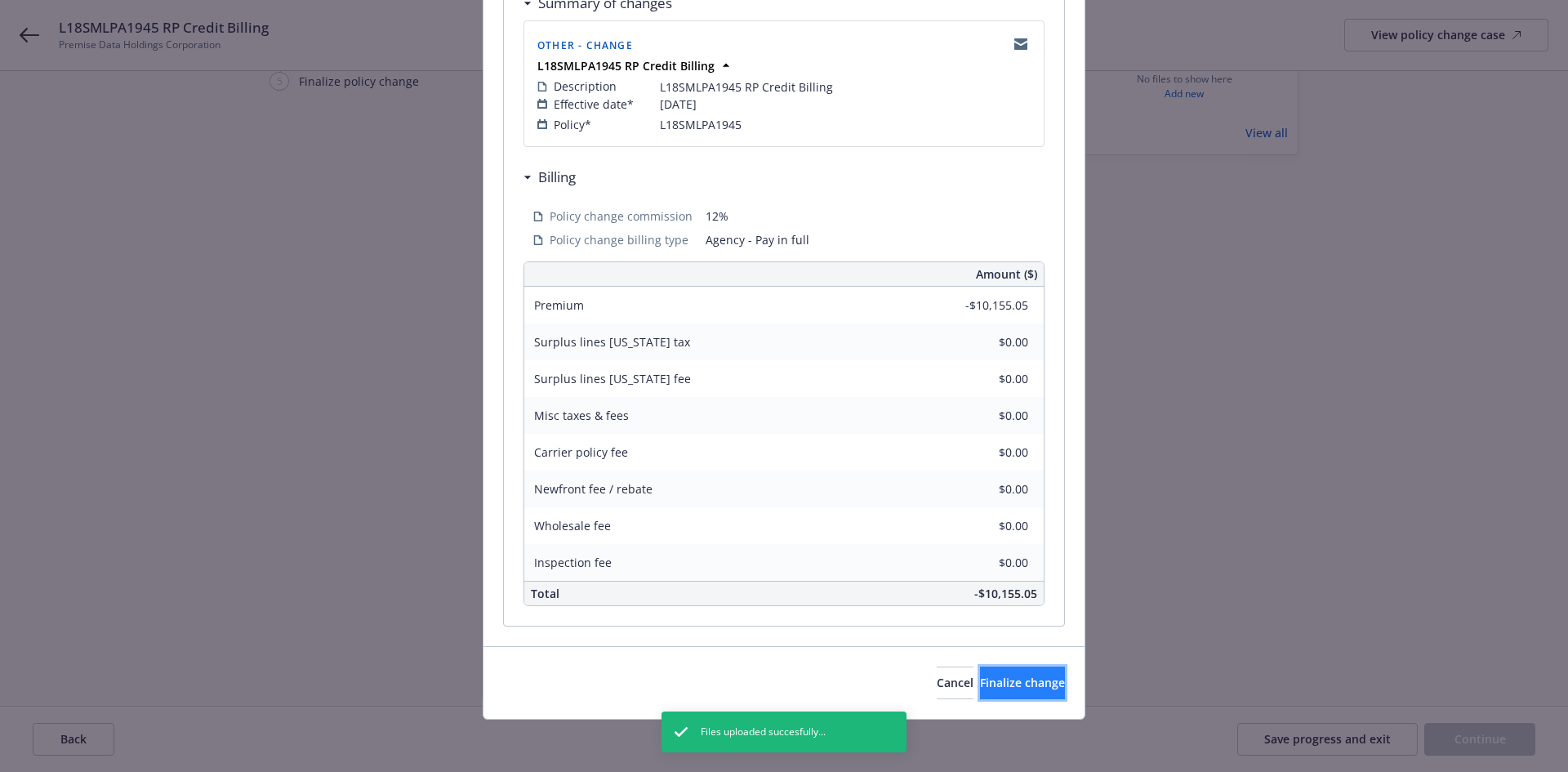
click at [1024, 681] on span "Finalize change" at bounding box center [1022, 682] width 85 height 16
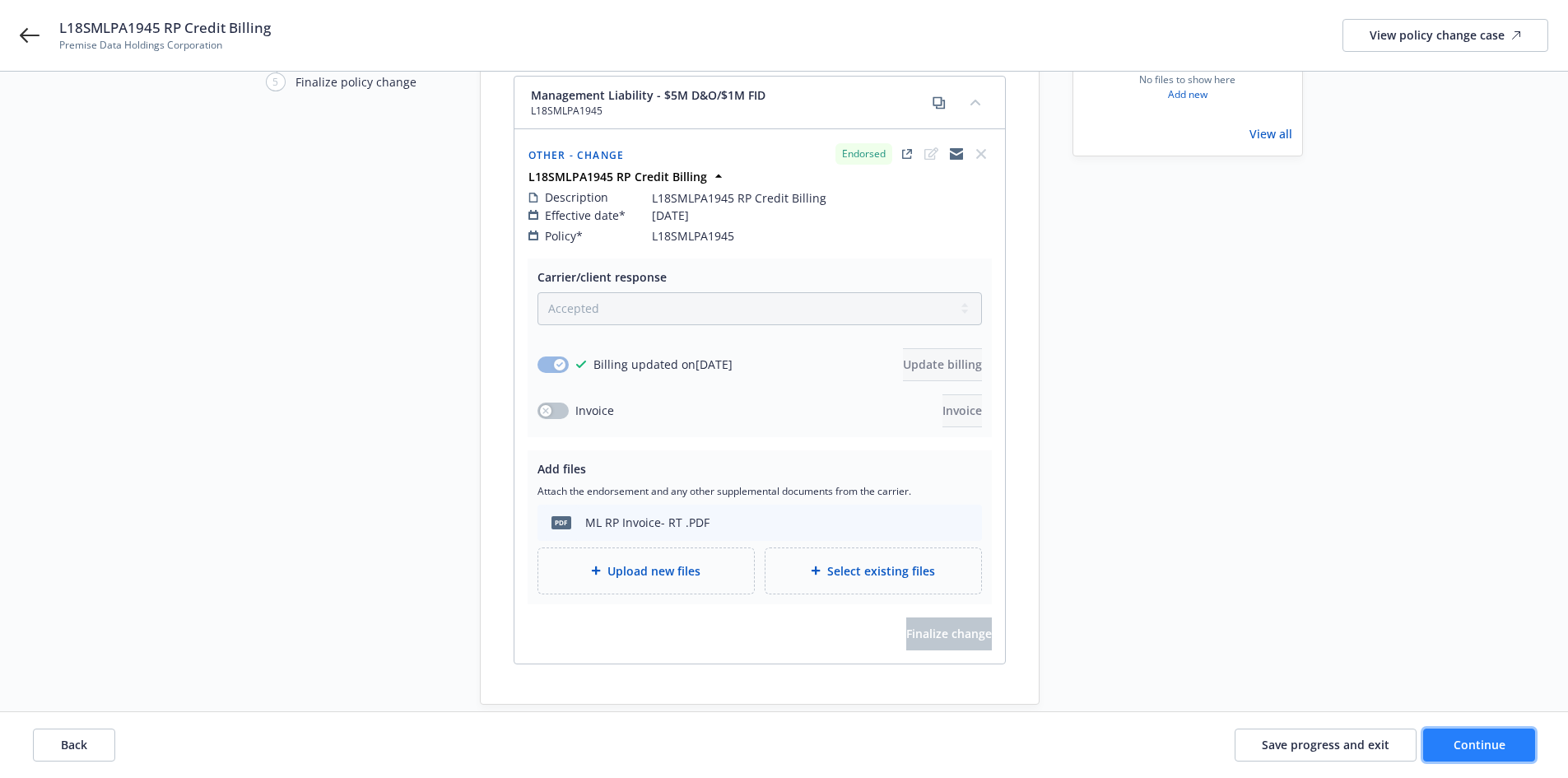
click at [1477, 740] on span "Continue" at bounding box center [1478, 744] width 52 height 16
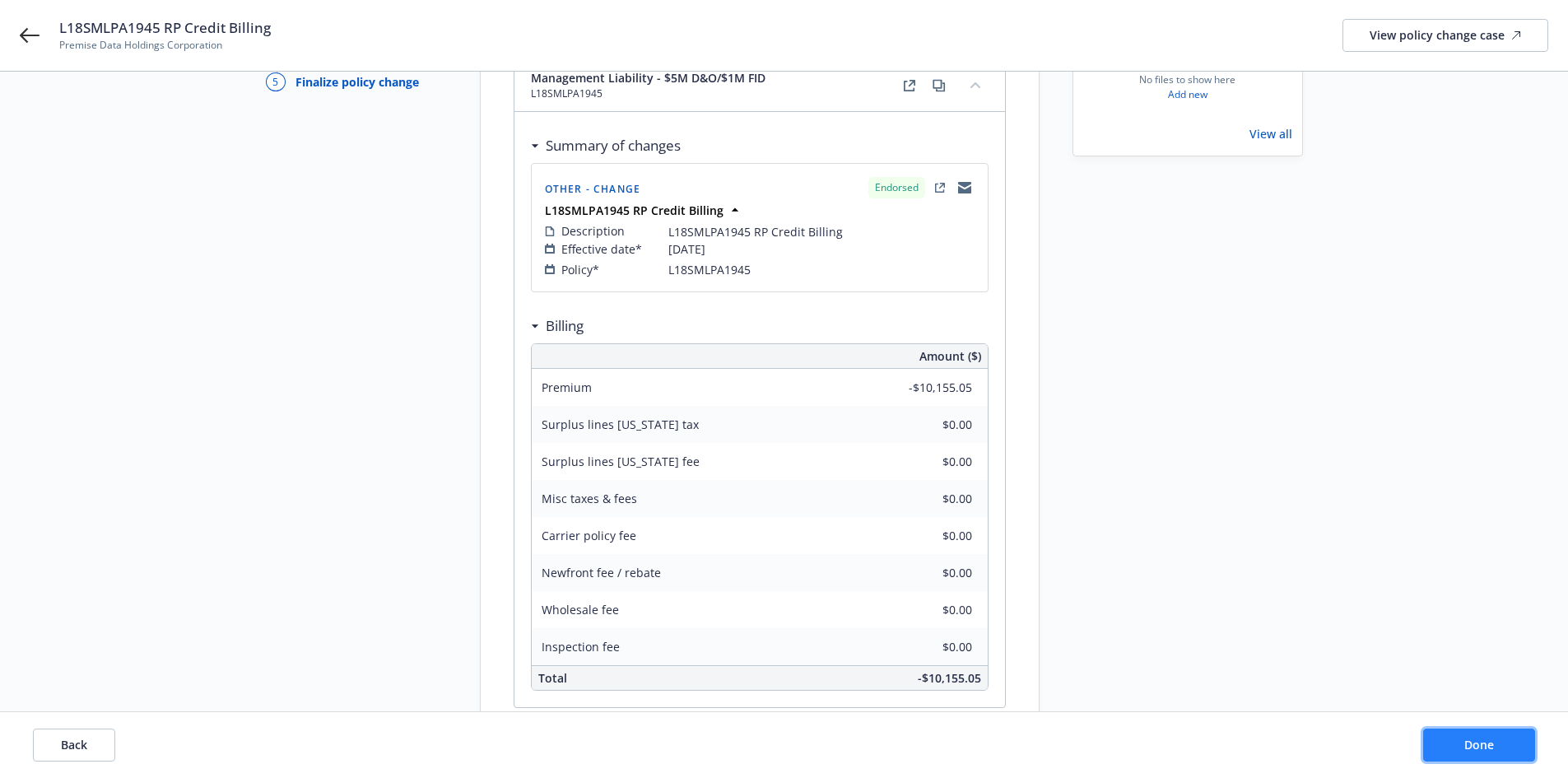
click at [1492, 749] on span "Done" at bounding box center [1478, 744] width 29 height 16
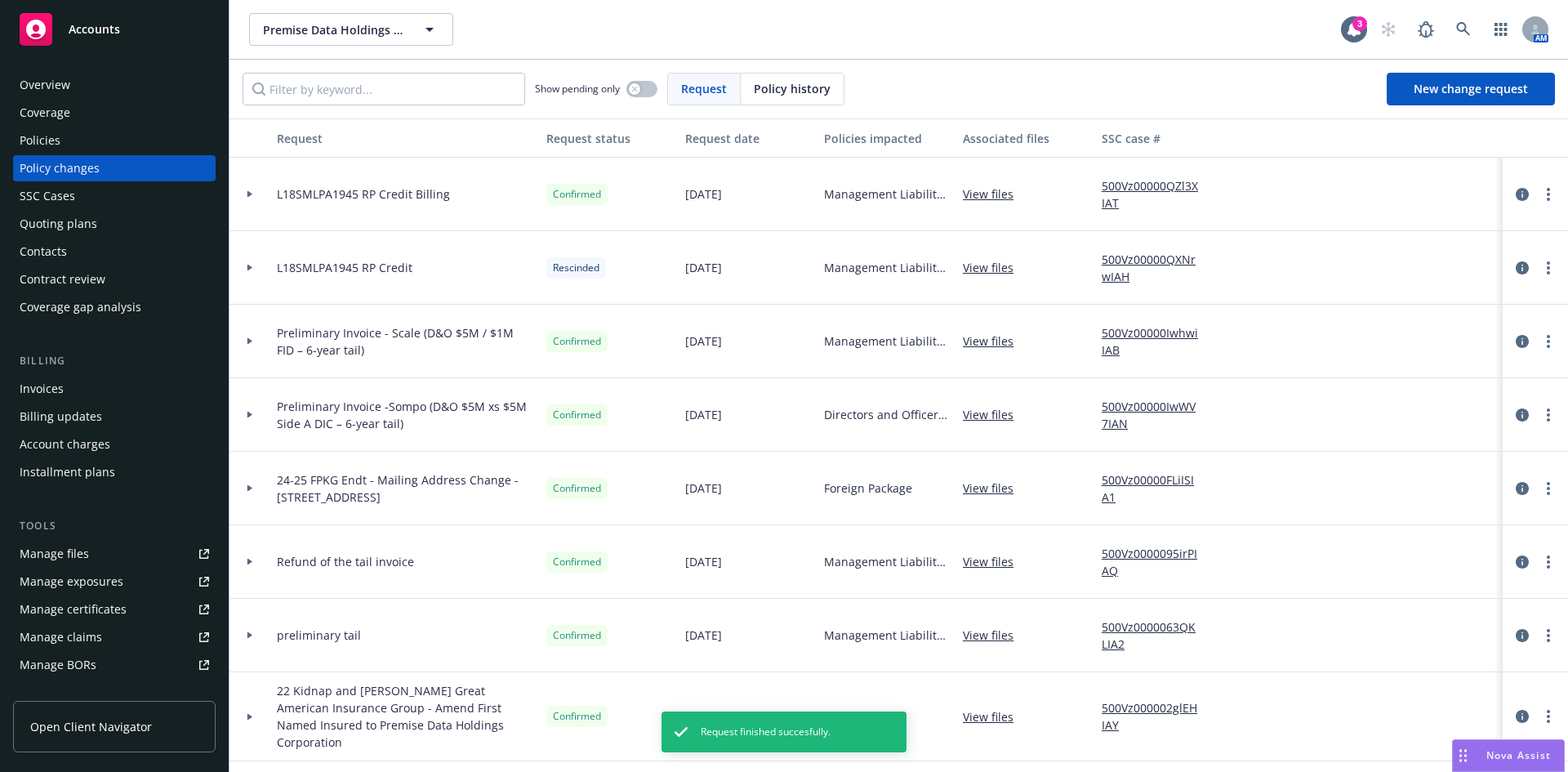
click at [79, 401] on div "Invoices Billing updates Account charges Installment plans" at bounding box center [114, 430] width 202 height 109
click at [94, 386] on div "Invoices" at bounding box center [114, 389] width 190 height 26
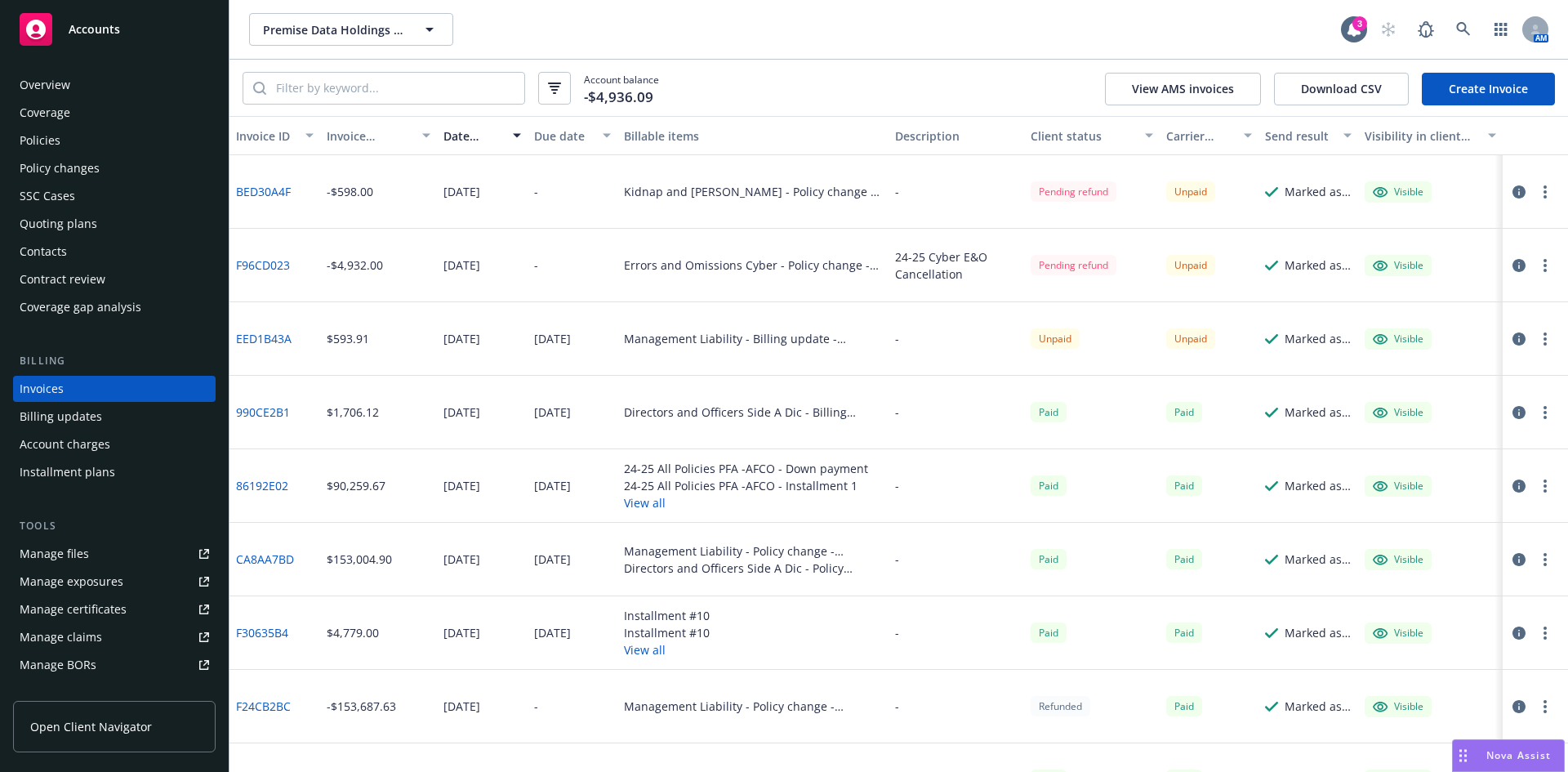
click at [1495, 92] on link "Create Invoice" at bounding box center [1488, 89] width 133 height 33
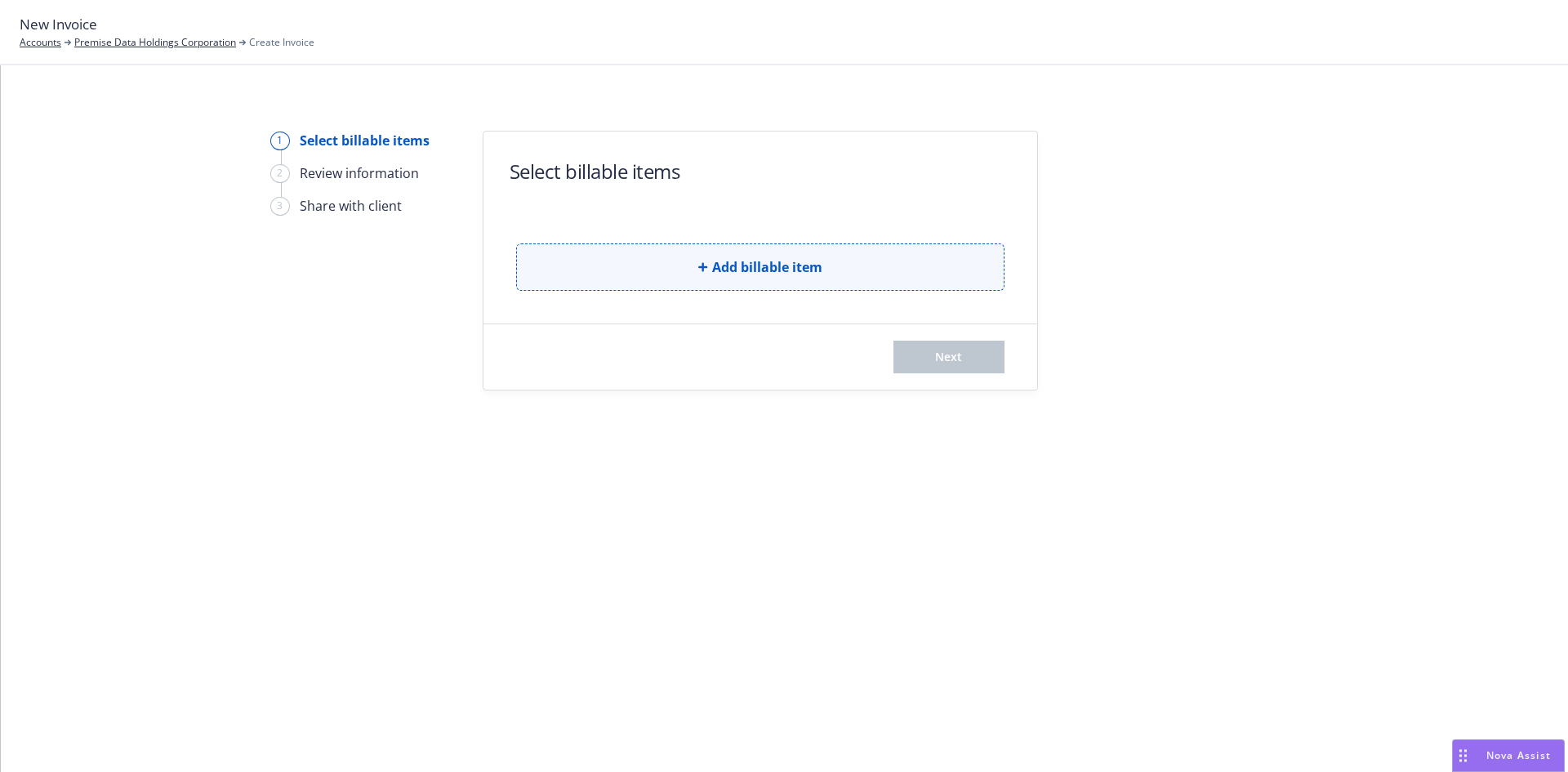
click at [723, 259] on span "Add billable item" at bounding box center [767, 267] width 110 height 20
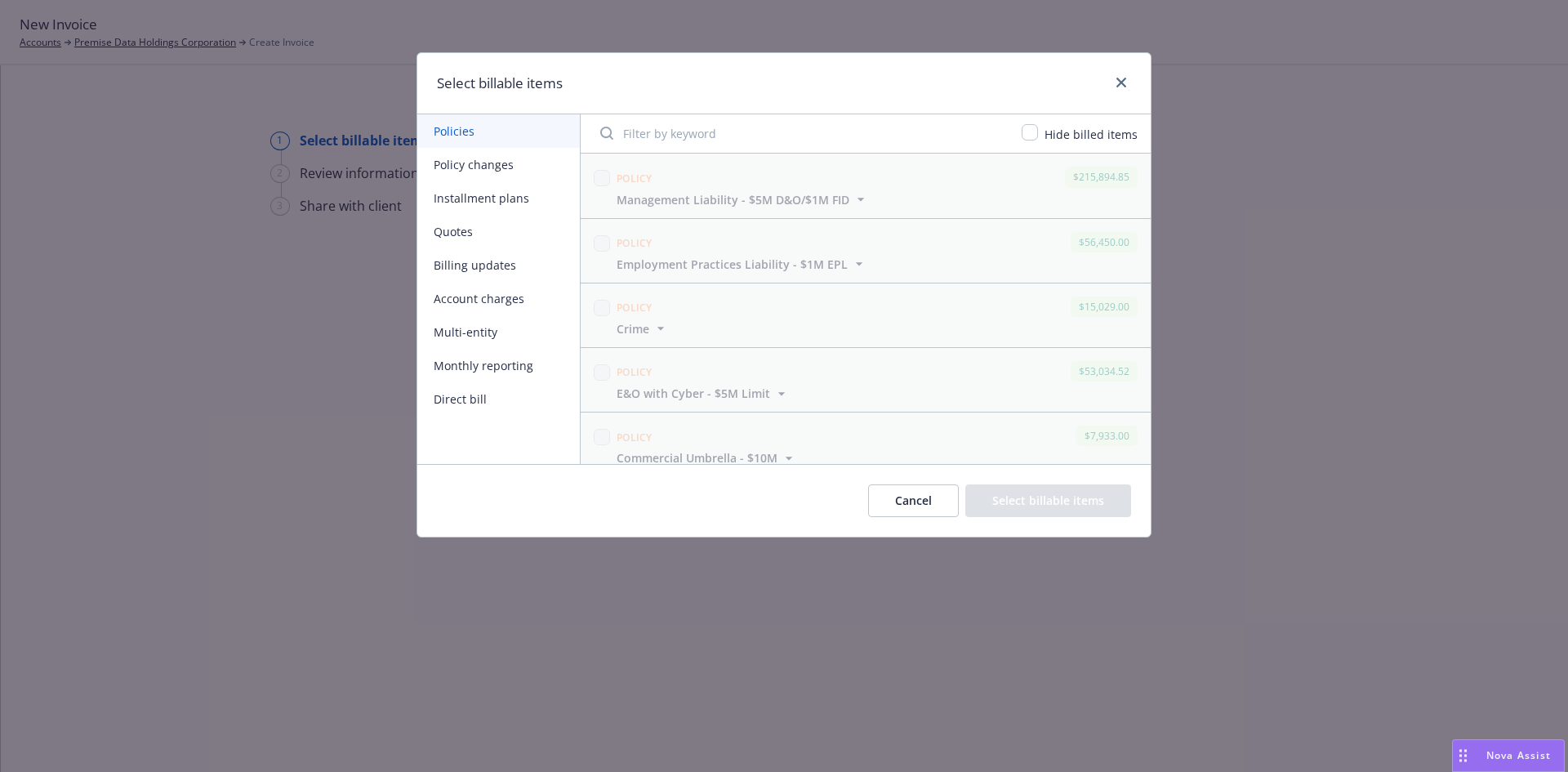
click at [470, 166] on button "Policy changes" at bounding box center [499, 165] width 163 height 34
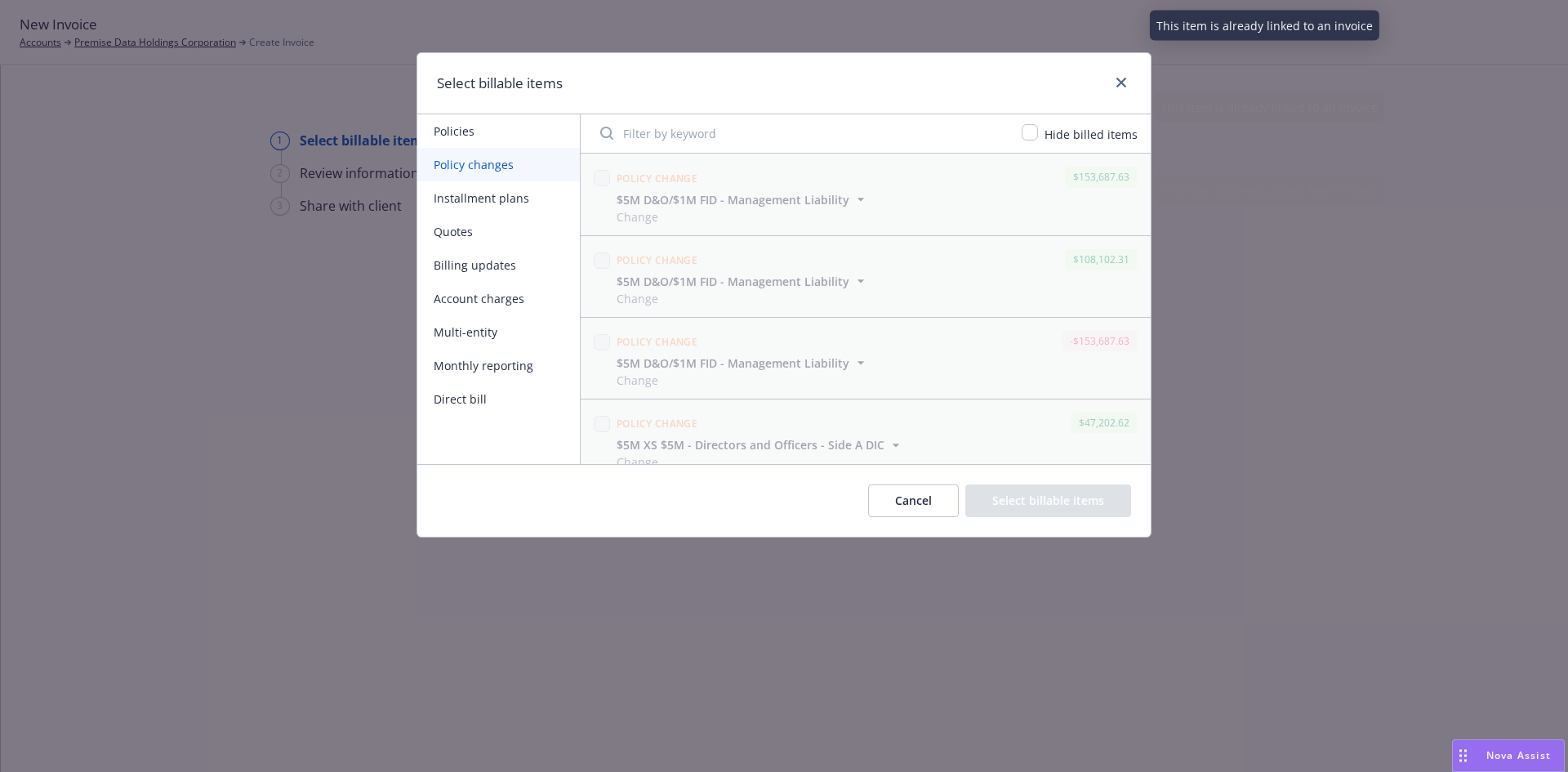
scroll to position [343, 0]
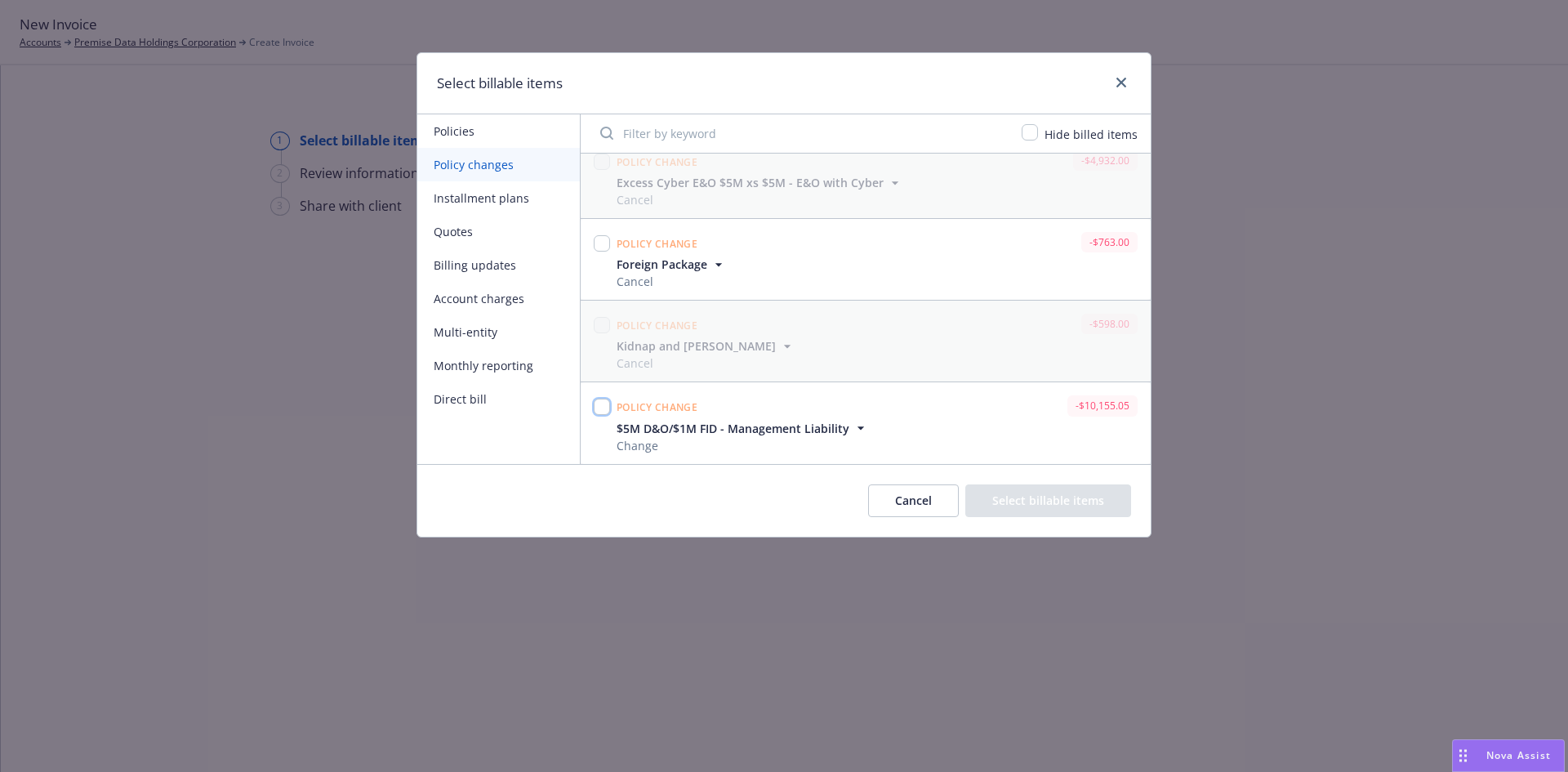
click at [596, 404] on input "checkbox" at bounding box center [602, 406] width 16 height 16
checkbox input "true"
click at [1059, 505] on button "Select billable items" at bounding box center [1048, 501] width 166 height 33
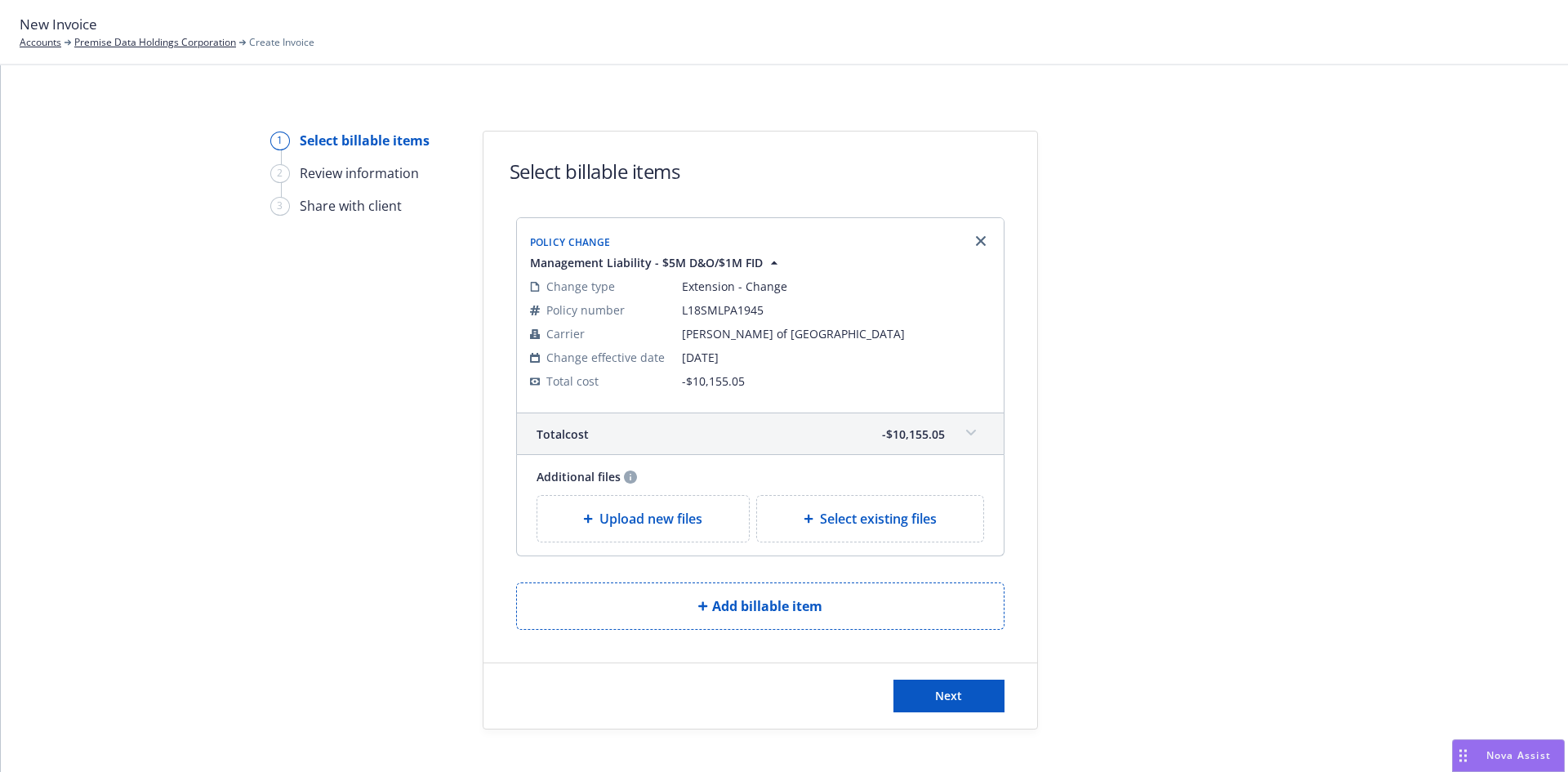
click at [958, 430] on span at bounding box center [971, 433] width 26 height 26
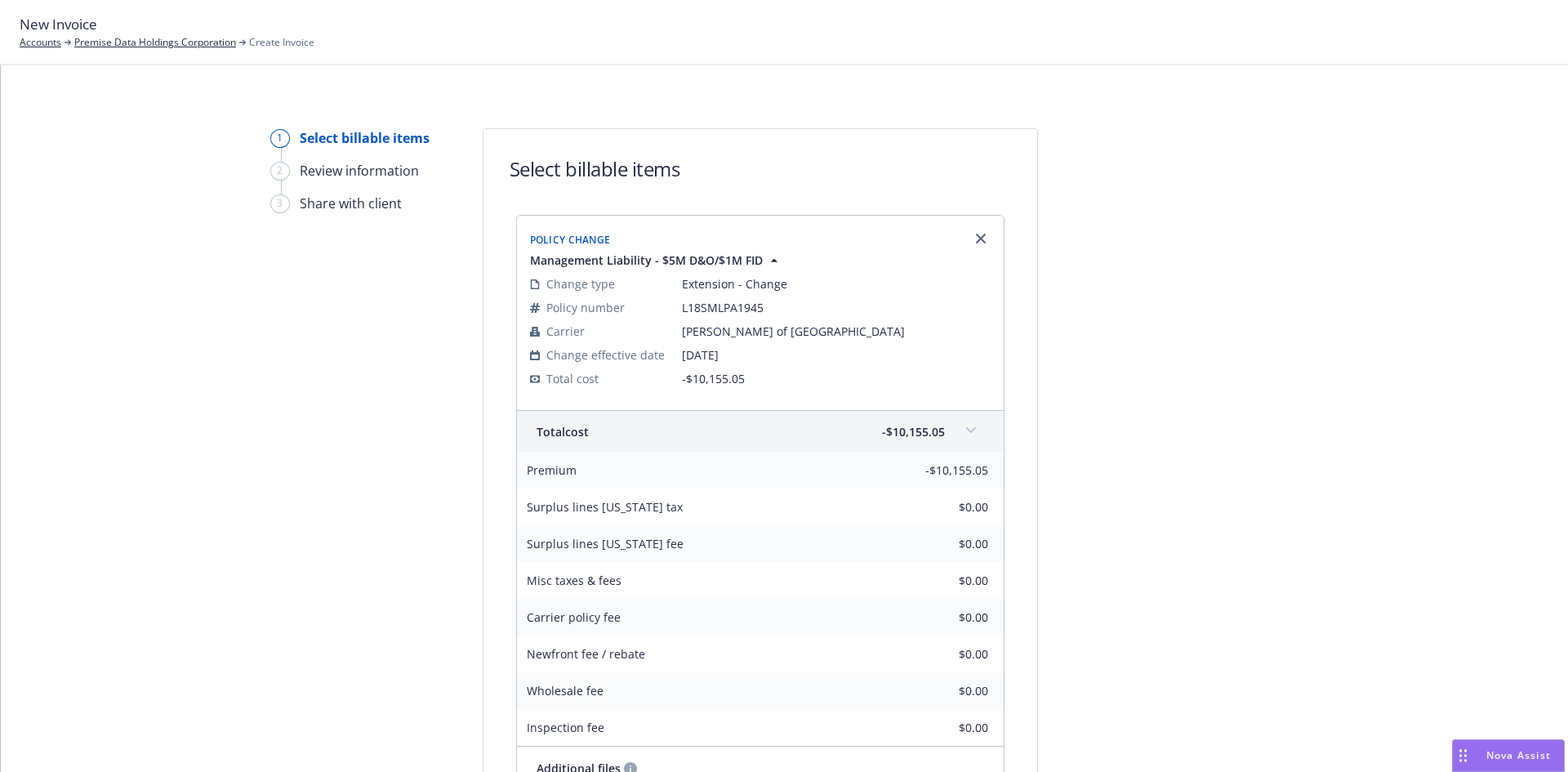
scroll to position [0, 0]
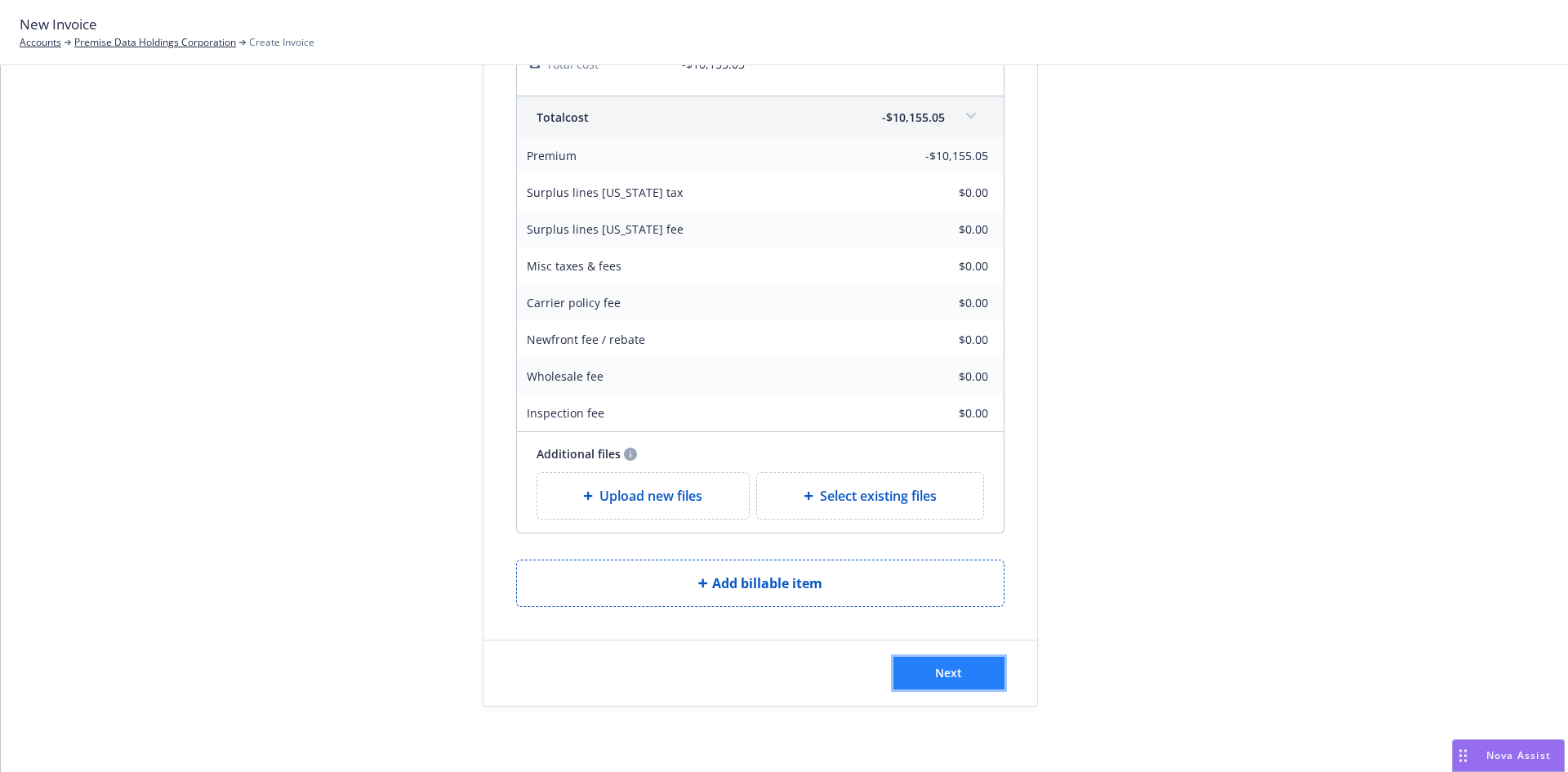
click at [946, 677] on span "Next" at bounding box center [948, 673] width 27 height 16
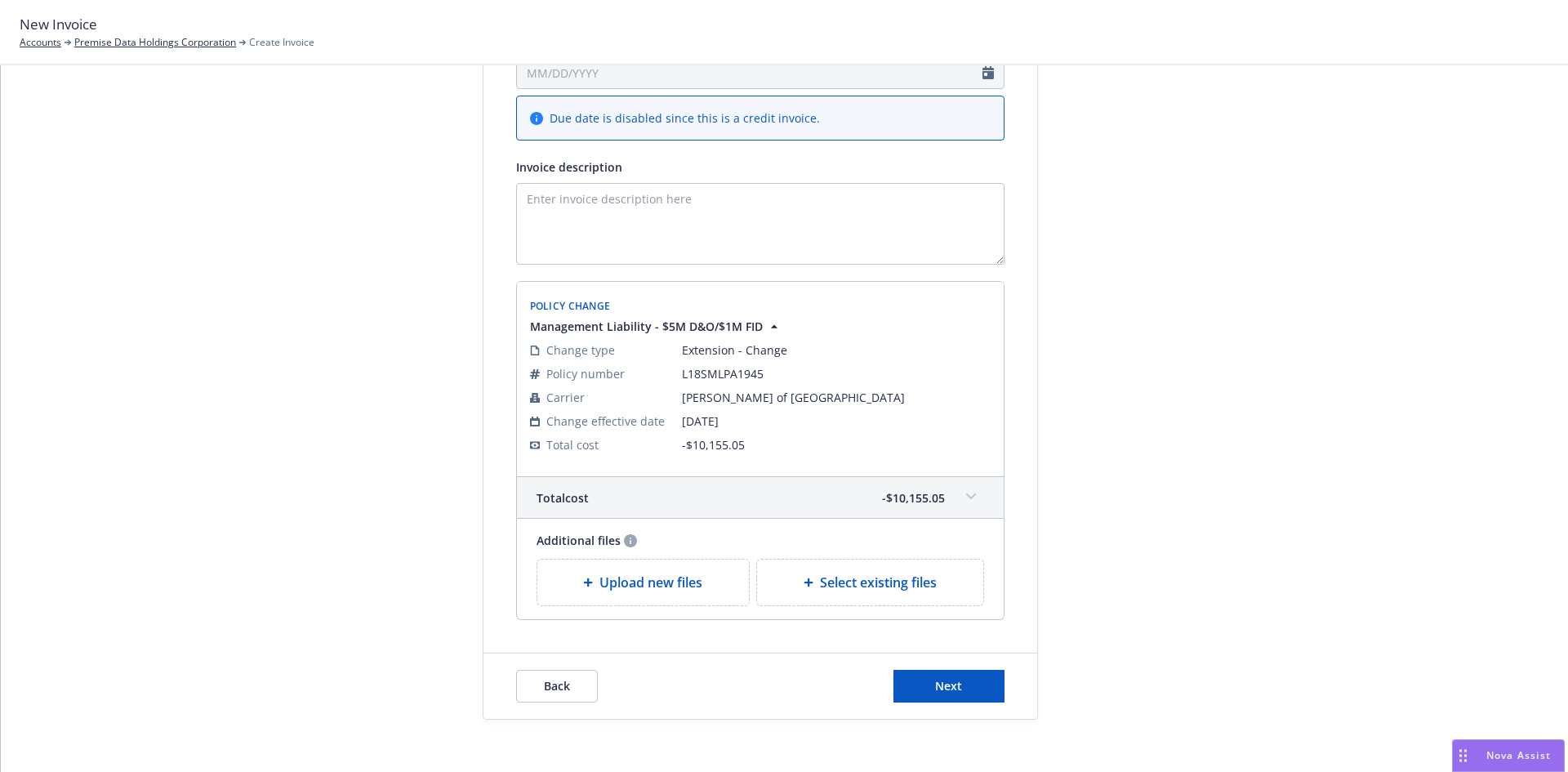
scroll to position [275, 0]
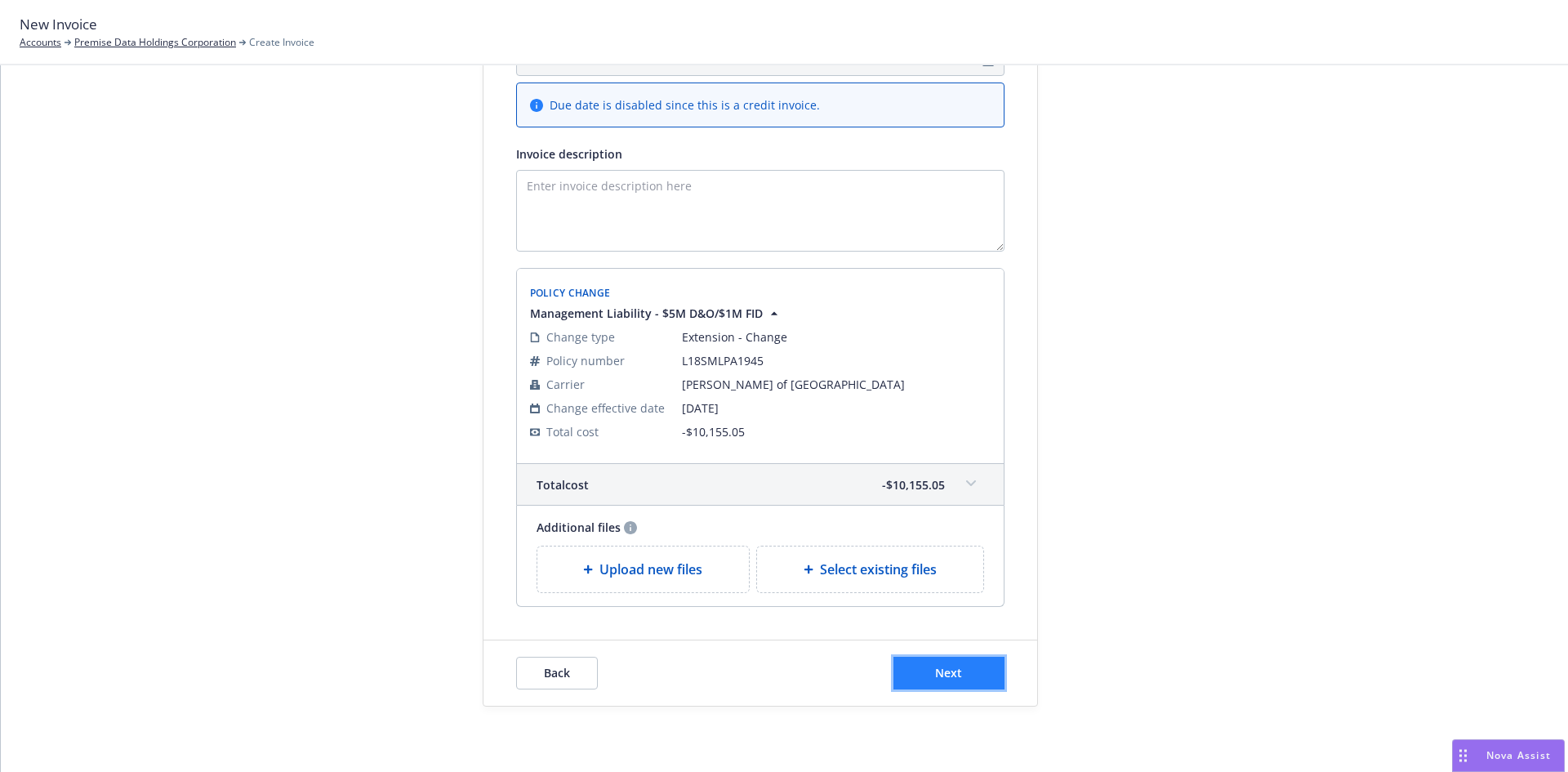
click at [957, 676] on button "Next" at bounding box center [949, 673] width 111 height 33
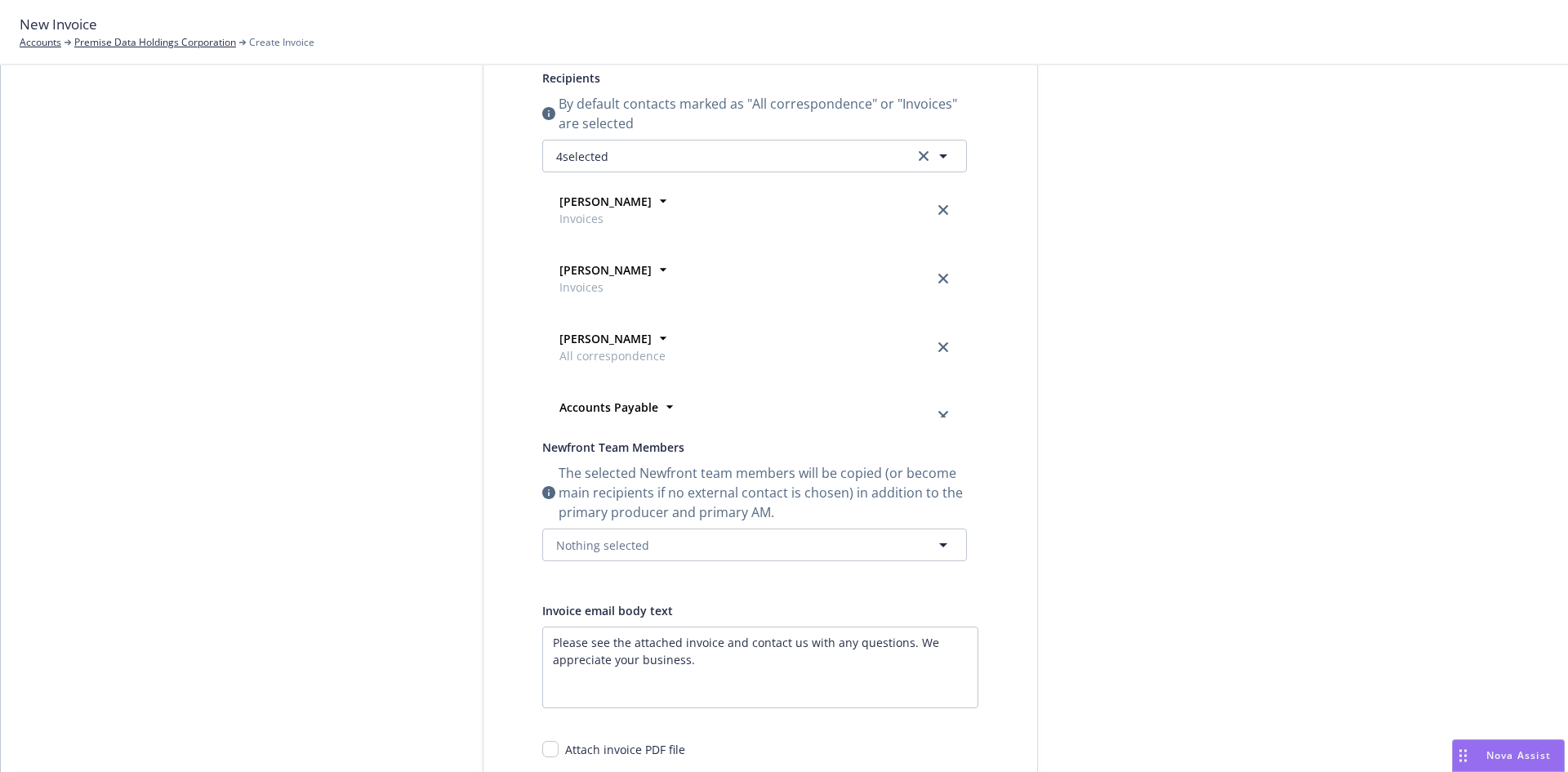
scroll to position [0, 0]
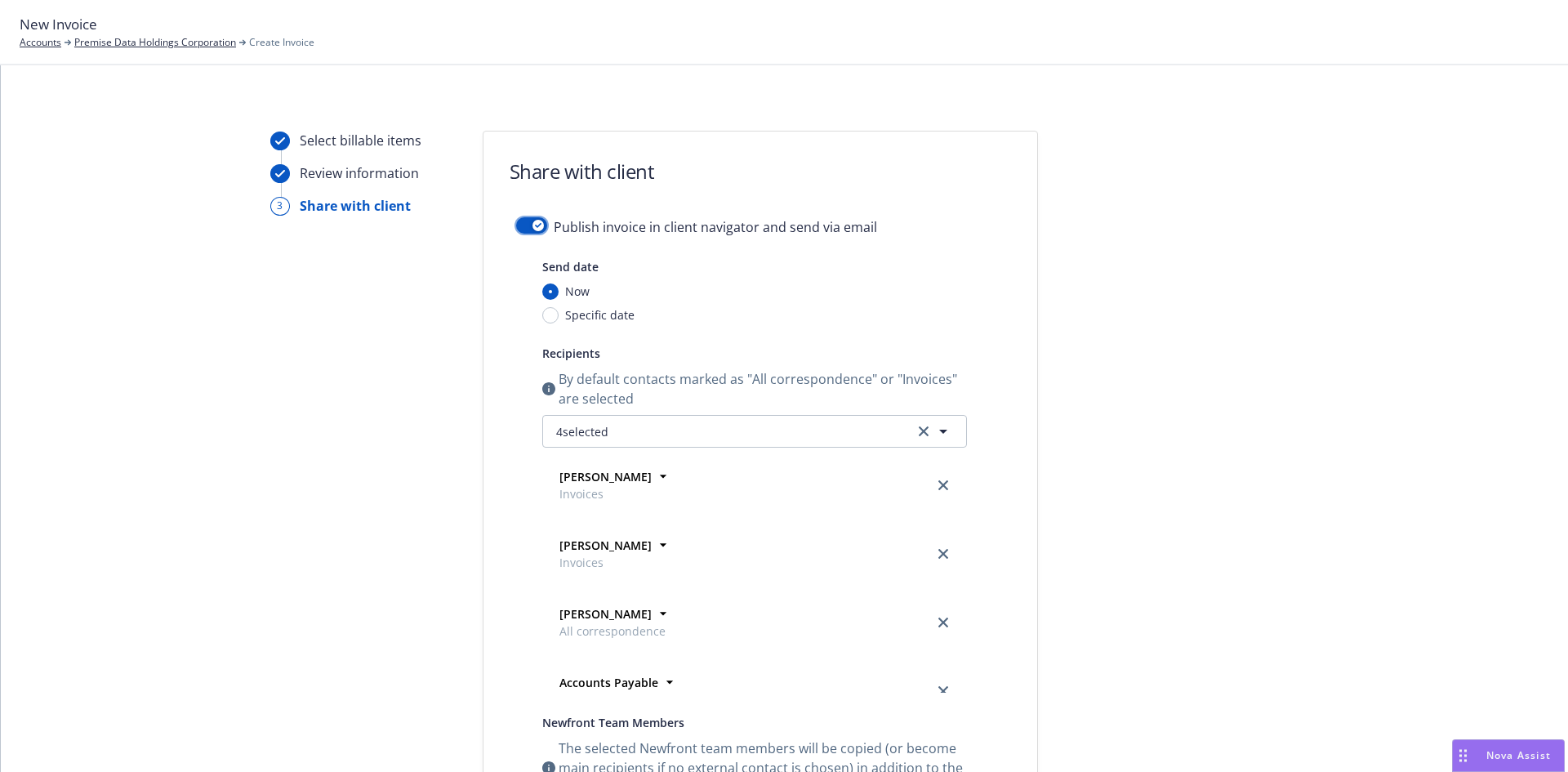
click at [537, 220] on button "button" at bounding box center [531, 225] width 31 height 16
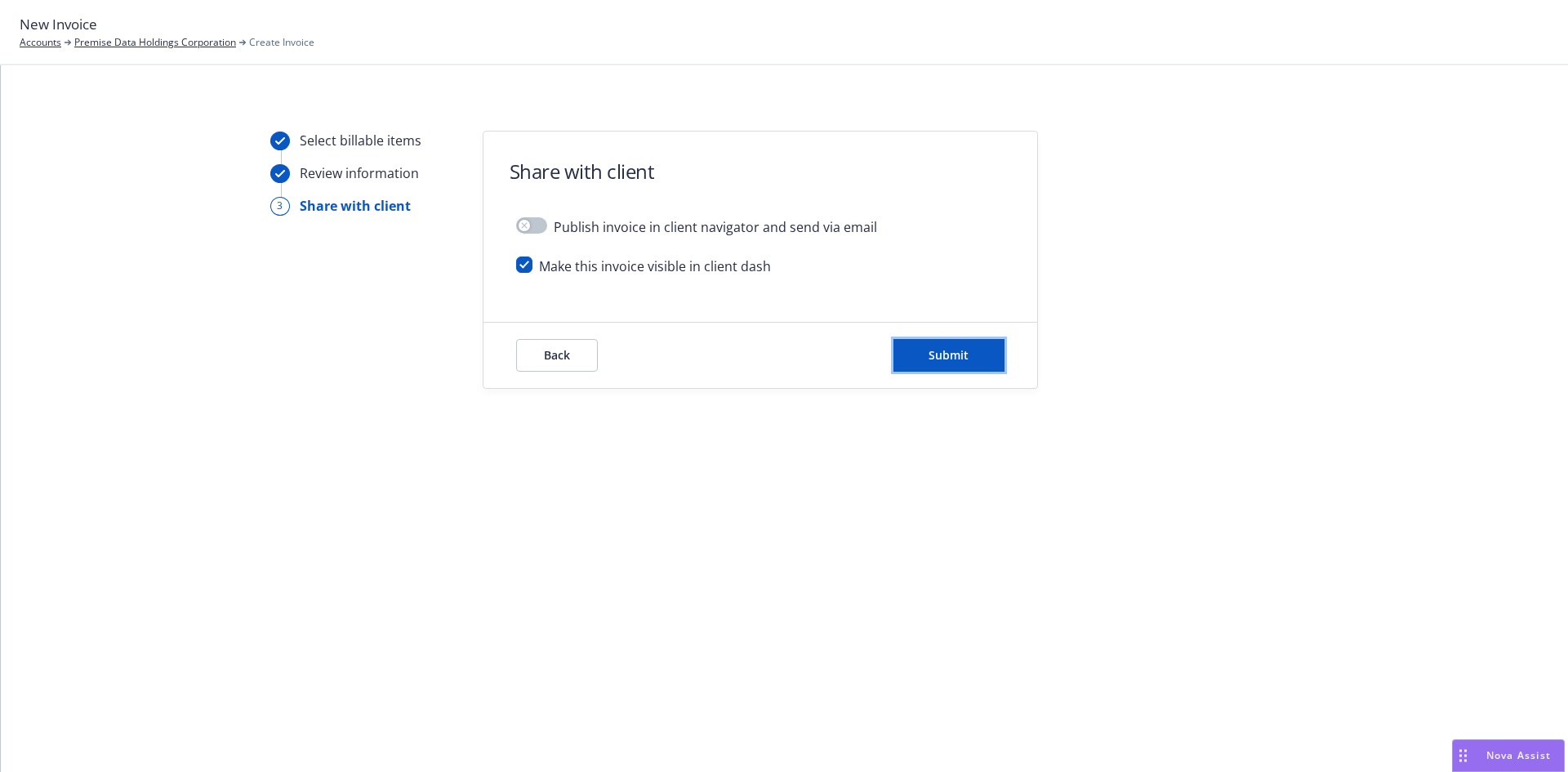
click at [955, 357] on span "Submit" at bounding box center [948, 355] width 40 height 16
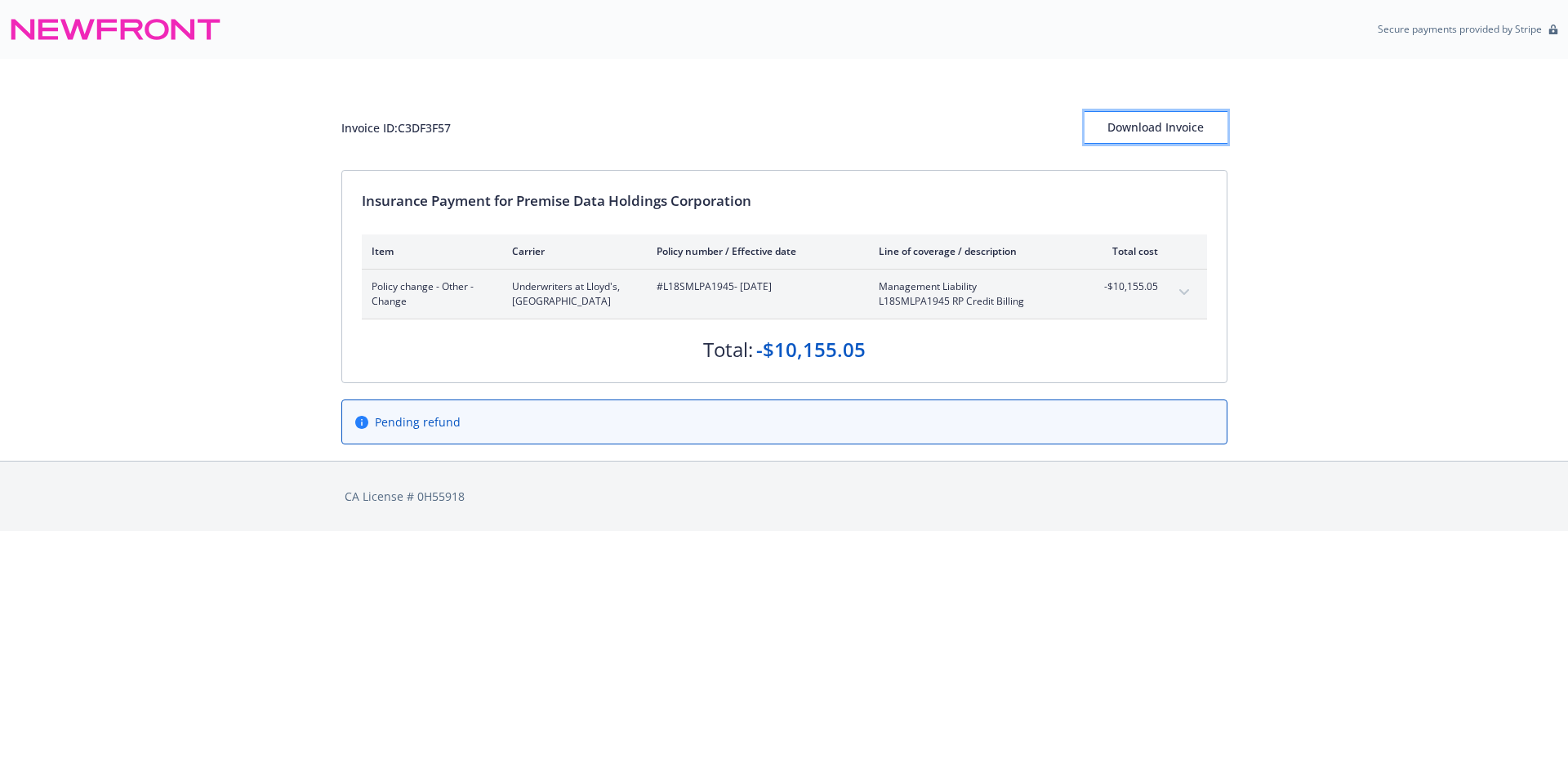
click at [1183, 138] on div "Download Invoice" at bounding box center [1155, 127] width 143 height 31
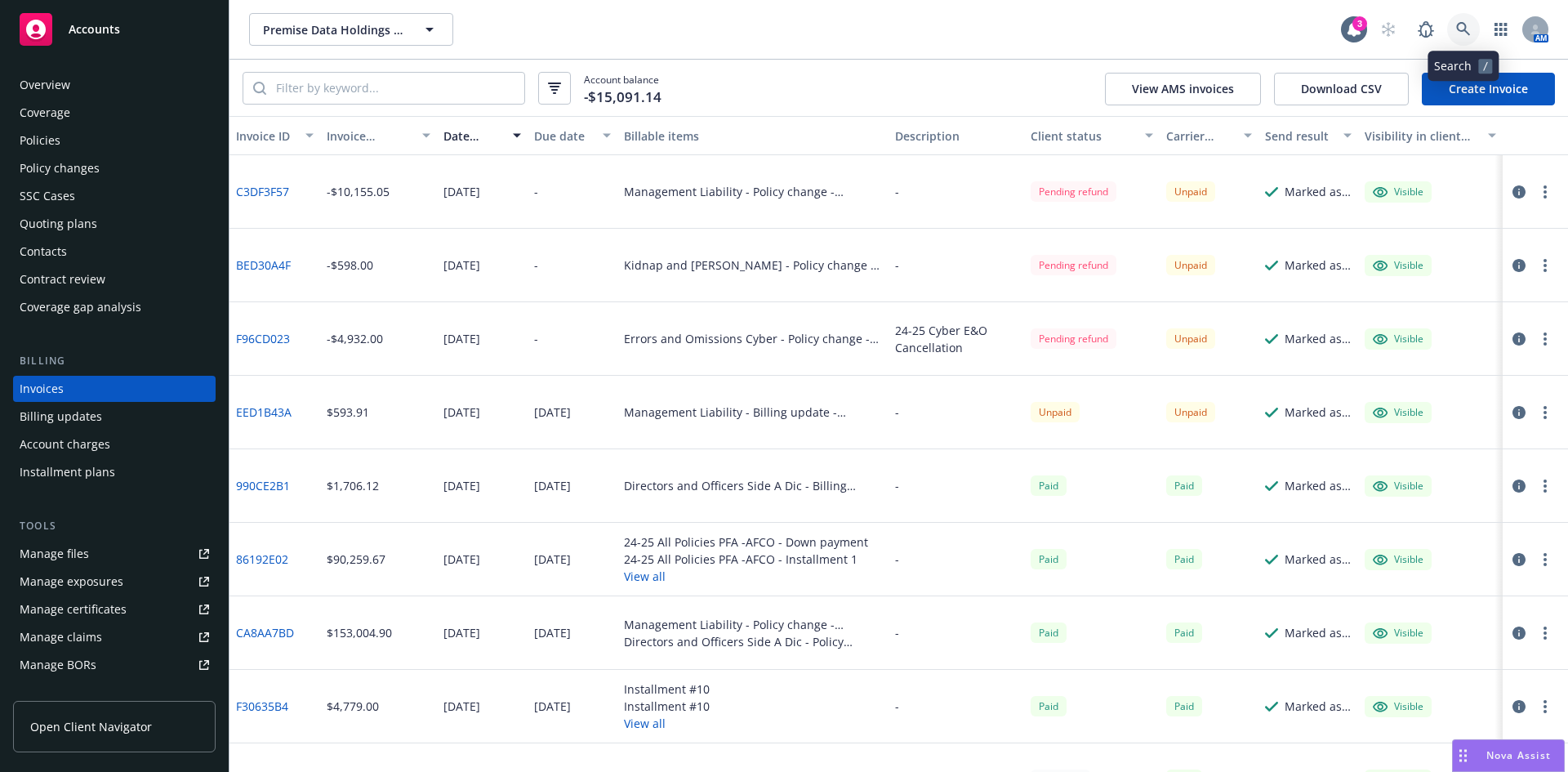
click at [1459, 26] on icon at bounding box center [1463, 30] width 15 height 15
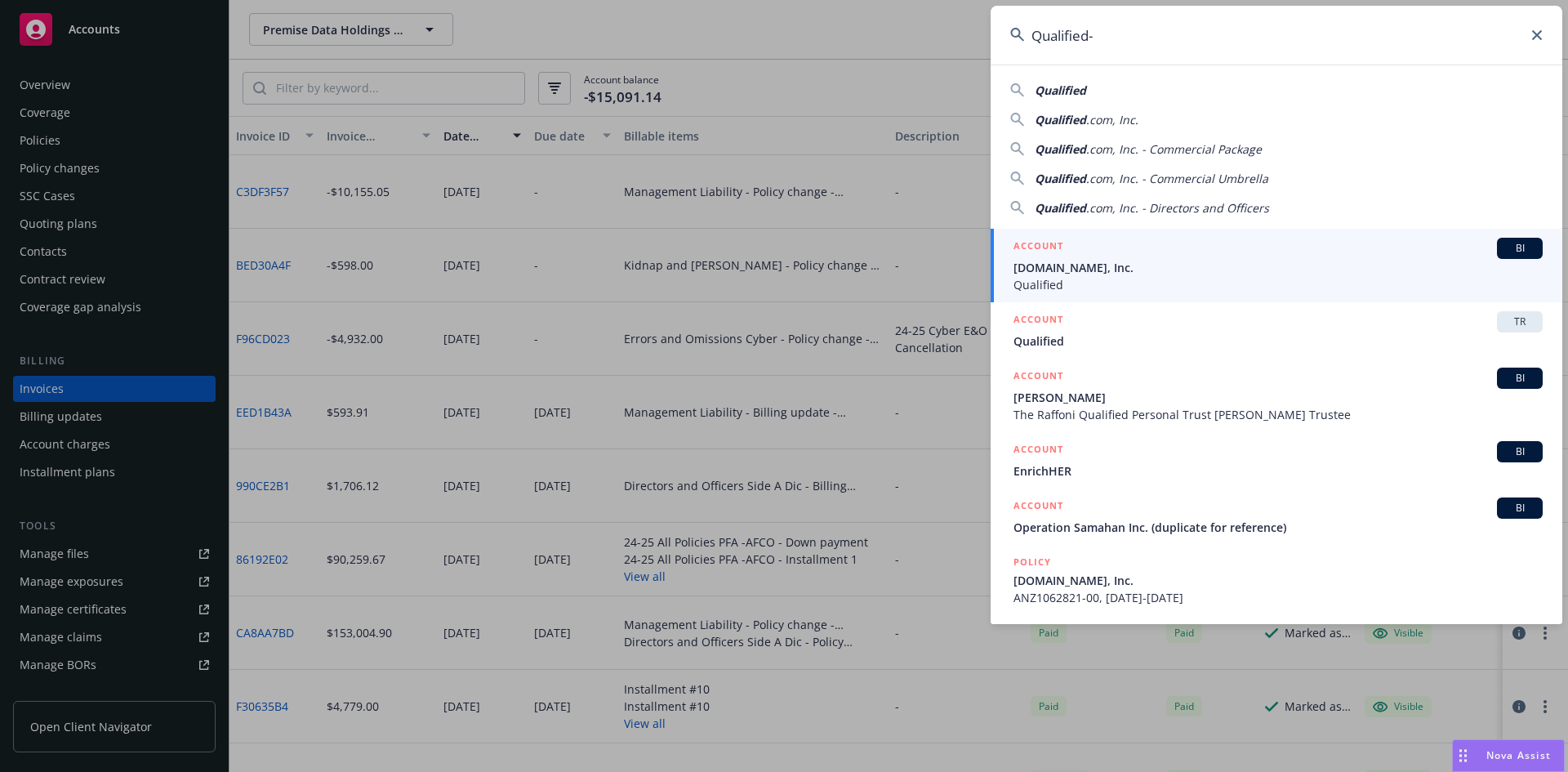
type input "Qualified-"
click at [1099, 260] on span "[DOMAIN_NAME], Inc." at bounding box center [1278, 268] width 530 height 17
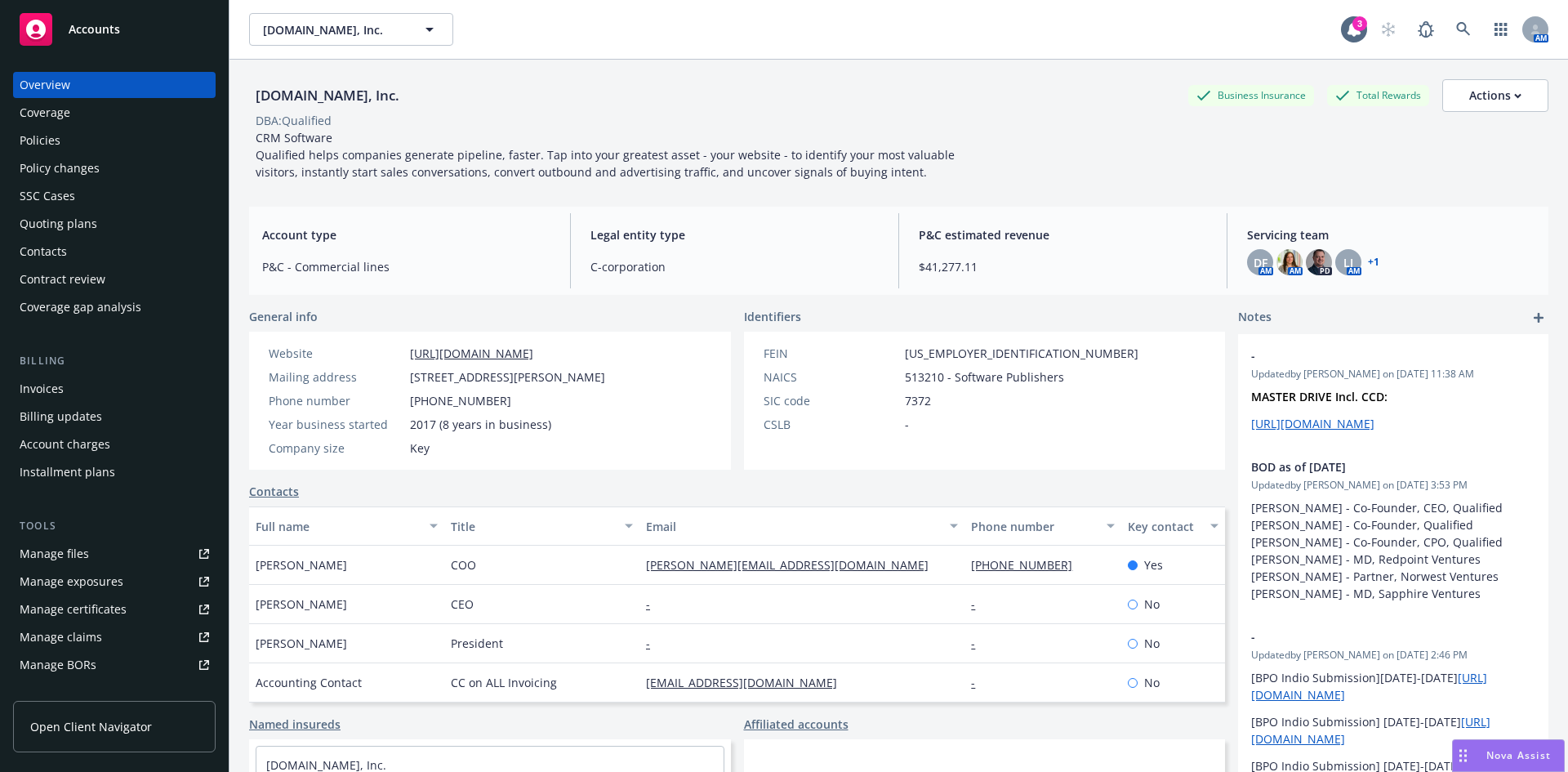
click at [65, 394] on div "Invoices" at bounding box center [114, 389] width 190 height 26
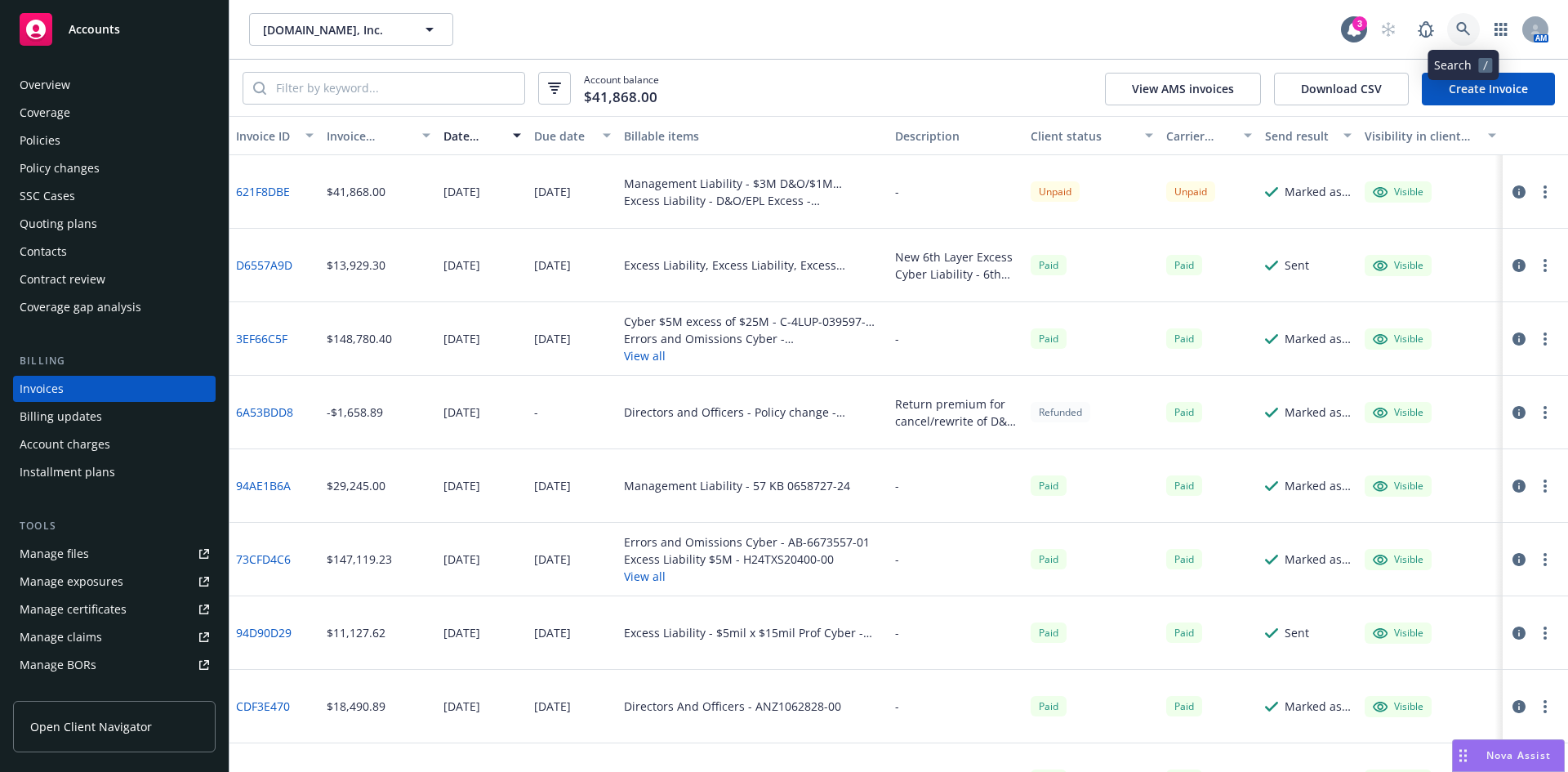
click at [1466, 24] on icon at bounding box center [1463, 30] width 15 height 15
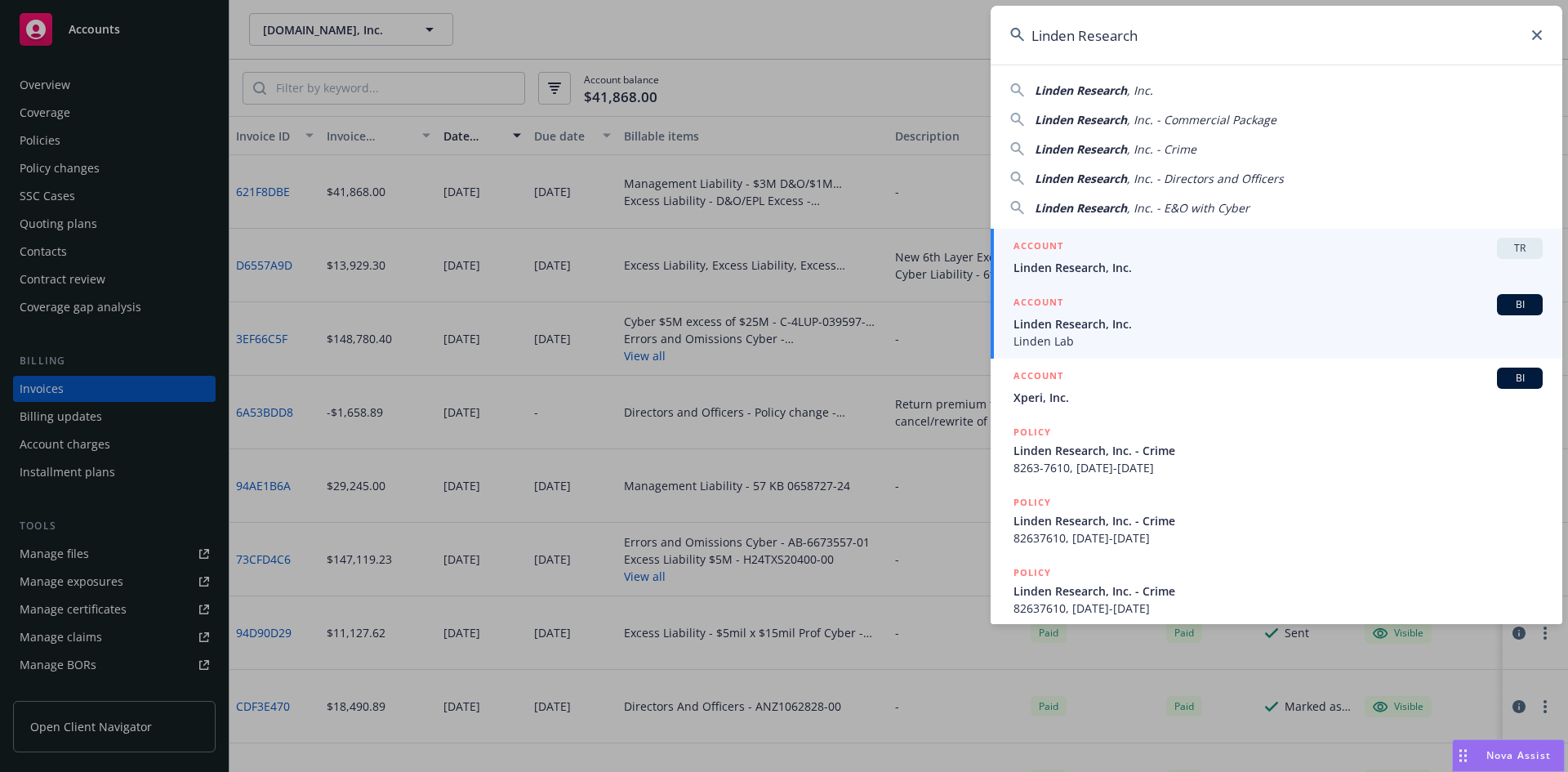
type input "Linden Research"
click at [1064, 321] on span "Linden Research, Inc." at bounding box center [1278, 324] width 530 height 17
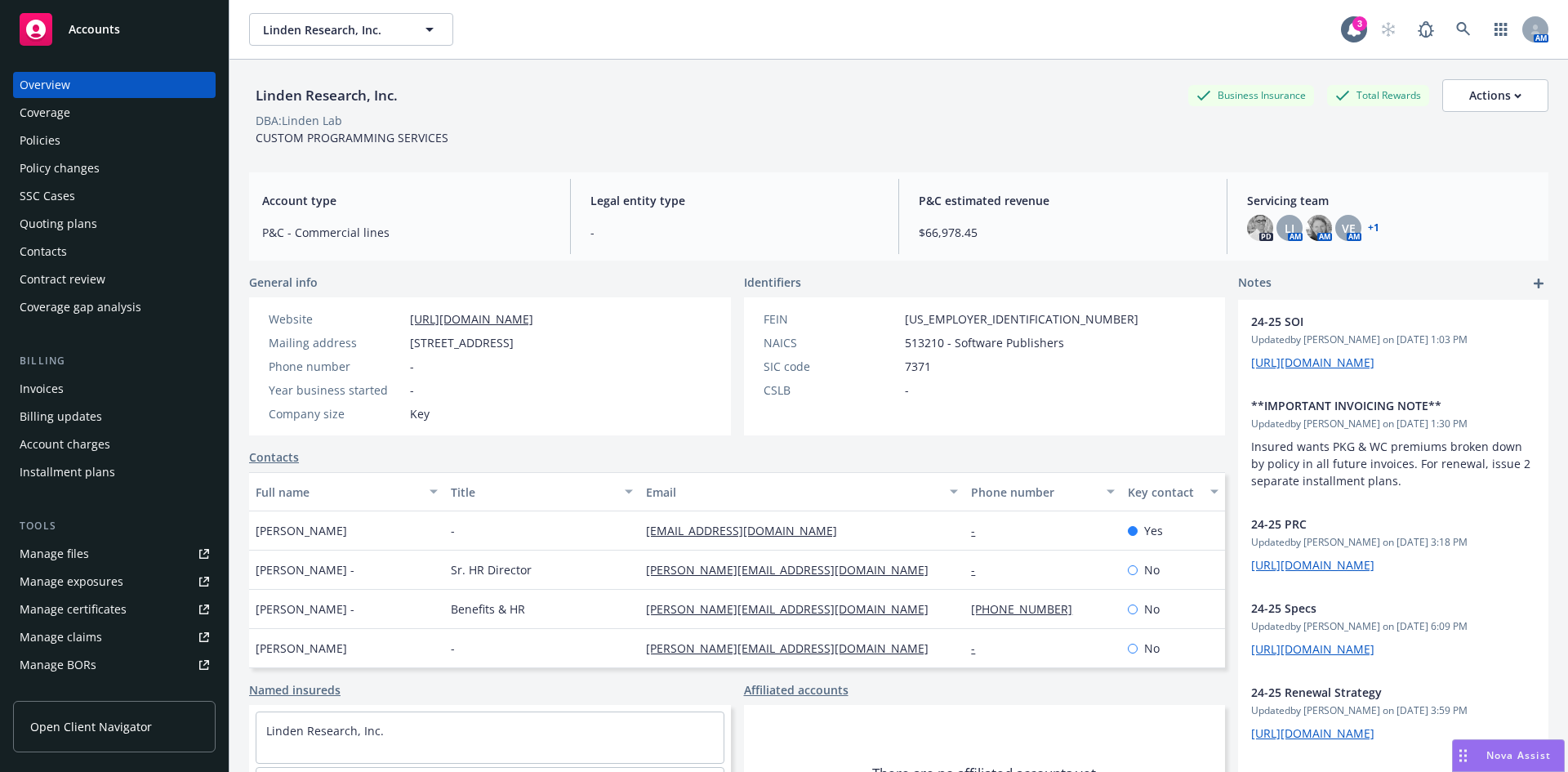
click at [48, 138] on div "Policies" at bounding box center [40, 140] width 41 height 26
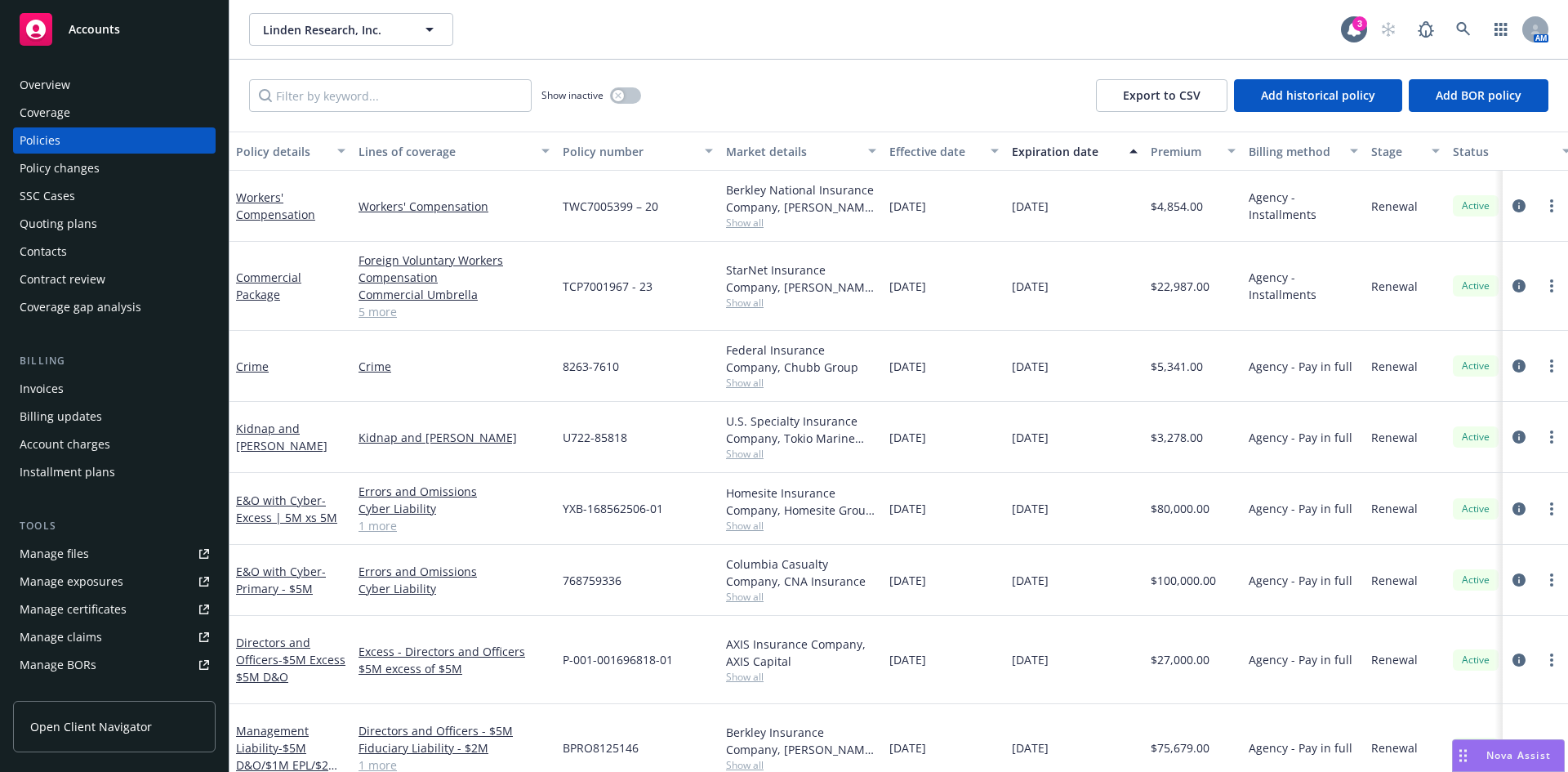
scroll to position [138, 0]
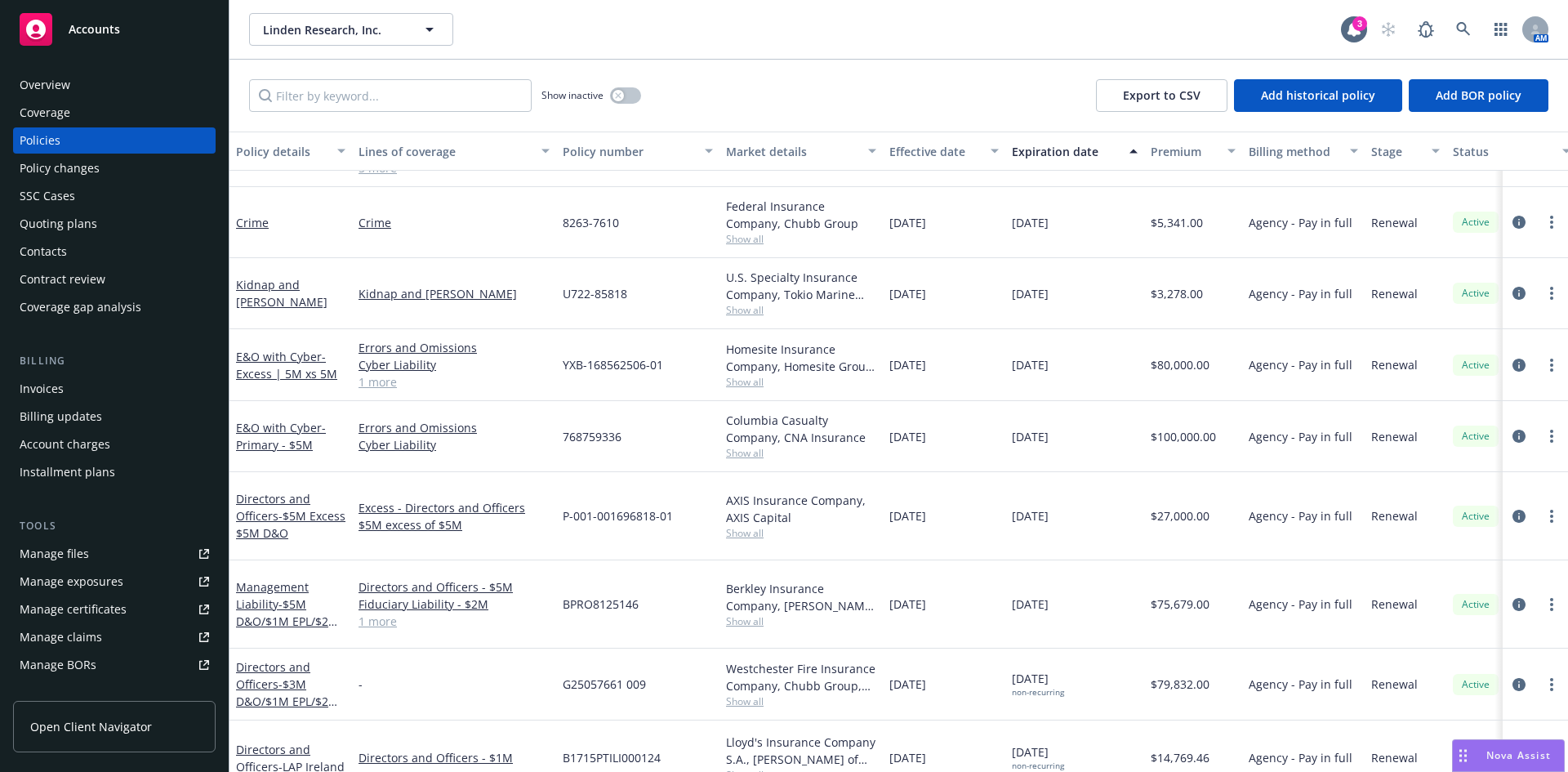
click at [260, 588] on div "Management Liability - $5M D&O/$1M EPL/$2M FID" at bounding box center [290, 604] width 109 height 51
click at [265, 584] on link "Management Liability - $5M D&O/$1M EPL/$2M FID" at bounding box center [287, 613] width 103 height 67
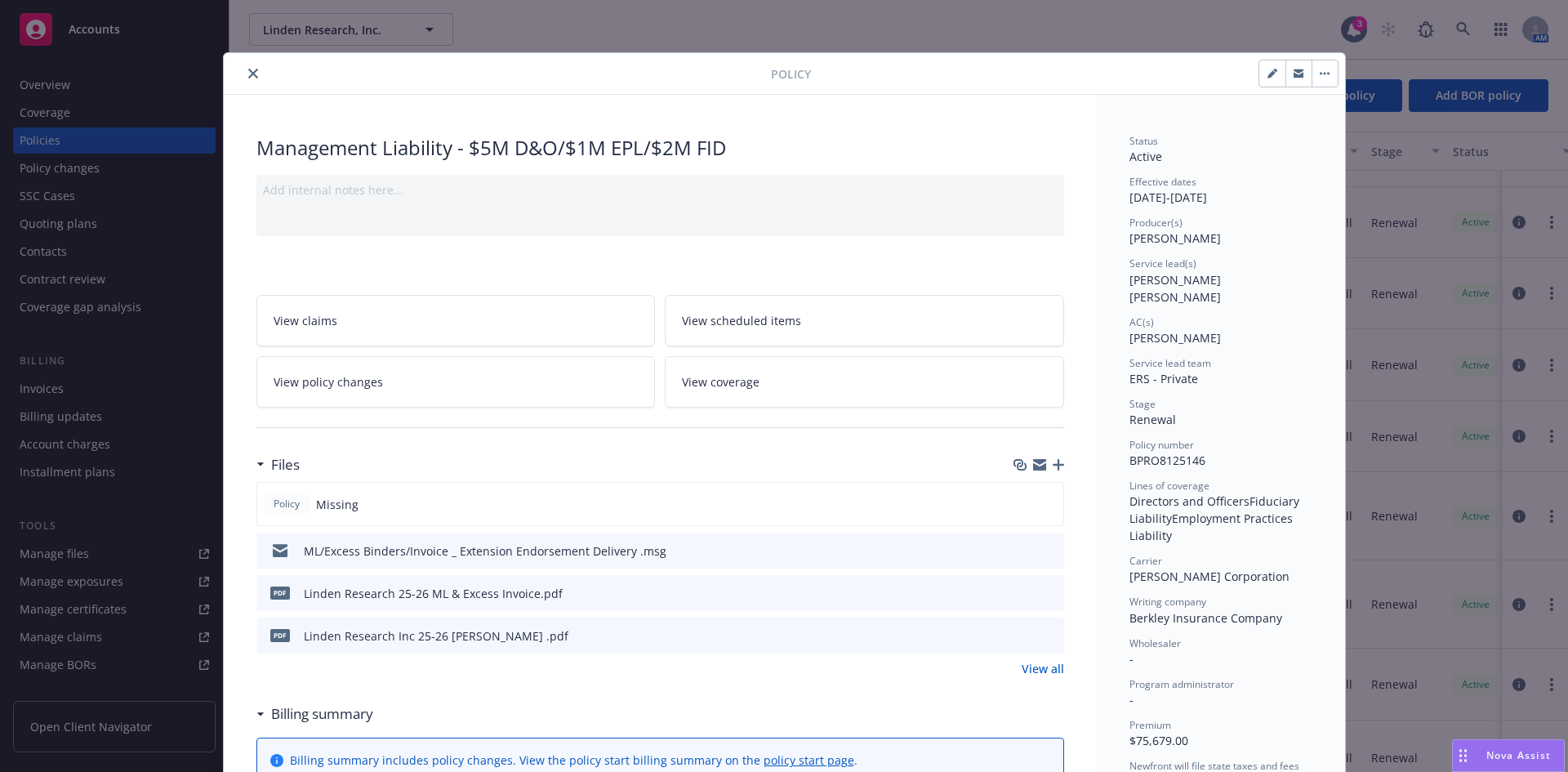
click at [248, 73] on icon "close" at bounding box center [253, 73] width 9 height 9
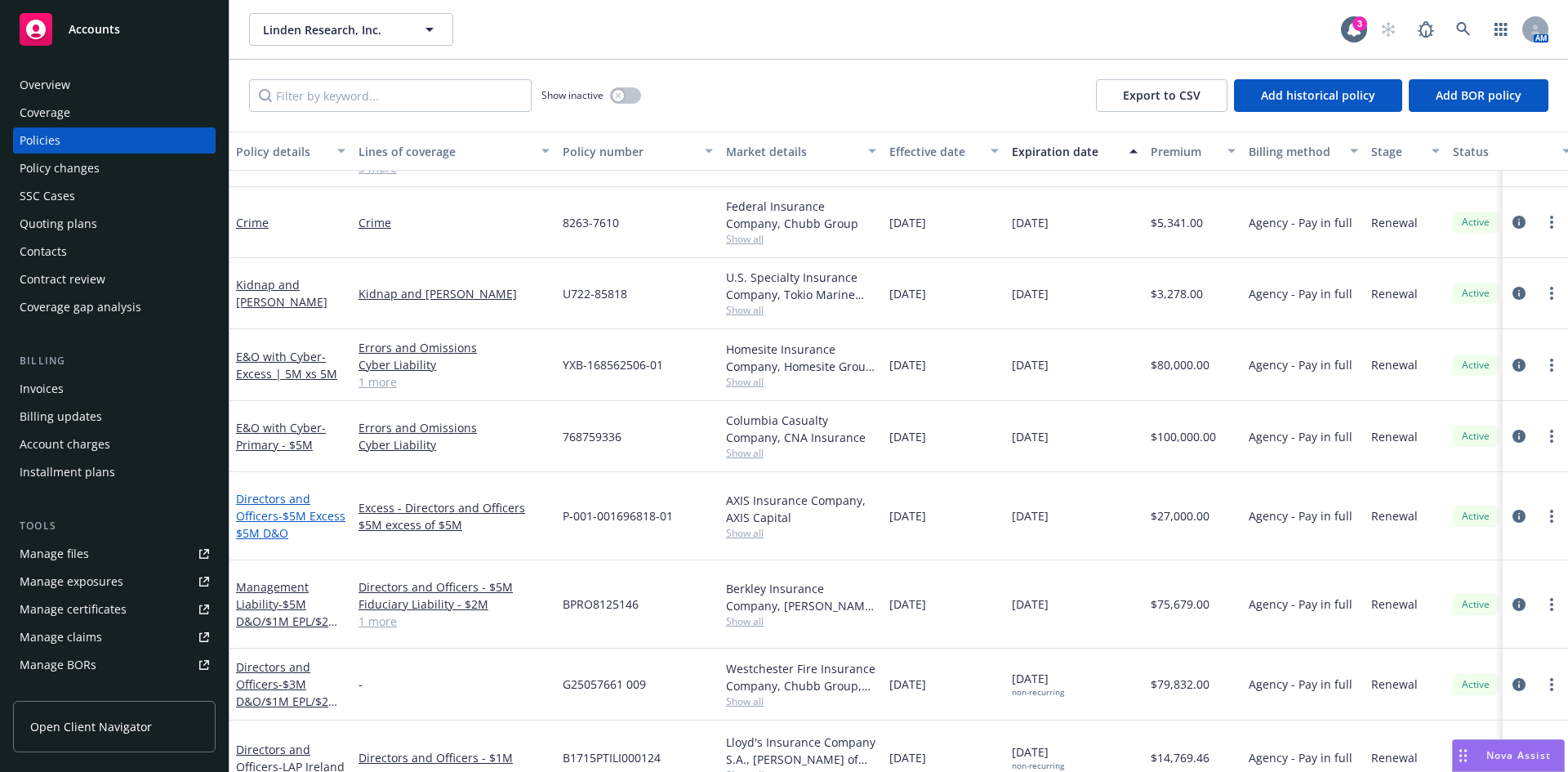
click at [269, 517] on span "- $5M Excess $5M D&O" at bounding box center [290, 524] width 109 height 33
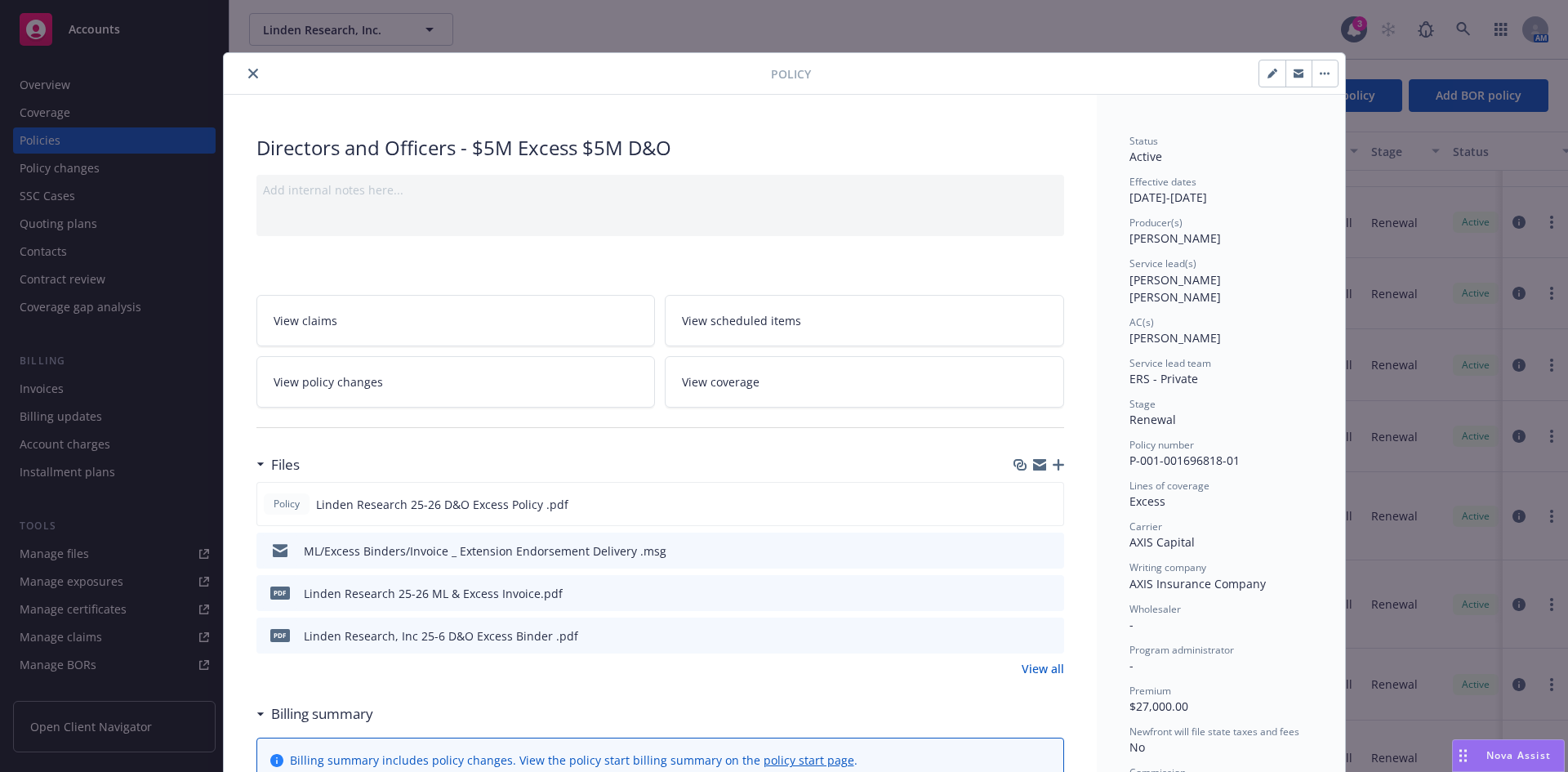
drag, startPoint x: 246, startPoint y: 79, endPoint x: 228, endPoint y: 138, distance: 61.7
click at [246, 79] on button "close" at bounding box center [253, 73] width 20 height 20
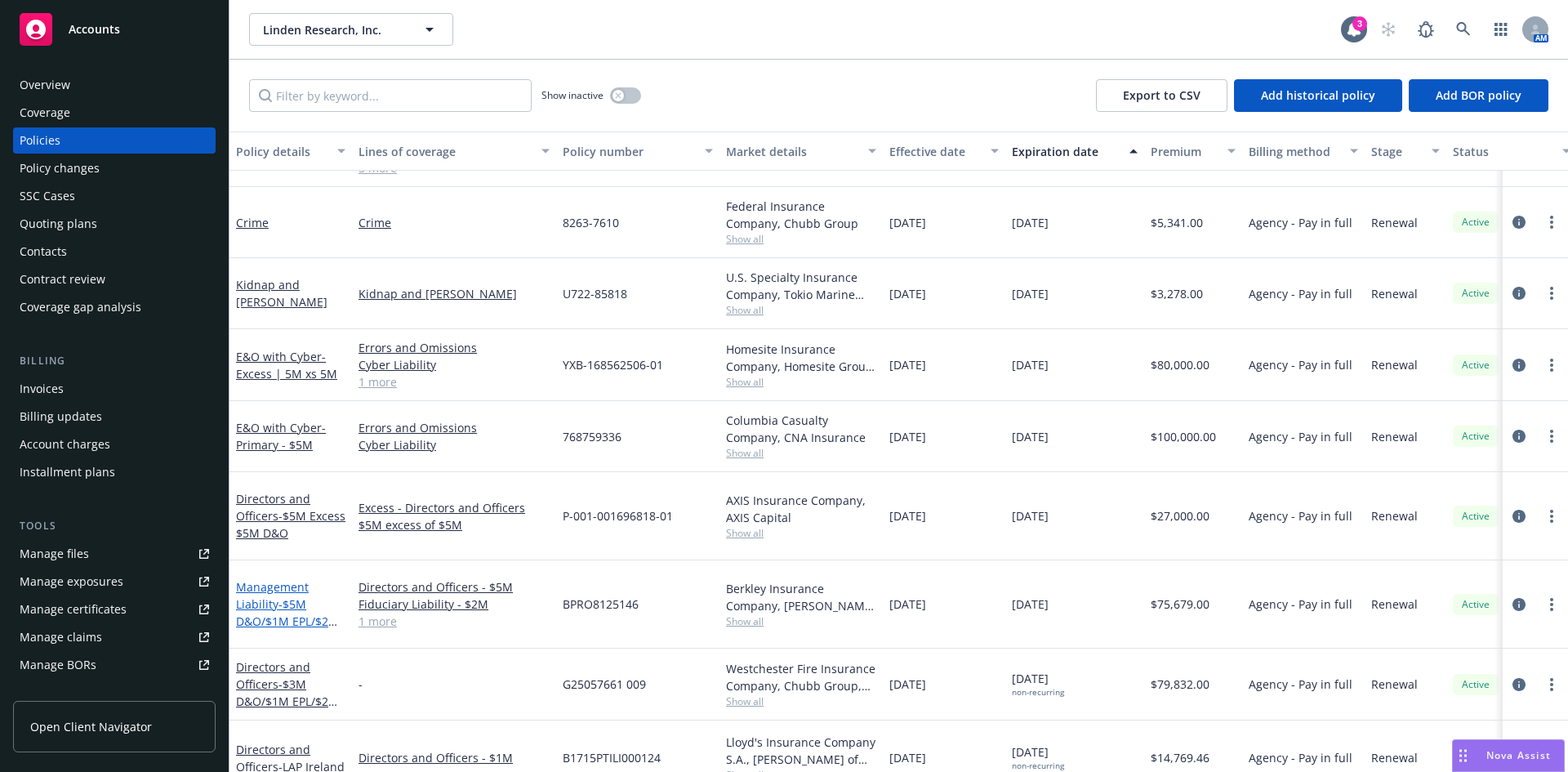
click at [266, 586] on link "Management Liability - $5M D&O/$1M EPL/$2M FID" at bounding box center [287, 613] width 103 height 67
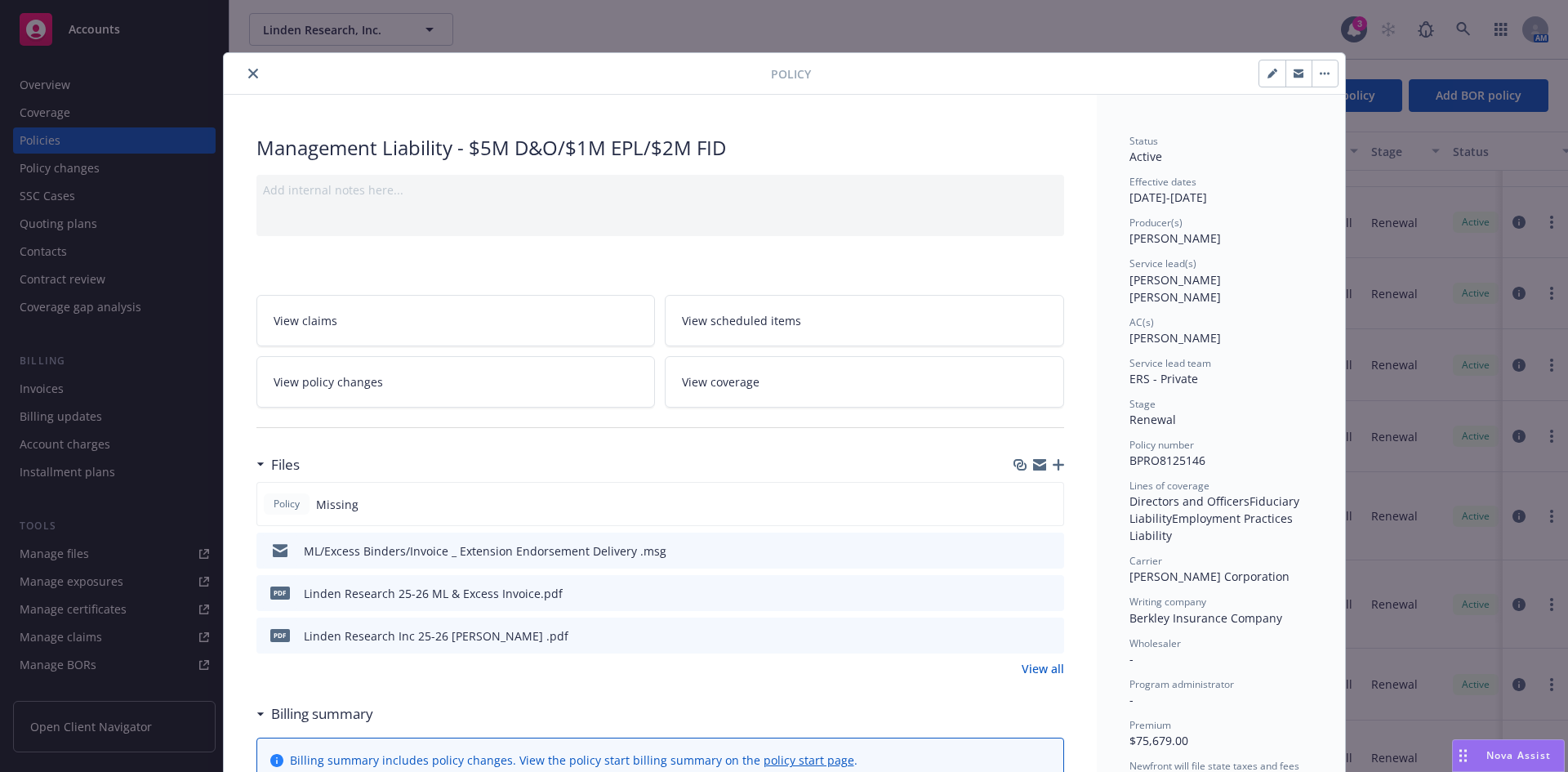
scroll to position [49, 0]
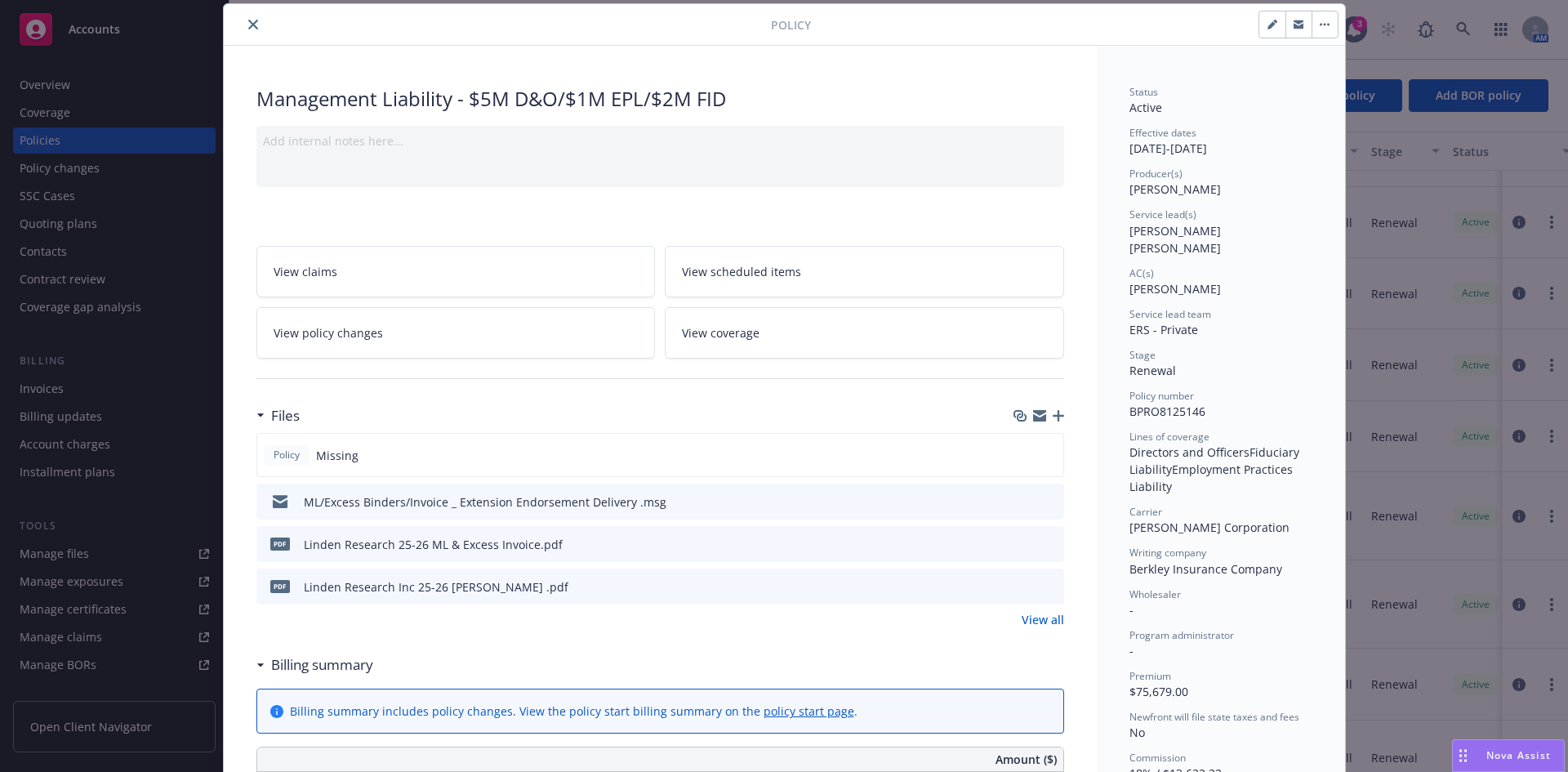
click at [1053, 417] on icon "button" at bounding box center [1058, 415] width 11 height 11
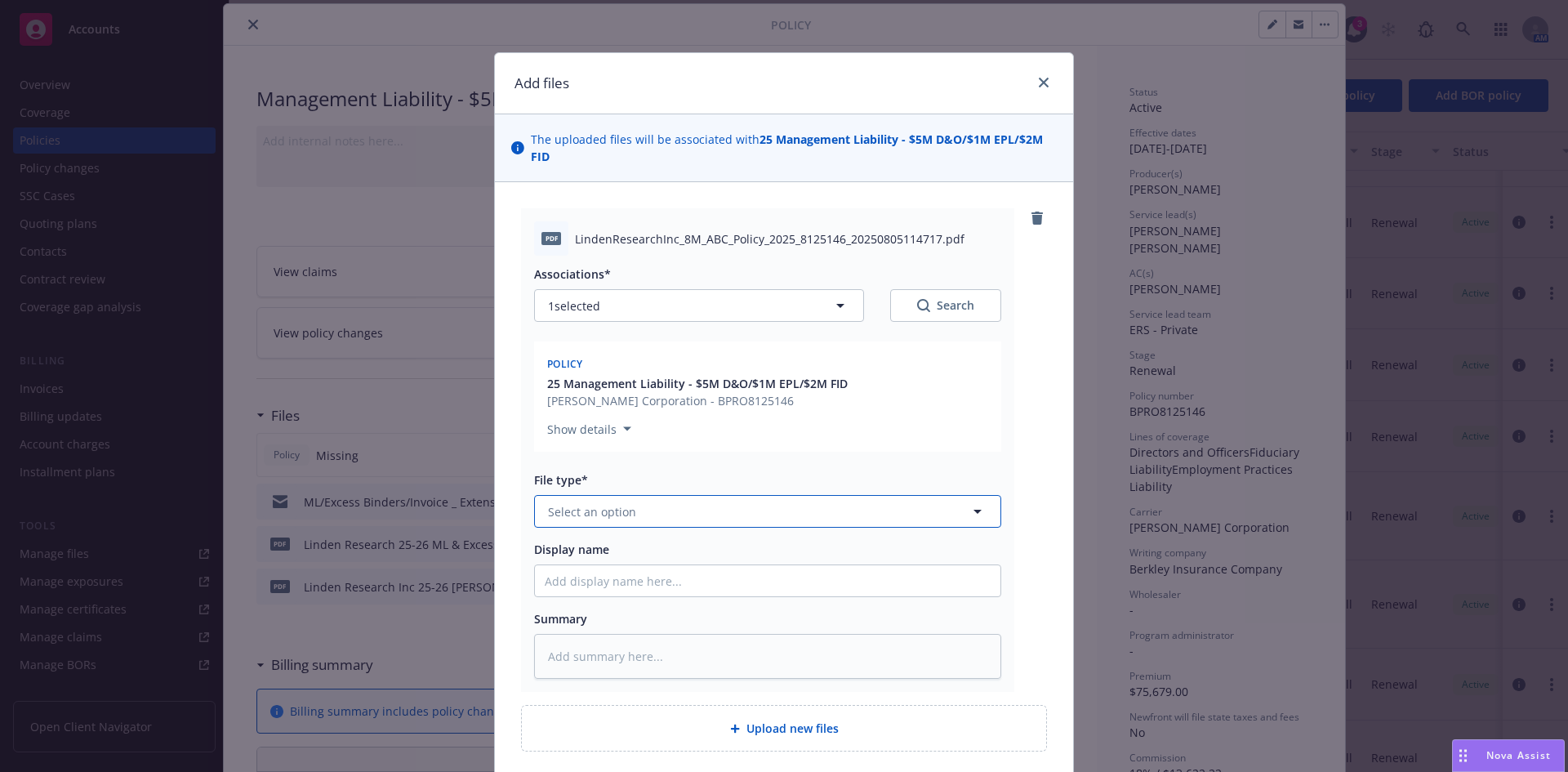
click at [587, 517] on span "Select an option" at bounding box center [592, 512] width 88 height 17
type input "policy"
click at [583, 554] on div "Policy" at bounding box center [767, 556] width 446 height 23
click at [592, 580] on input "Display name" at bounding box center [768, 580] width 466 height 31
paste input "Linden Research"
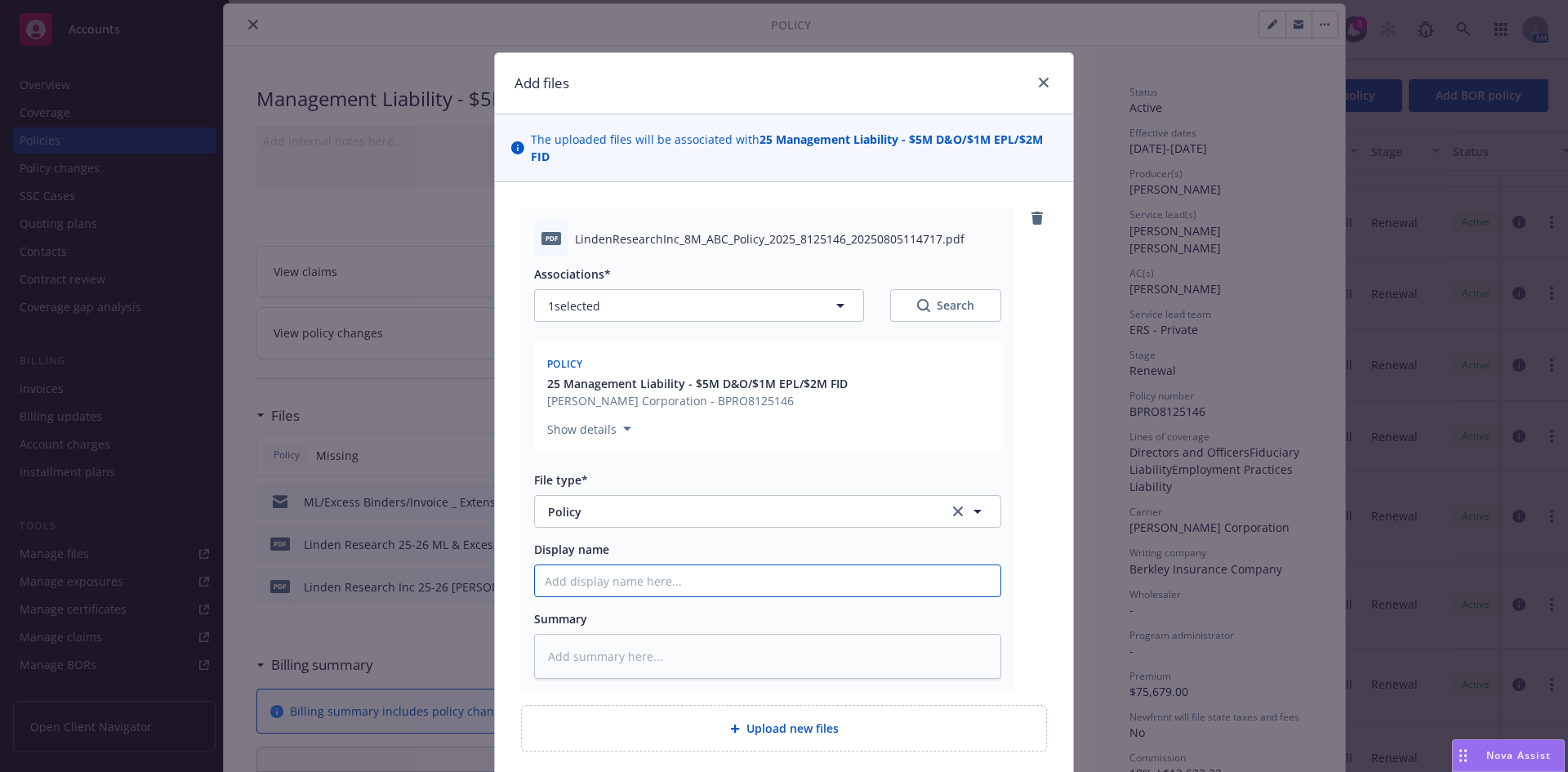
type textarea "x"
type input "Linden Research"
type textarea "x"
type input "Linden Research"
type textarea "x"
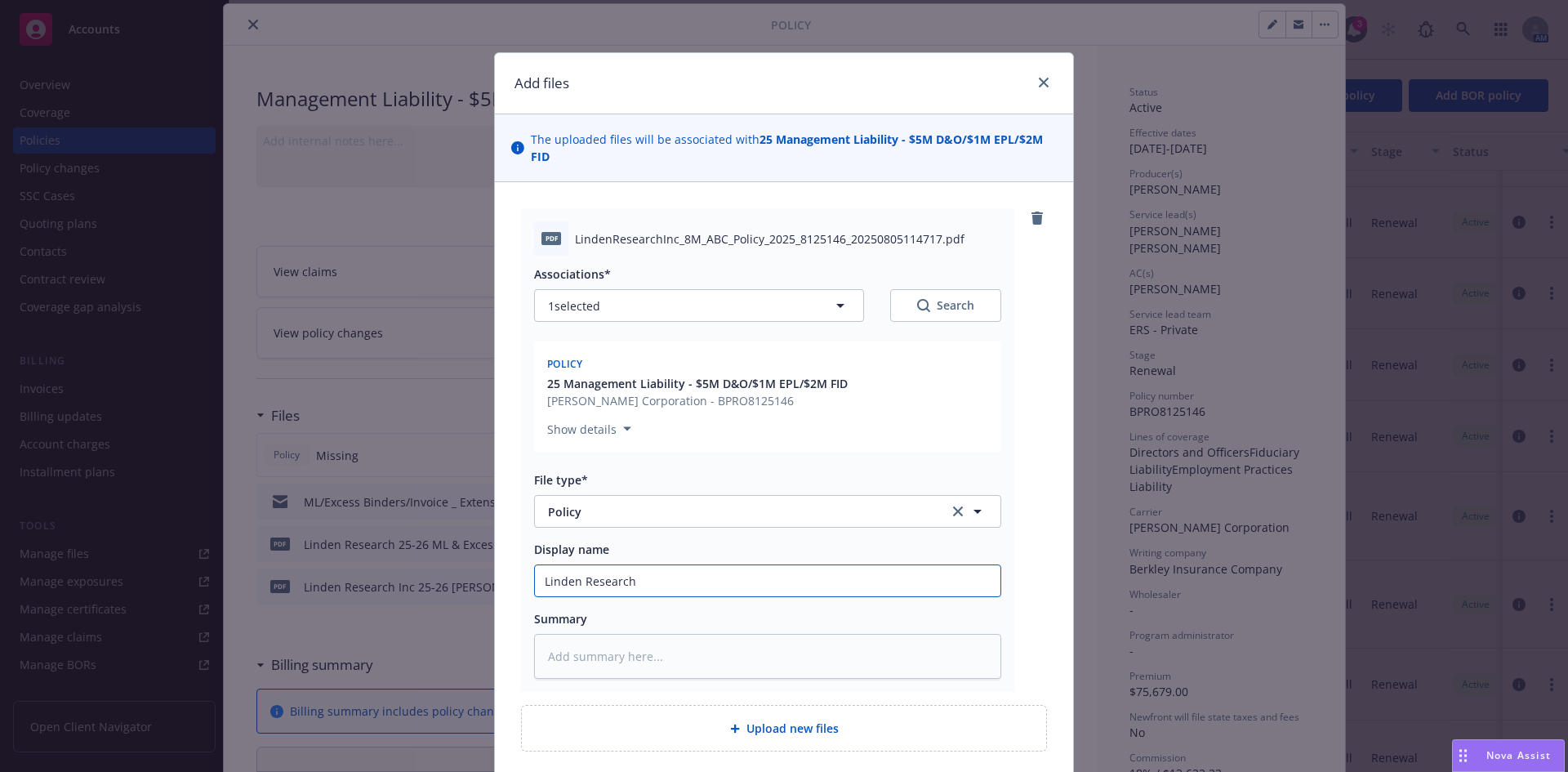
type input "Linden Research 2"
type textarea "x"
type input "Linden Research 20"
type textarea "x"
type input "Linden Research 202"
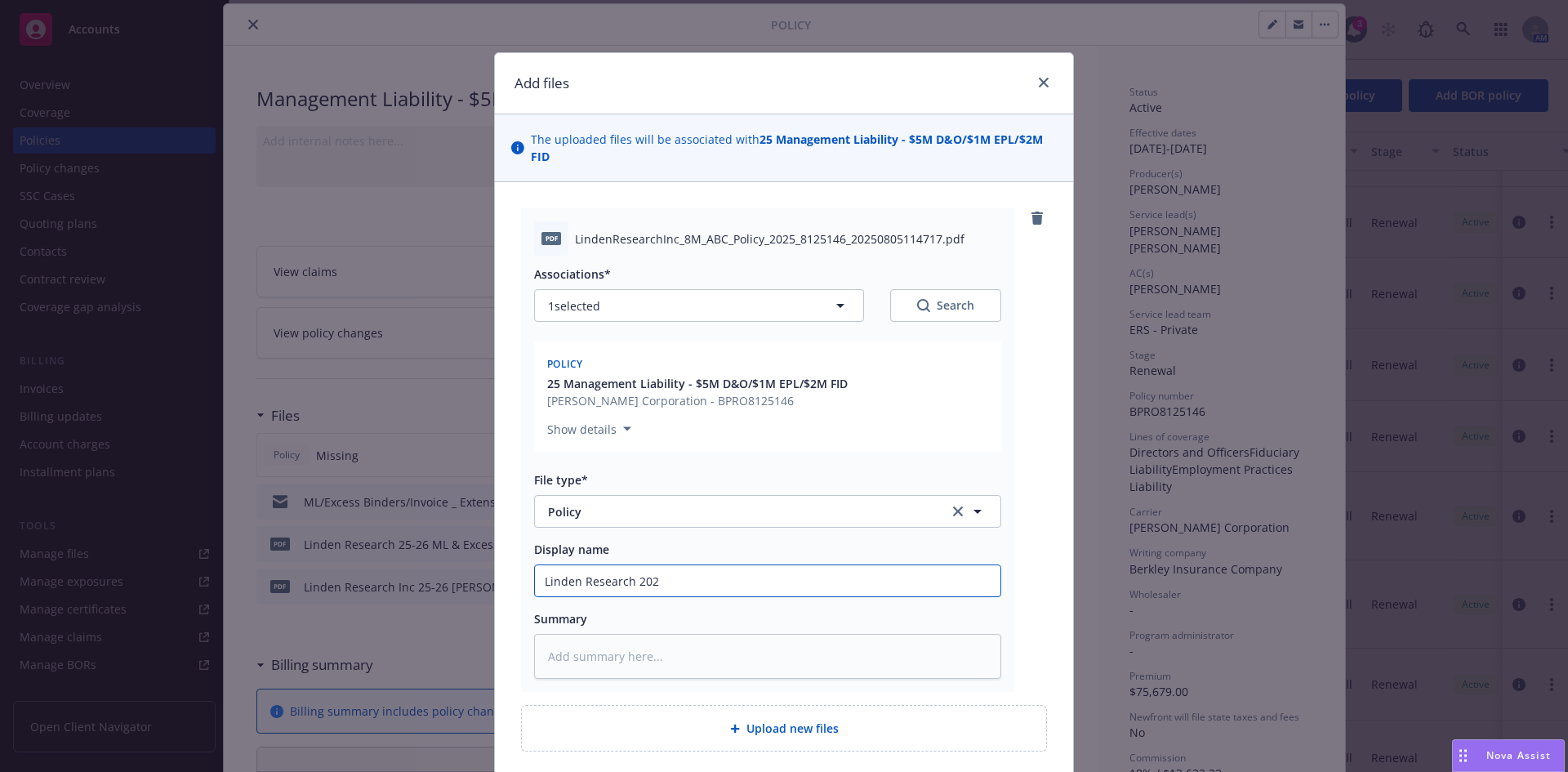
type textarea "x"
type input "Linden Research 2025"
type textarea "x"
type input "Linden Research 2025-"
type textarea "x"
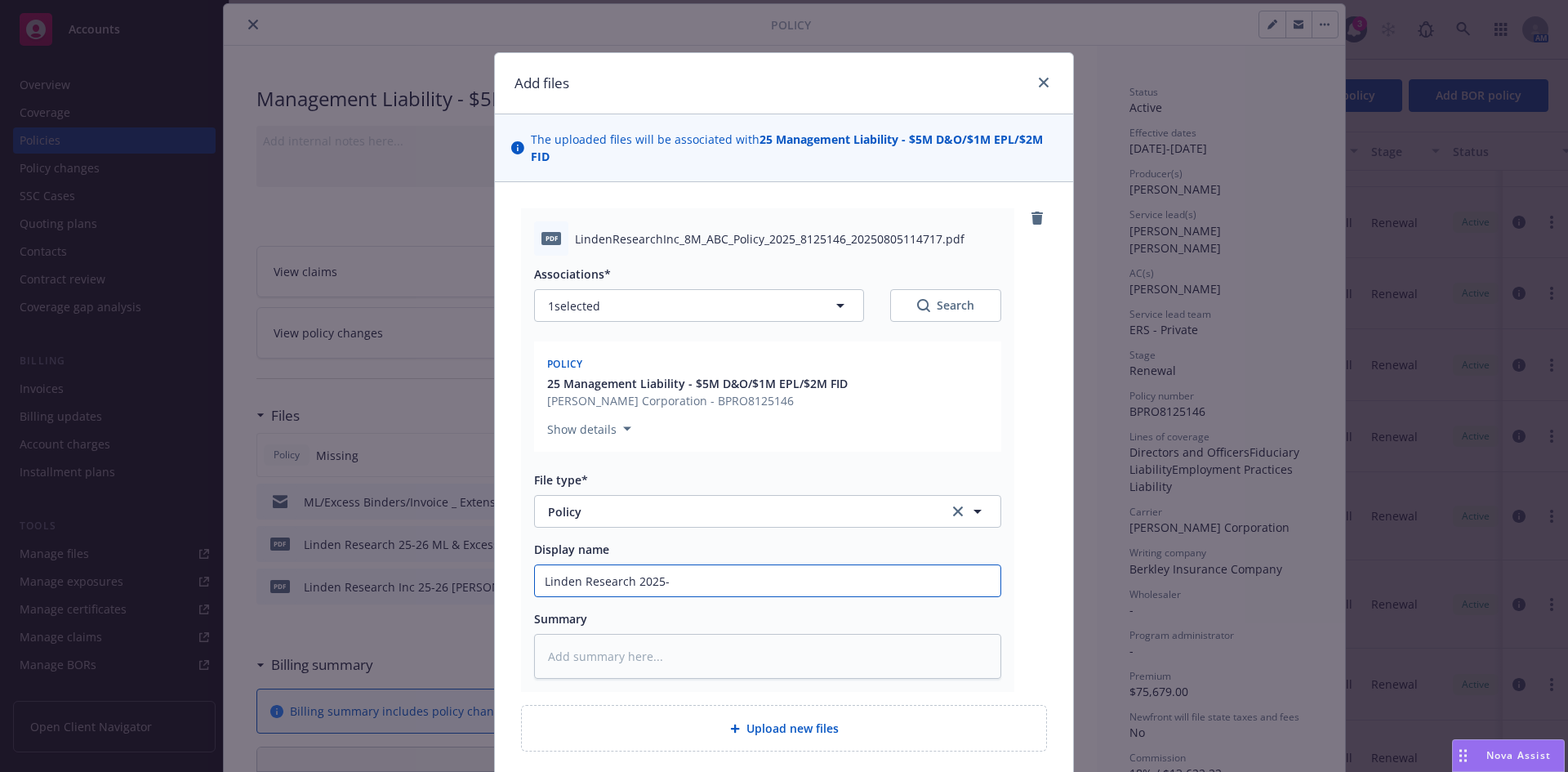
type input "Linden Research 2025-2"
type textarea "x"
type input "Linden Research 2025-26"
type textarea "x"
type input "Linden Research 2025-26"
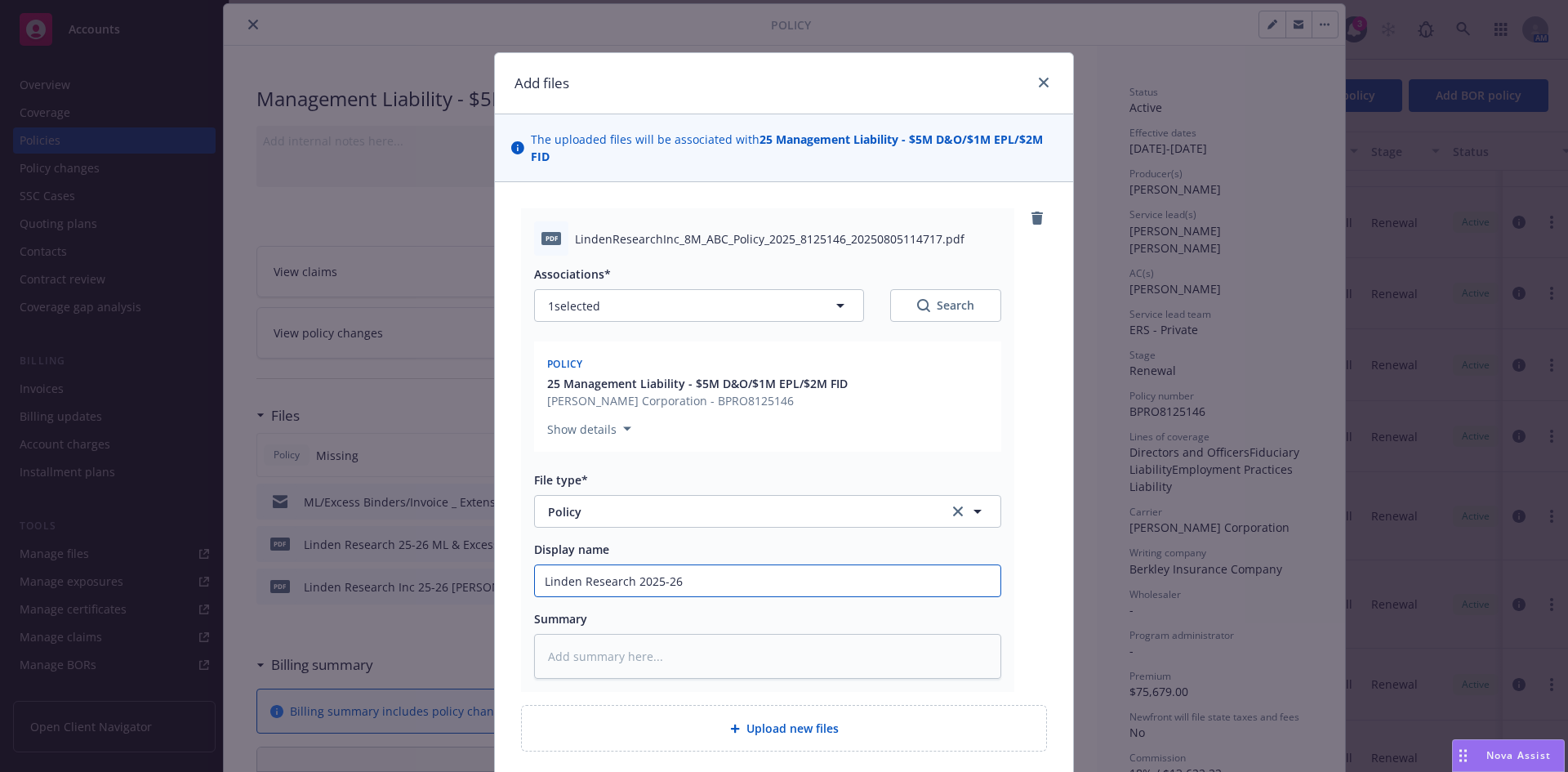
type textarea "x"
type input "Linden Research 2025-26 ML"
type textarea "x"
type input "Linden Research 2025-26 ML"
type textarea "x"
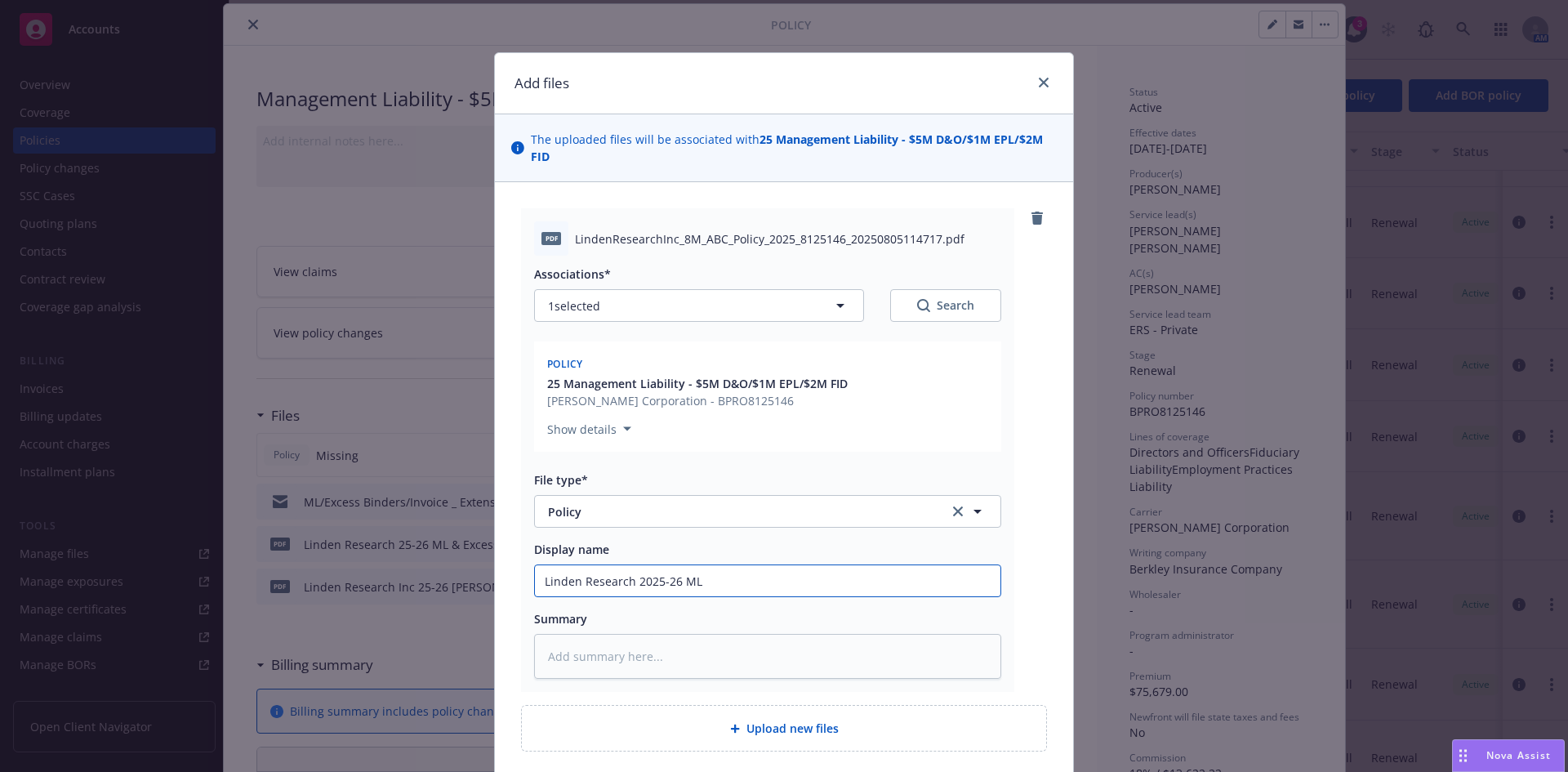
type input "Linden Research 2025-26 ML P"
type textarea "x"
type input "Linden Research 2025-26 ML Po"
type textarea "x"
type input "Linden Research 2025-26 ML Pol"
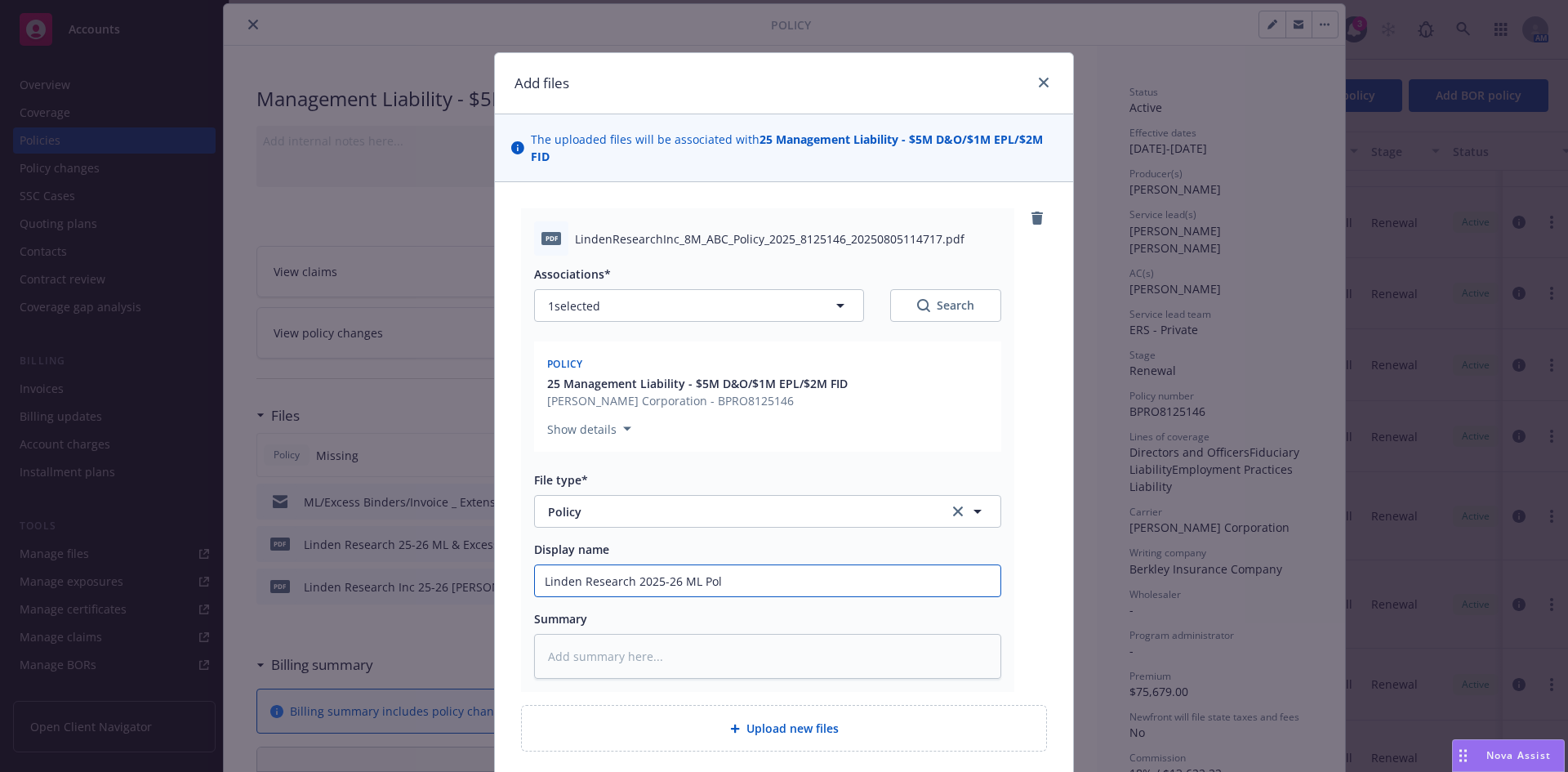
type textarea "x"
type input "Linden Research 2025-26 [PERSON_NAME]"
type textarea "x"
type input "Linden Research 2025-26 ML Policy"
type textarea "x"
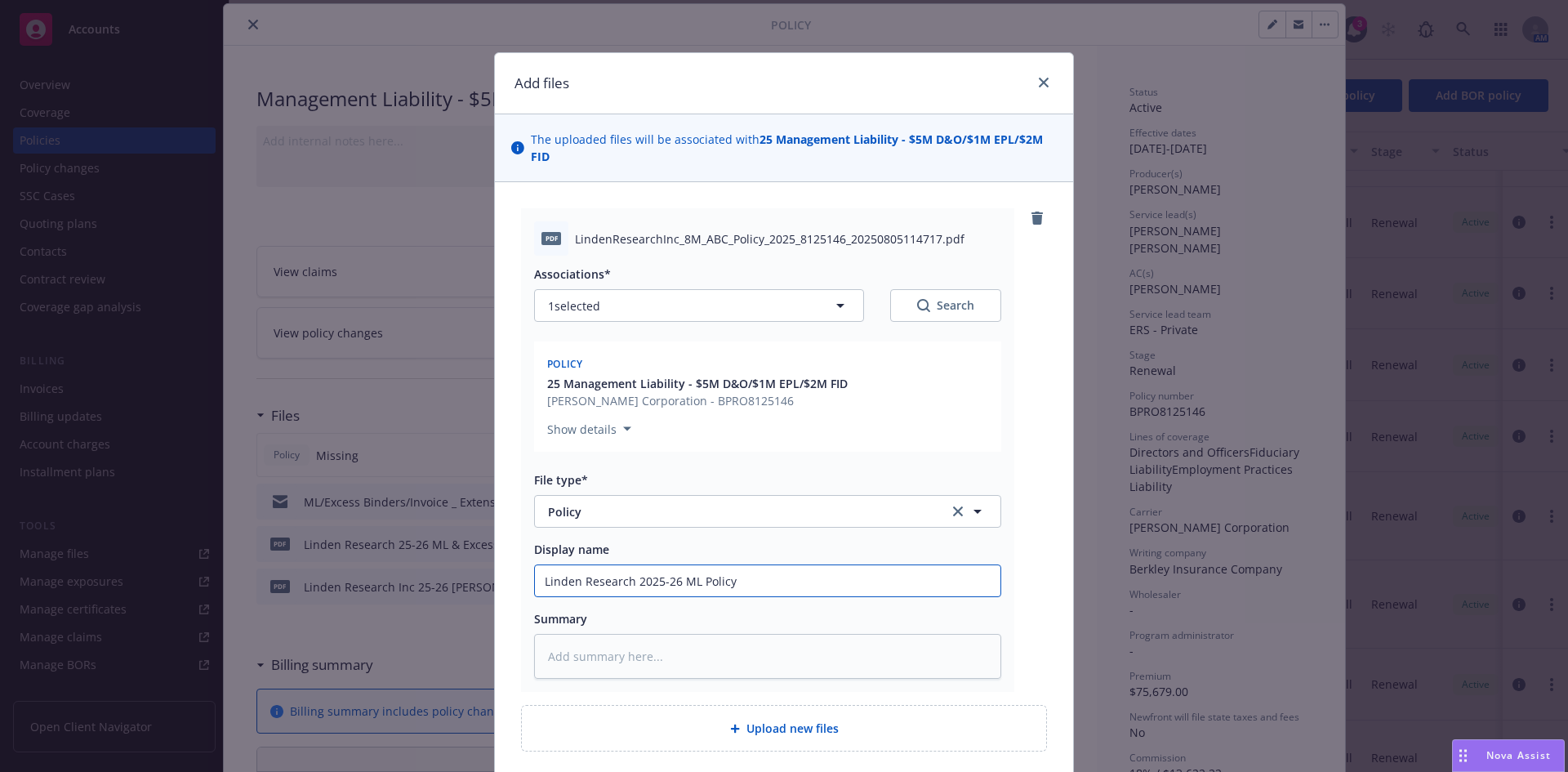
type input "Linden Research 2025-26 ML Policy"
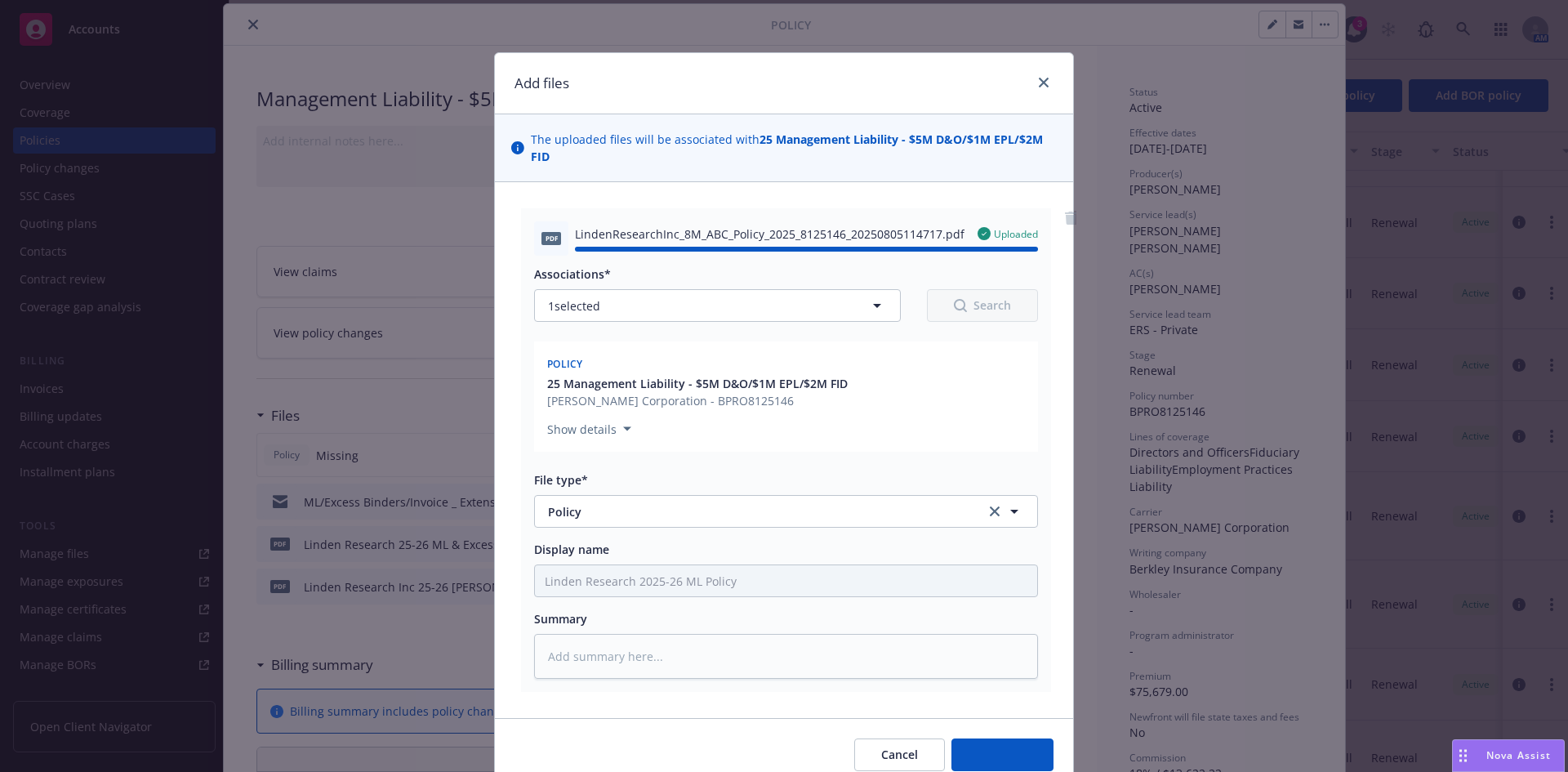
type textarea "x"
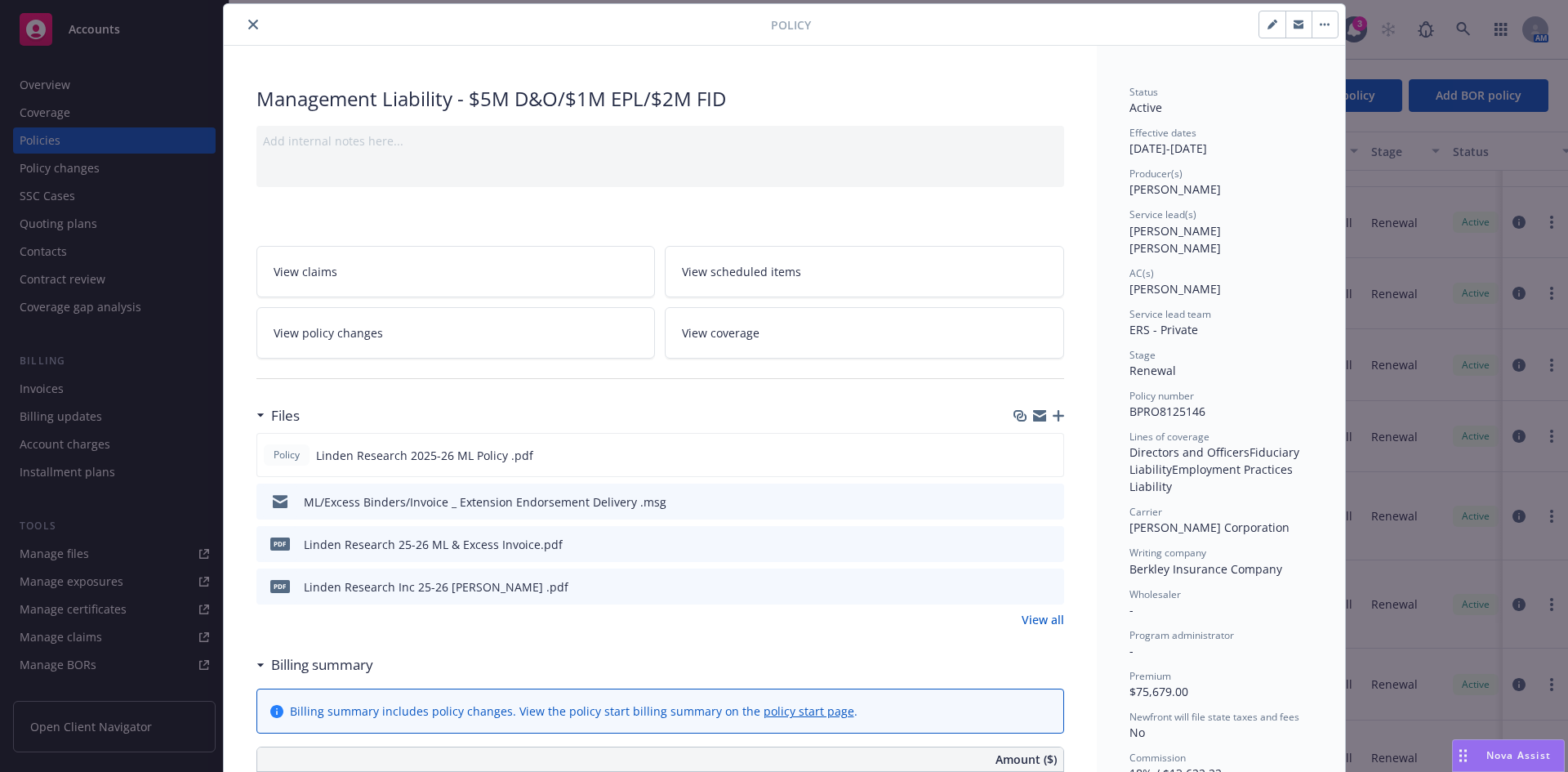
click at [244, 18] on button "close" at bounding box center [253, 24] width 20 height 20
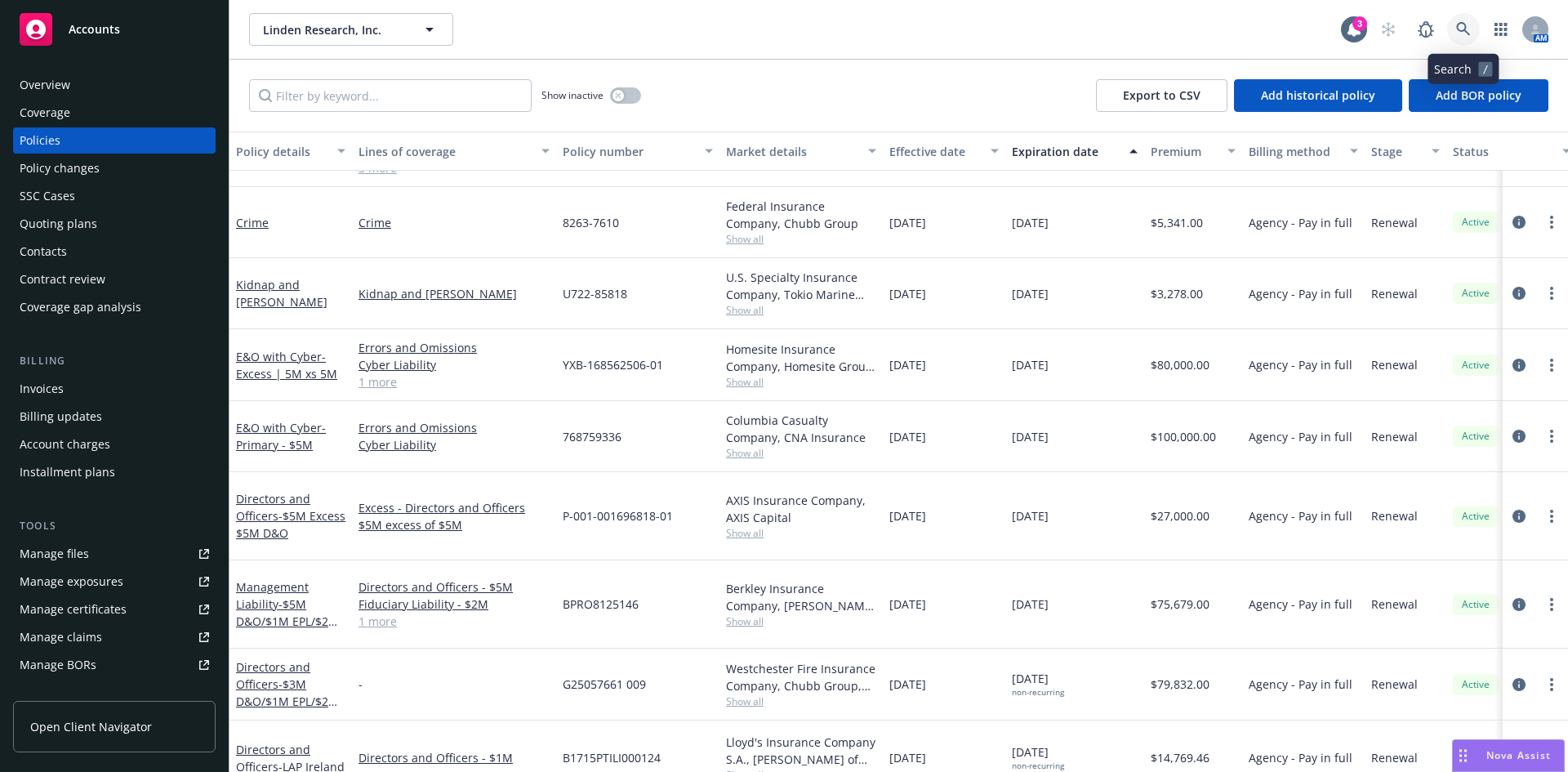
click at [1467, 38] on link at bounding box center [1463, 29] width 33 height 33
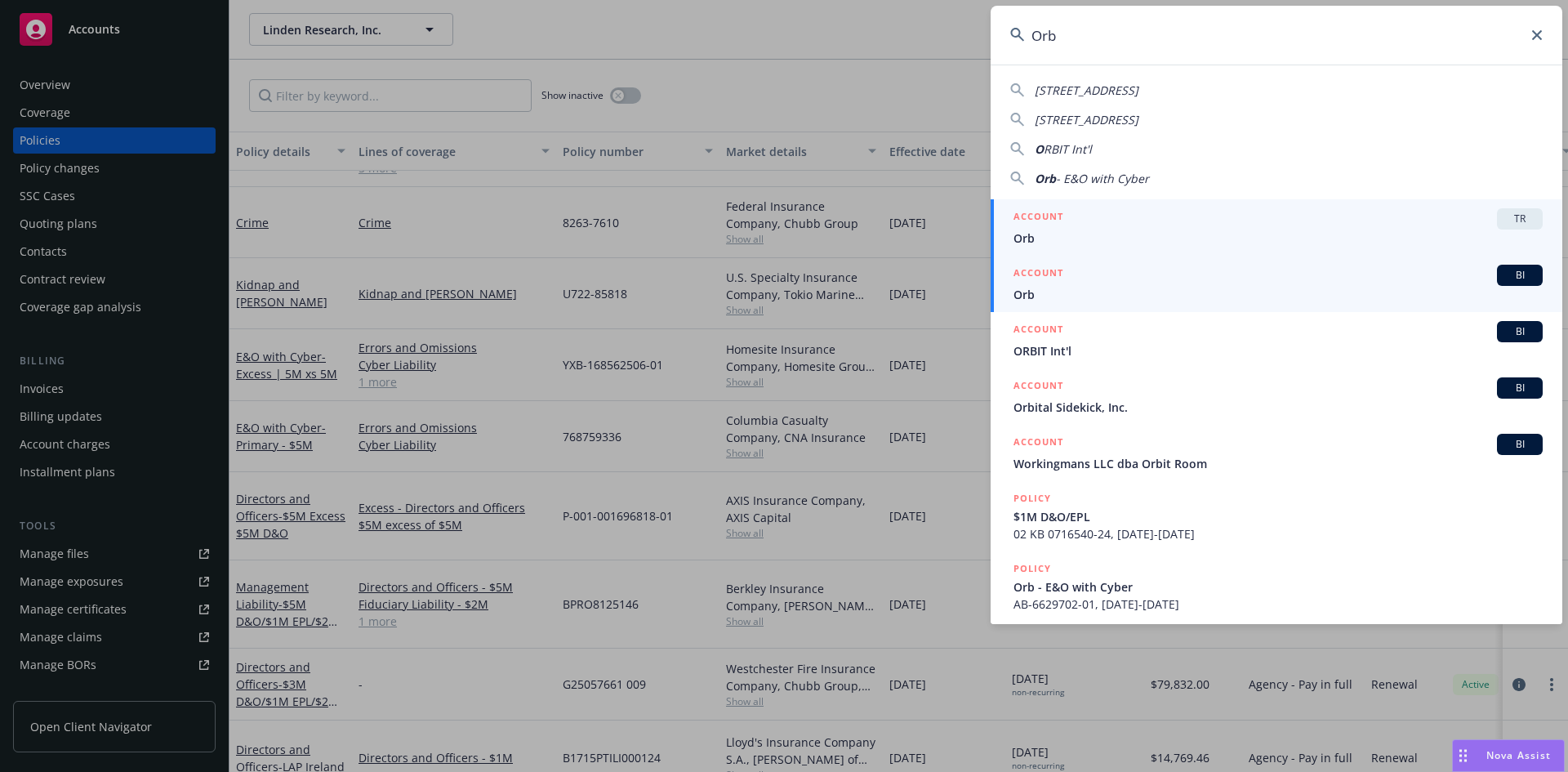
type input "Orb"
click at [1036, 292] on span "Orb" at bounding box center [1278, 294] width 530 height 17
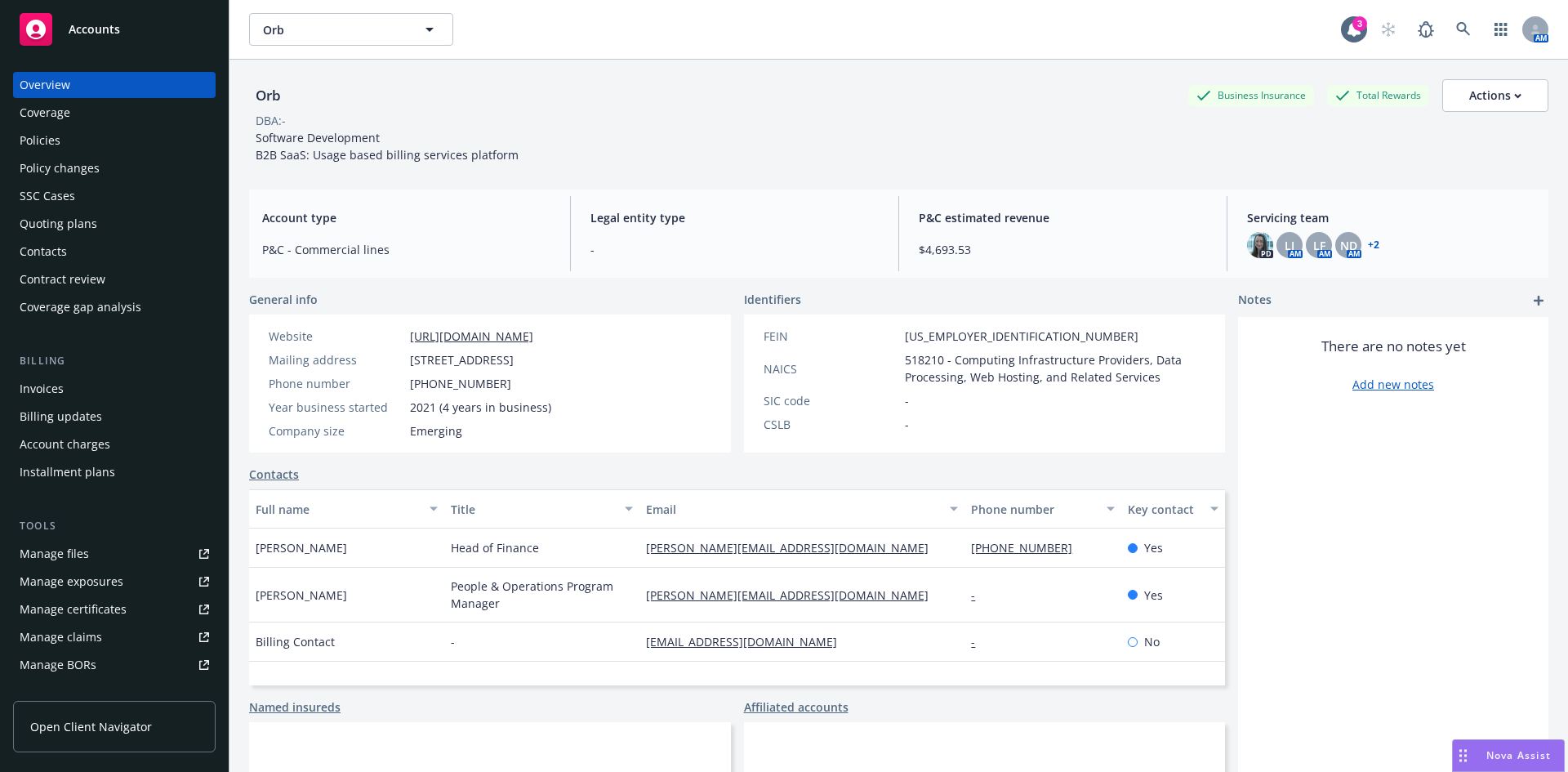
click at [54, 388] on div "Invoices" at bounding box center [41, 389] width 44 height 26
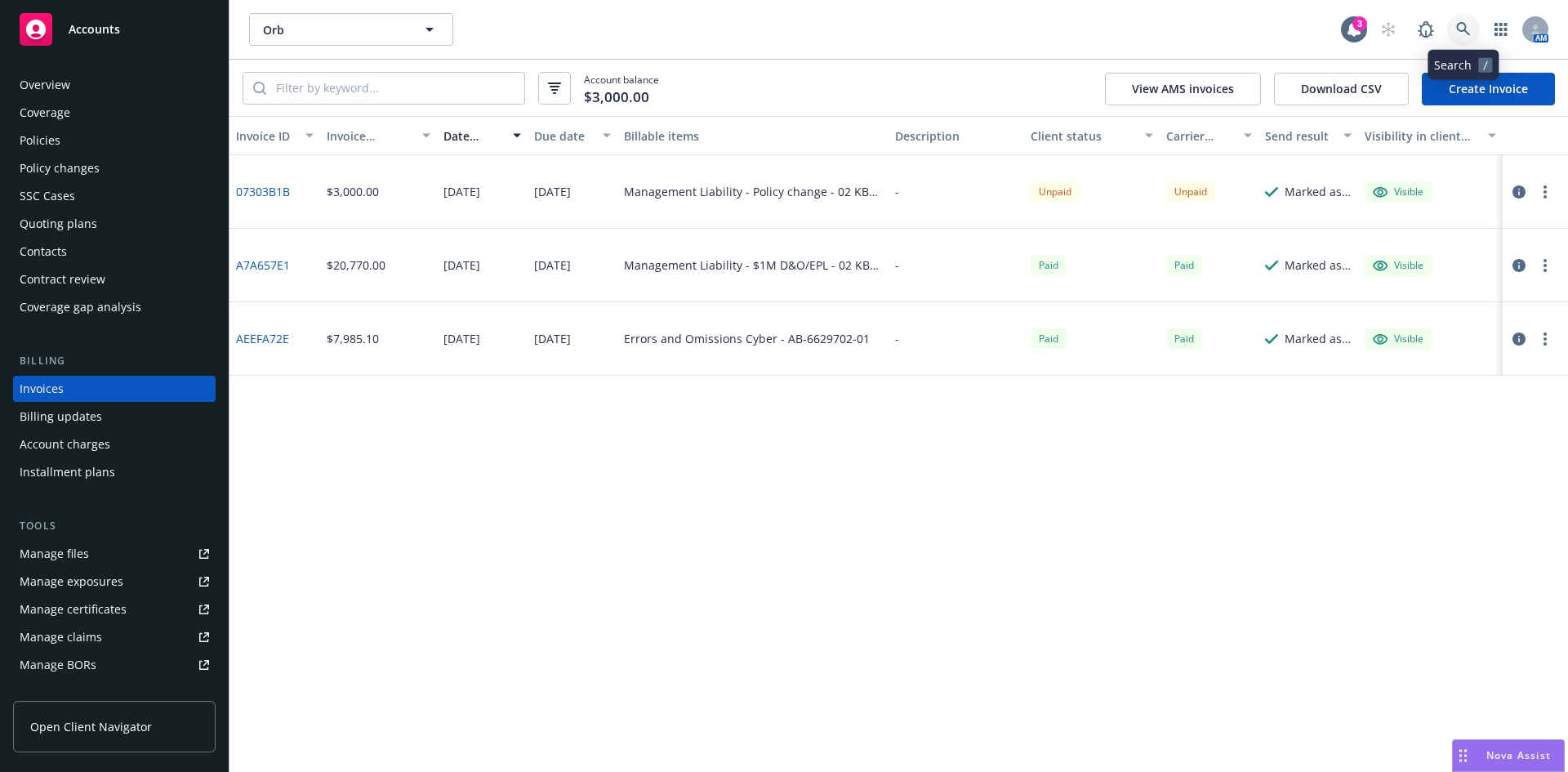
click at [1456, 22] on icon at bounding box center [1463, 30] width 15 height 15
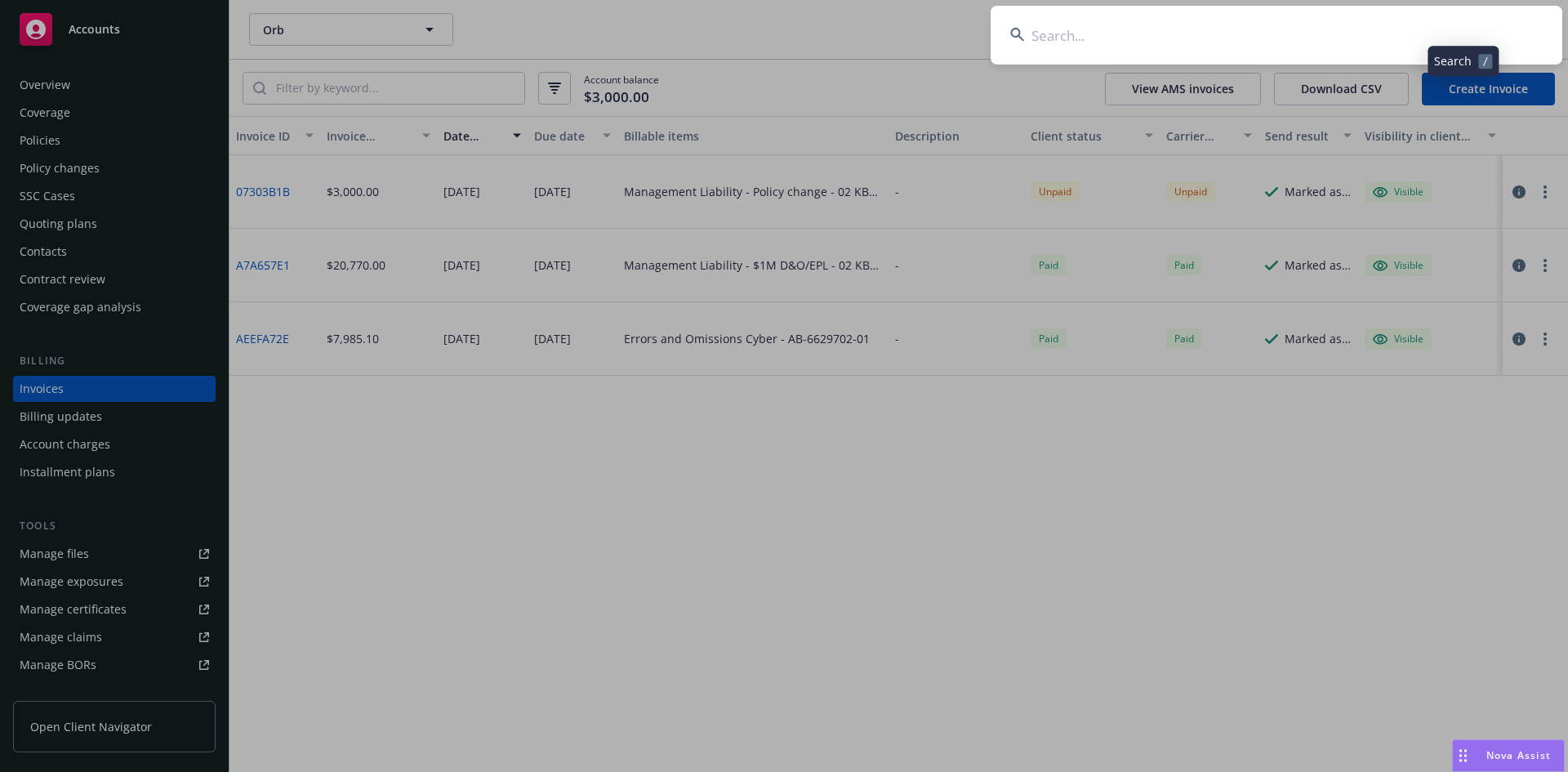
click at [1121, 42] on input at bounding box center [1276, 35] width 572 height 59
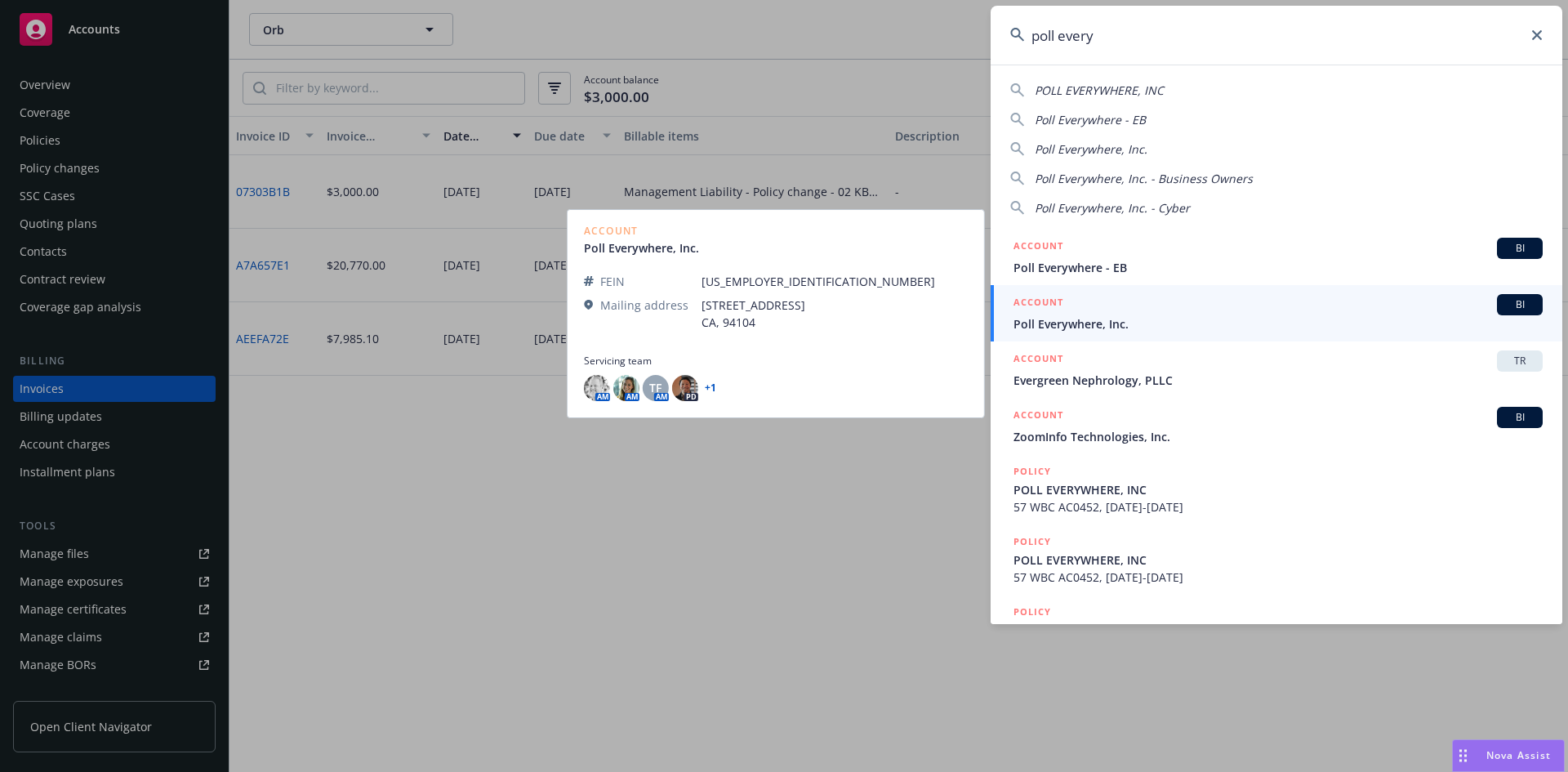
type input "poll every"
click at [1107, 321] on span "Poll Everywhere, Inc." at bounding box center [1278, 324] width 530 height 17
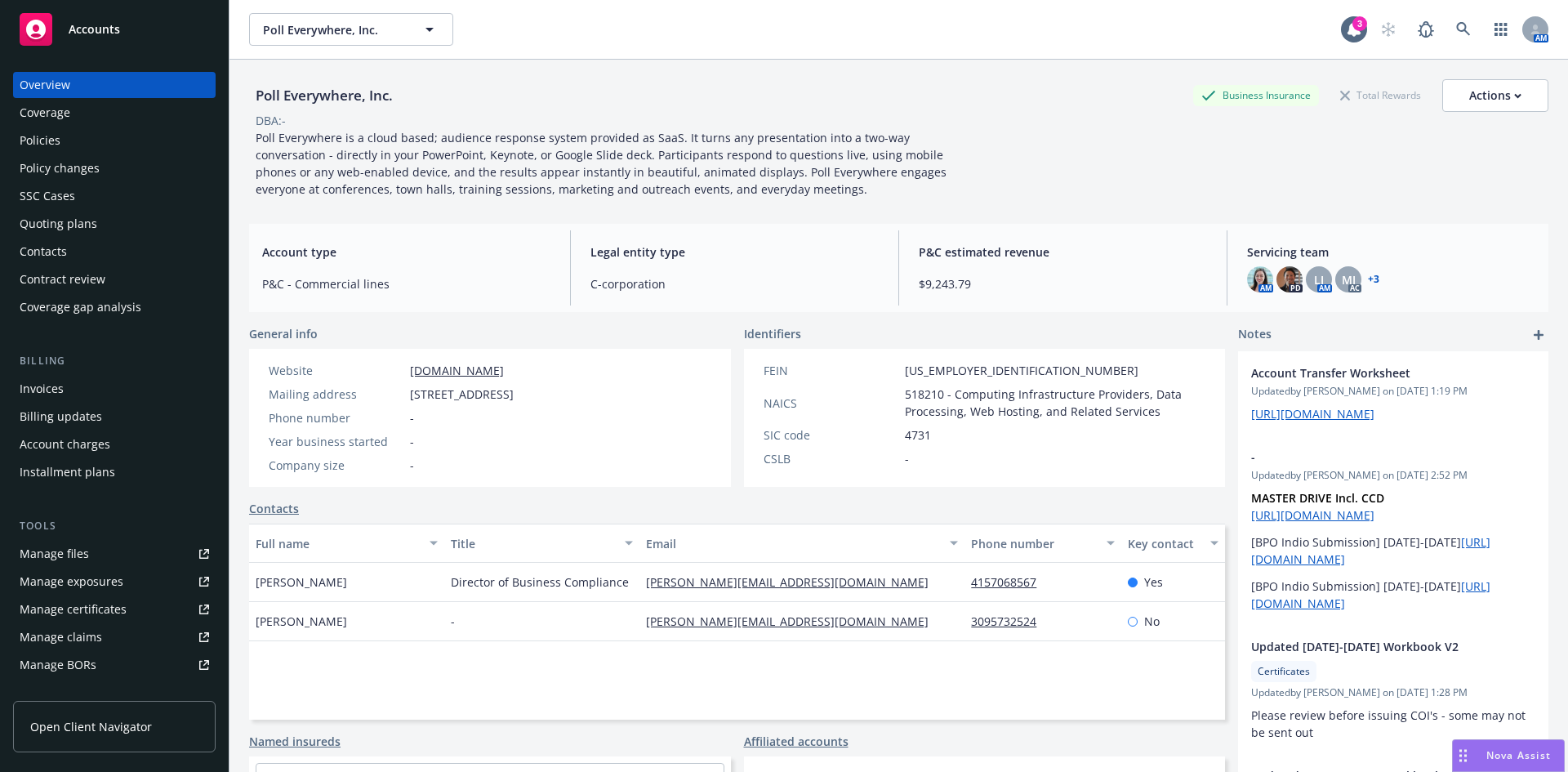
click at [60, 385] on div "Invoices" at bounding box center [41, 389] width 44 height 26
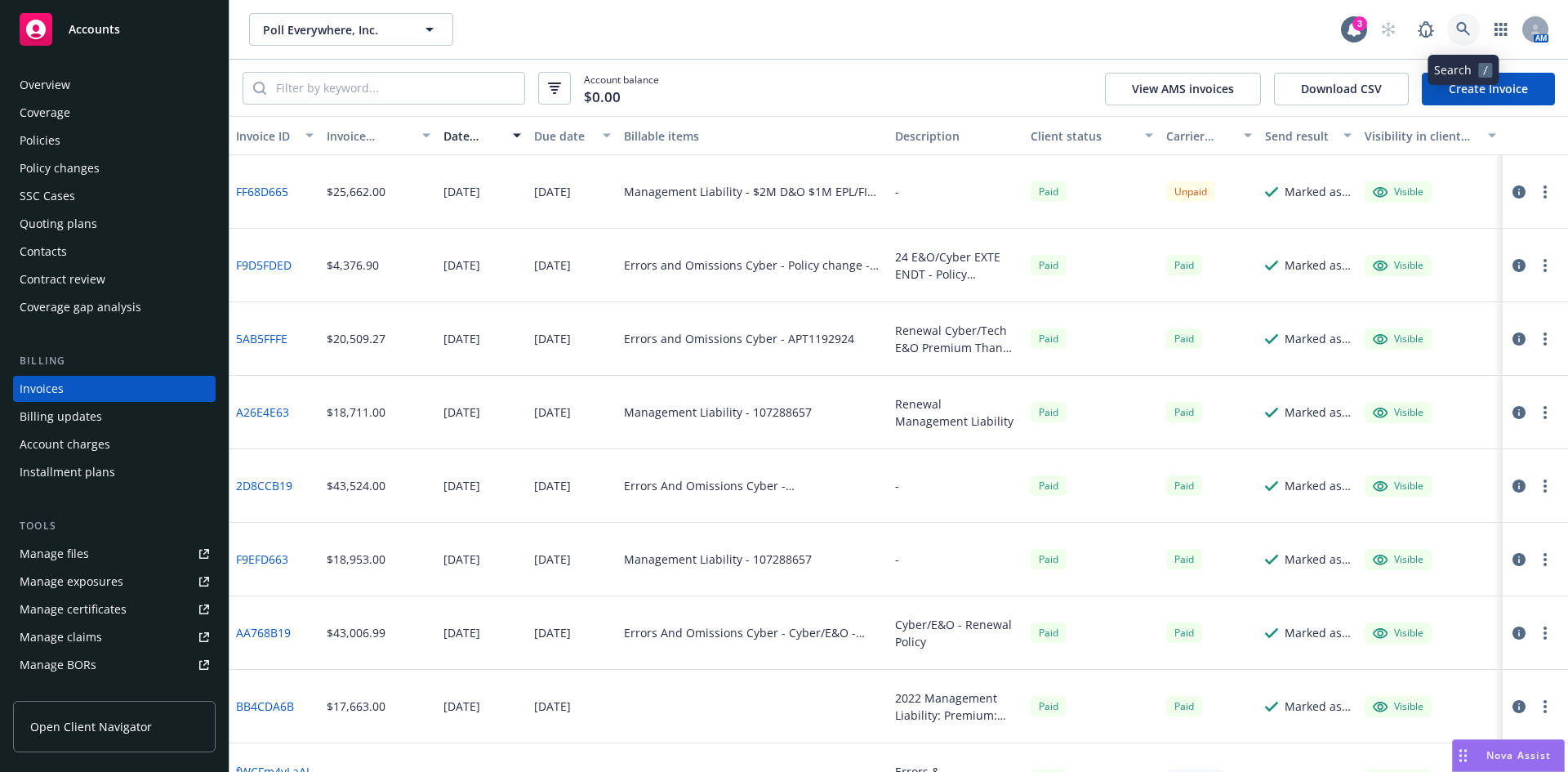
click at [1458, 25] on icon at bounding box center [1462, 29] width 14 height 14
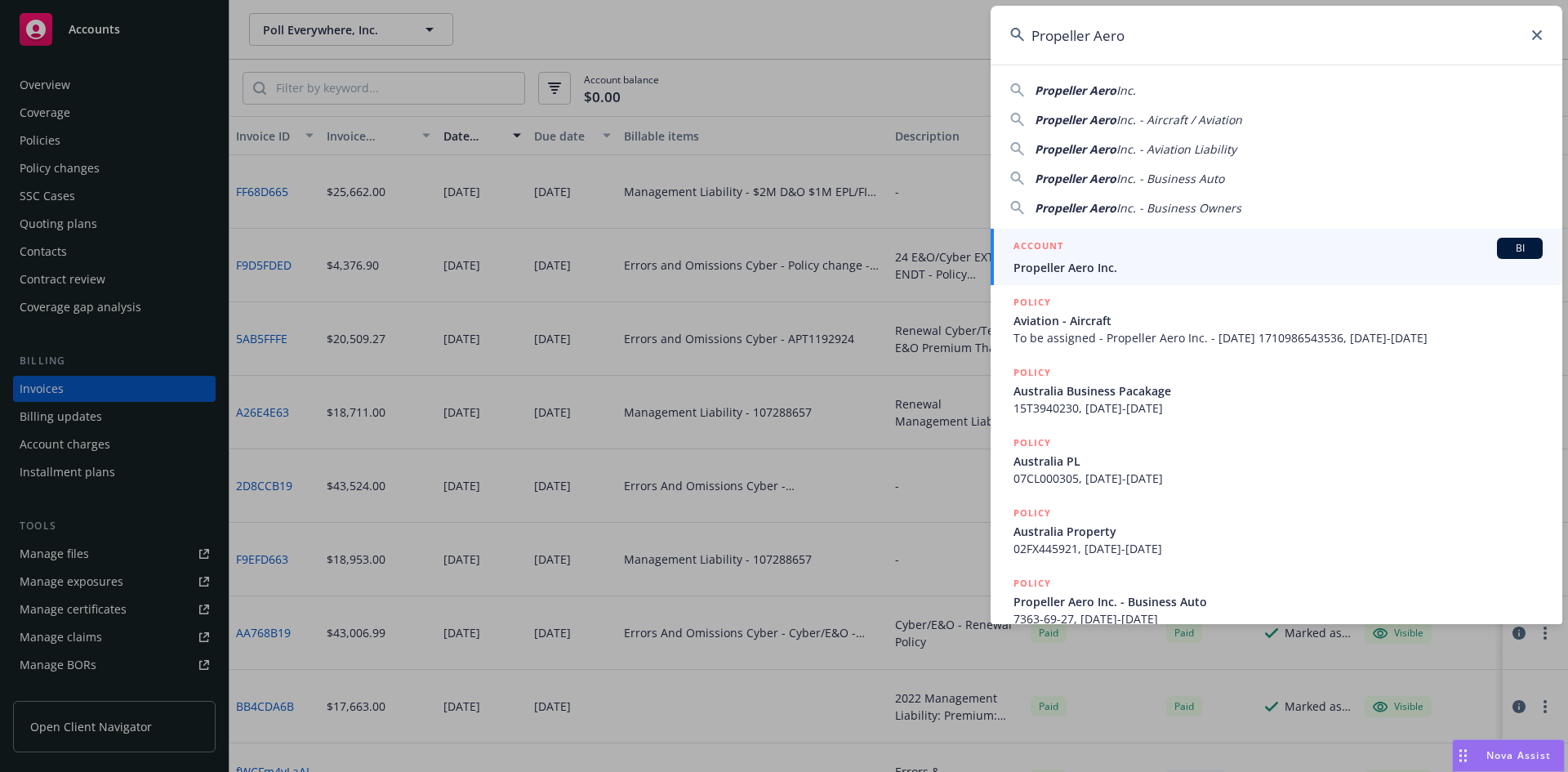
type input "Propeller Aero"
click at [1109, 240] on div "ACCOUNT BI" at bounding box center [1278, 248] width 530 height 22
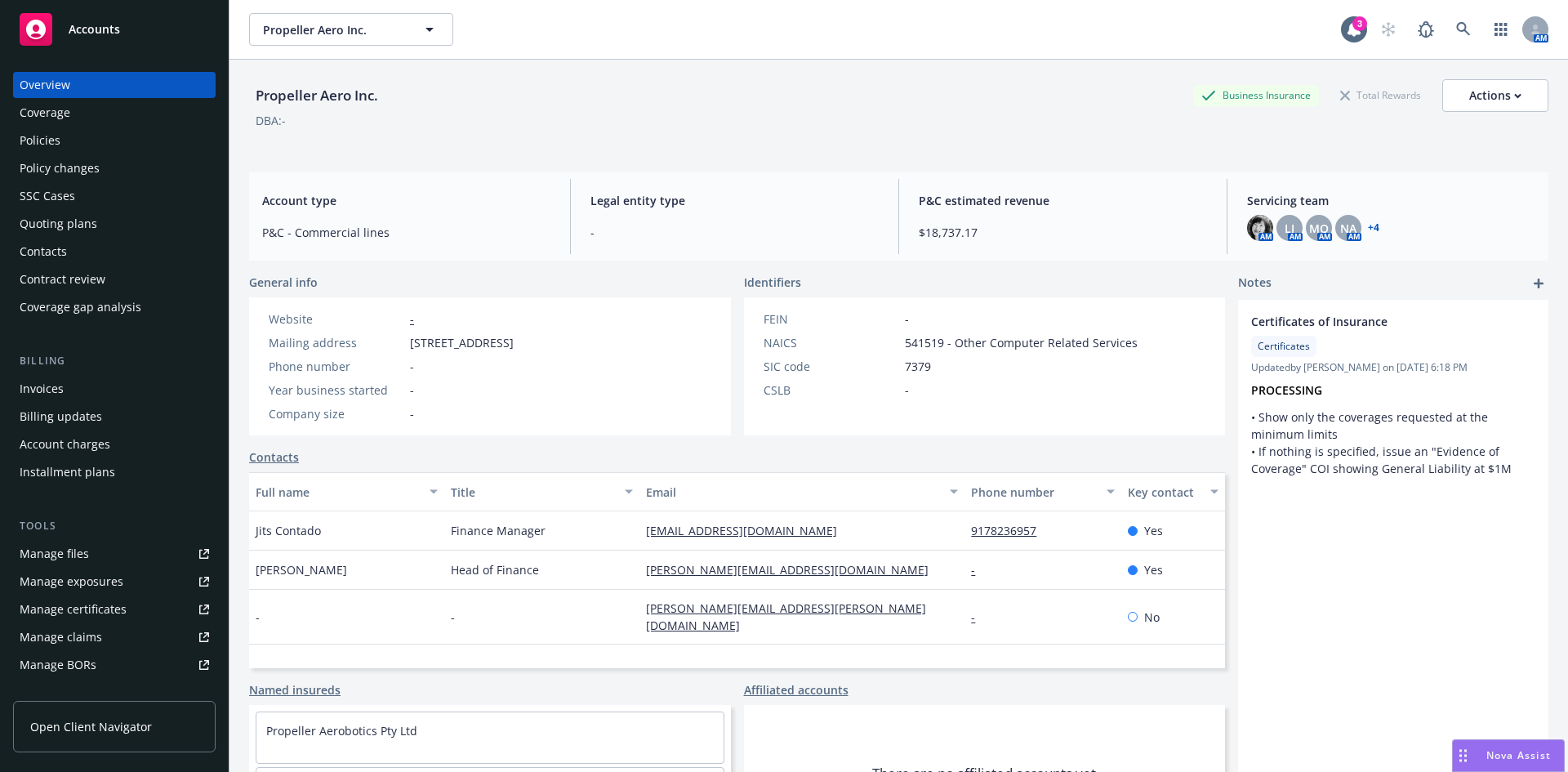
click at [51, 139] on div "Policies" at bounding box center [40, 140] width 41 height 26
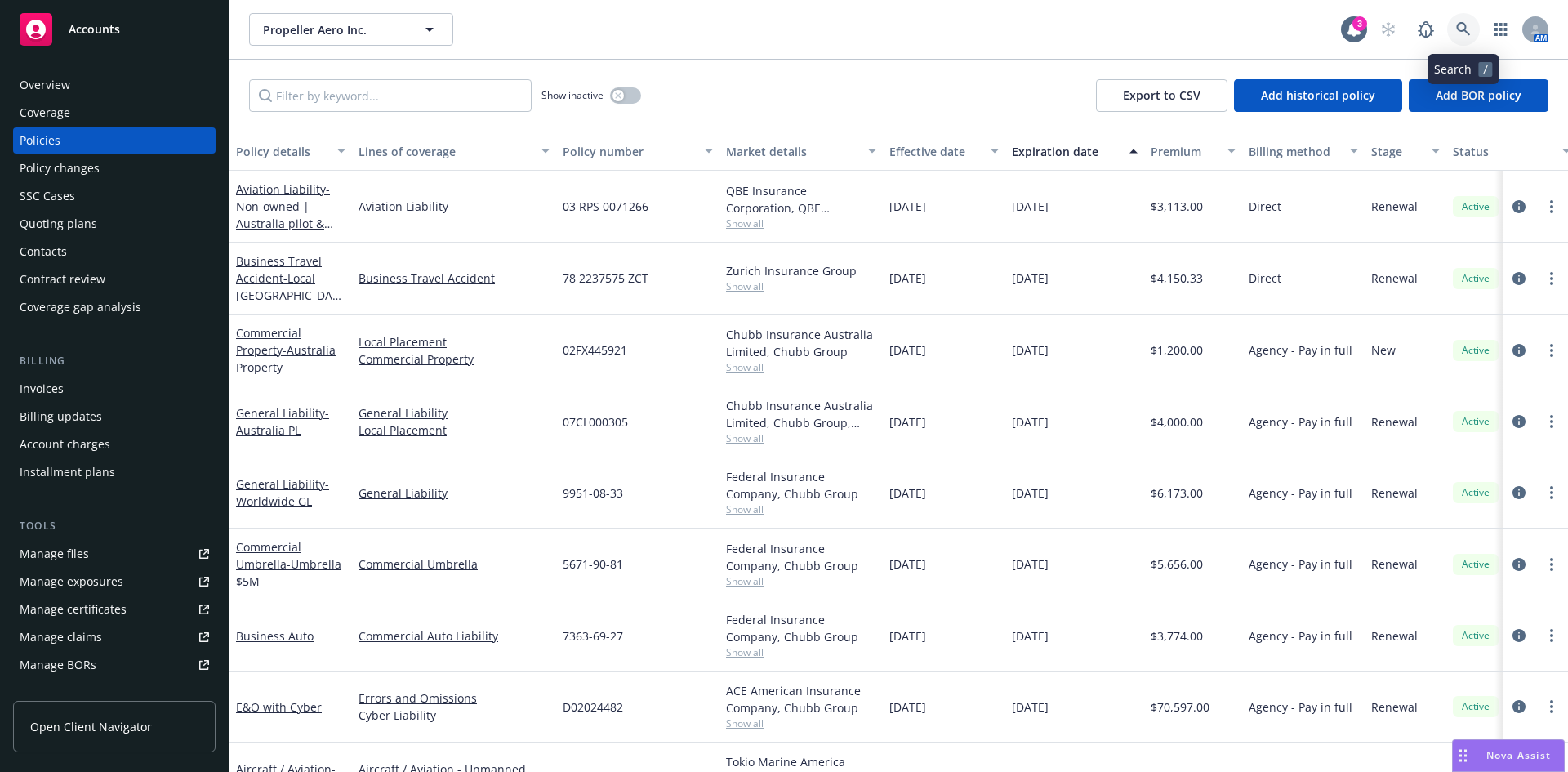
click at [1459, 27] on icon at bounding box center [1463, 30] width 15 height 15
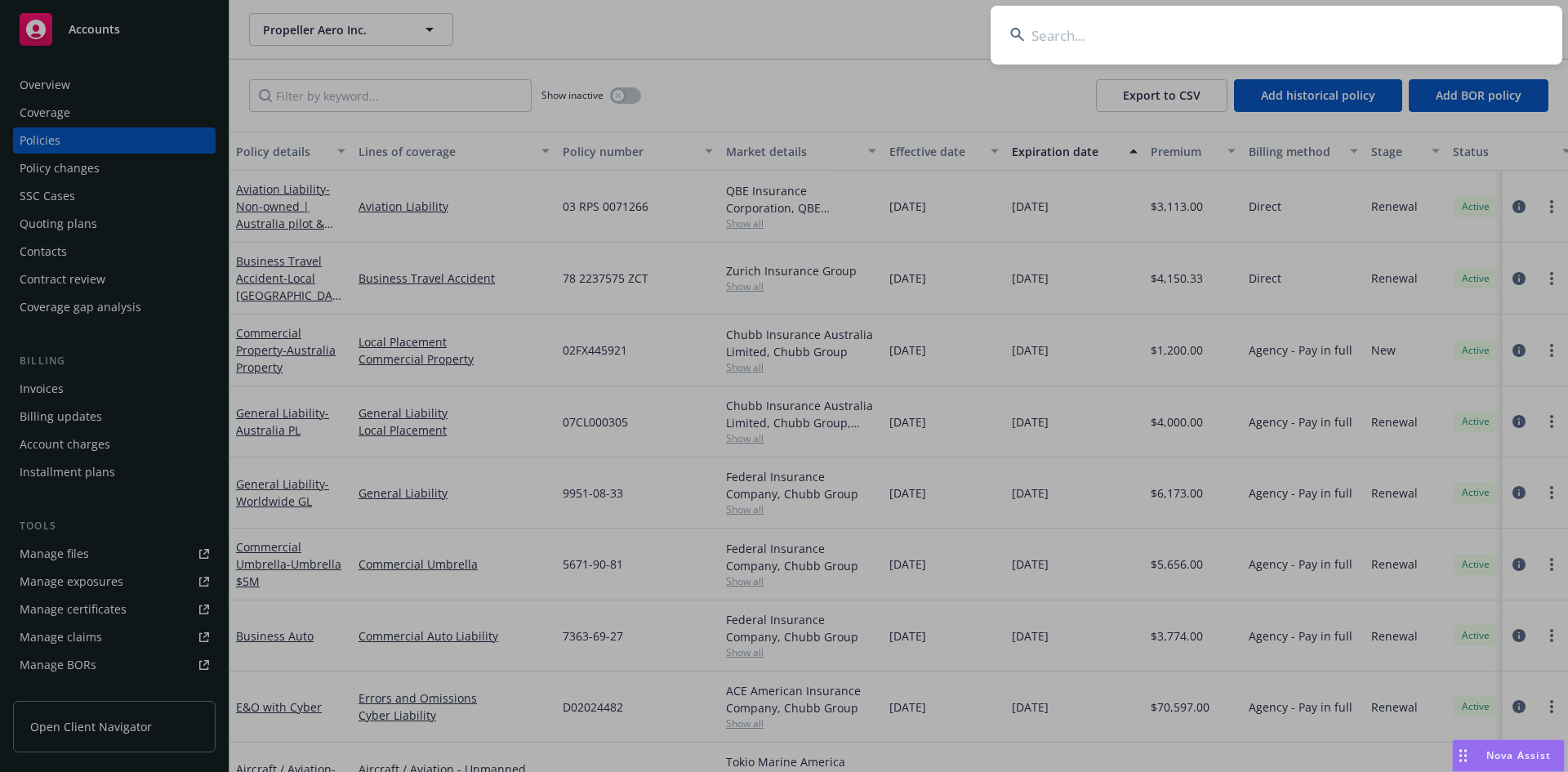
type input "c"
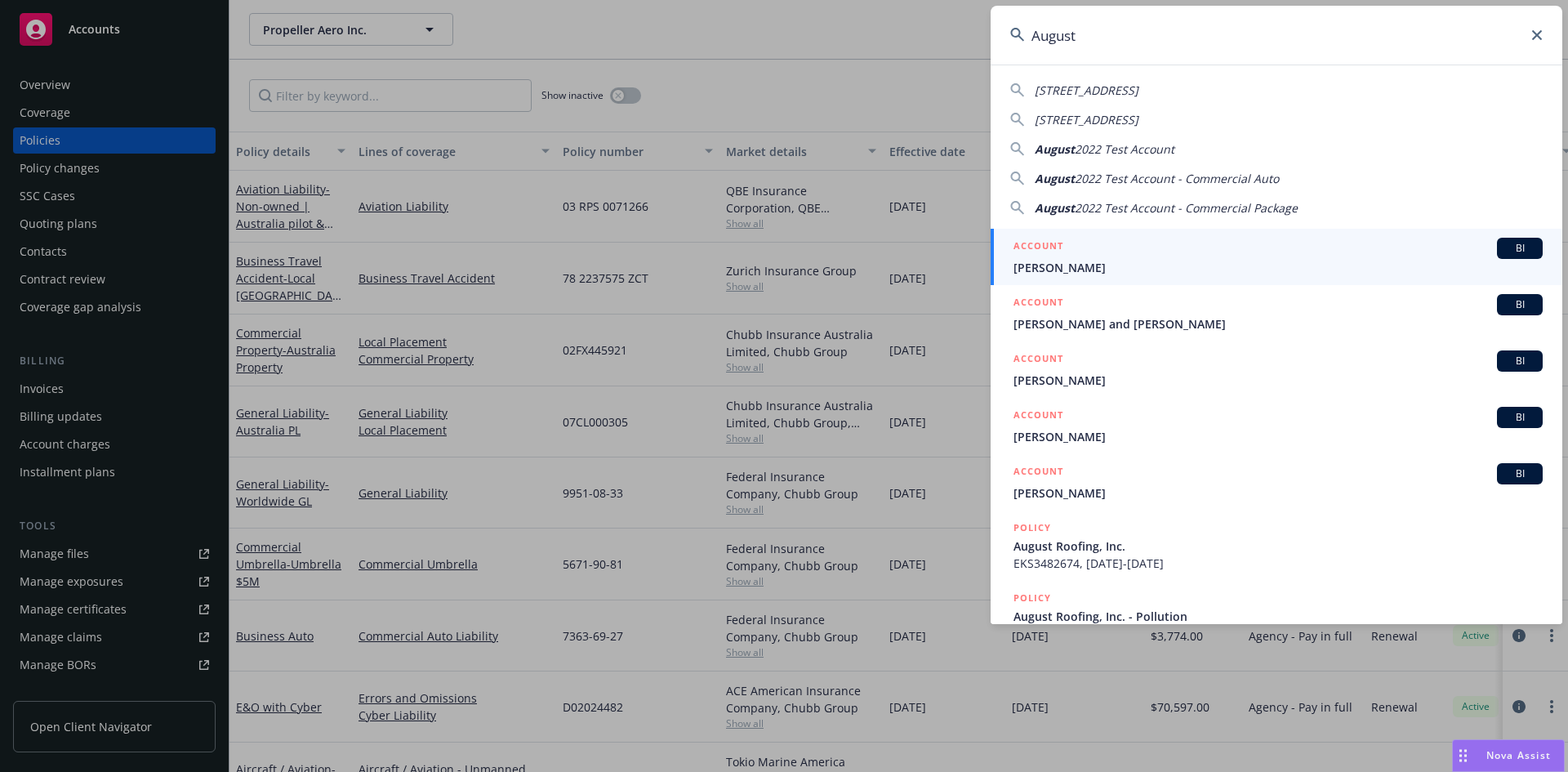
click at [1192, 35] on input "August" at bounding box center [1276, 35] width 572 height 59
paste input "DDP-2232652-P1"
type input "DDP-2232652-P1"
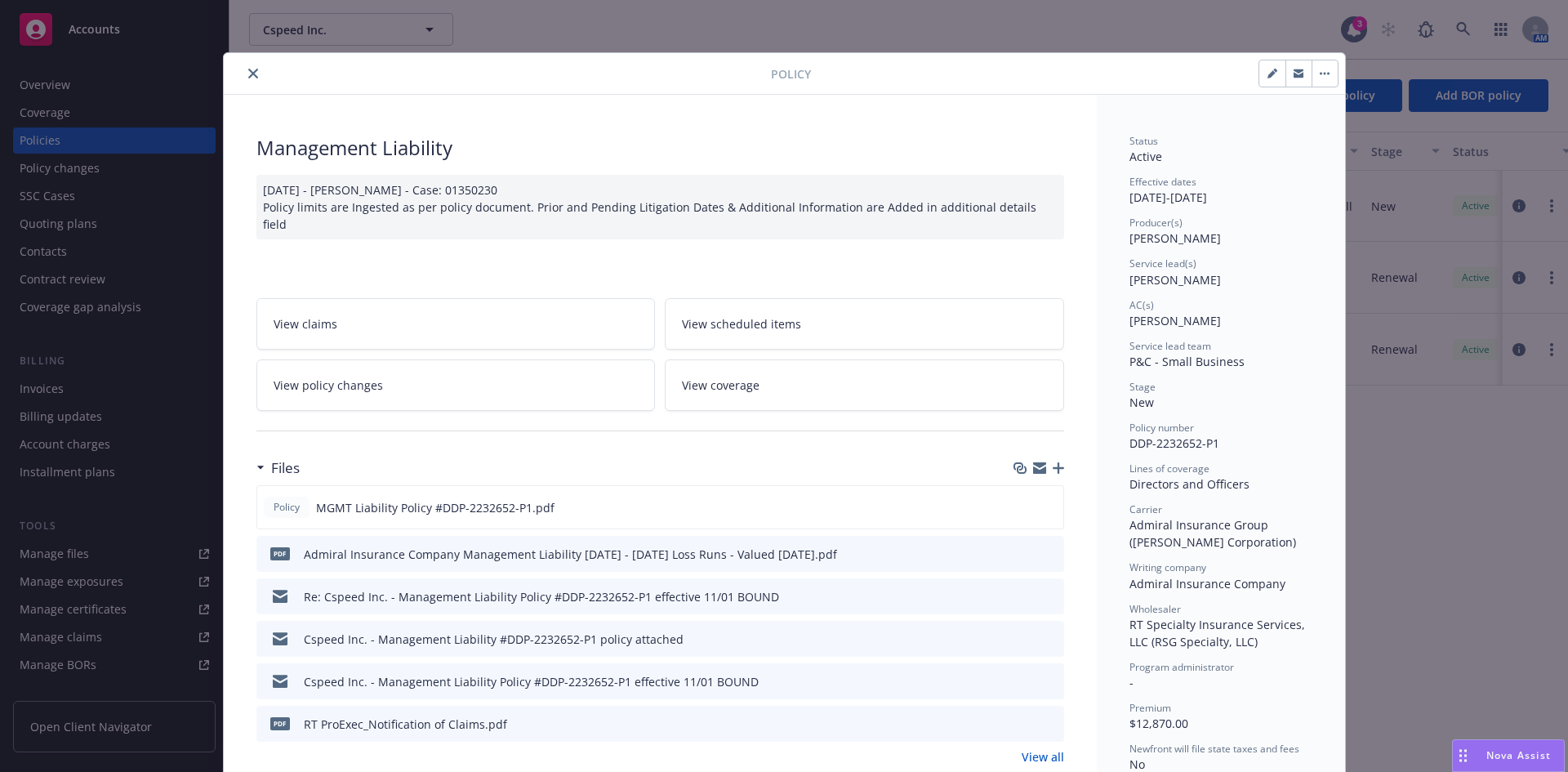
click at [248, 69] on icon "close" at bounding box center [253, 73] width 9 height 9
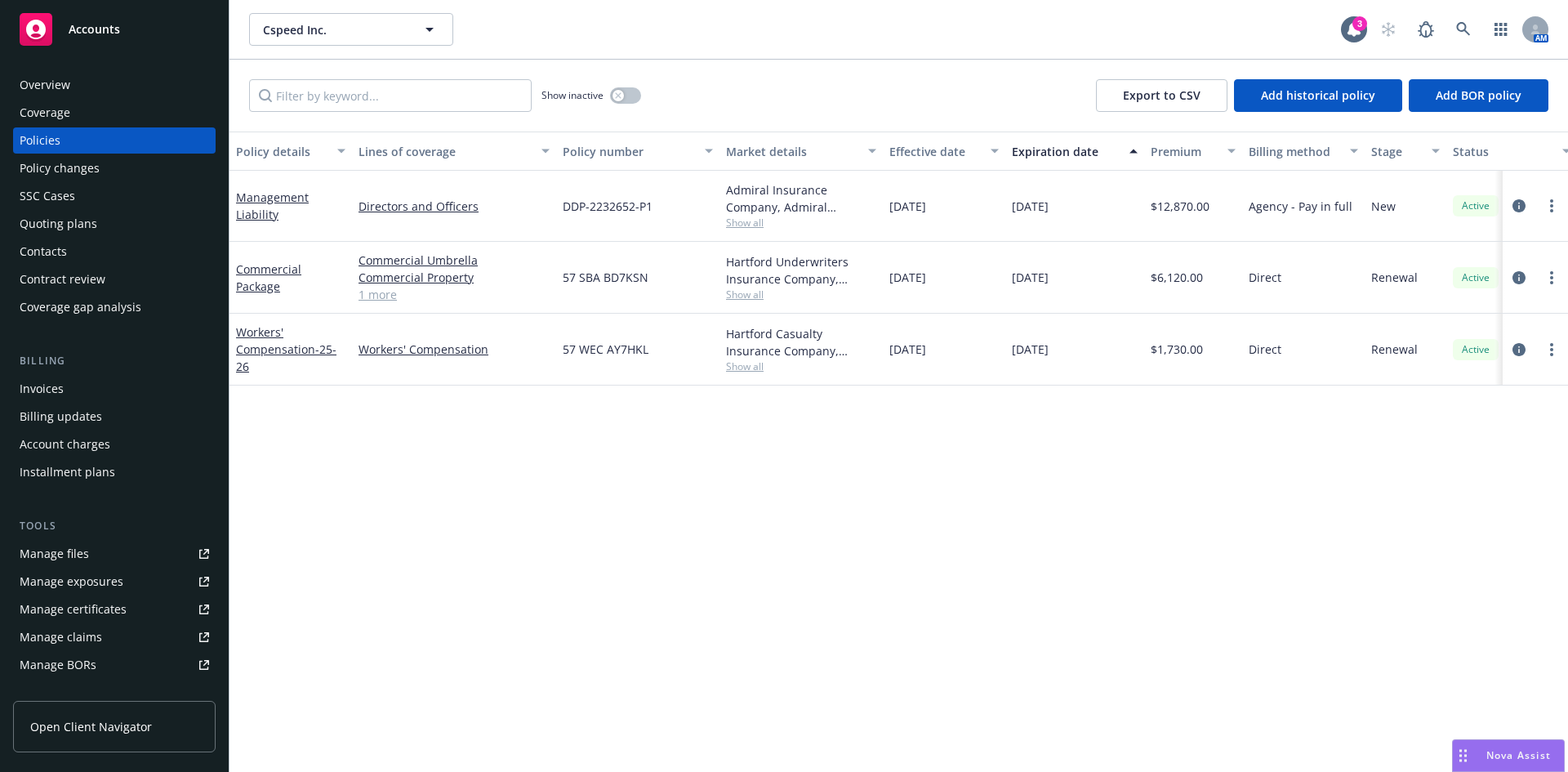
click at [264, 206] on div "Management Liability" at bounding box center [290, 206] width 109 height 35
click at [262, 215] on link "Management Liability" at bounding box center [272, 206] width 73 height 33
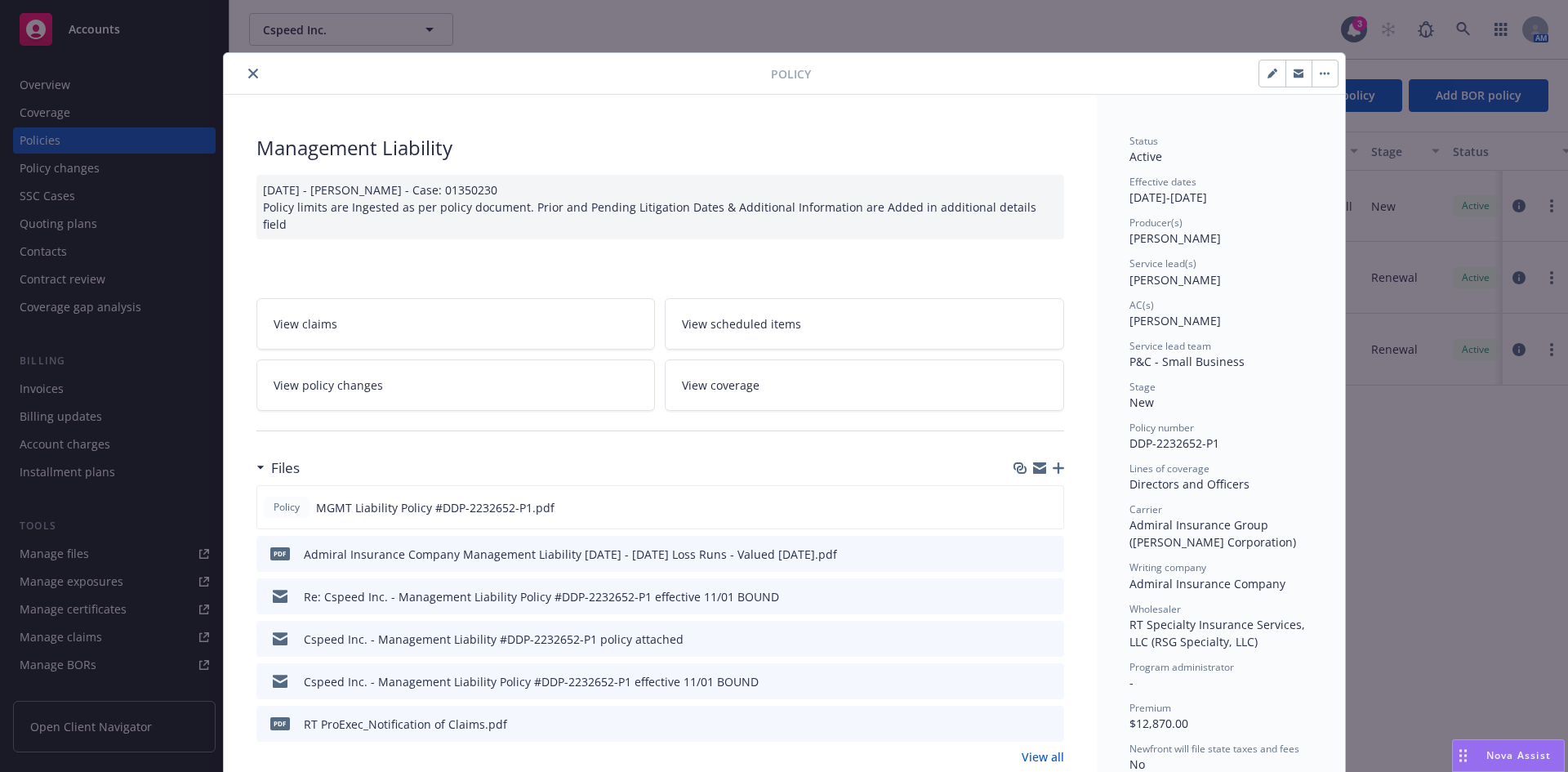
drag, startPoint x: 247, startPoint y: 74, endPoint x: 598, endPoint y: 36, distance: 353.1
click at [250, 74] on icon "close" at bounding box center [253, 73] width 9 height 9
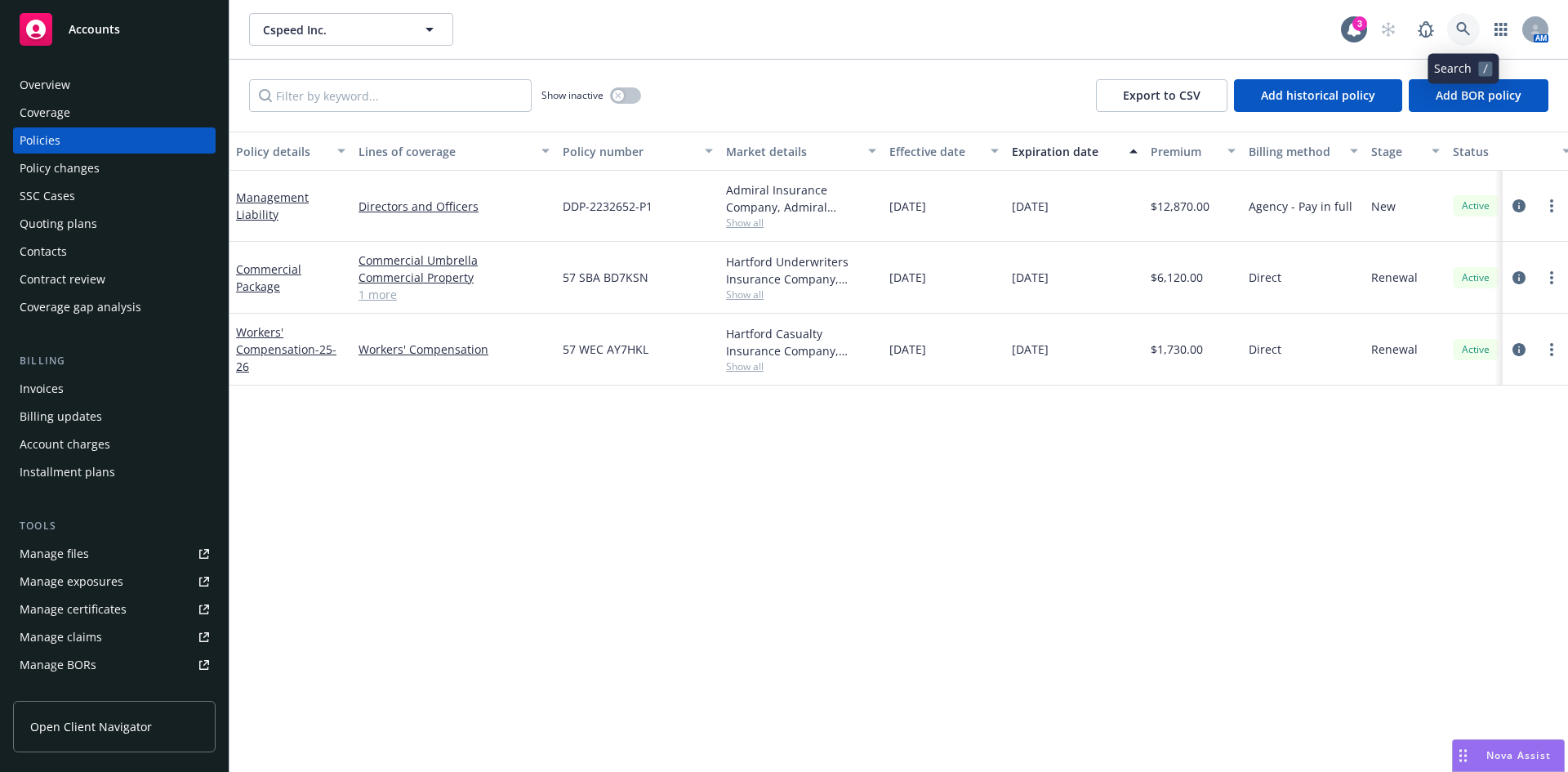
click at [1467, 28] on icon at bounding box center [1463, 30] width 15 height 15
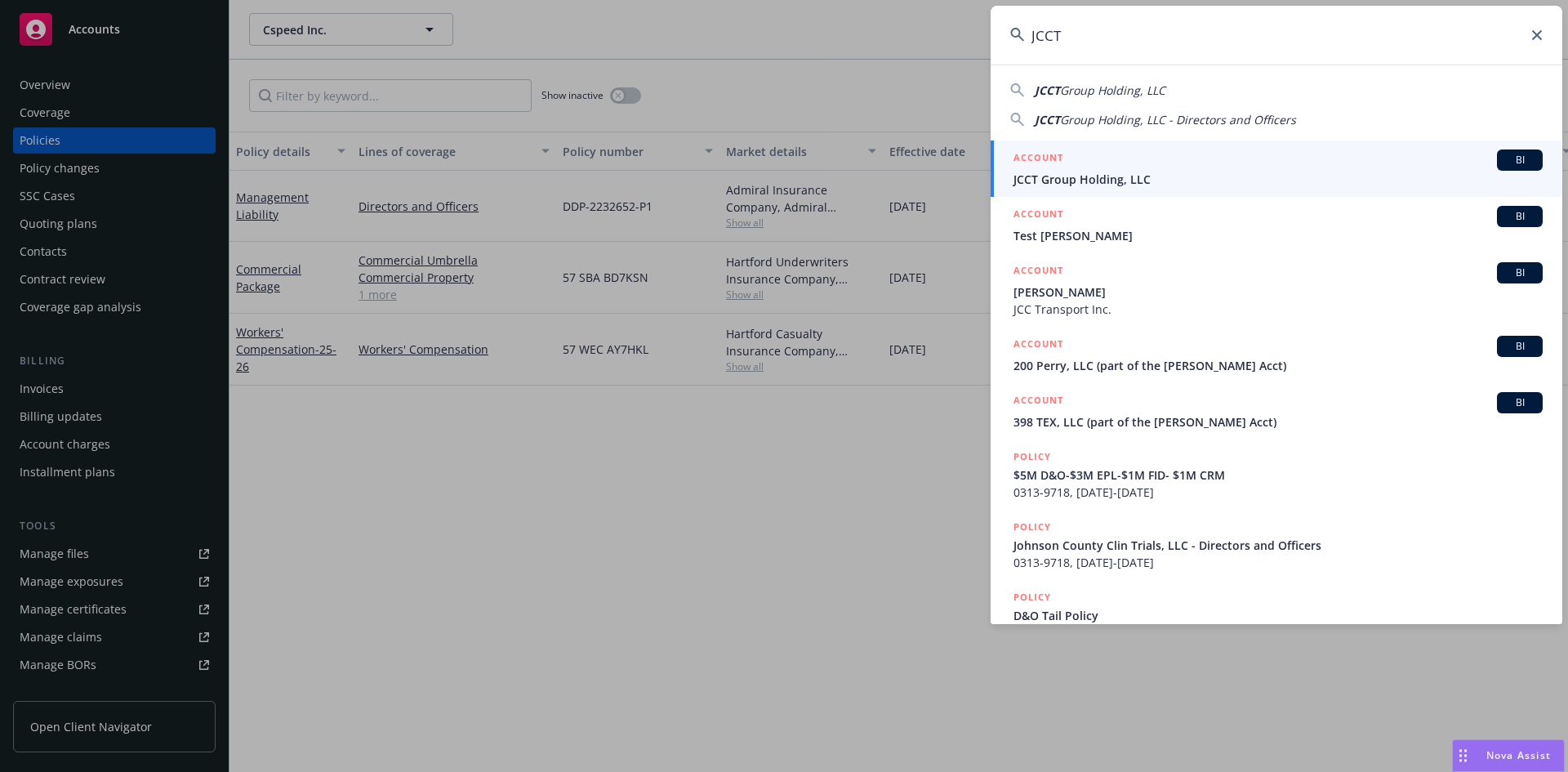
type input "JCCT"
click at [1131, 174] on span "JCCT Group Holding, LLC" at bounding box center [1278, 179] width 530 height 17
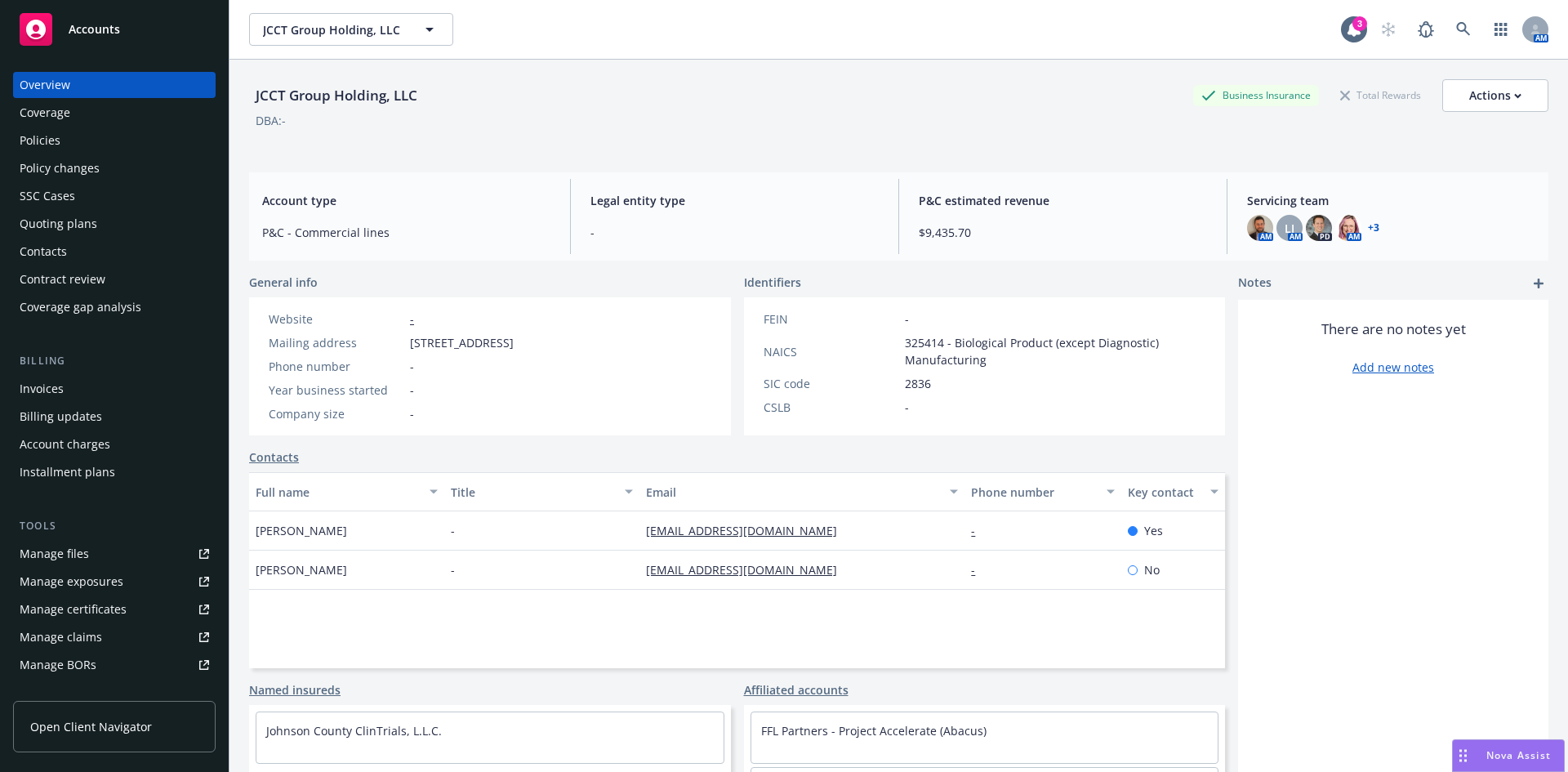
click at [28, 138] on div "Policies" at bounding box center [40, 140] width 41 height 26
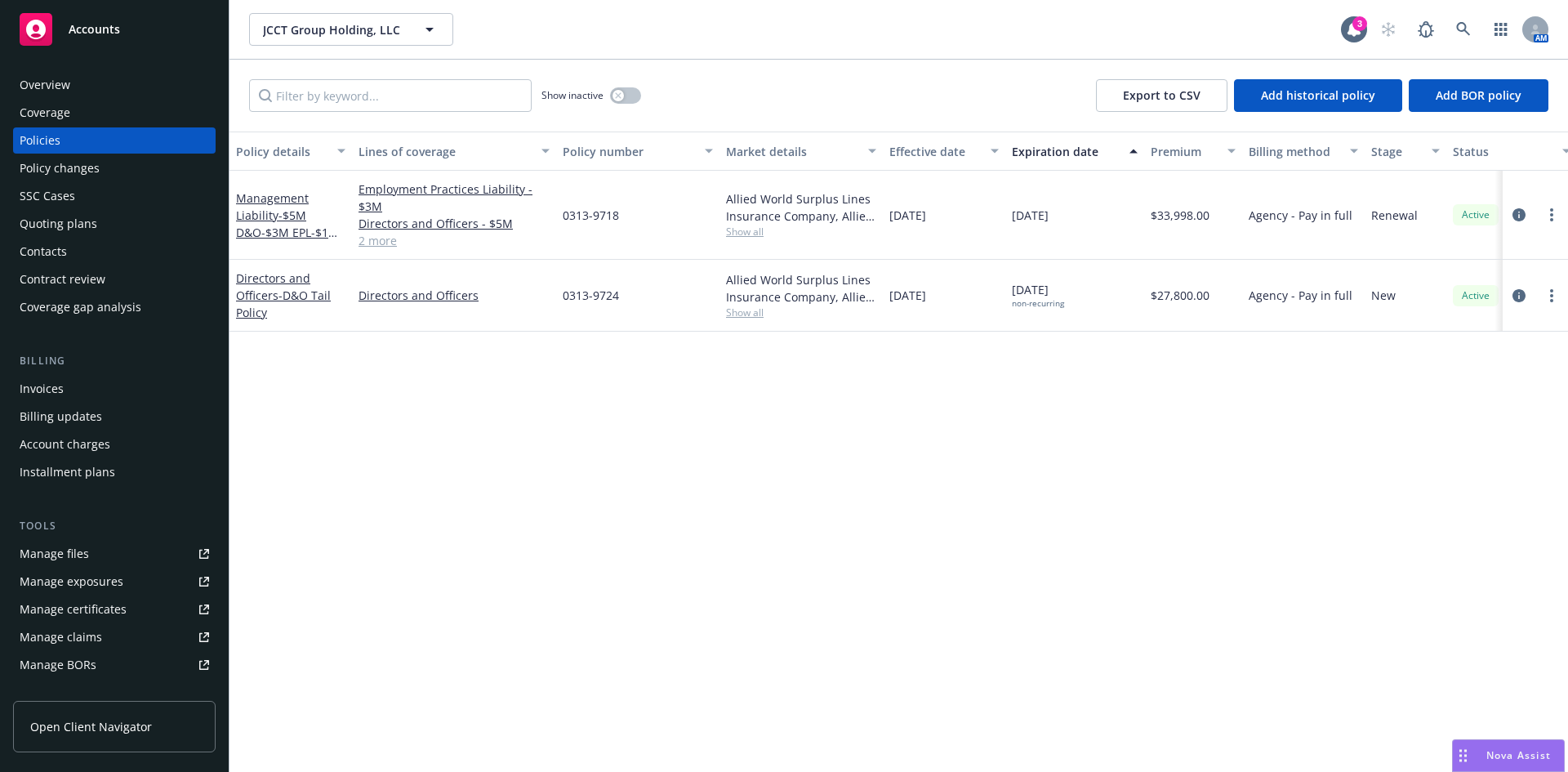
click at [98, 311] on div "Coverage gap analysis" at bounding box center [80, 307] width 122 height 26
